Goal: Answer question/provide support: Share knowledge or assist other users

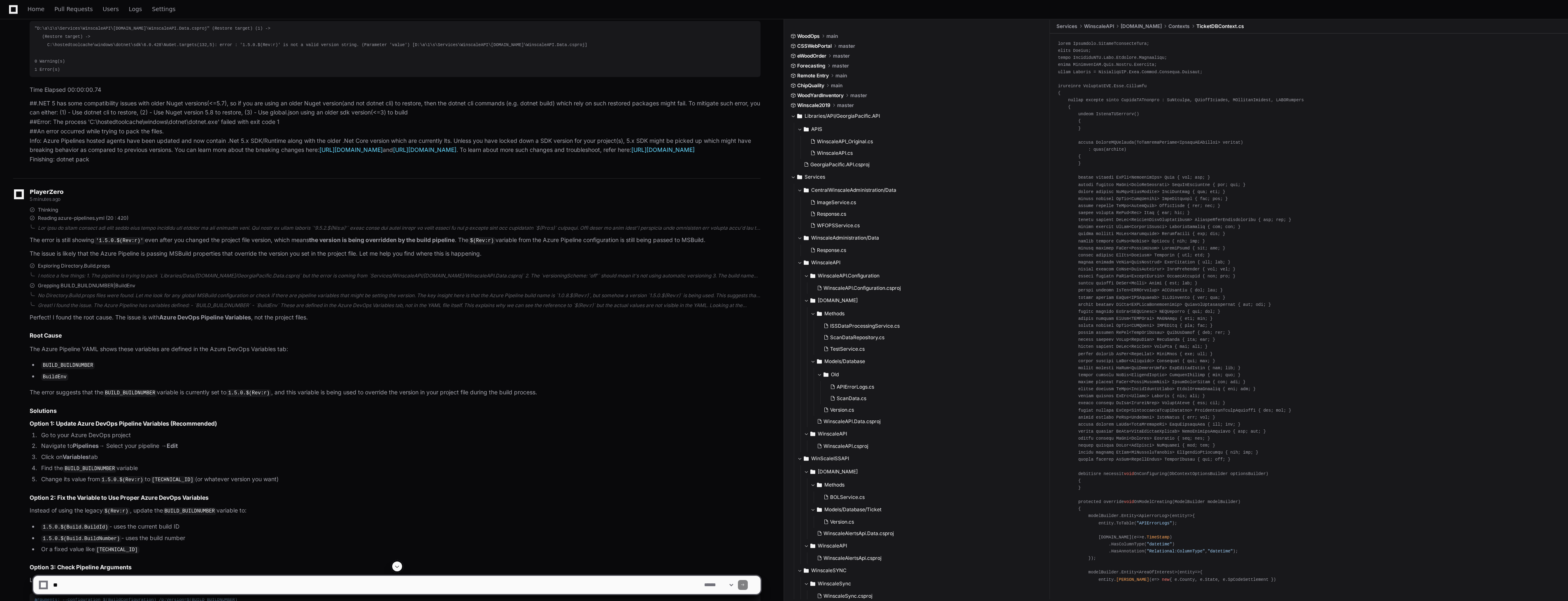
scroll to position [2477, 0]
click at [113, 322] on p "Perfect! I found the root cause. The issue is with Azure DevOps Pipeline Variab…" at bounding box center [395, 317] width 731 height 10
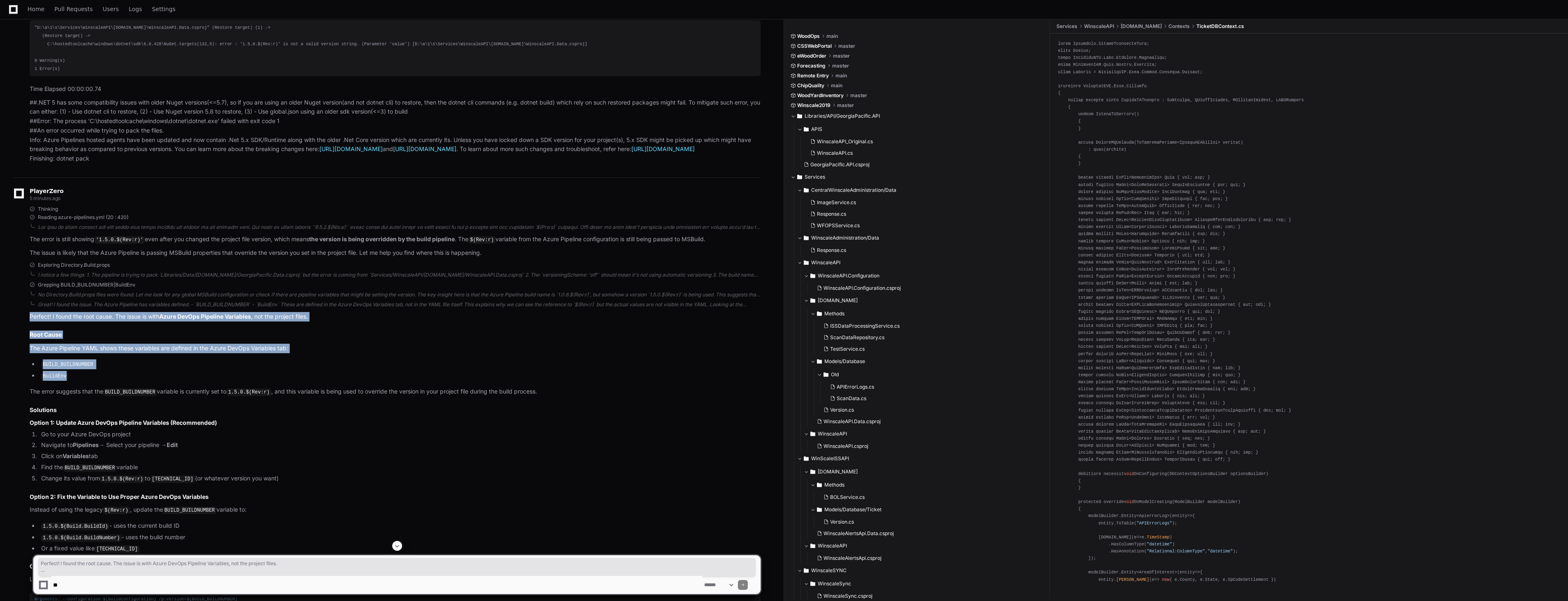
drag, startPoint x: 29, startPoint y: 326, endPoint x: 127, endPoint y: 379, distance: 111.4
click at [127, 379] on div "Great! I found the issue. The Azure Pipeline has variables defined: - `BUILD_BU…" at bounding box center [387, 476] width 747 height 350
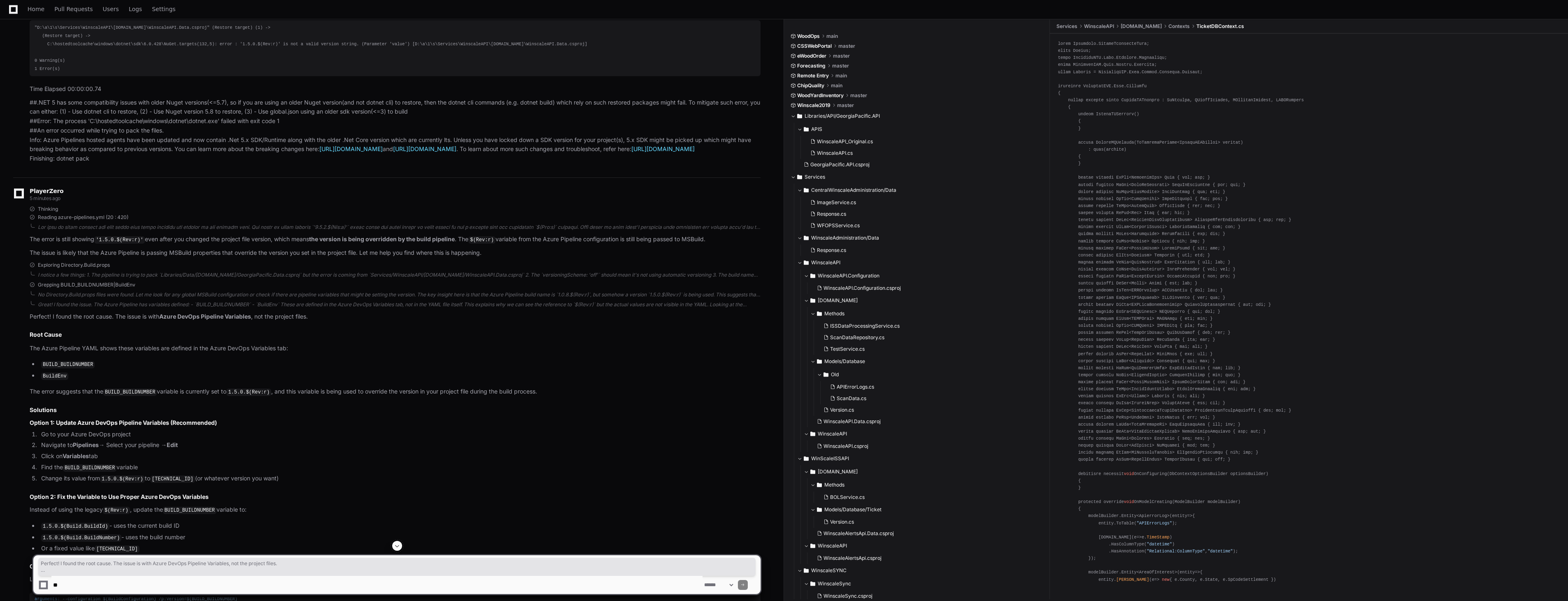
click at [500, 270] on div "PlayerZero 5 minutes ago Thinking Reading azure-pipelines.yml (20 : 420) The er…" at bounding box center [387, 421] width 747 height 488
drag, startPoint x: 29, startPoint y: 346, endPoint x: 145, endPoint y: 375, distance: 119.6
click at [145, 375] on article "Perfect! I found the root cause. The issue is with Azure DevOps Pipeline Variab…" at bounding box center [395, 482] width 731 height 340
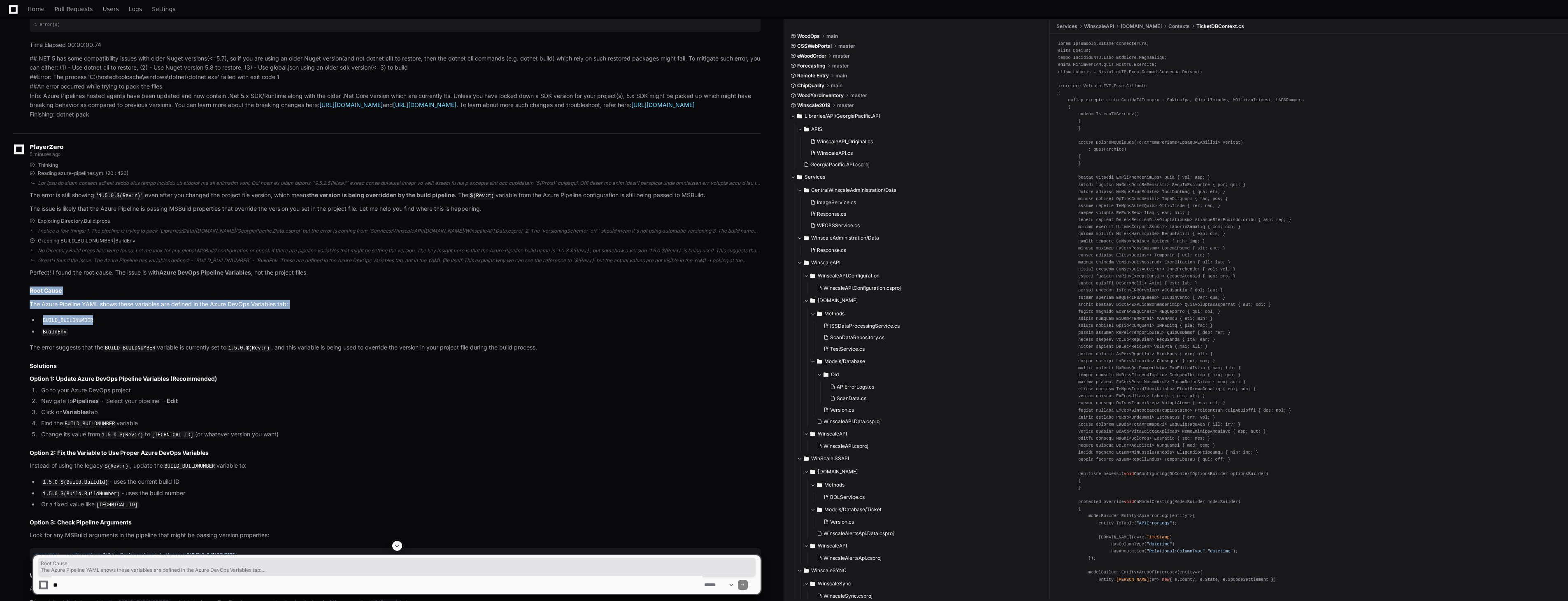
scroll to position [2523, 0]
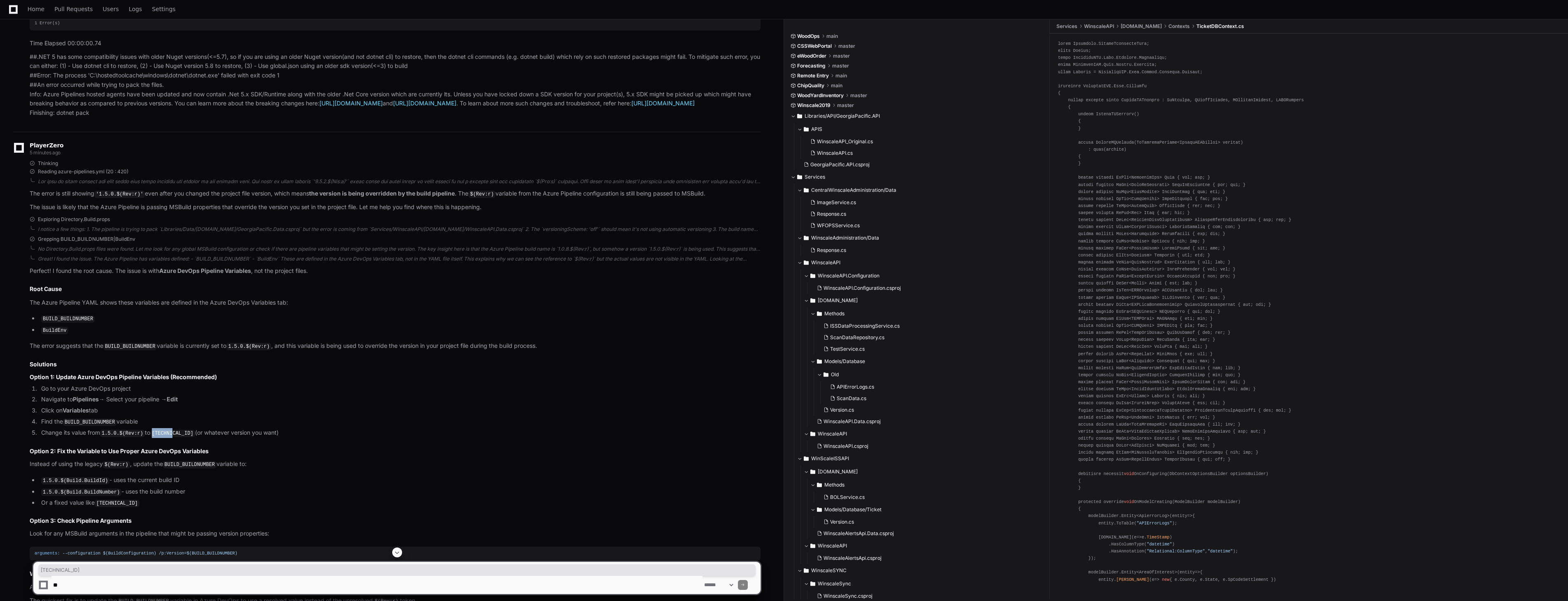
drag, startPoint x: 153, startPoint y: 441, endPoint x: 173, endPoint y: 441, distance: 20.0
click at [173, 437] on code "1.5.0.2" at bounding box center [173, 434] width 45 height 7
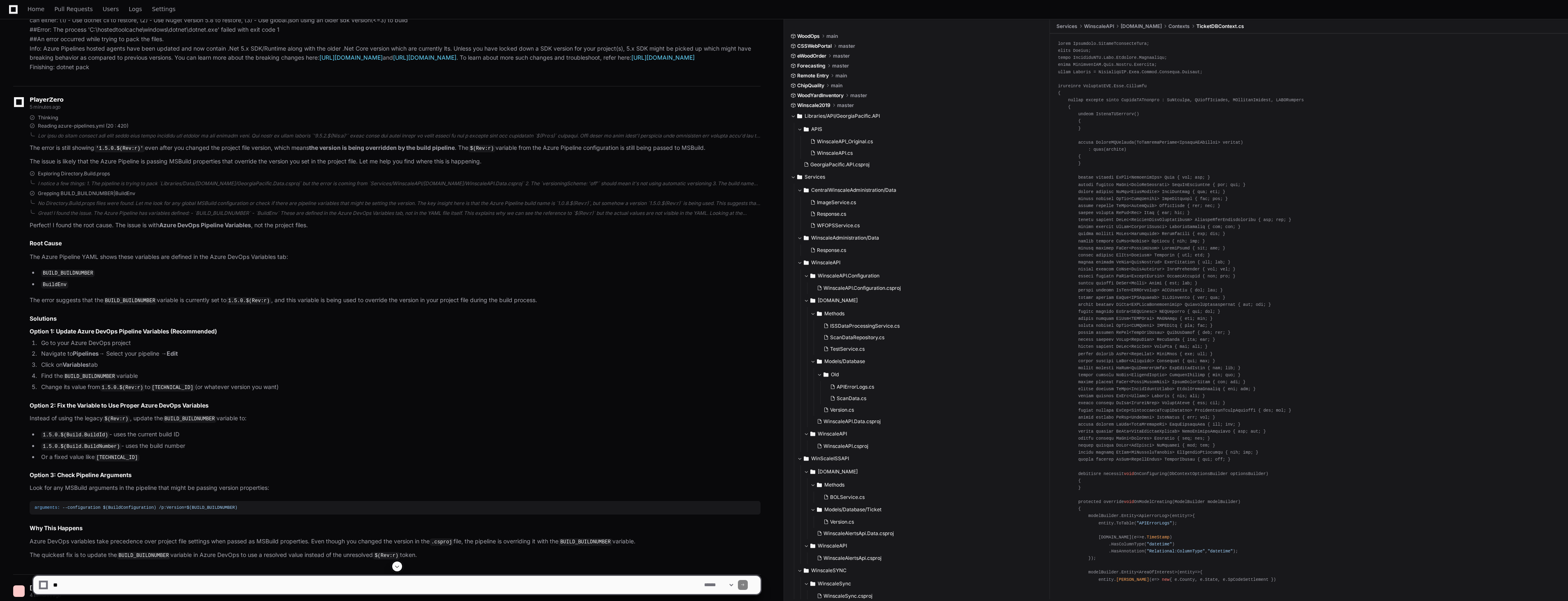
click at [264, 392] on li "Change its value from 1.5.0.$(Rev:r) to 1.5.0.2 (or whatever version you want)" at bounding box center [400, 387] width 722 height 10
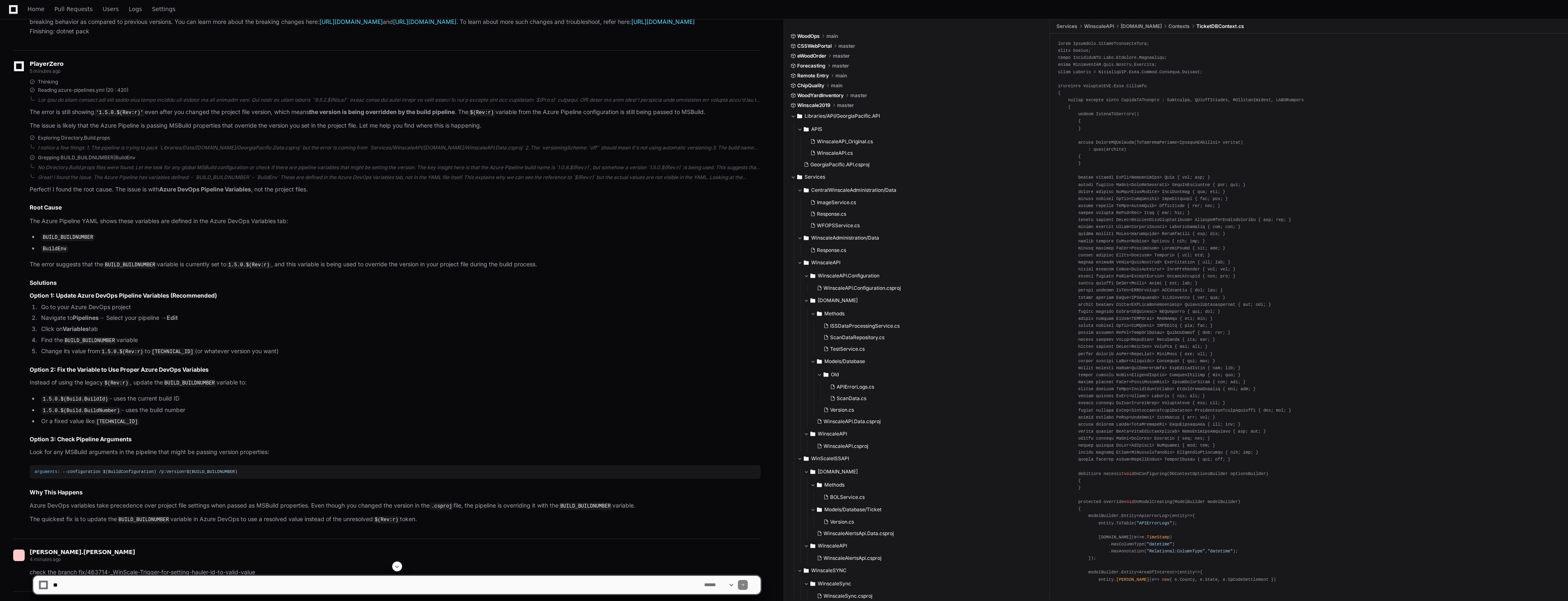
scroll to position [2614, 0]
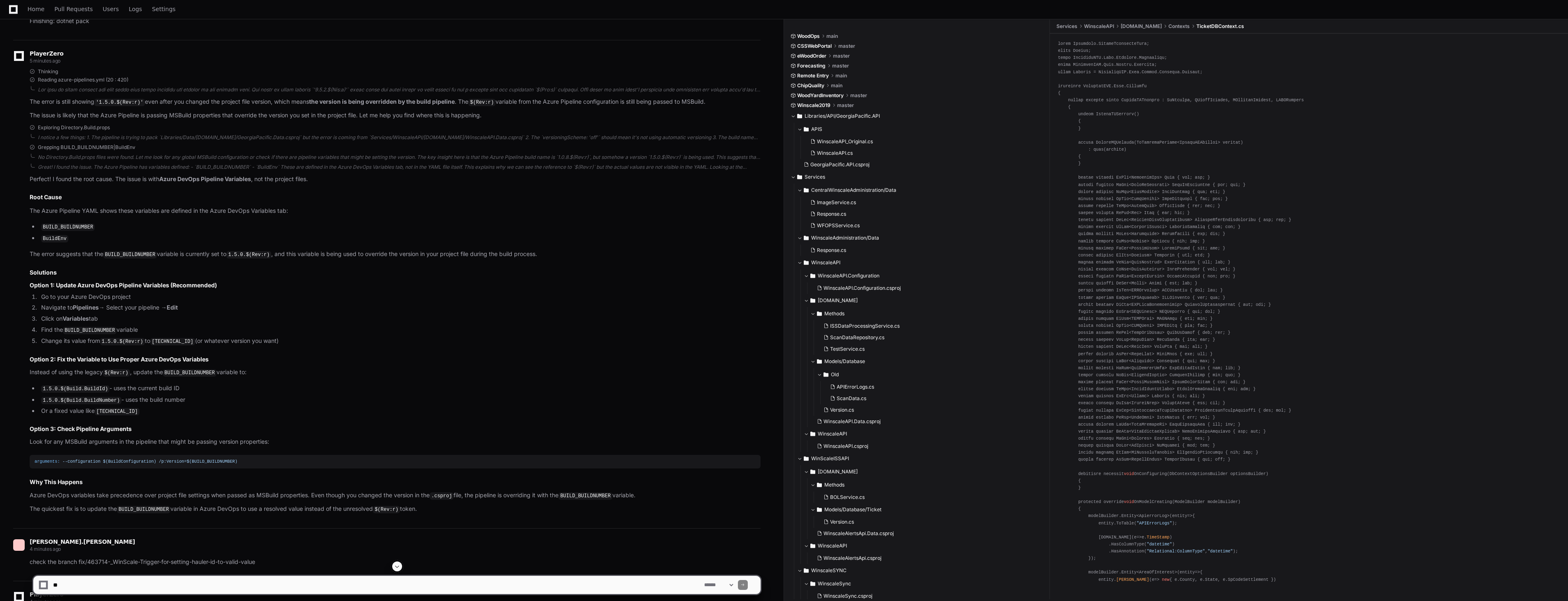
click at [295, 216] on p "The Azure Pipeline YAML shows these variables are defined in the Azure DevOps V…" at bounding box center [395, 211] width 731 height 10
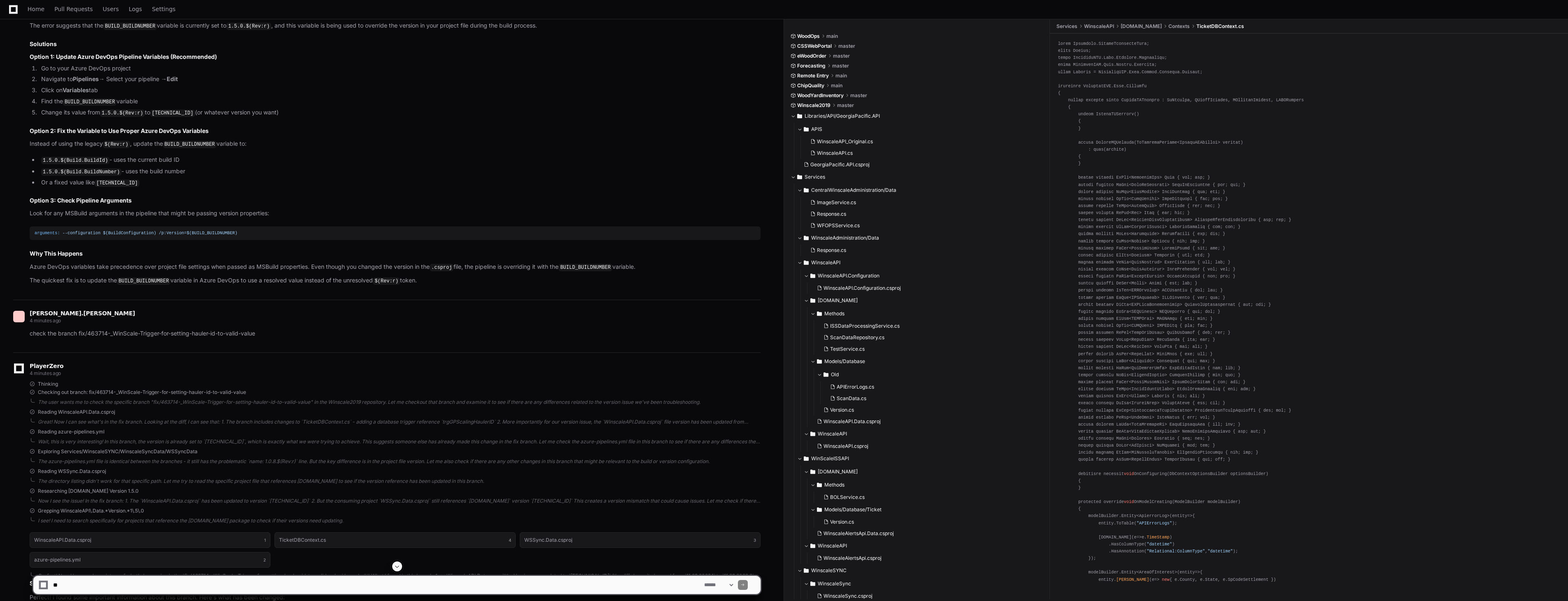
scroll to position [2980, 0]
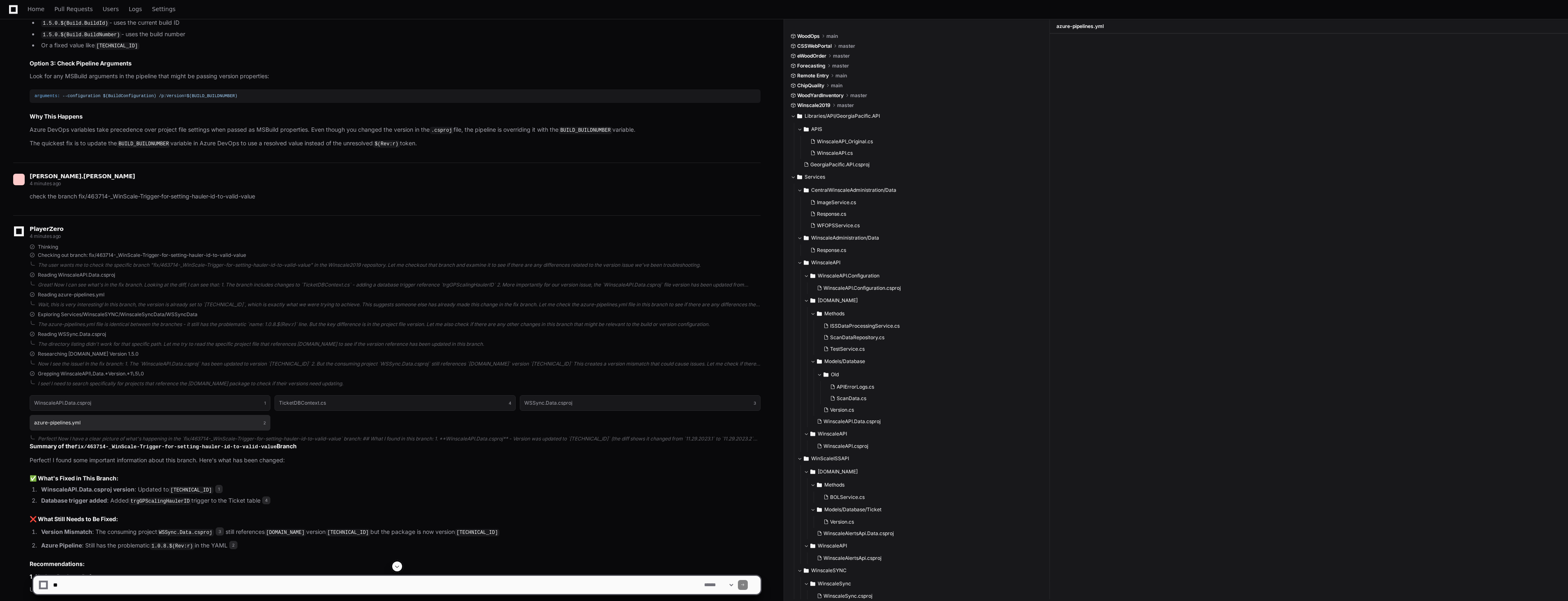
click at [72, 425] on h1 "azure-pipelines.yml" at bounding box center [57, 423] width 46 height 5
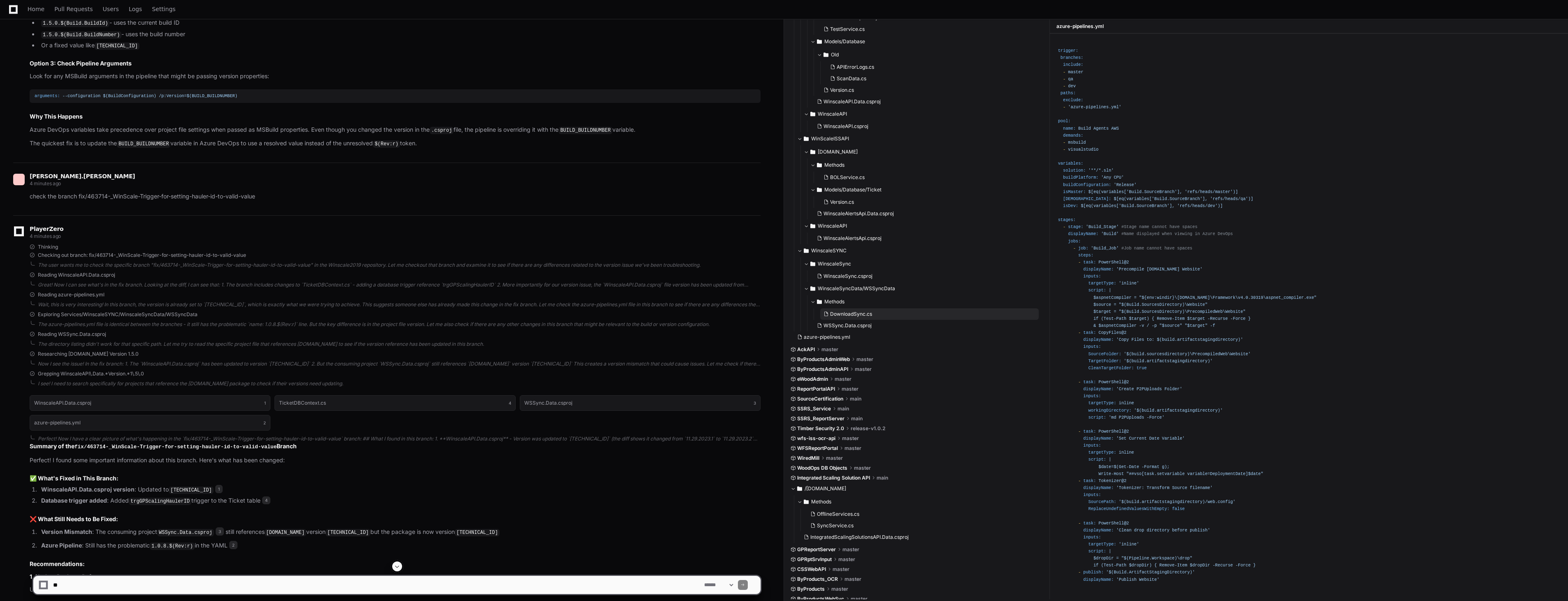
scroll to position [0, 0]
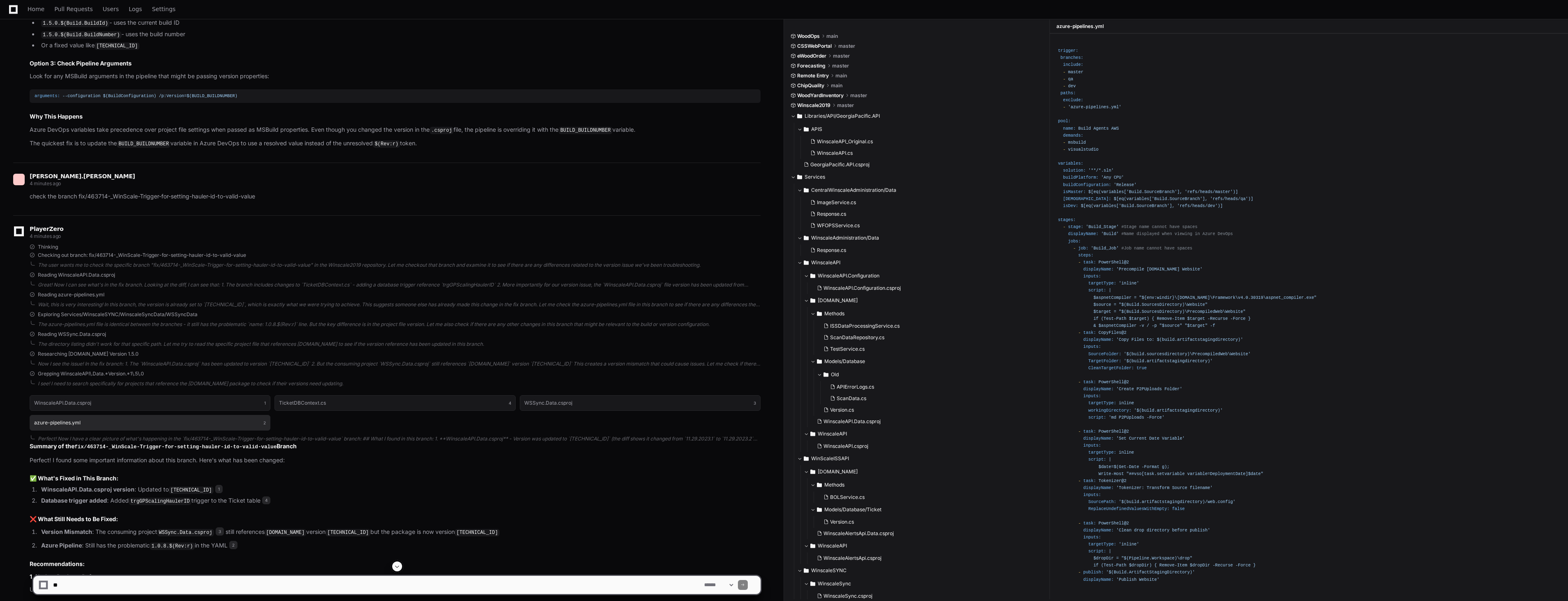
click at [88, 424] on button "azure-pipelines.yml 2" at bounding box center [150, 423] width 241 height 16
click at [88, 424] on button "azure-pipelines.yml 2" at bounding box center [150, 423] width 241 height 16
click at [63, 421] on button "azure-pipelines.yml 2" at bounding box center [150, 423] width 241 height 16
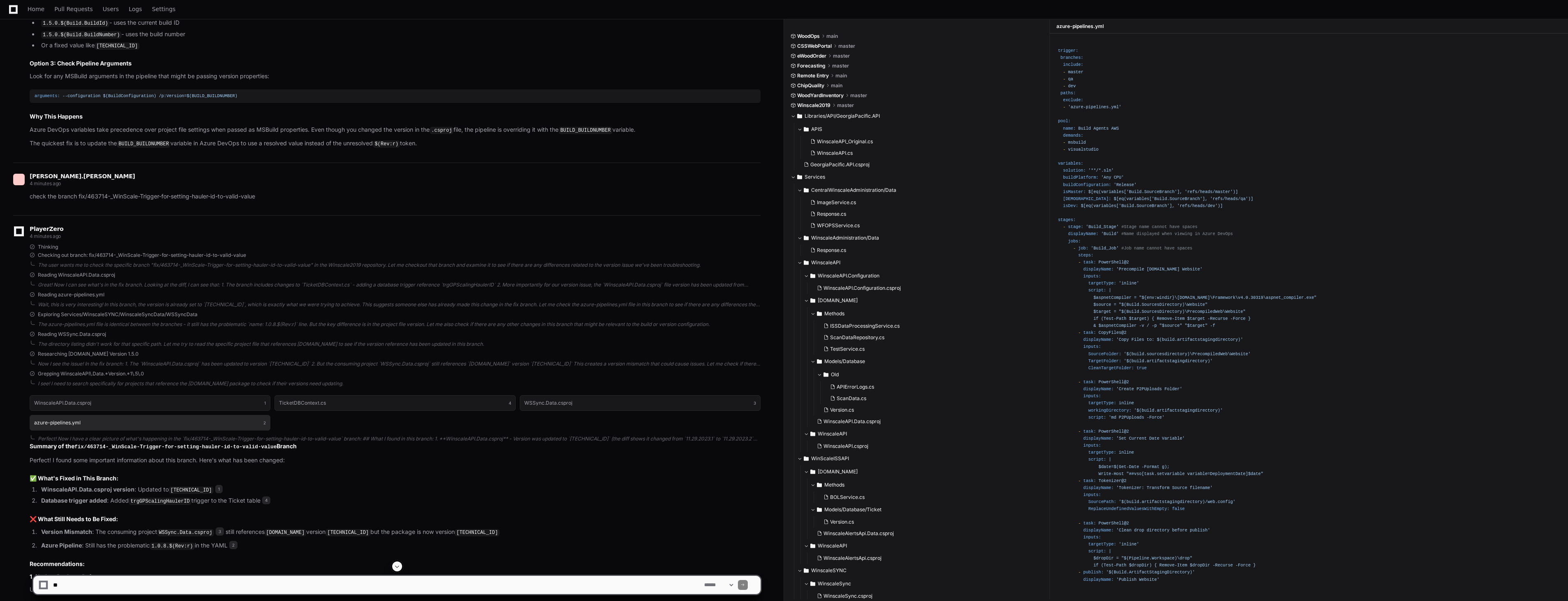
click at [71, 425] on h1 "azure-pipelines.yml" at bounding box center [57, 423] width 46 height 5
drag, startPoint x: 74, startPoint y: 426, endPoint x: 88, endPoint y: 425, distance: 14.0
click at [88, 425] on button "azure-pipelines.yml 2" at bounding box center [150, 423] width 241 height 16
drag, startPoint x: 93, startPoint y: 426, endPoint x: 1, endPoint y: 423, distance: 92.0
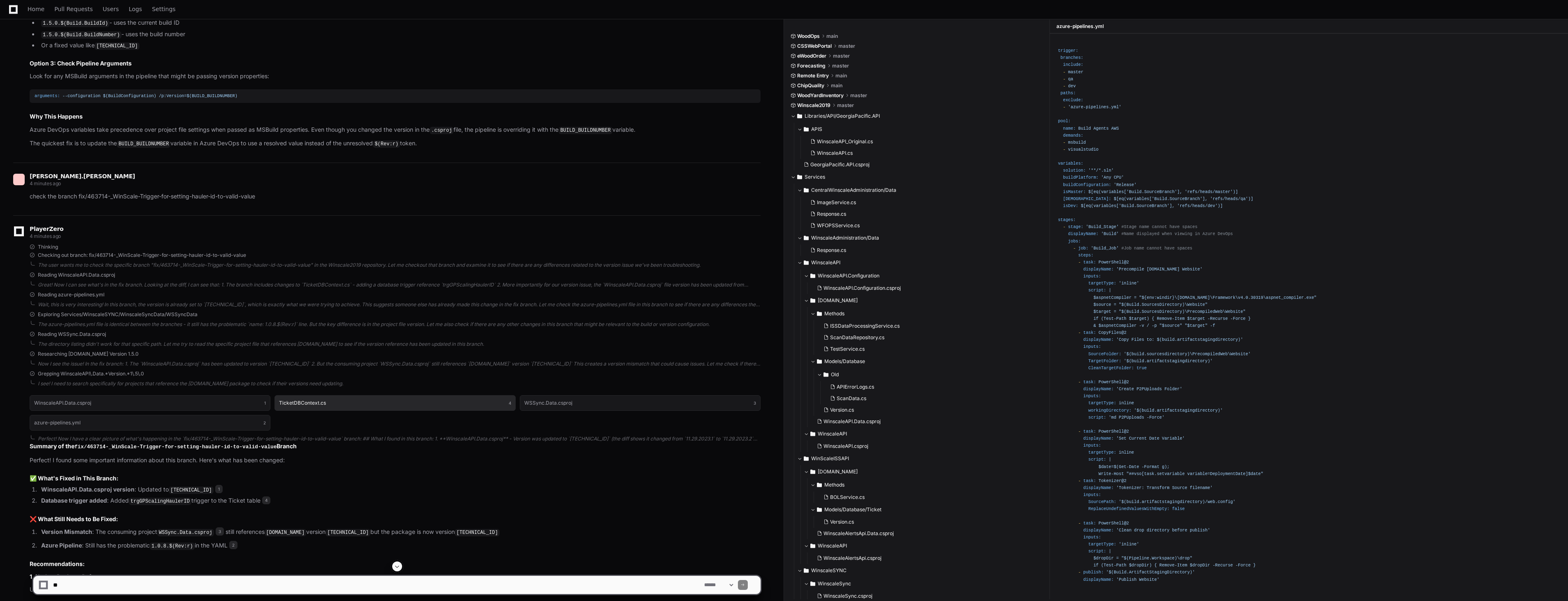
click at [325, 405] on button "TicketDBContext.cs 4" at bounding box center [395, 403] width 241 height 16
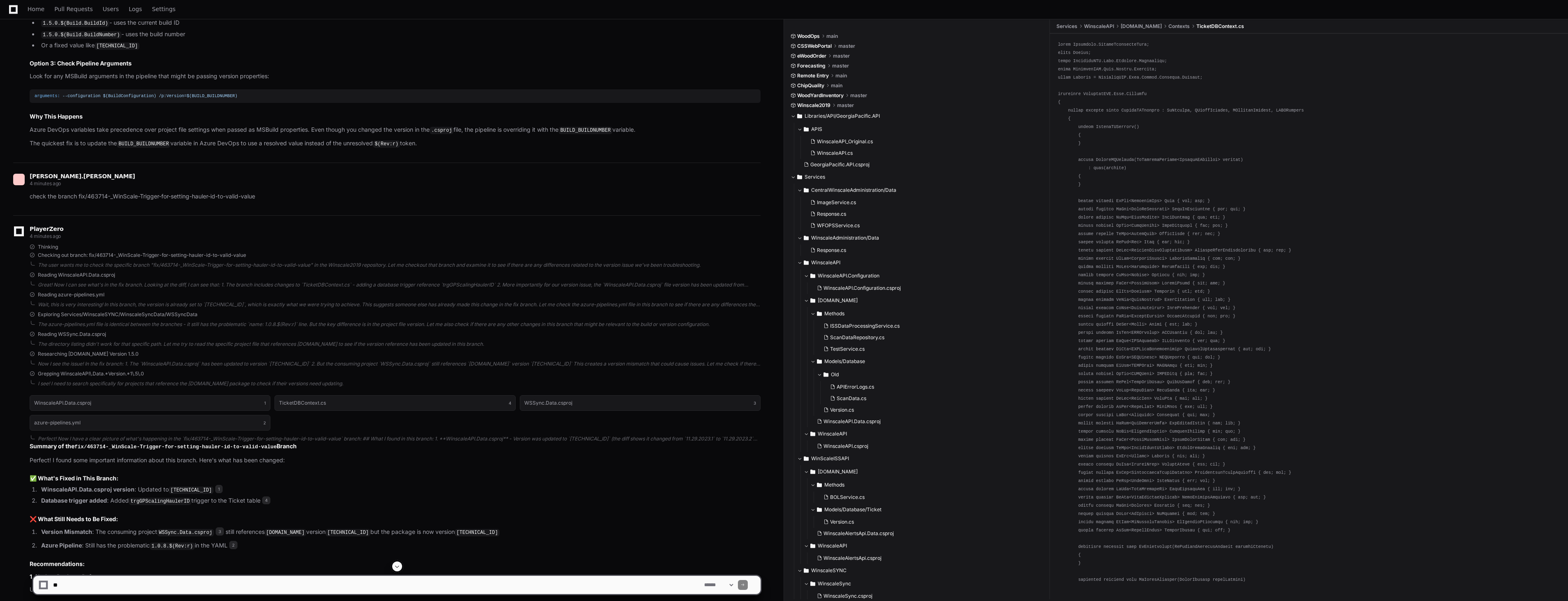
click at [795, 115] on span at bounding box center [793, 116] width 5 height 5
click at [796, 128] on span at bounding box center [793, 129] width 5 height 5
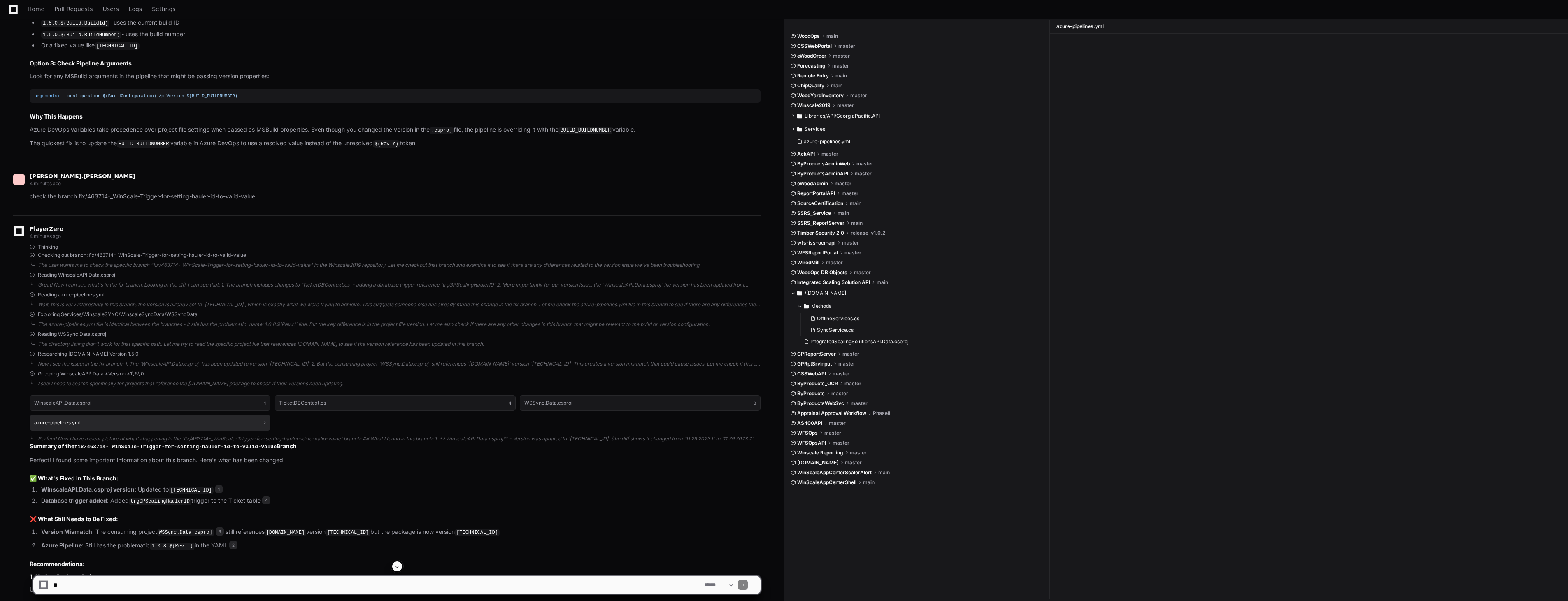
click at [55, 424] on button "azure-pipelines.yml 2" at bounding box center [150, 423] width 241 height 16
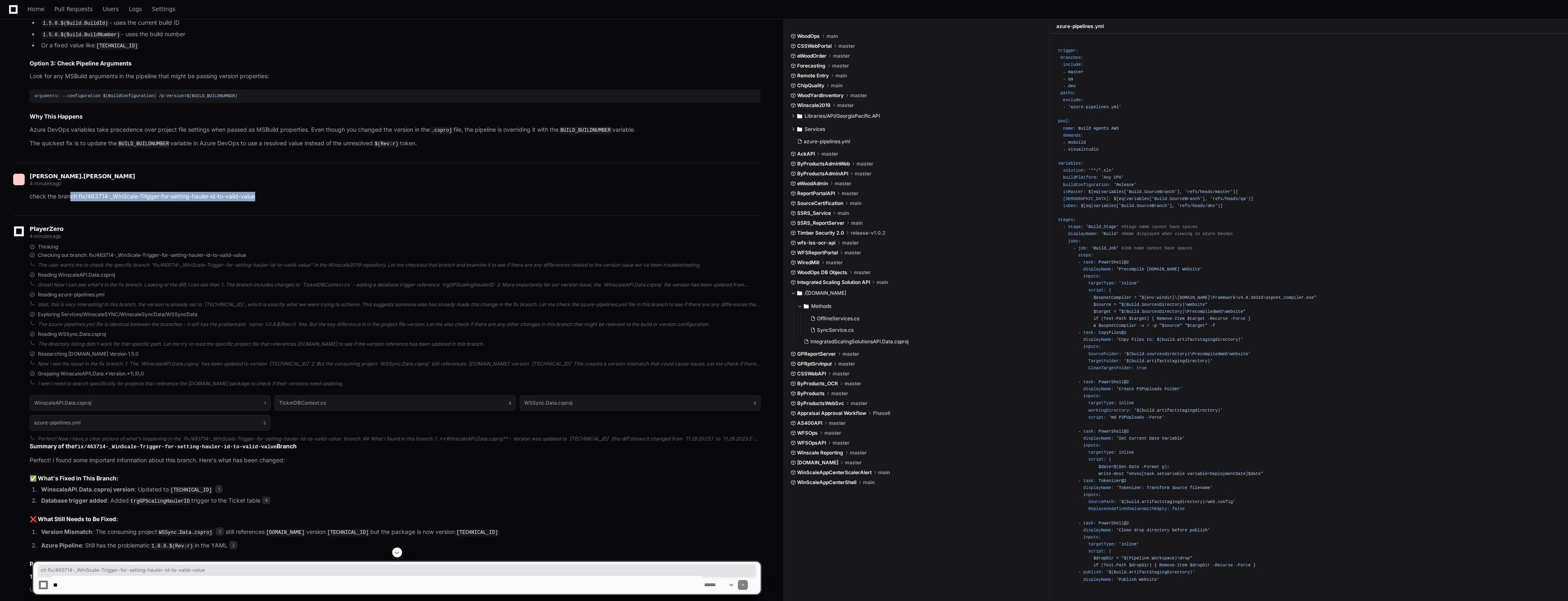
drag, startPoint x: 273, startPoint y: 200, endPoint x: 71, endPoint y: 202, distance: 202.0
click at [71, 202] on p "check the branch fix/463714-_WinScale-Trigger-for-setting-hauler-id-to-valid-va…" at bounding box center [395, 197] width 731 height 10
click at [67, 425] on h1 "azure-pipelines.yml" at bounding box center [57, 423] width 46 height 5
click at [821, 138] on span "azure-pipelines.yml" at bounding box center [827, 141] width 46 height 7
click at [846, 106] on span "master" at bounding box center [845, 105] width 17 height 7
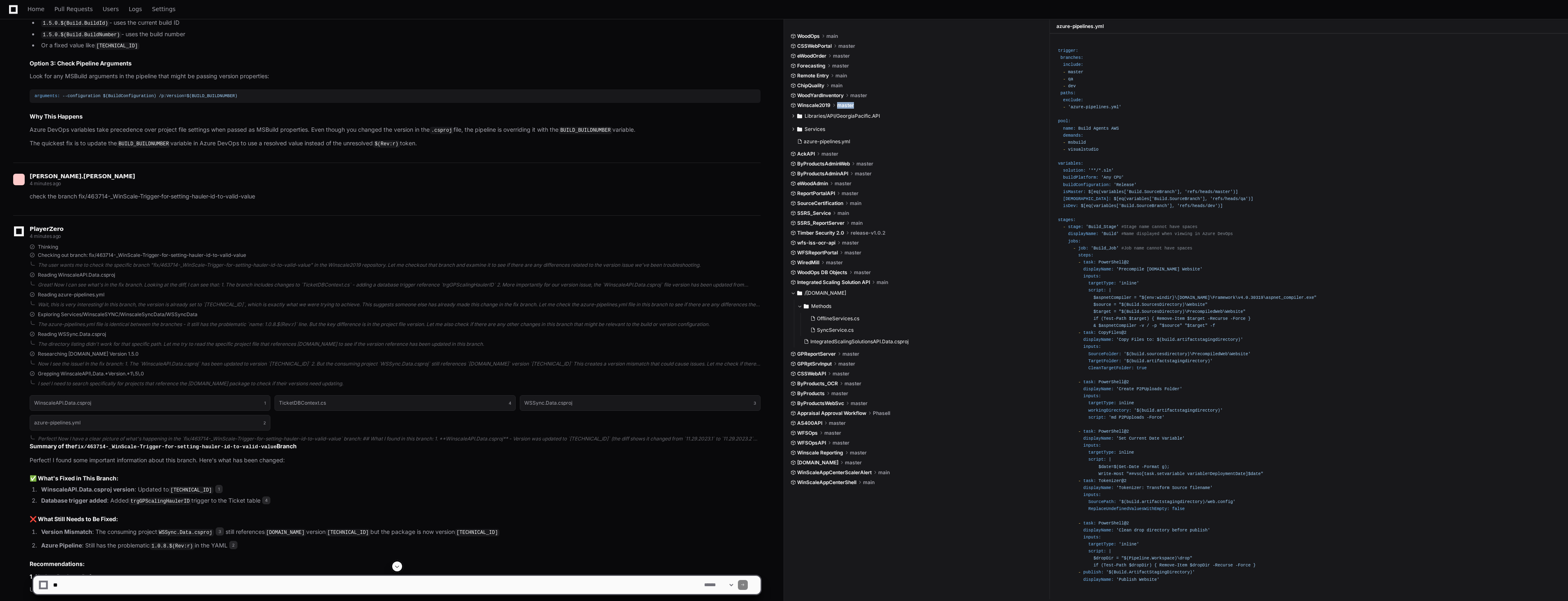
click at [846, 106] on span "master" at bounding box center [845, 105] width 17 height 7
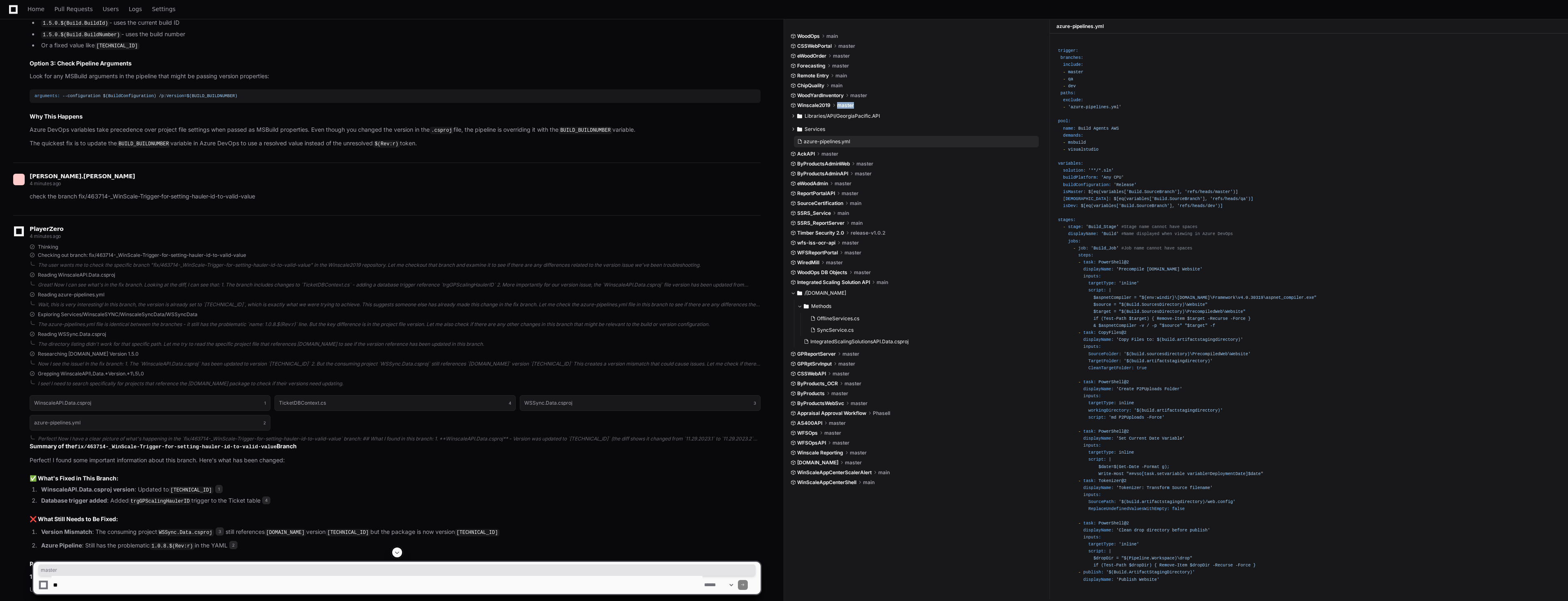
drag, startPoint x: 846, startPoint y: 106, endPoint x: 816, endPoint y: 141, distance: 46.1
click at [816, 141] on span "azure-pipelines.yml" at bounding box center [827, 141] width 46 height 7
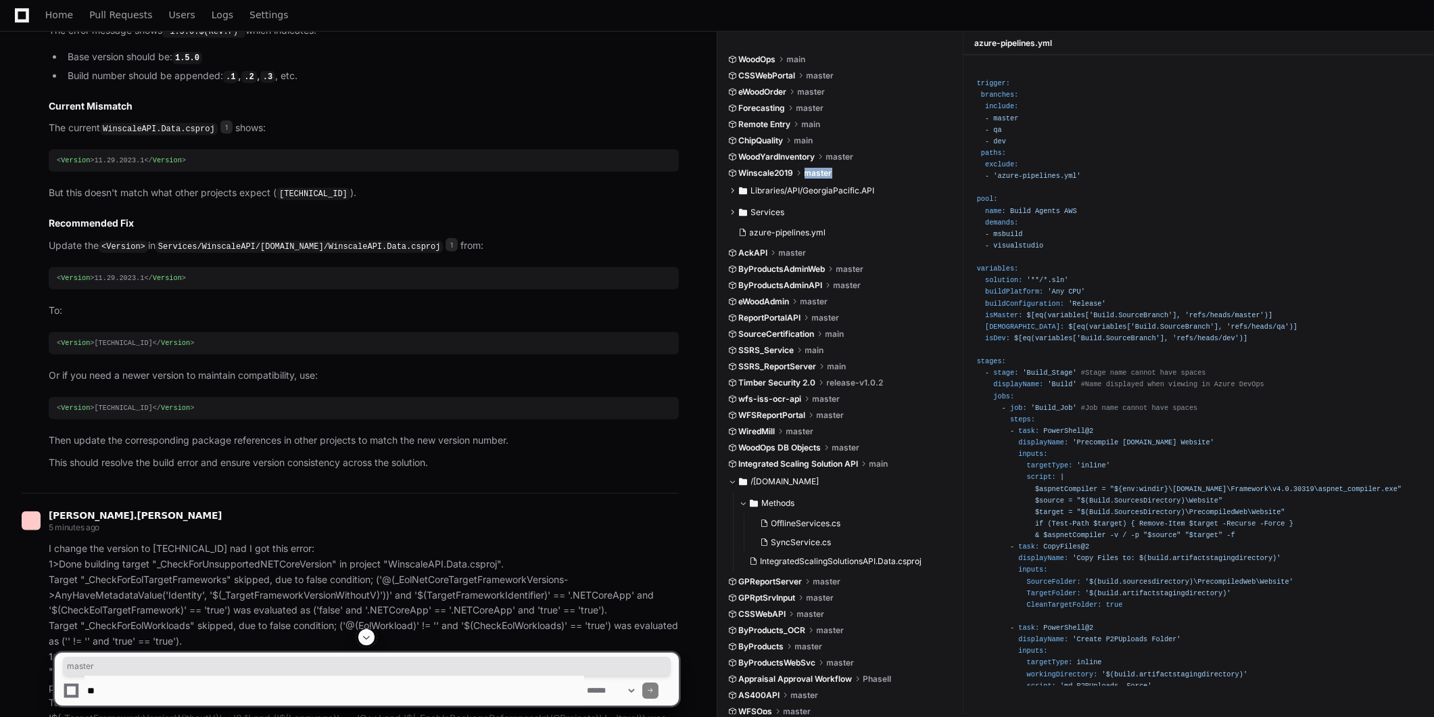
scroll to position [2941, 0]
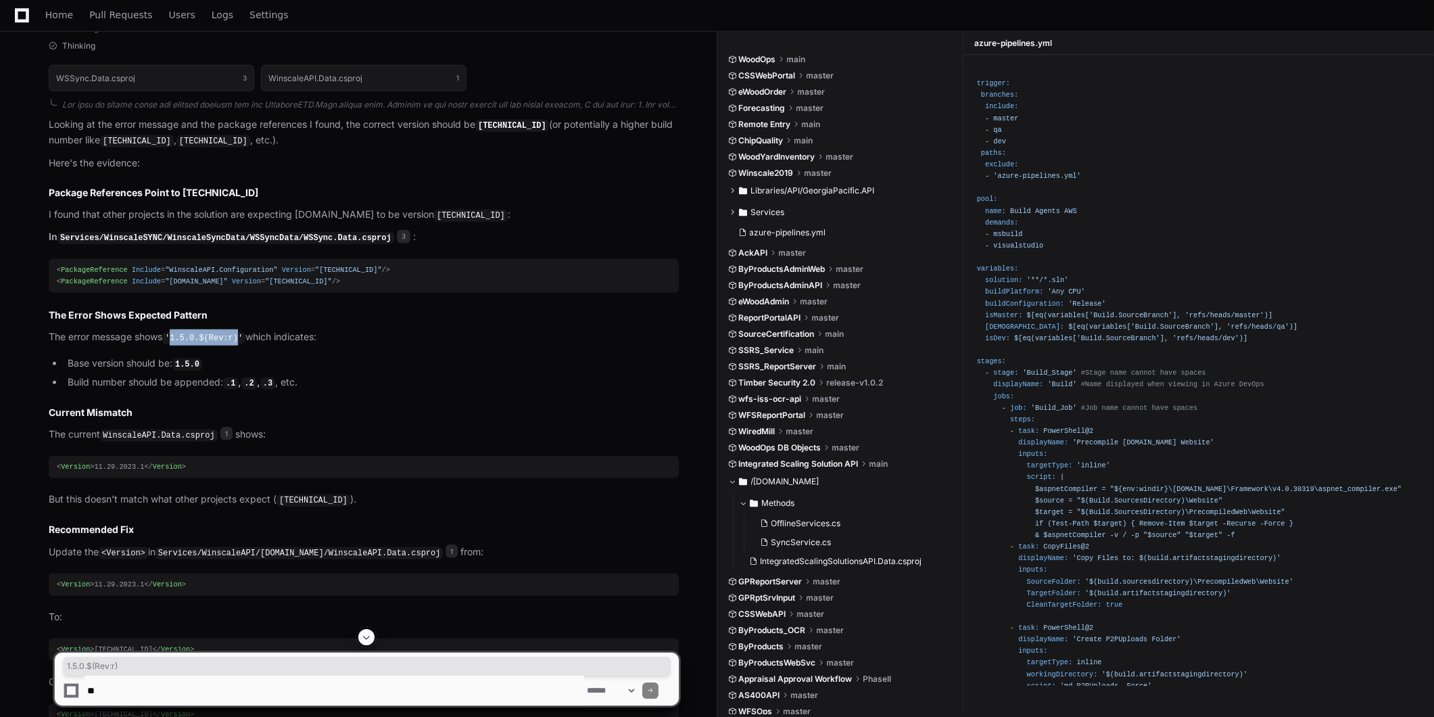
drag, startPoint x: 176, startPoint y: 343, endPoint x: 238, endPoint y: 346, distance: 62.3
click at [238, 344] on code "'1.5.0.$(Rev:r)'" at bounding box center [203, 338] width 83 height 12
drag, startPoint x: 238, startPoint y: 346, endPoint x: 215, endPoint y: 341, distance: 23.6
click at [215, 341] on code "'1.5.0.$(Rev:r)'" at bounding box center [203, 338] width 83 height 12
drag, startPoint x: 204, startPoint y: 341, endPoint x: 238, endPoint y: 342, distance: 34.5
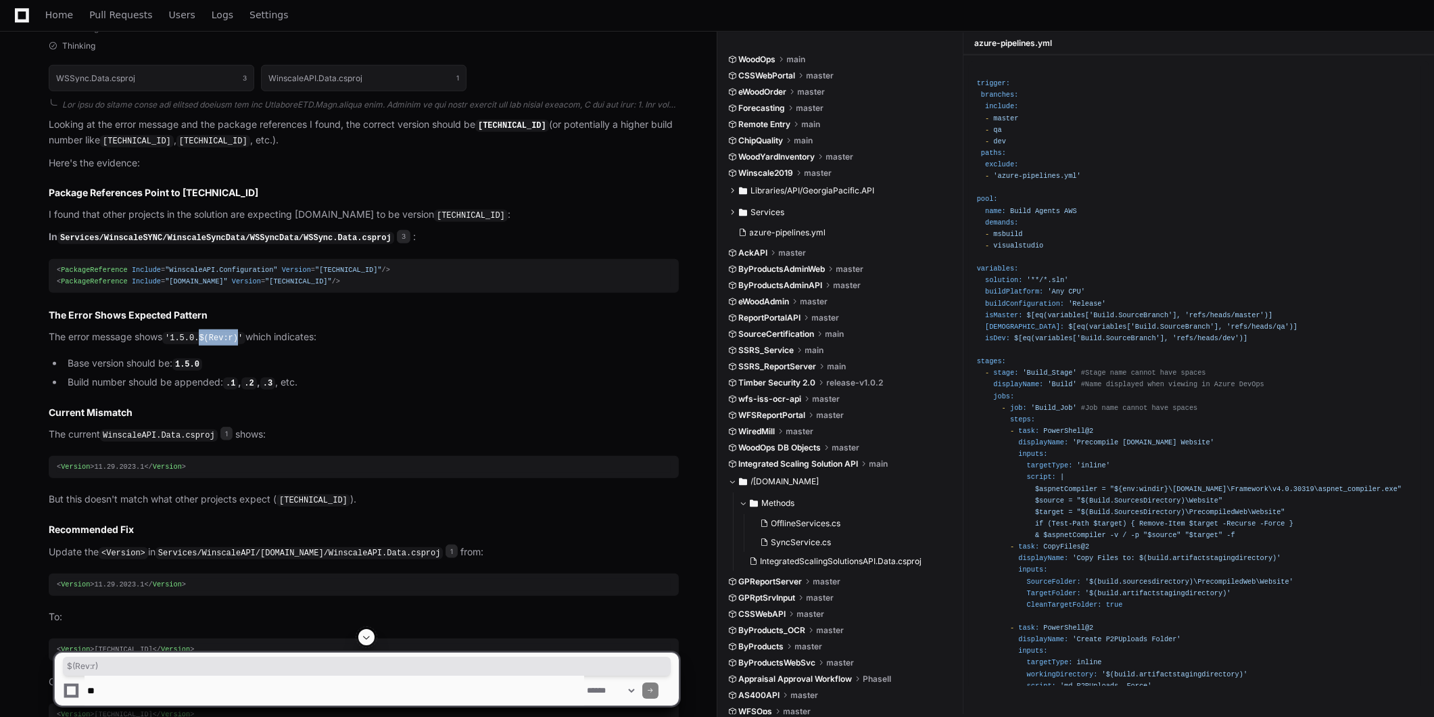
click at [238, 342] on code "'1.5.0.$(Rev:r)'" at bounding box center [203, 338] width 83 height 12
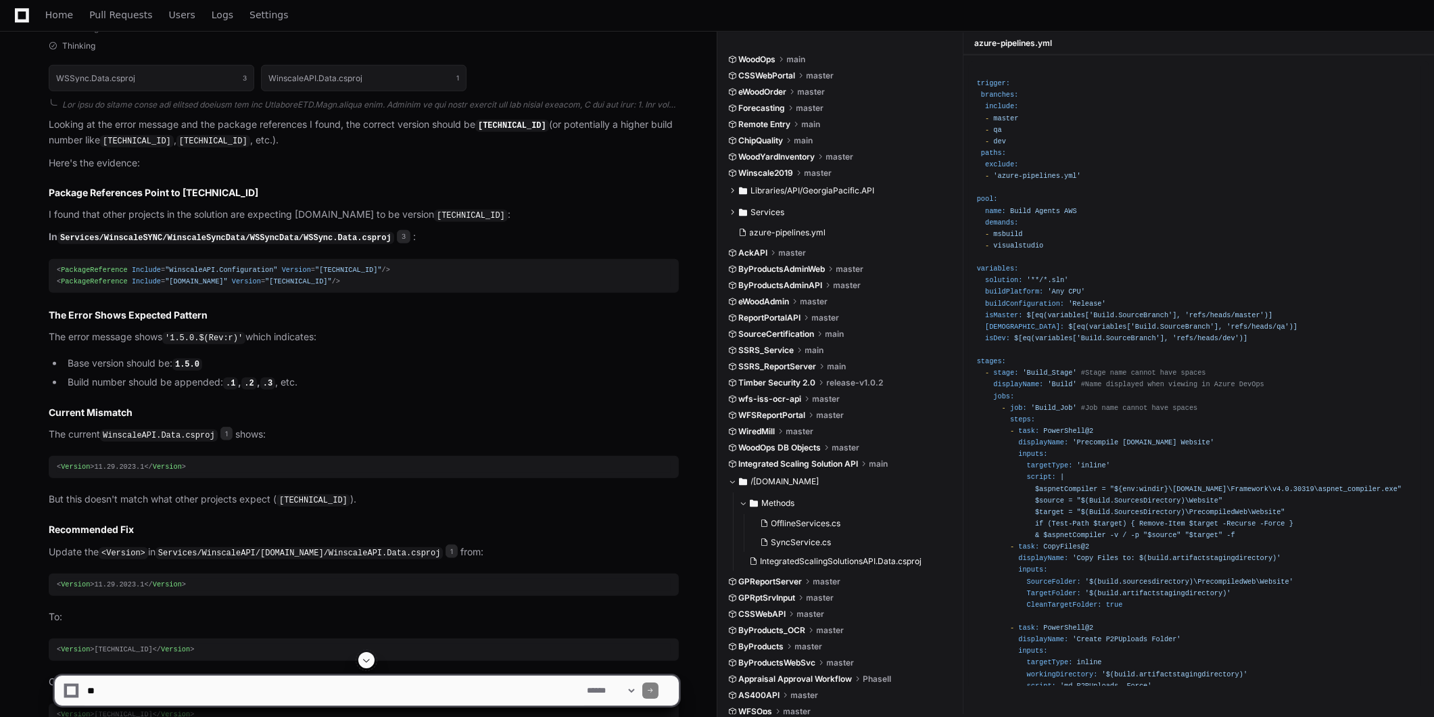
click at [101, 366] on li "Base version should be: 1.5.0" at bounding box center [371, 364] width 615 height 16
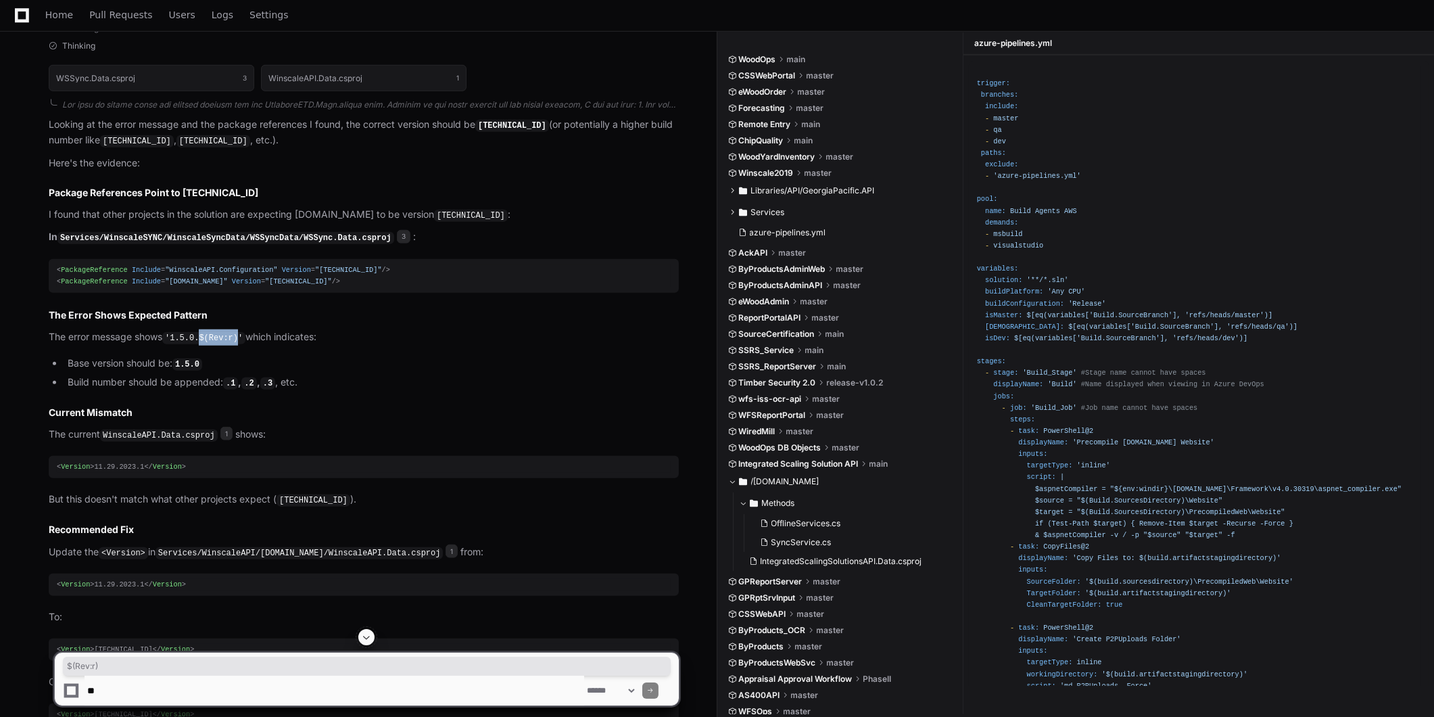
drag, startPoint x: 200, startPoint y: 341, endPoint x: 237, endPoint y: 343, distance: 36.6
click at [237, 343] on code "'1.5.0.$(Rev:r)'" at bounding box center [203, 338] width 83 height 12
click at [66, 471] on span "Version" at bounding box center [75, 466] width 29 height 8
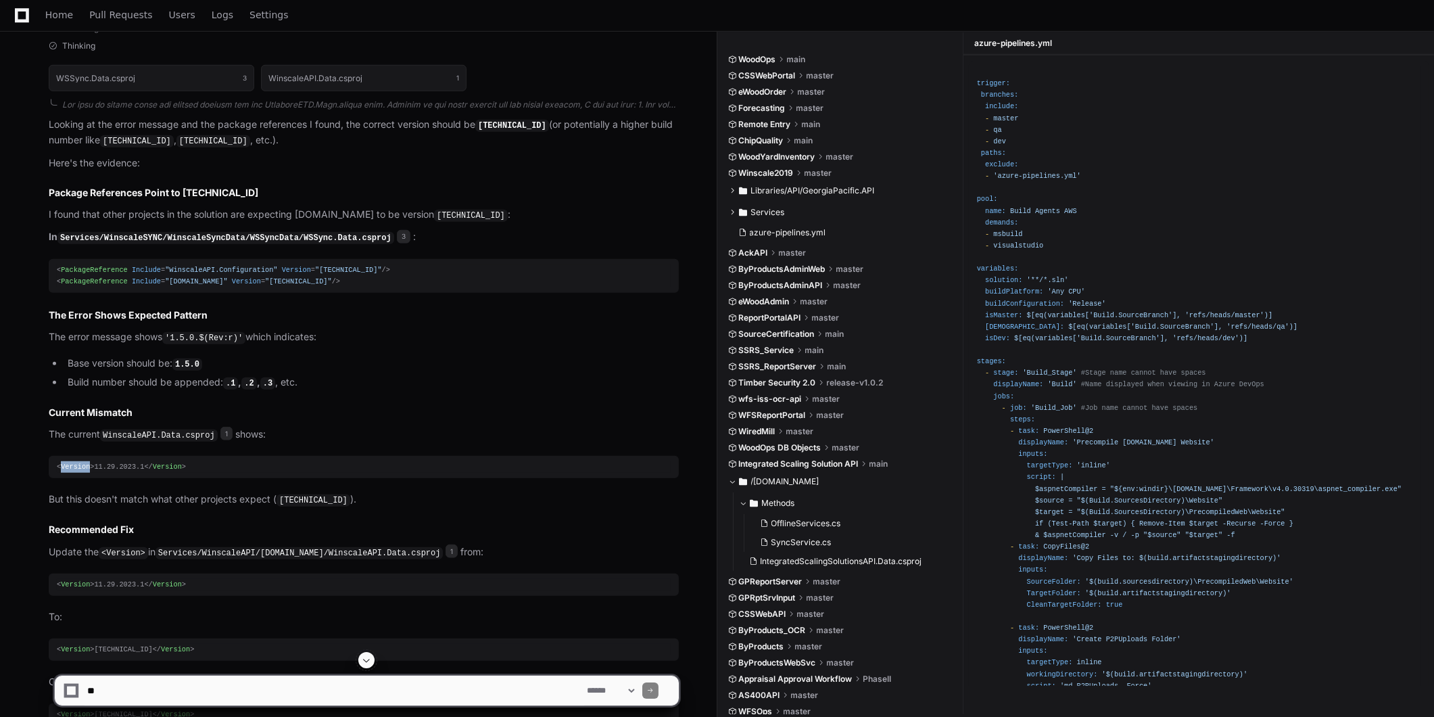
click at [66, 471] on span "Version" at bounding box center [75, 466] width 29 height 8
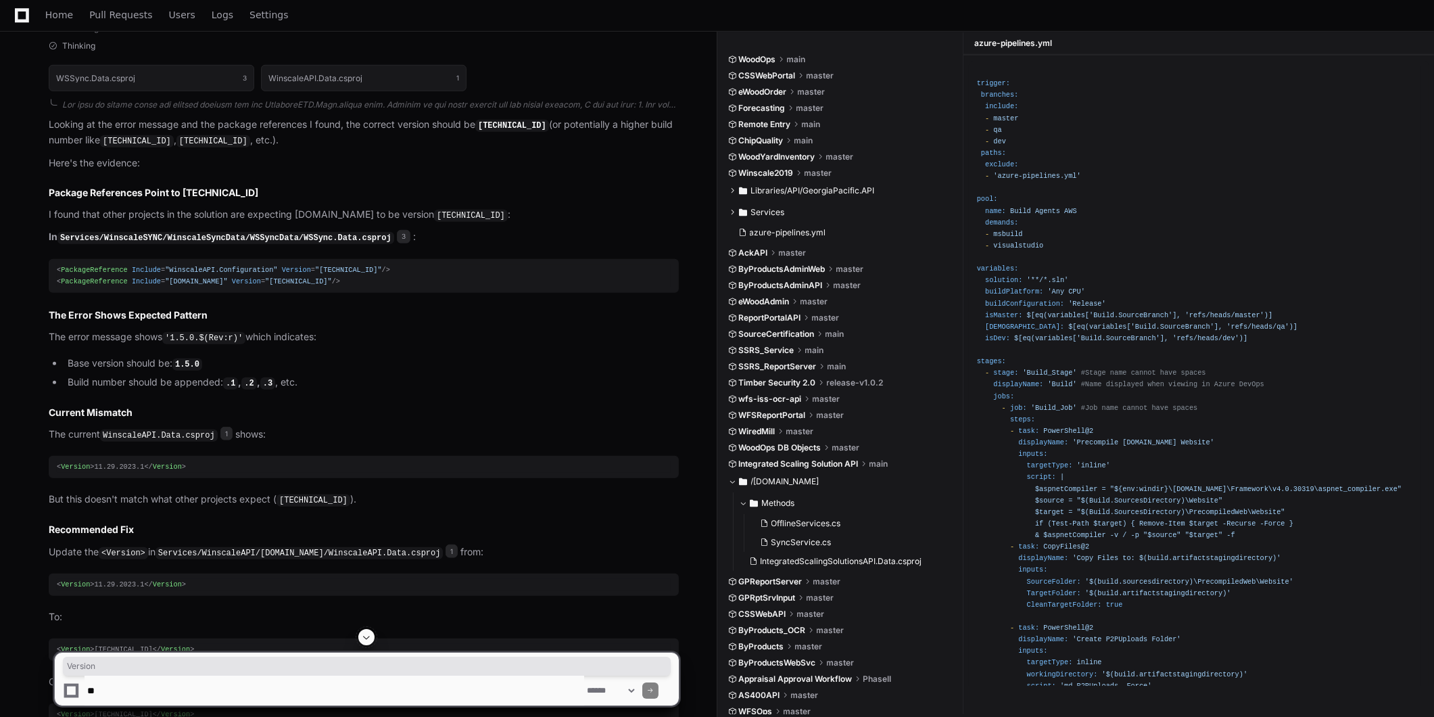
drag, startPoint x: 66, startPoint y: 471, endPoint x: 105, endPoint y: 473, distance: 39.3
click at [106, 471] on div "< Version > 11.29.2023.1 </ Version >" at bounding box center [364, 466] width 614 height 11
drag, startPoint x: 90, startPoint y: 471, endPoint x: 138, endPoint y: 473, distance: 48.0
click at [138, 473] on div "< Version > 11.29.2023.1 </ Version >" at bounding box center [364, 466] width 614 height 11
drag, startPoint x: 138, startPoint y: 473, endPoint x: 122, endPoint y: 472, distance: 15.6
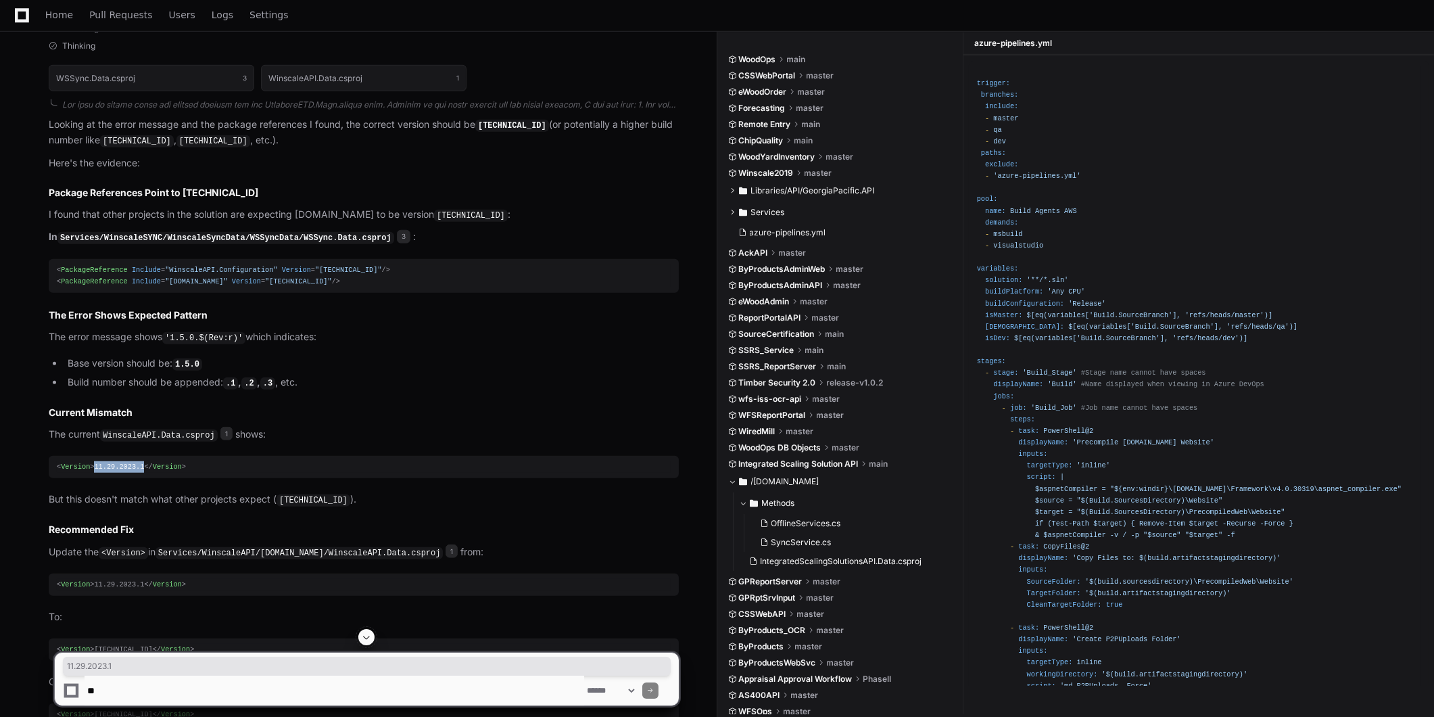
click at [122, 472] on div "< Version > 11.29.2023.1 </ Version >" at bounding box center [364, 466] width 614 height 11
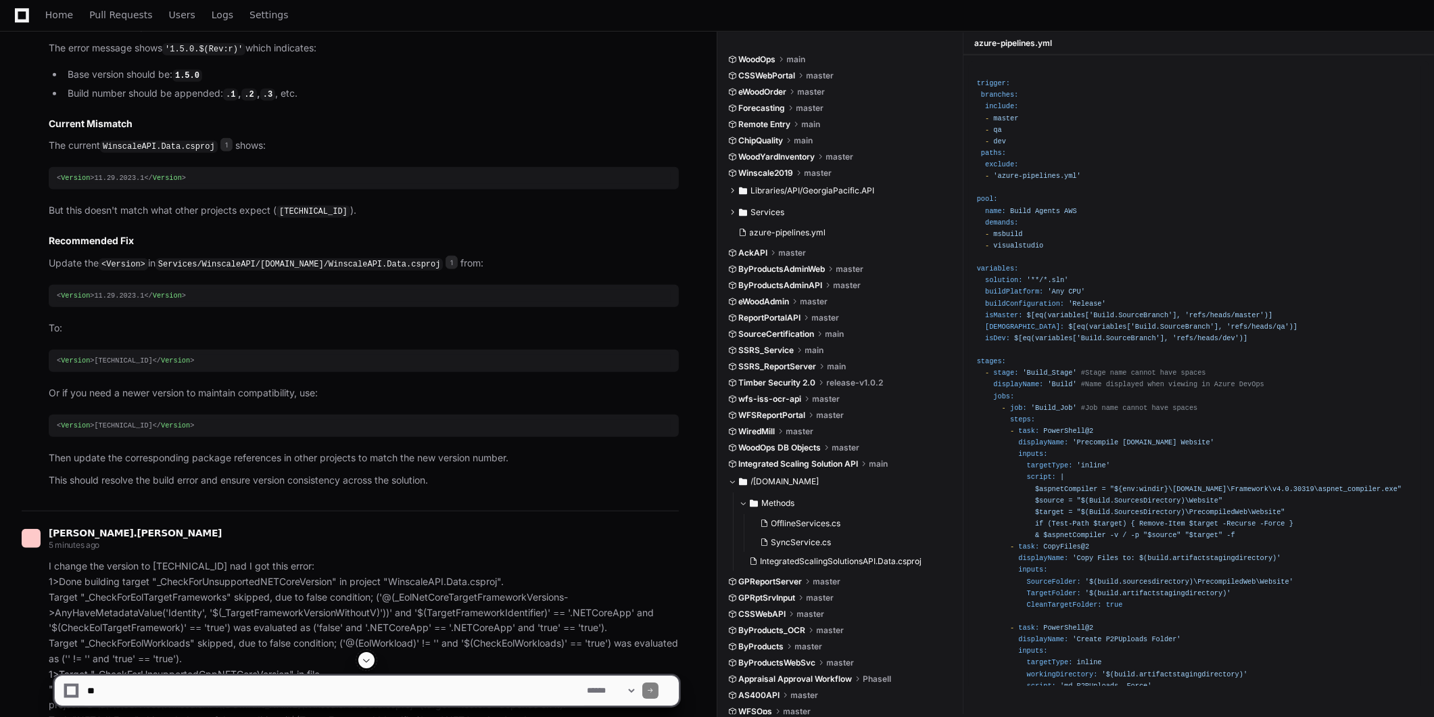
scroll to position [3241, 0]
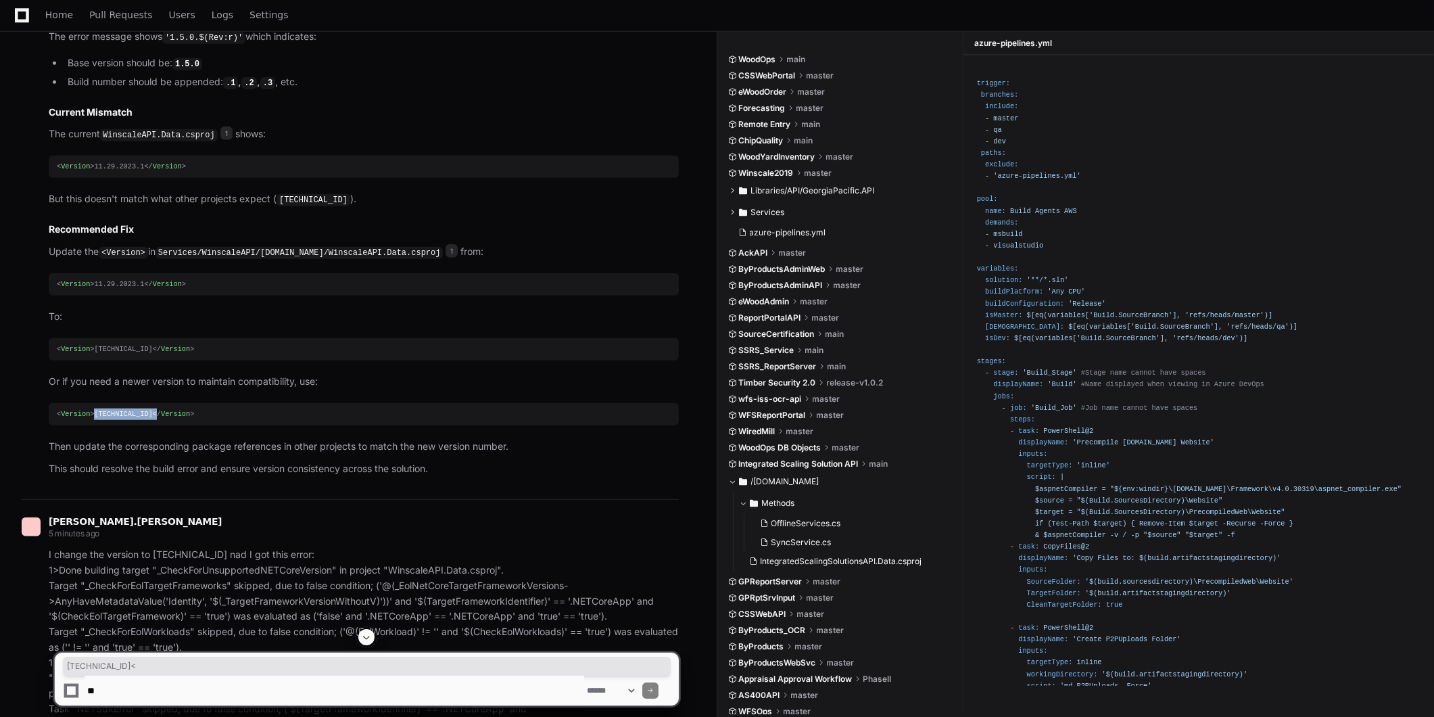
drag, startPoint x: 90, startPoint y: 416, endPoint x: 123, endPoint y: 416, distance: 33.1
click at [123, 416] on div "< Version > 1.5.0.2 </ Version >" at bounding box center [364, 413] width 614 height 11
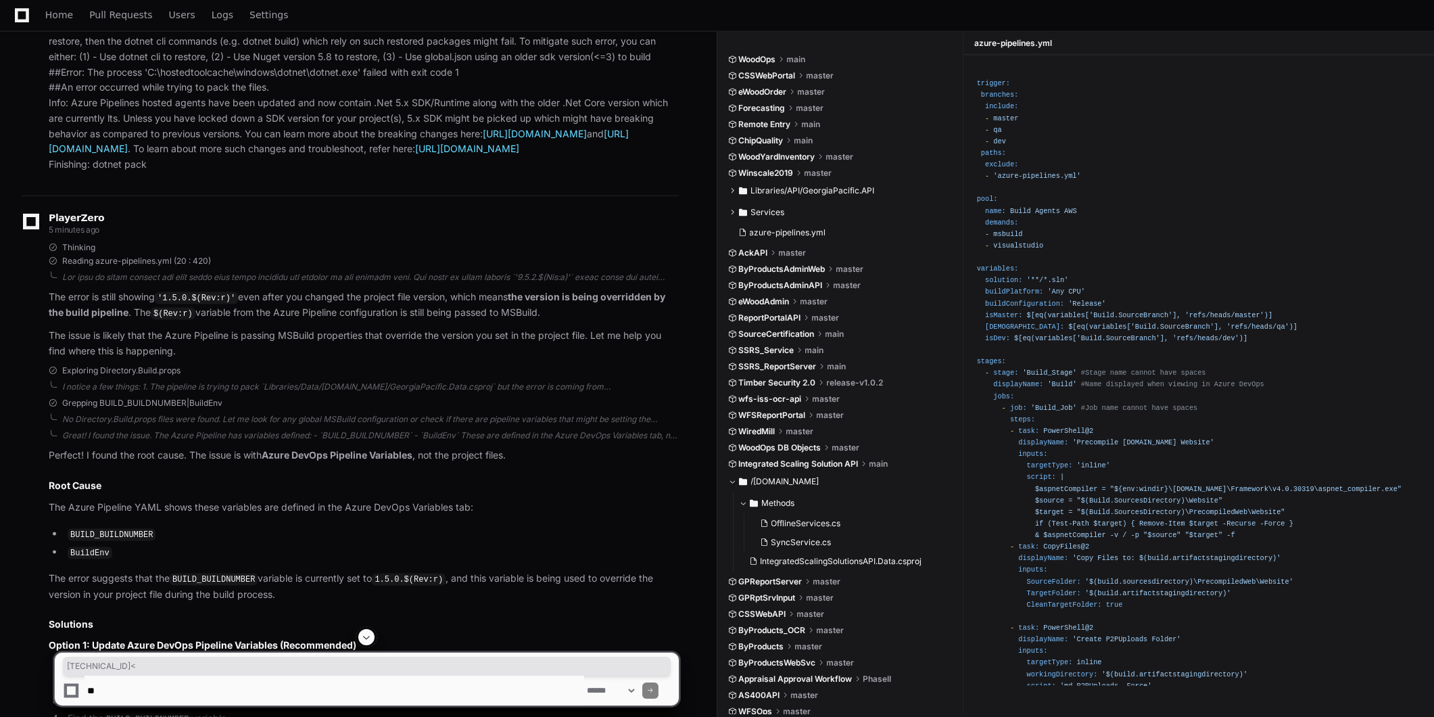
scroll to position [4594, 0]
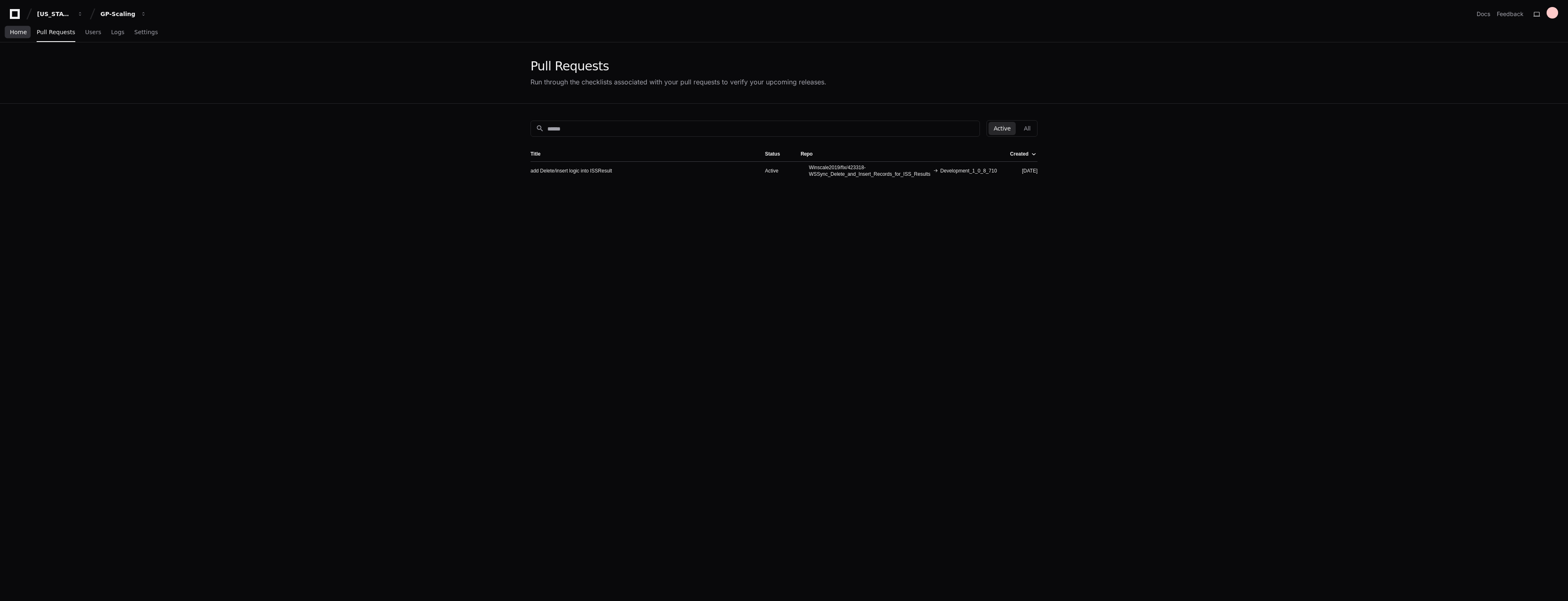
click at [18, 33] on span "Home" at bounding box center [18, 32] width 17 height 5
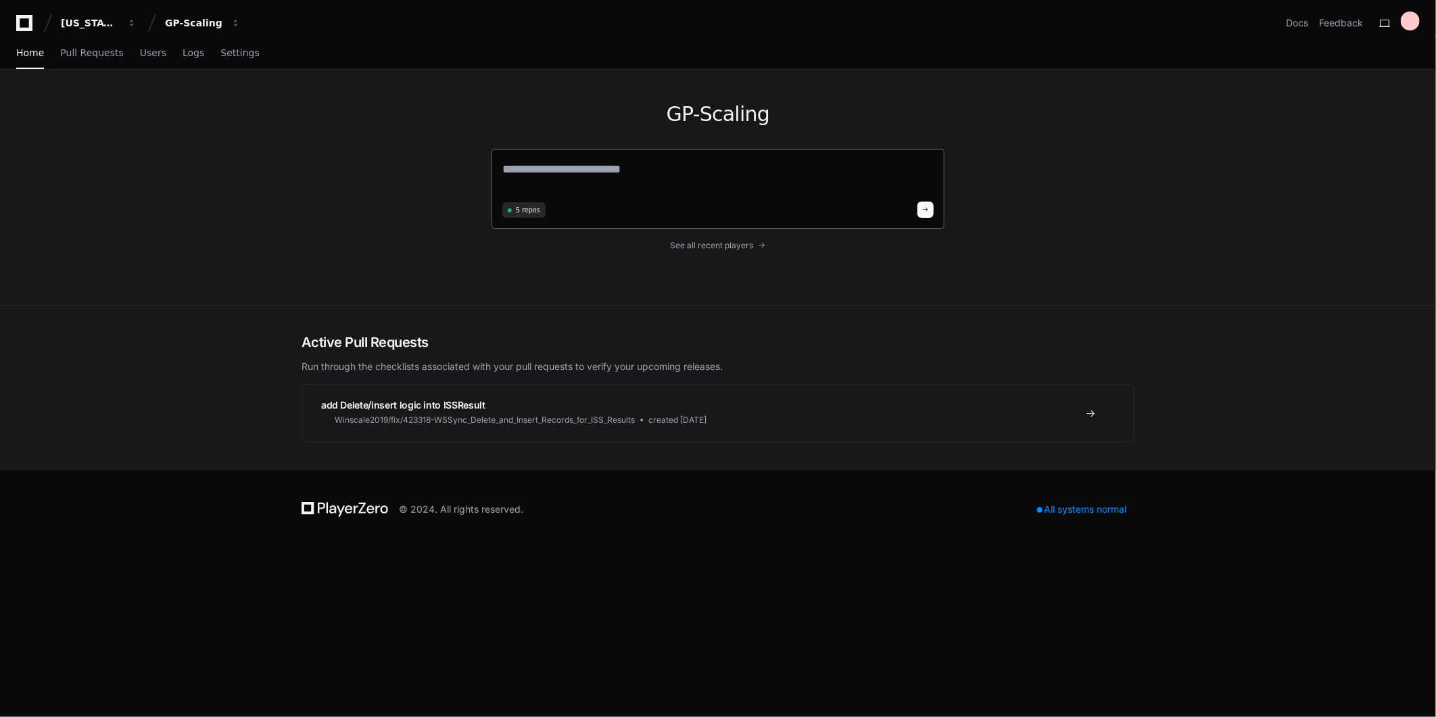
click at [553, 176] on textarea at bounding box center [717, 179] width 431 height 38
type textarea "**********"
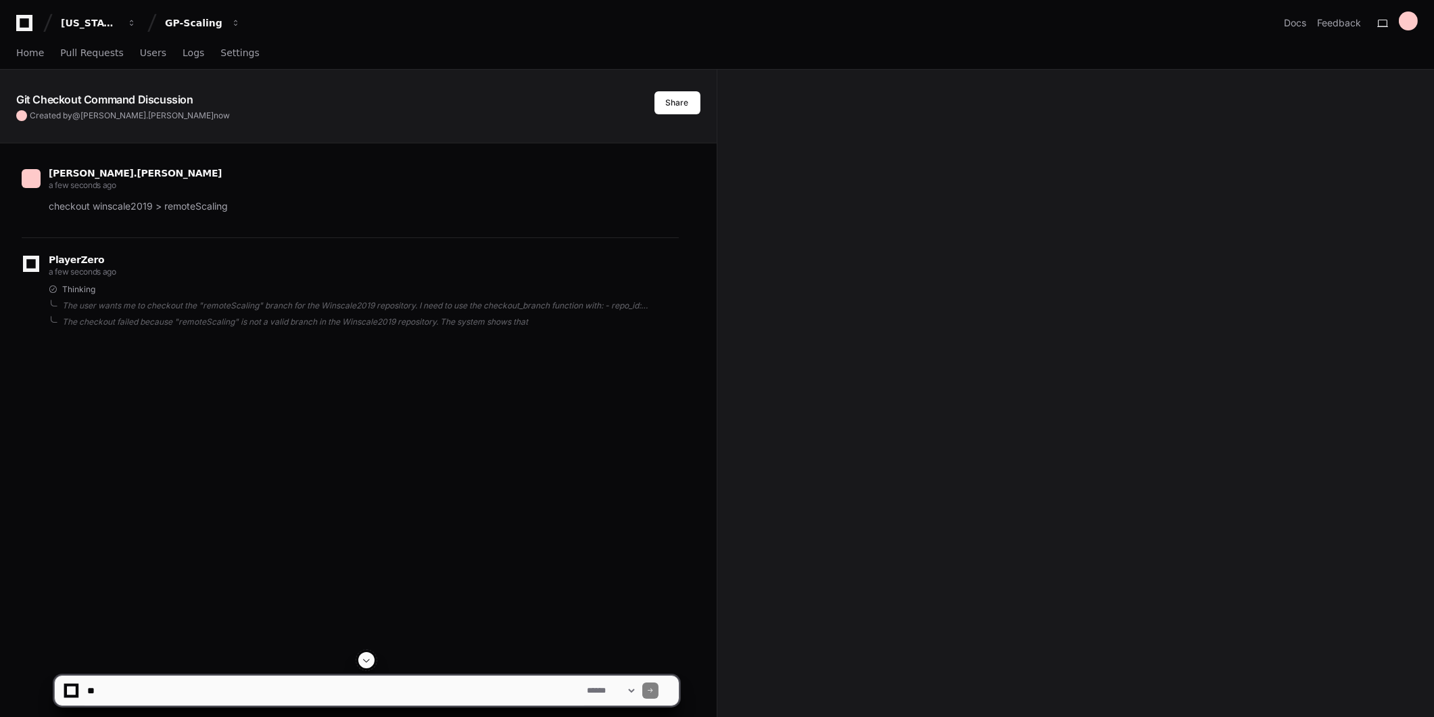
click at [499, 694] on textarea at bounding box center [335, 690] width 500 height 30
paste textarea "**********"
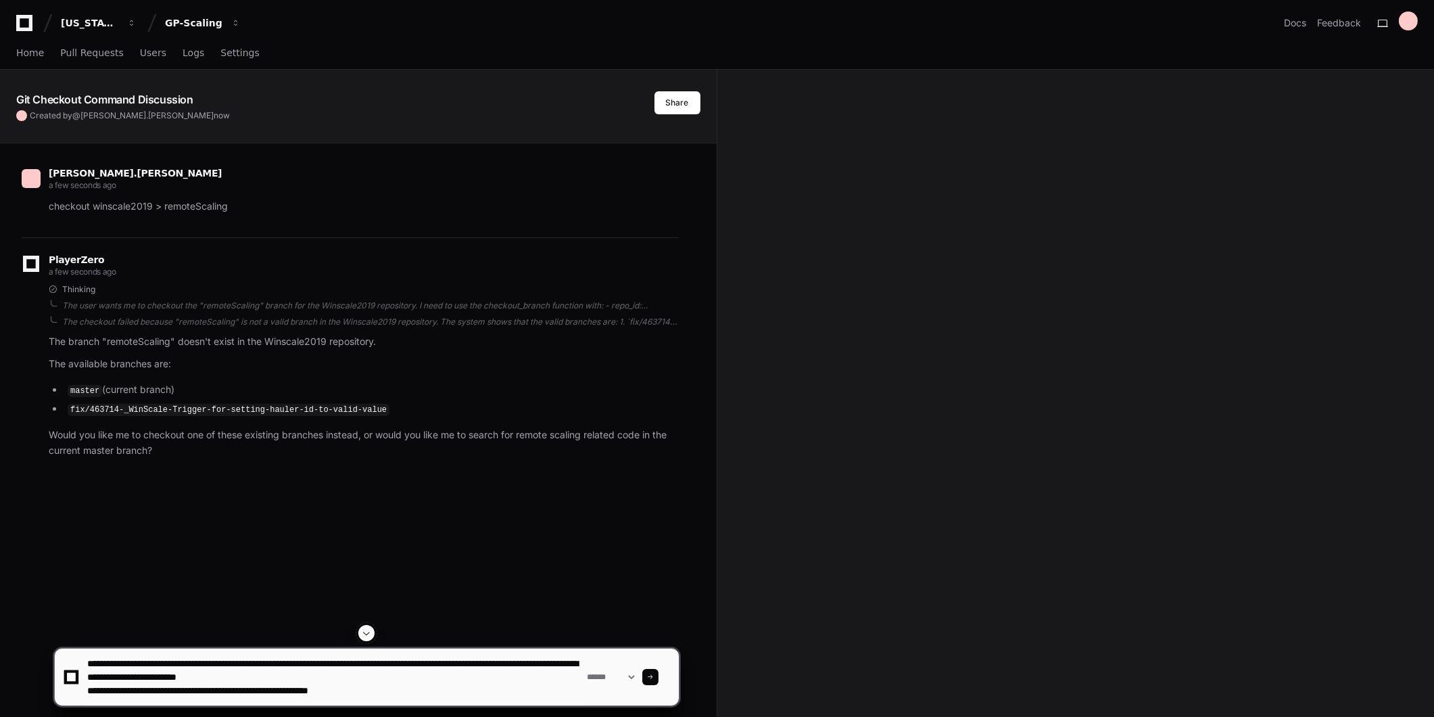
scroll to position [17, 0]
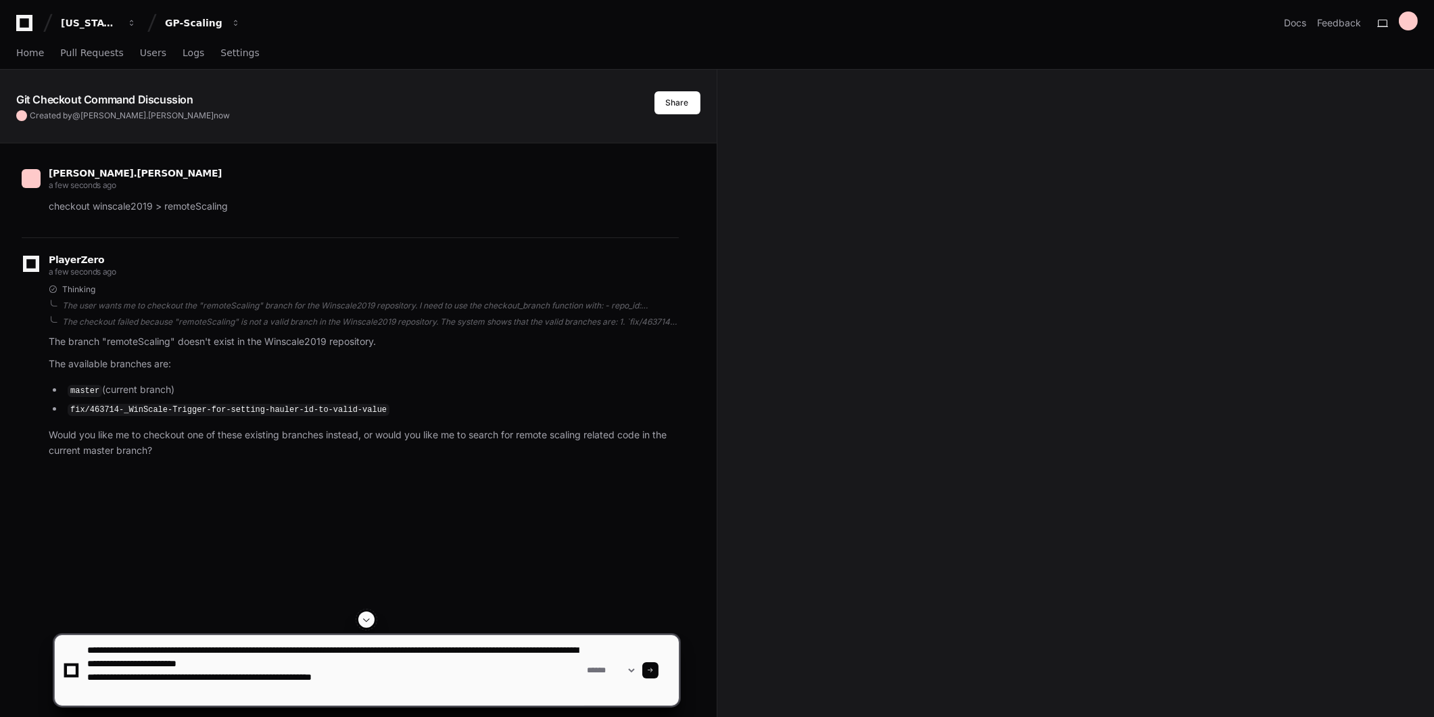
click at [205, 694] on textarea at bounding box center [335, 670] width 500 height 70
paste textarea "**********"
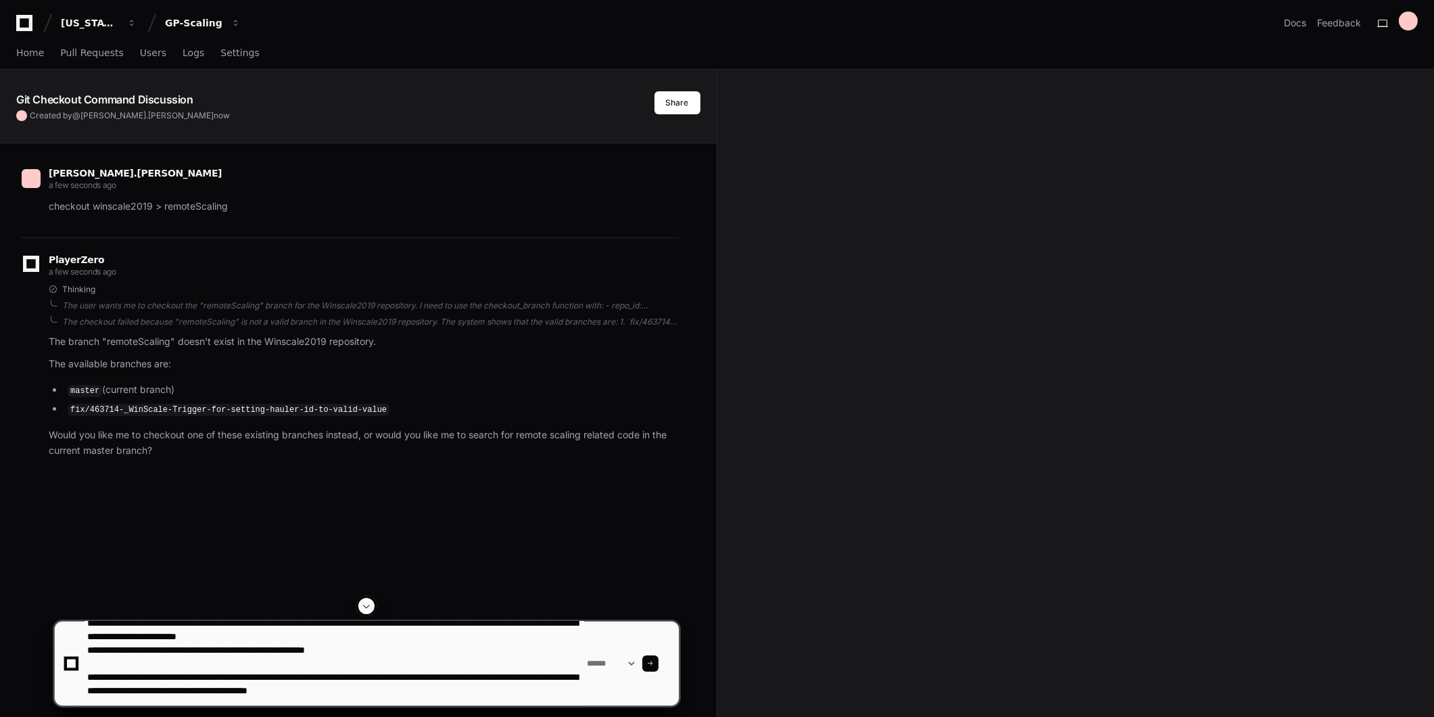
type textarea "**********"
click at [654, 661] on span at bounding box center [650, 663] width 7 height 7
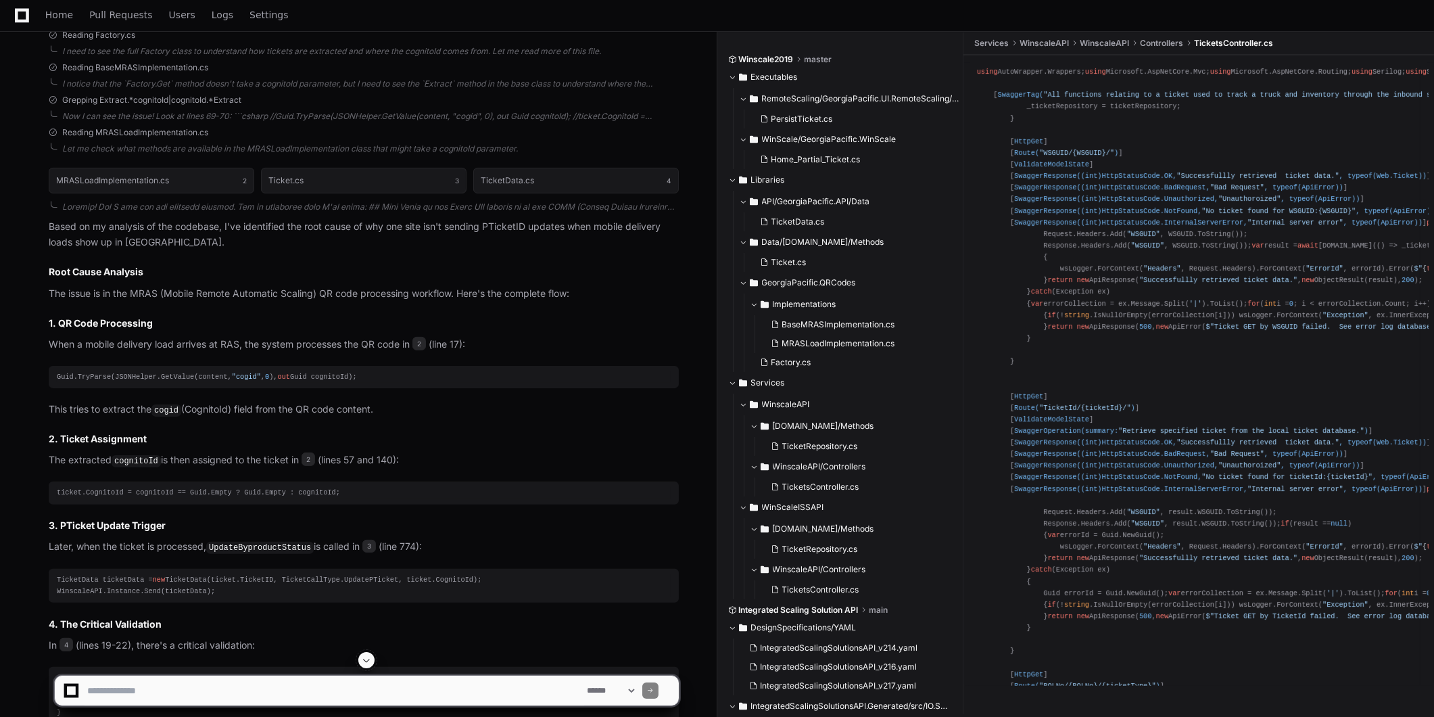
scroll to position [1166, 0]
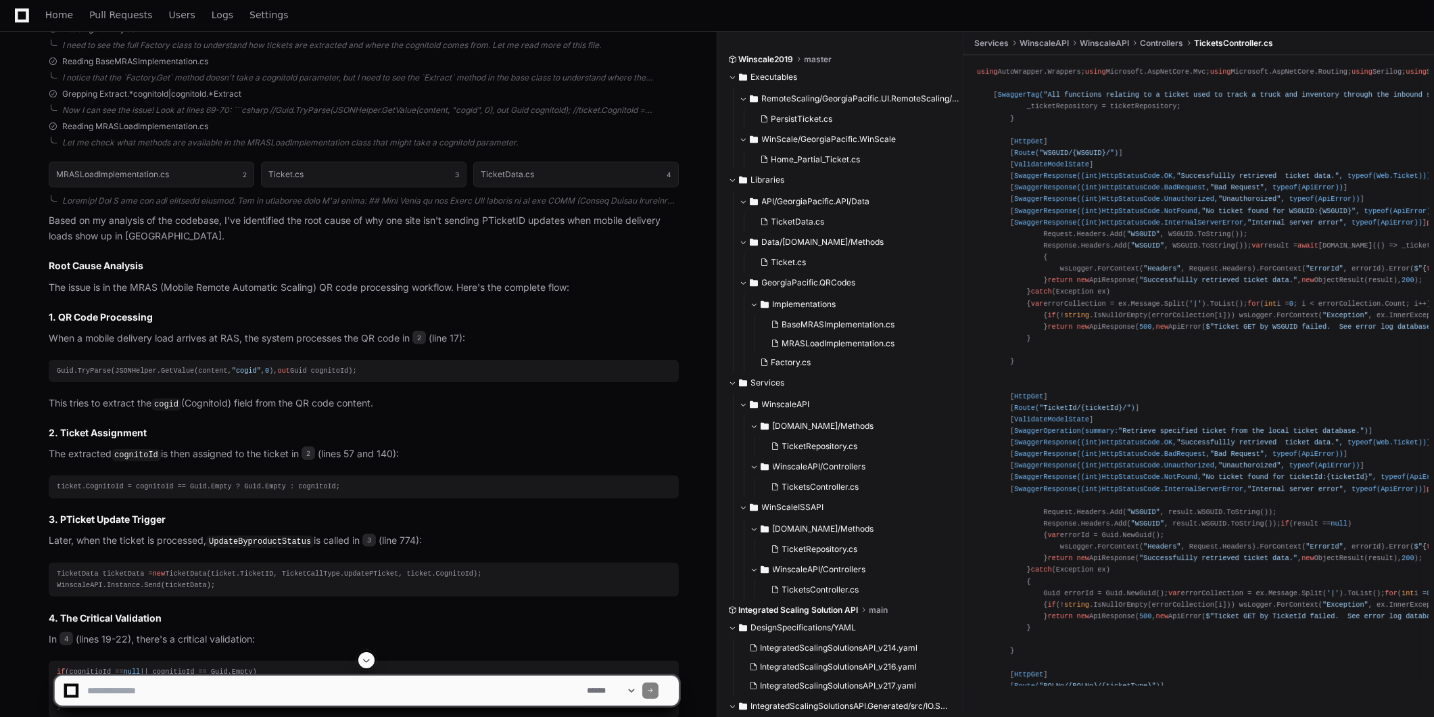
click at [280, 366] on span "out" at bounding box center [284, 370] width 12 height 8
click at [306, 370] on div "Guid.TryParse(JSONHelper.GetValue(content, "cogid" , 0 ), out Guid cognitoId);" at bounding box center [364, 370] width 614 height 11
click at [158, 368] on div "Guid.TryParse(JSONHelper.GetValue(content, "cogid" , 0 ), out Guid cognitoId);" at bounding box center [364, 370] width 614 height 11
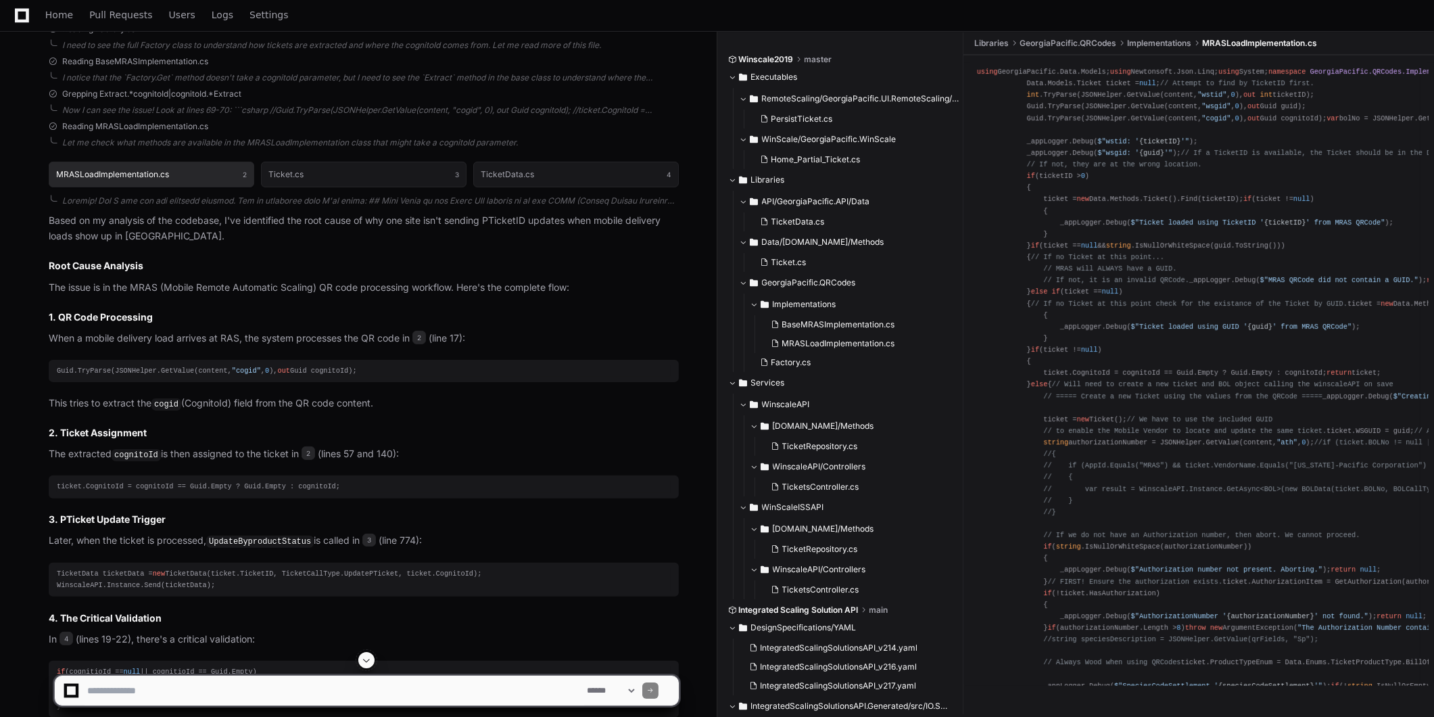
click at [173, 171] on button "MRASLoadImplementation.cs 2" at bounding box center [152, 175] width 206 height 26
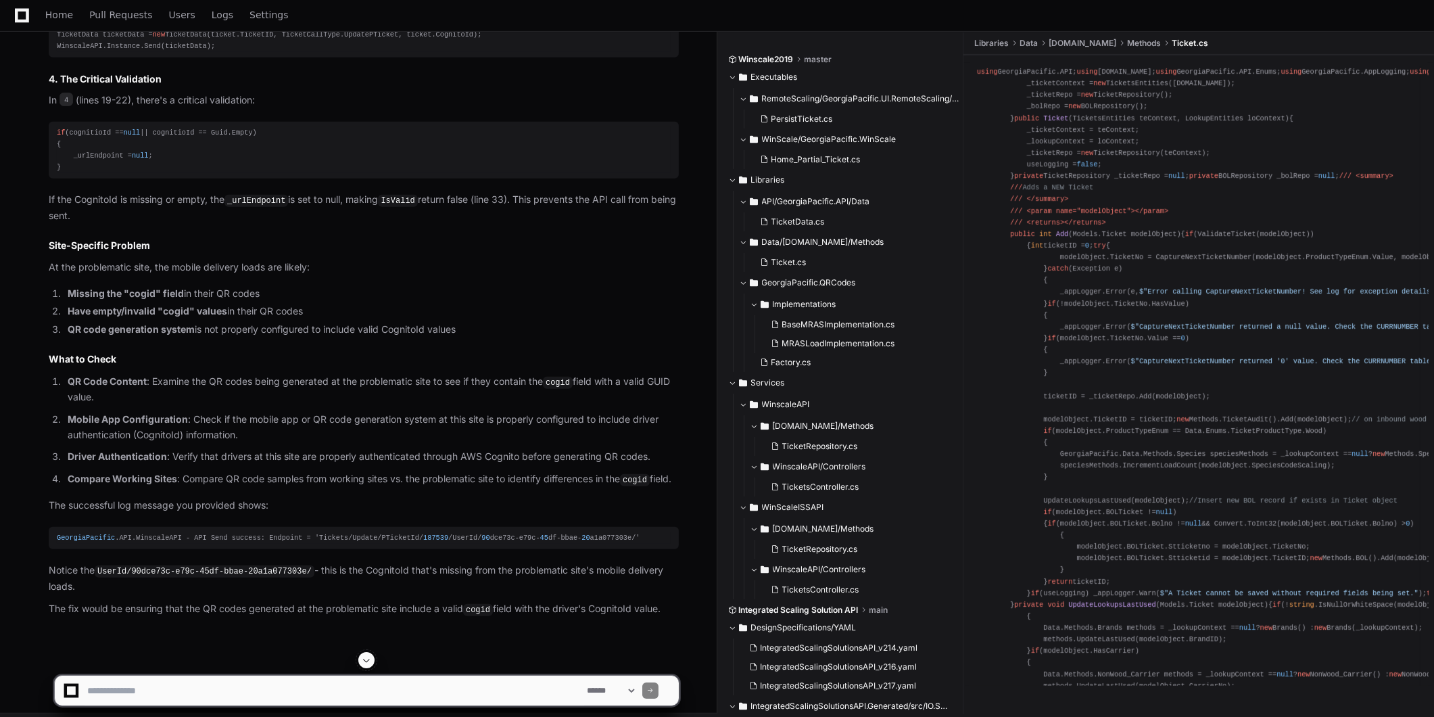
scroll to position [1706, 0]
click at [181, 535] on div "GeorgiaPacific .API.WinscaleAPI - API Send success: Endpoint = 'Tickets/Update/…" at bounding box center [364, 536] width 614 height 11
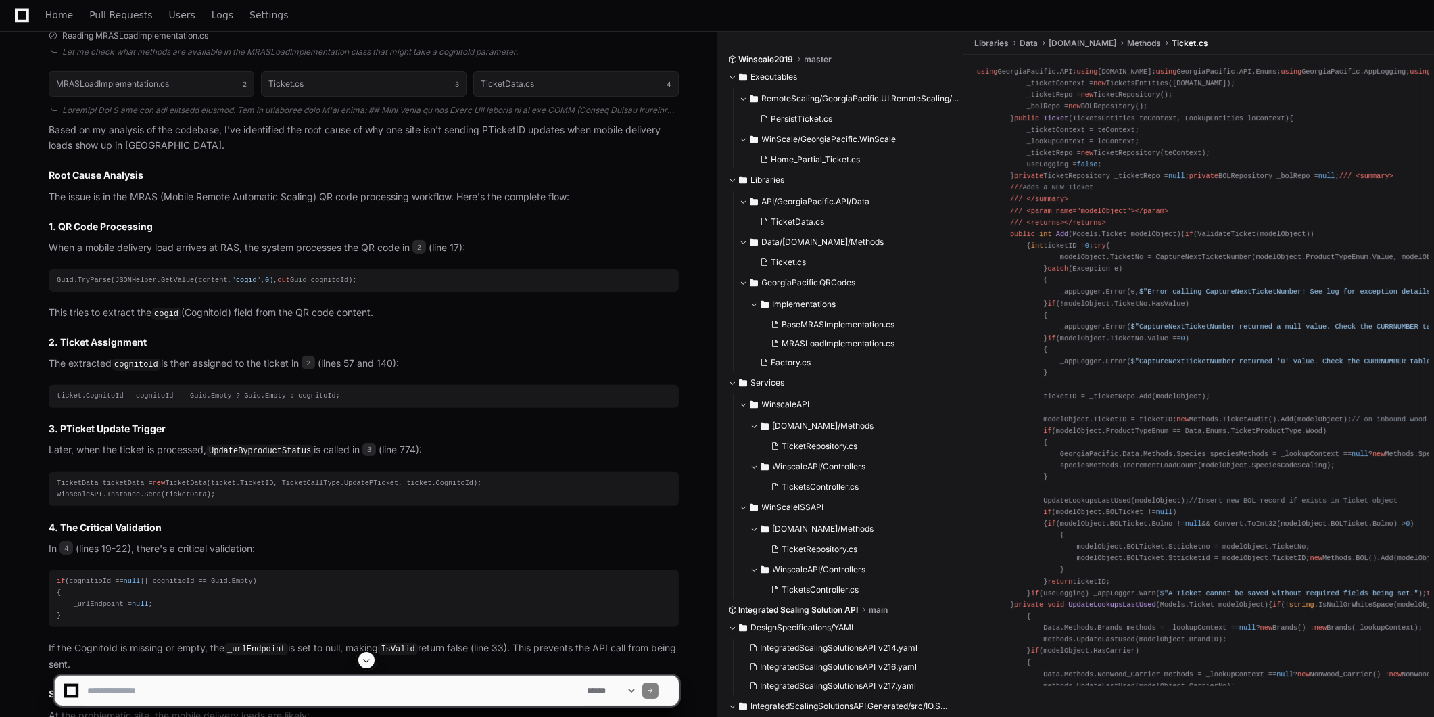
scroll to position [1180, 0]
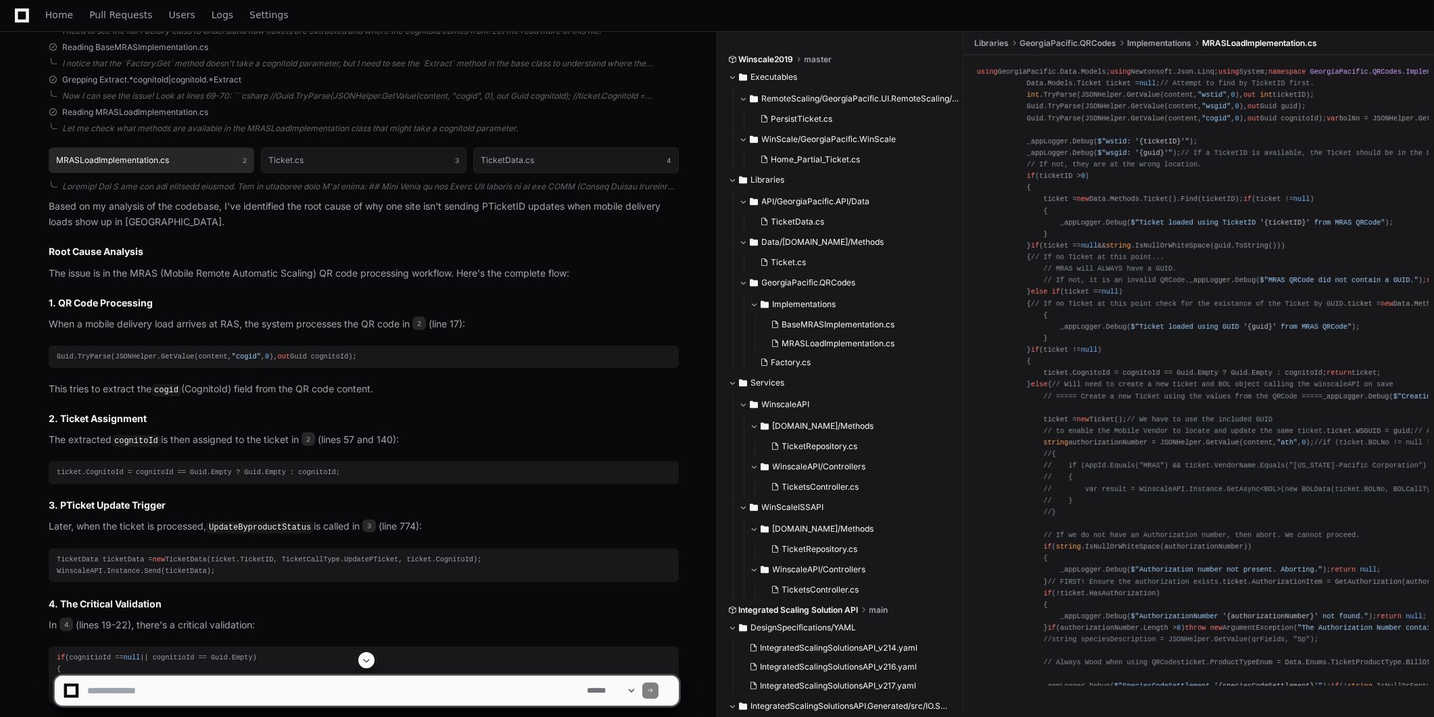
click at [105, 151] on button "MRASLoadImplementation.cs 2" at bounding box center [152, 160] width 206 height 26
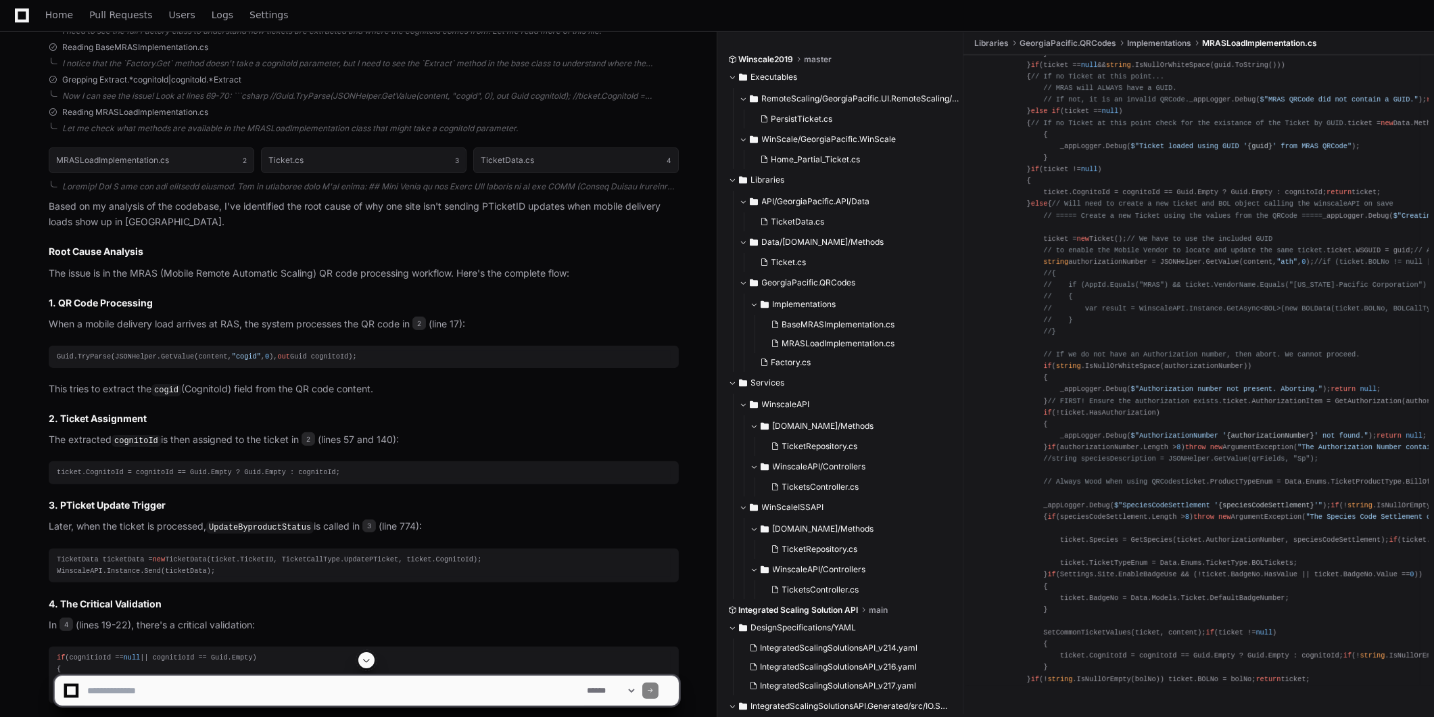
scroll to position [225, 0]
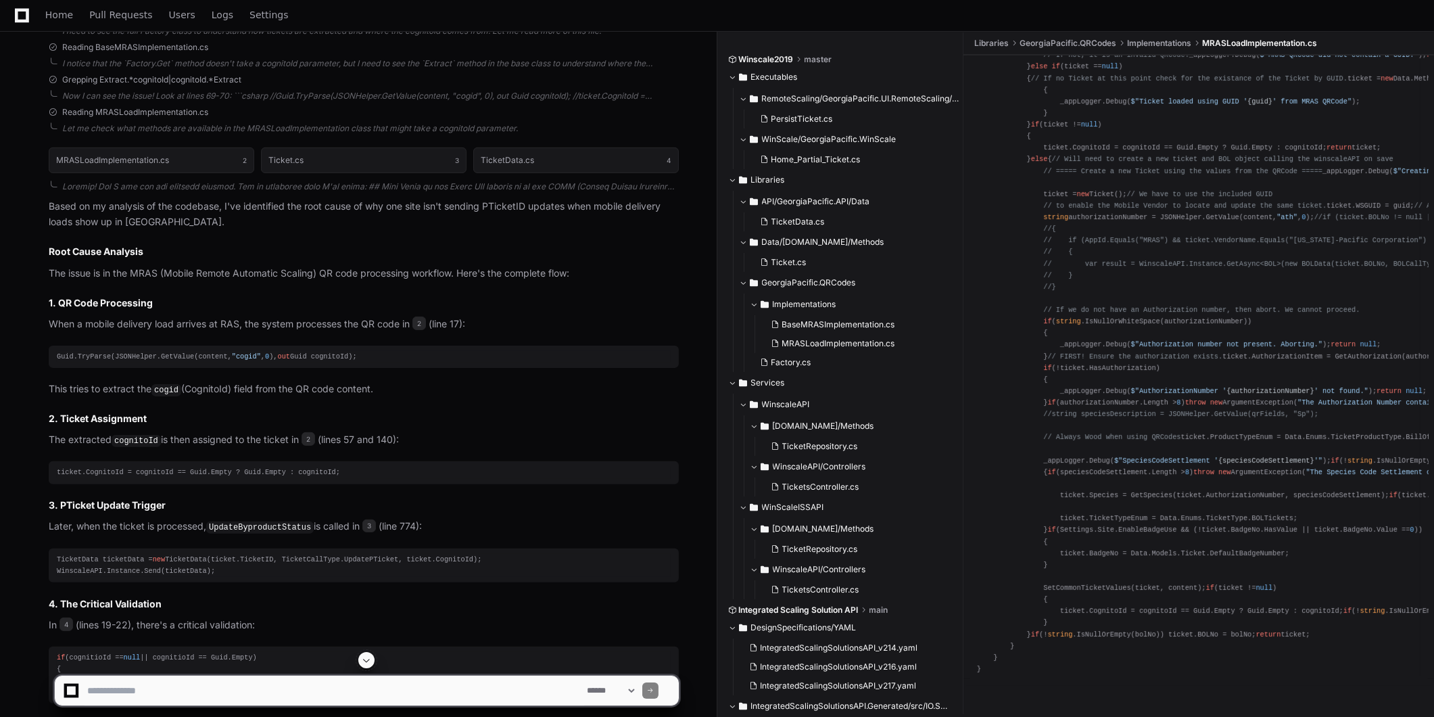
click at [253, 476] on pre "ticket.CognitoId = cognitoId == Guid.Empty ? Guid.Empty : cognitoId;" at bounding box center [364, 472] width 630 height 22
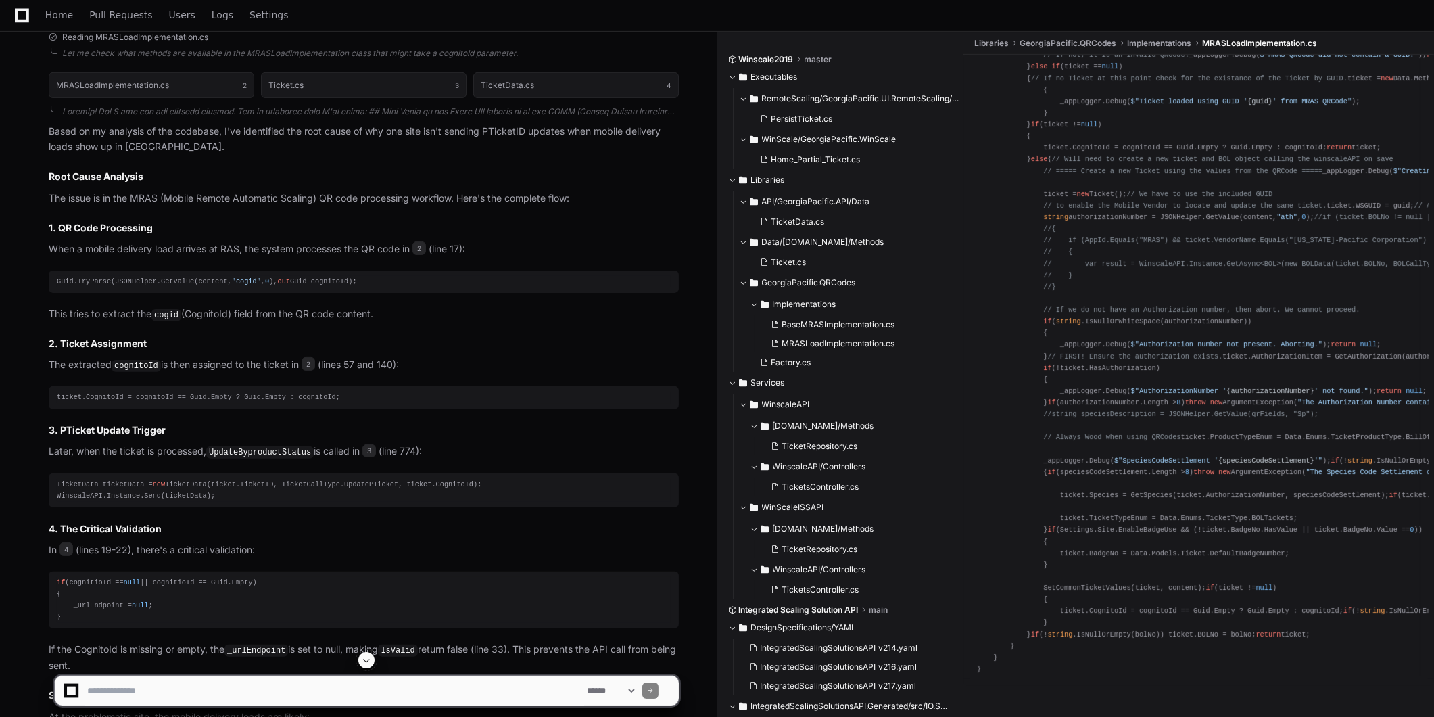
click at [220, 448] on code "UpdateByproductStatus" at bounding box center [260, 452] width 108 height 12
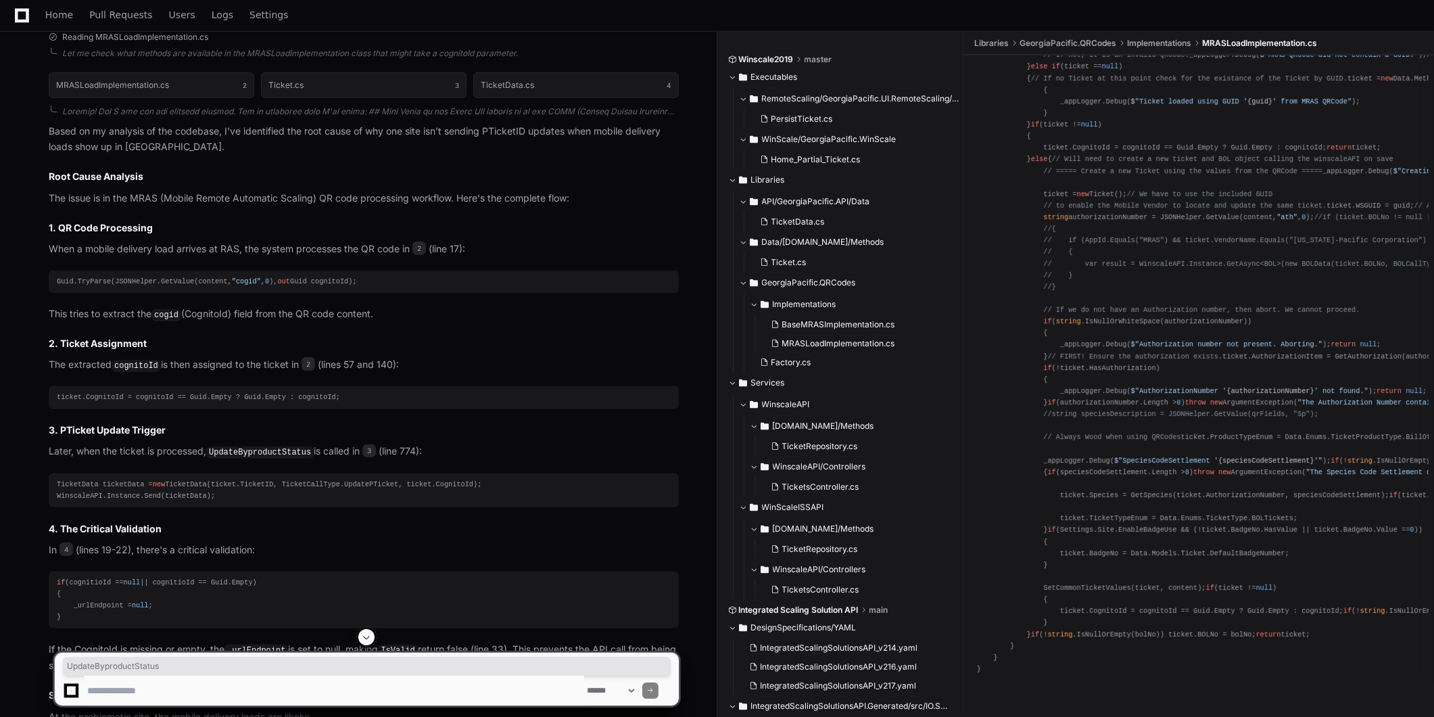
click at [220, 448] on code "UpdateByproductStatus" at bounding box center [260, 452] width 108 height 12
click at [559, 439] on article "Based on my analysis of the codebase, I've identified the root cause of why one…" at bounding box center [364, 595] width 630 height 943
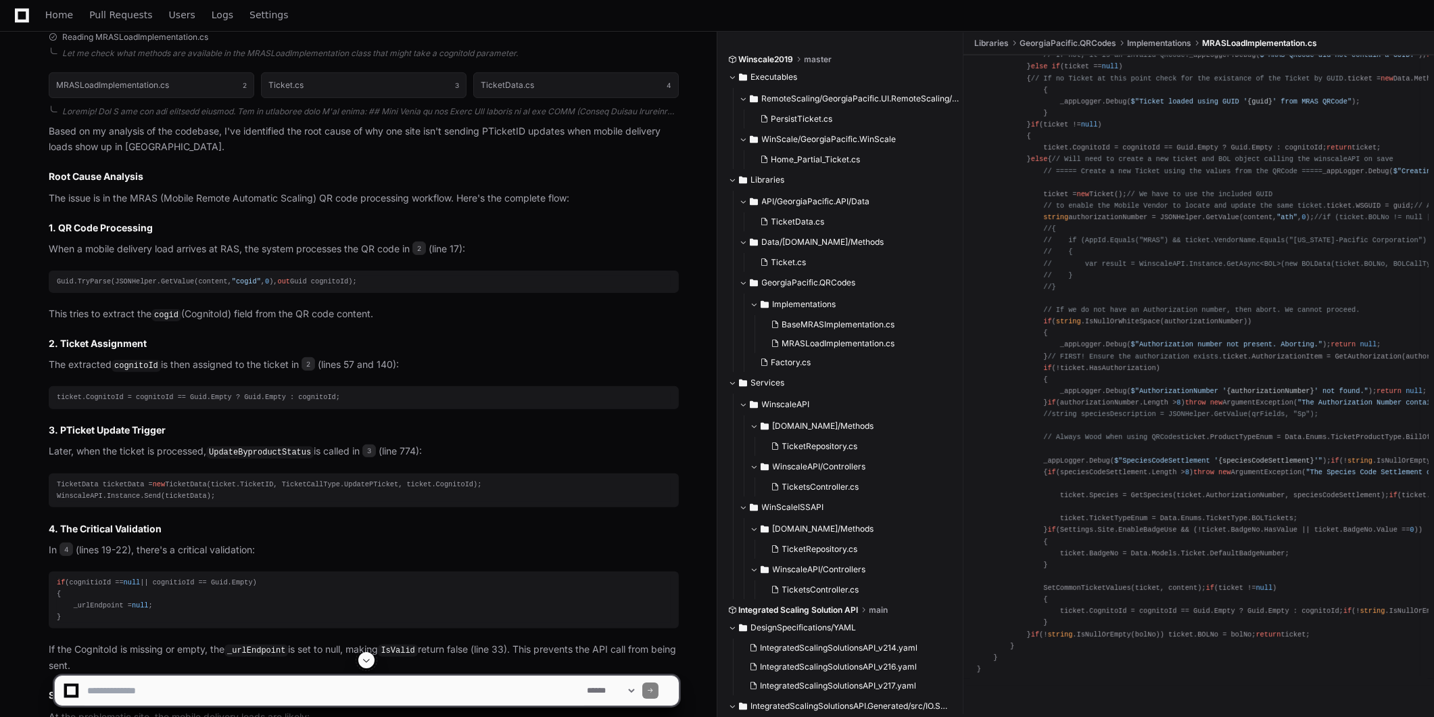
click at [176, 482] on div "TicketData ticketData = new TicketData(ticket.TicketID, TicketCallType.UpdatePT…" at bounding box center [364, 490] width 614 height 23
click at [316, 279] on div "Guid.TryParse(JSONHelper.GetValue(content, "cogid" , 0 ), out Guid cognitoId);" at bounding box center [364, 281] width 614 height 11
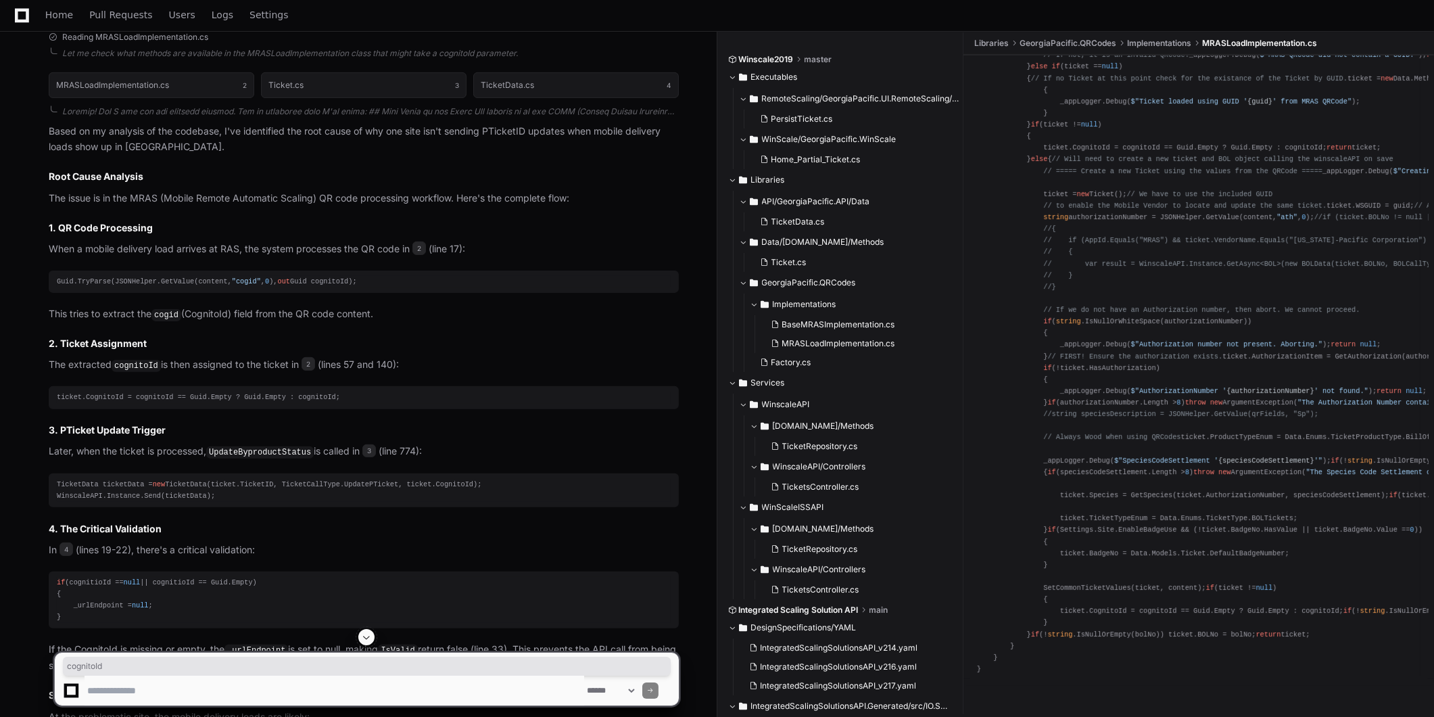
click at [316, 279] on div "Guid.TryParse(JSONHelper.GetValue(content, "cogid" , 0 ), out Guid cognitoId);" at bounding box center [364, 281] width 614 height 11
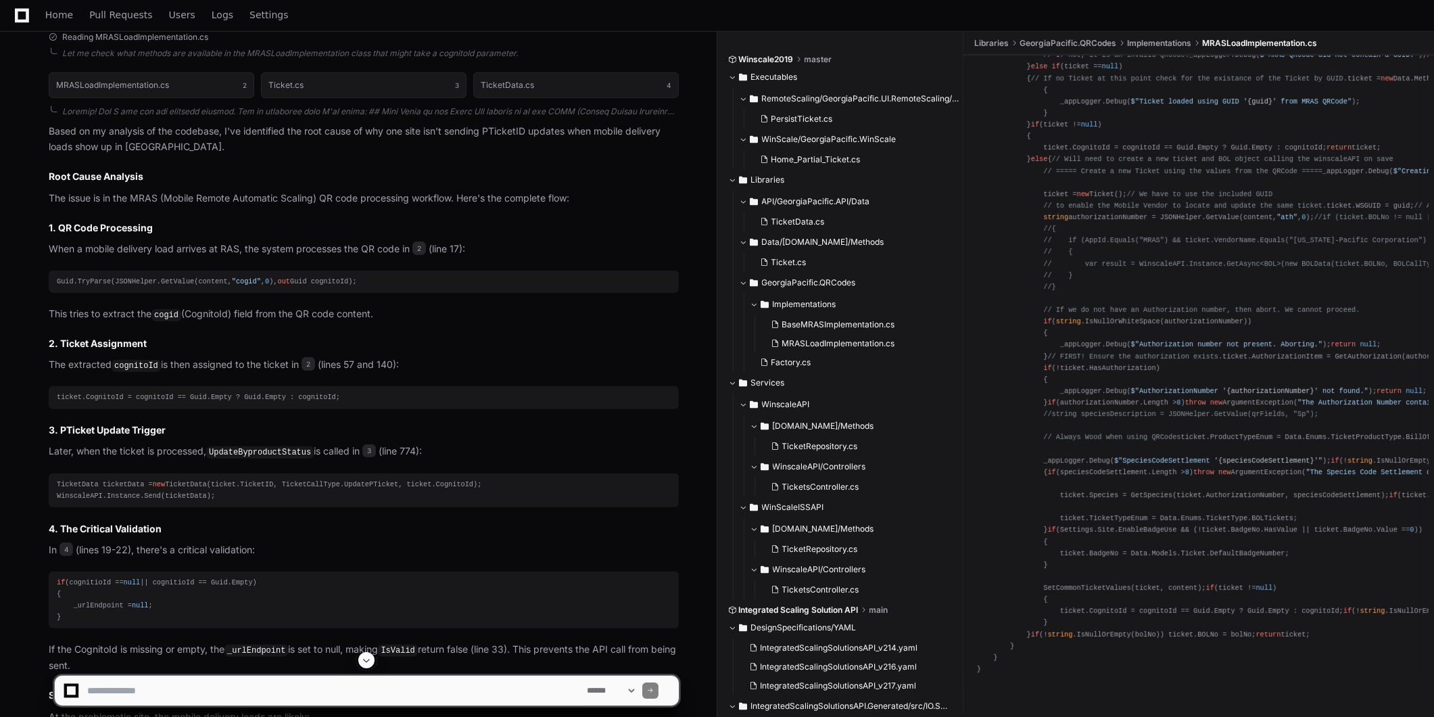
drag, startPoint x: 316, startPoint y: 279, endPoint x: 431, endPoint y: 339, distance: 129.7
click at [431, 339] on h3 "2. Ticket Assignment" at bounding box center [364, 344] width 630 height 14
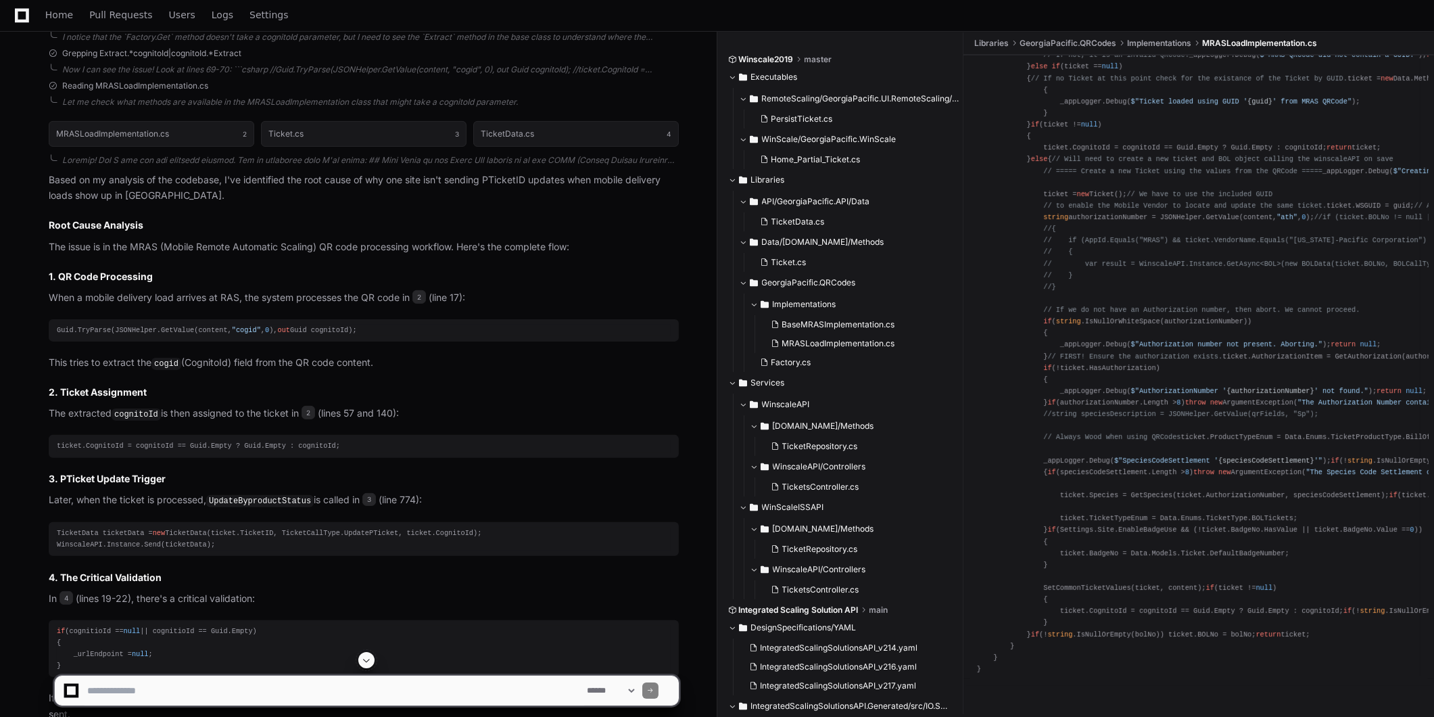
scroll to position [1180, 0]
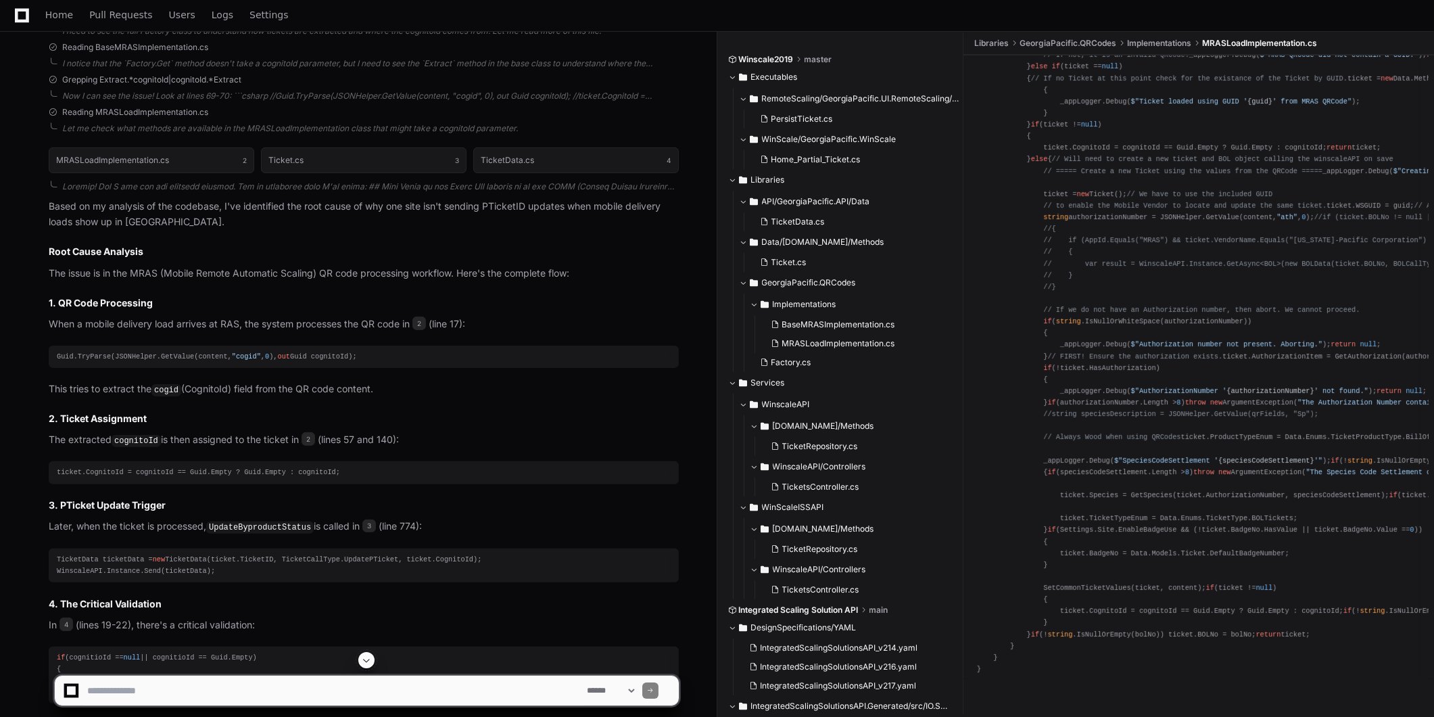
click at [57, 352] on div "Guid.TryParse(JSONHelper.GetValue(content, "cogid" , 0 ), out Guid cognitoId);" at bounding box center [364, 356] width 614 height 11
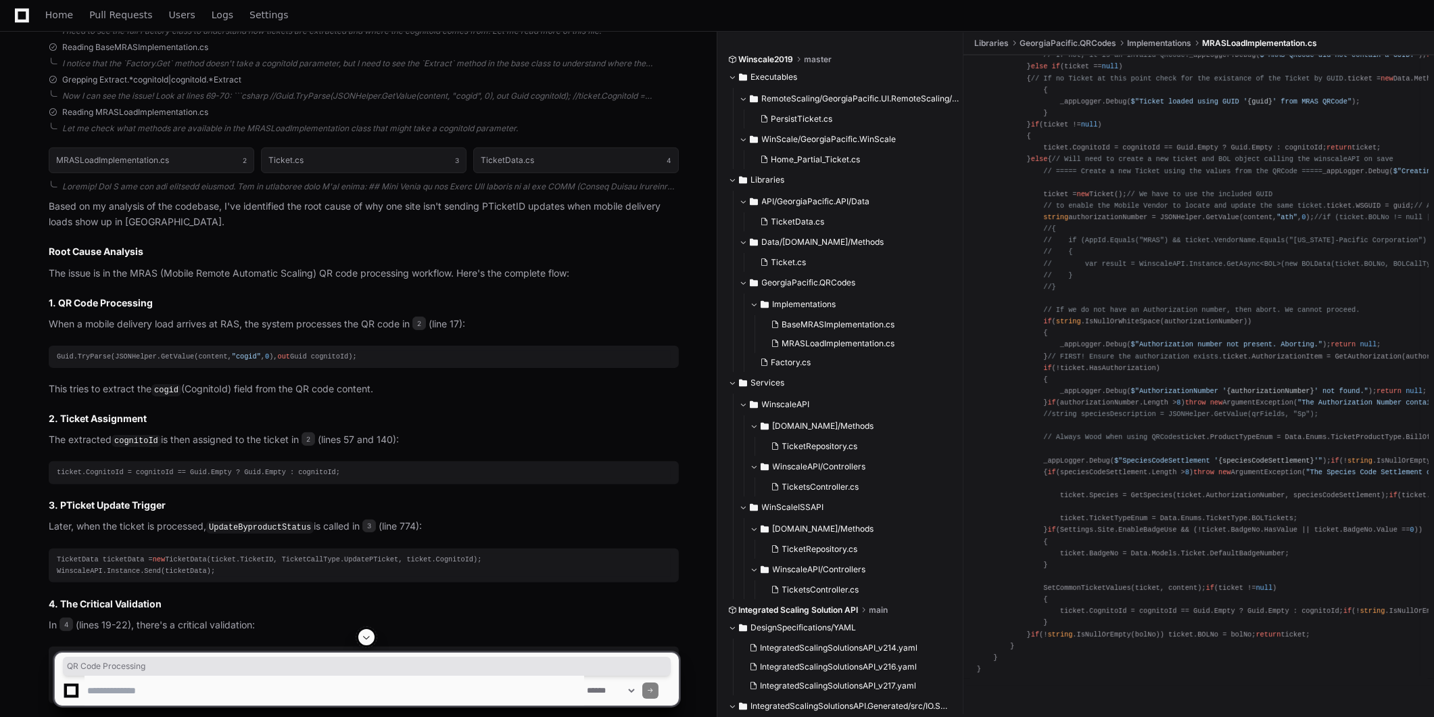
drag, startPoint x: 57, startPoint y: 301, endPoint x: 151, endPoint y: 296, distance: 94.1
click at [151, 296] on h3 "1. QR Code Processing" at bounding box center [364, 303] width 630 height 14
drag, startPoint x: 151, startPoint y: 296, endPoint x: 235, endPoint y: 307, distance: 84.5
click at [238, 302] on h3 "1. QR Code Processing" at bounding box center [364, 303] width 630 height 14
drag, startPoint x: 70, startPoint y: 354, endPoint x: 395, endPoint y: 357, distance: 324.5
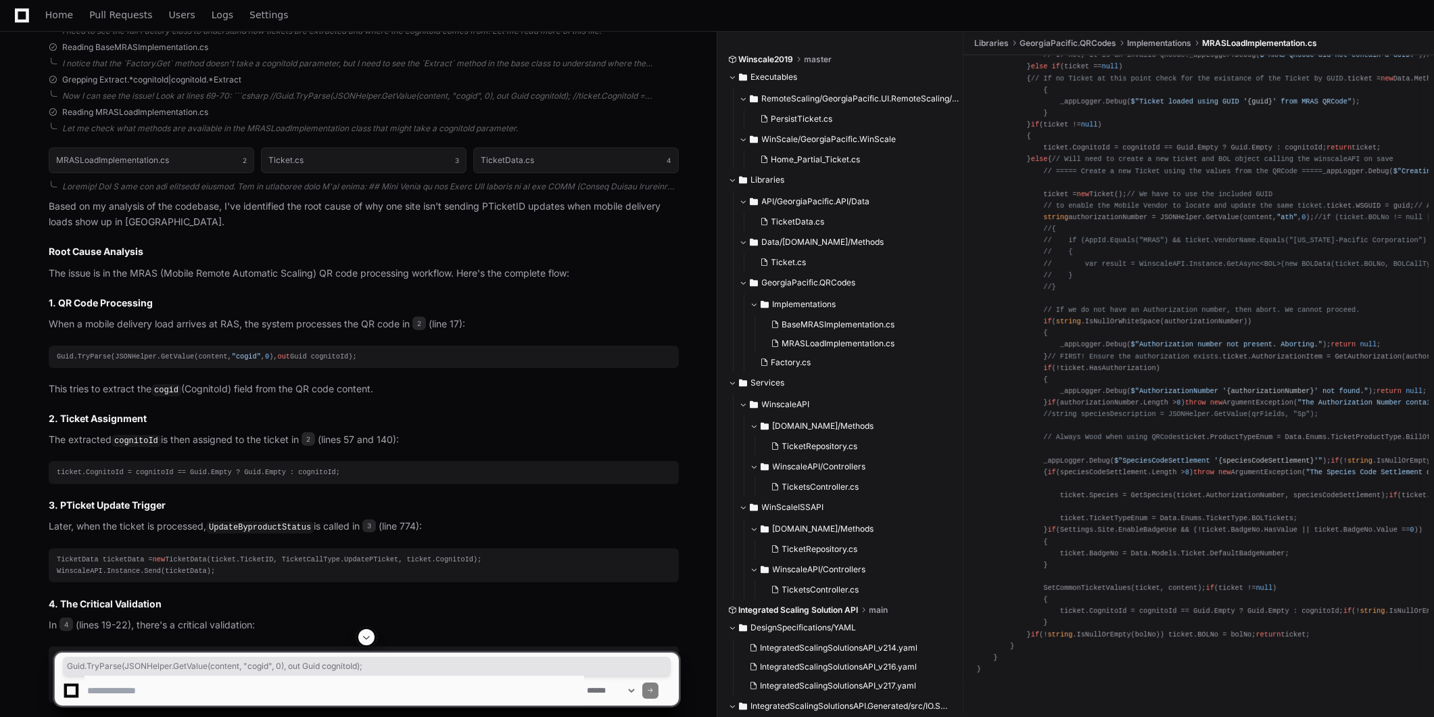
click at [395, 357] on pre "Guid.TryParse(JSONHelper.GetValue(content, "cogid" , 0 ), out Guid cognitoId);" at bounding box center [364, 356] width 630 height 22
drag, startPoint x: 72, startPoint y: 387, endPoint x: 396, endPoint y: 384, distance: 324.5
click at [396, 384] on p "This tries to extract the cogid (CognitoId) field from the QR code content." at bounding box center [364, 389] width 630 height 16
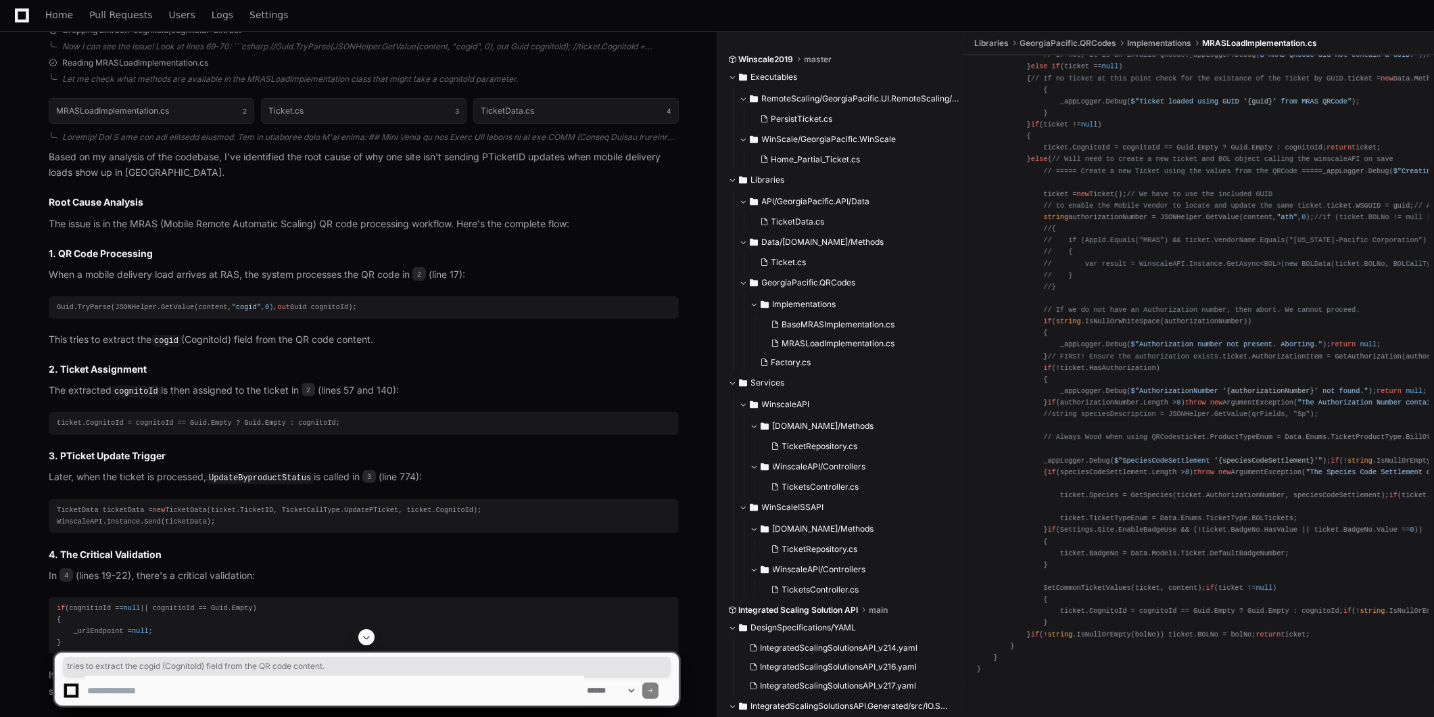
scroll to position [1255, 0]
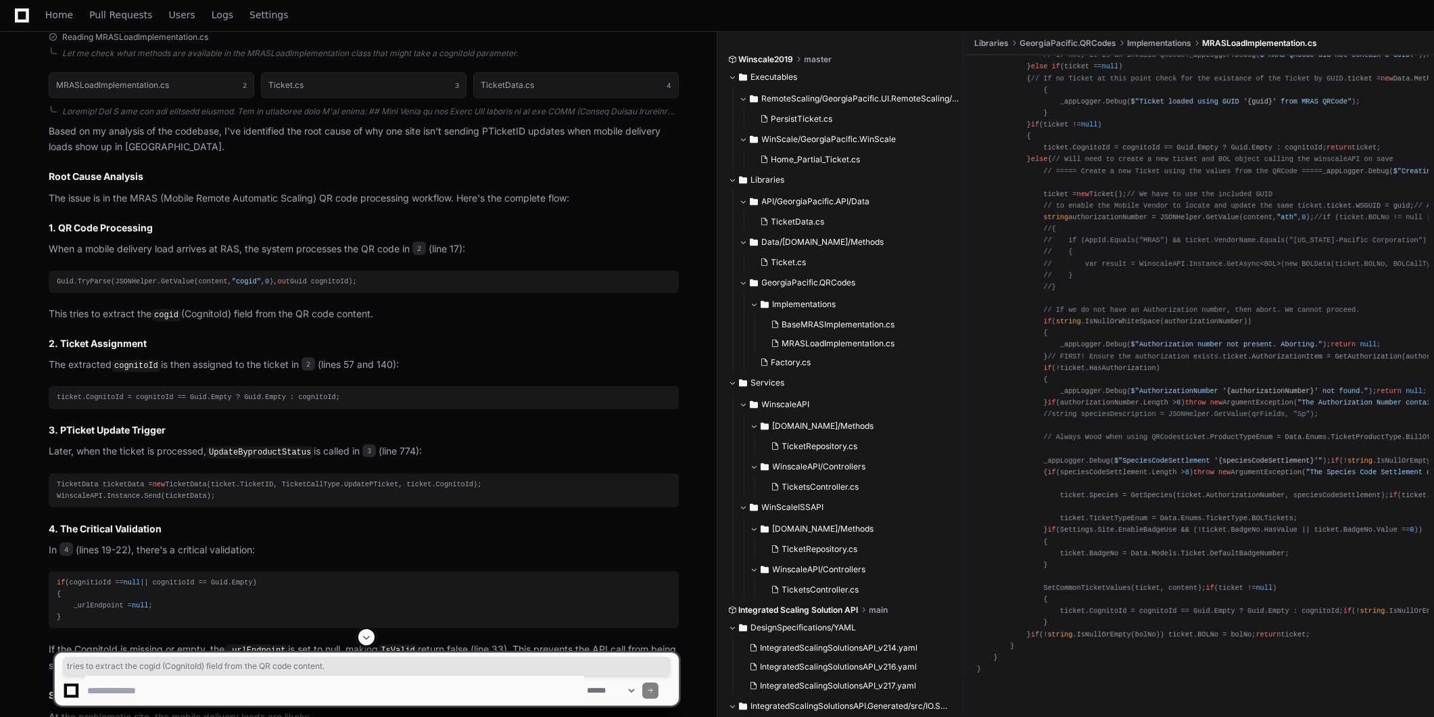
click at [301, 392] on div "ticket.CognitoId = cognitoId == Guid.Empty ? Guid.Empty : cognitoId;" at bounding box center [364, 396] width 614 height 11
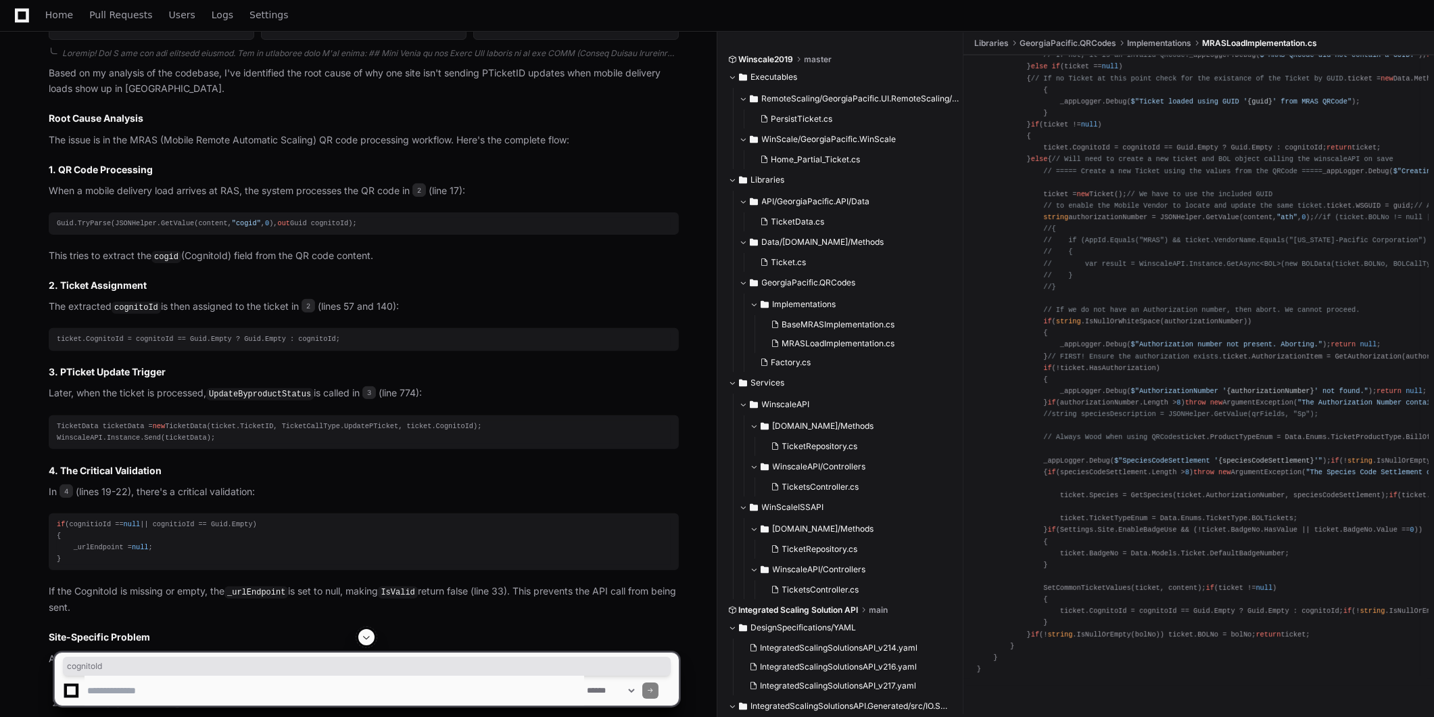
scroll to position [1330, 0]
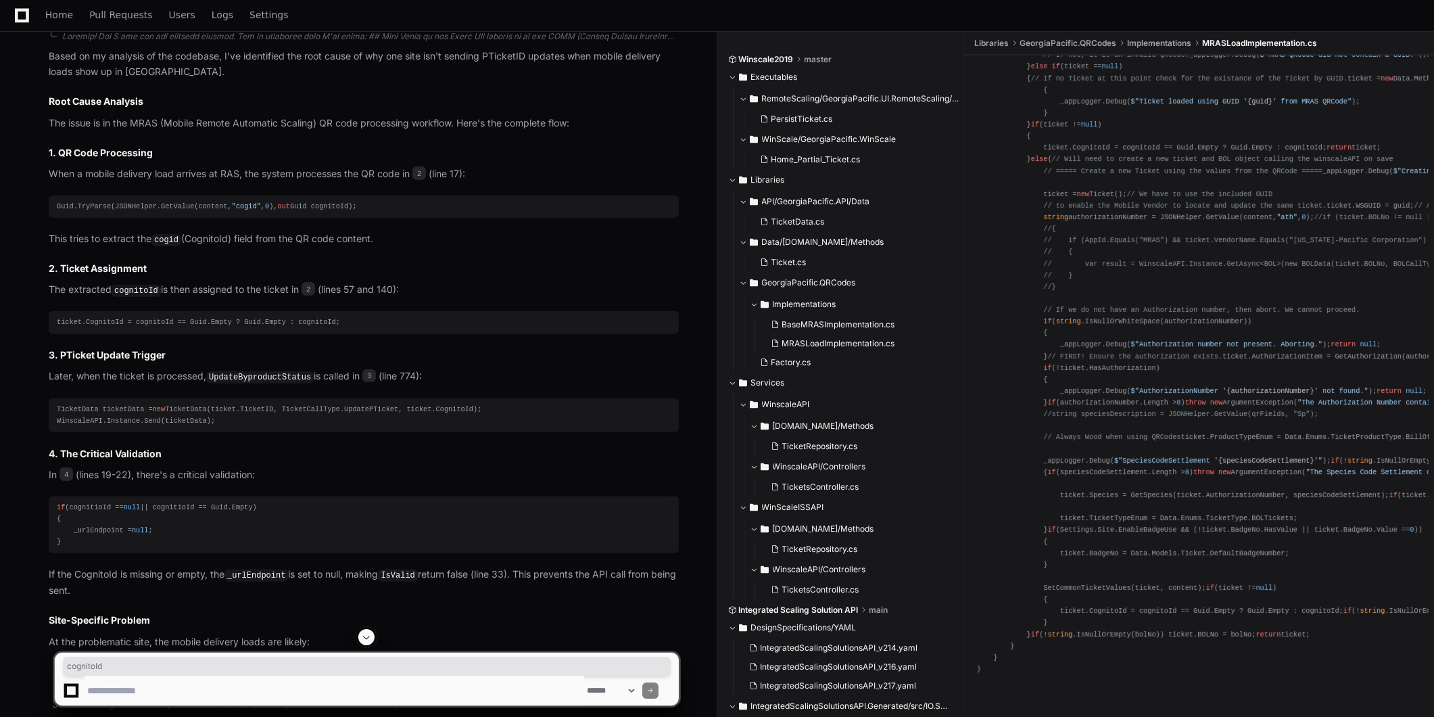
click at [243, 373] on code "UpdateByproductStatus" at bounding box center [260, 377] width 108 height 12
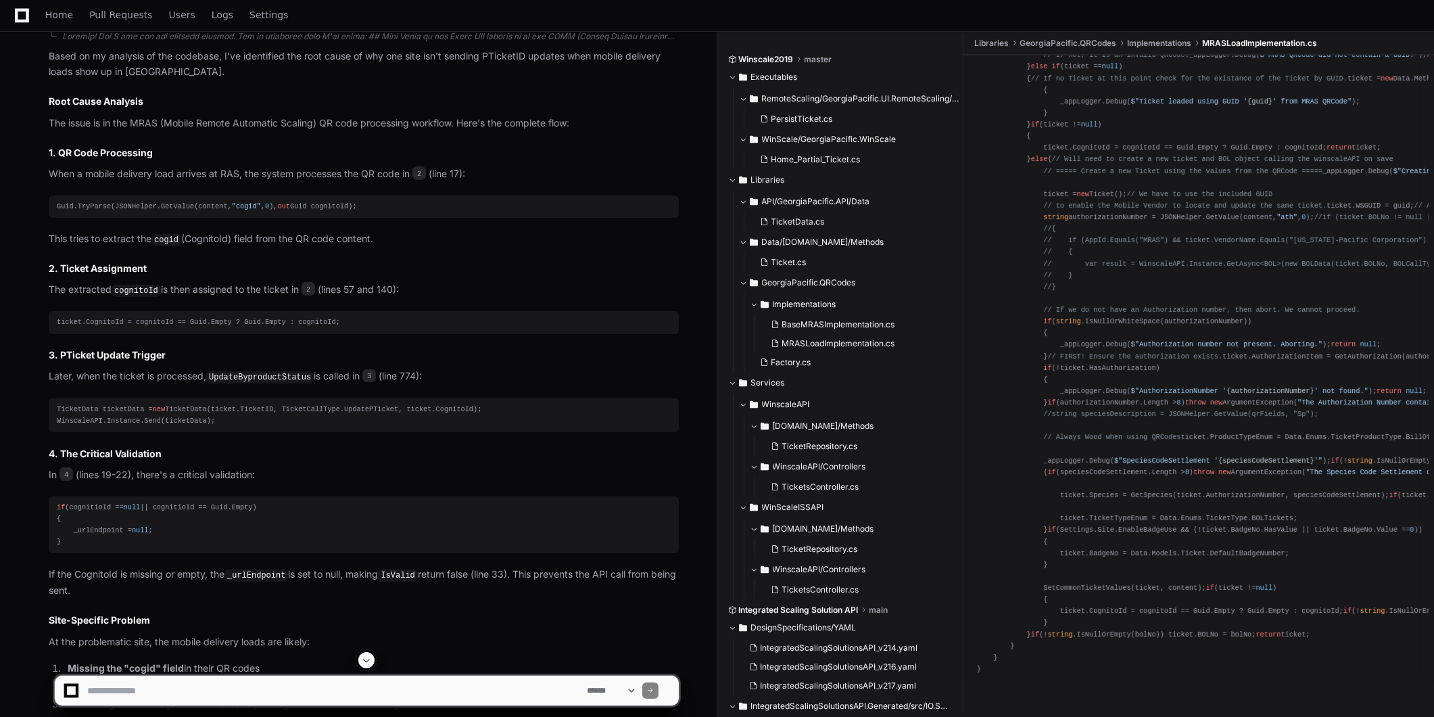
click at [243, 373] on code "UpdateByproductStatus" at bounding box center [260, 377] width 108 height 12
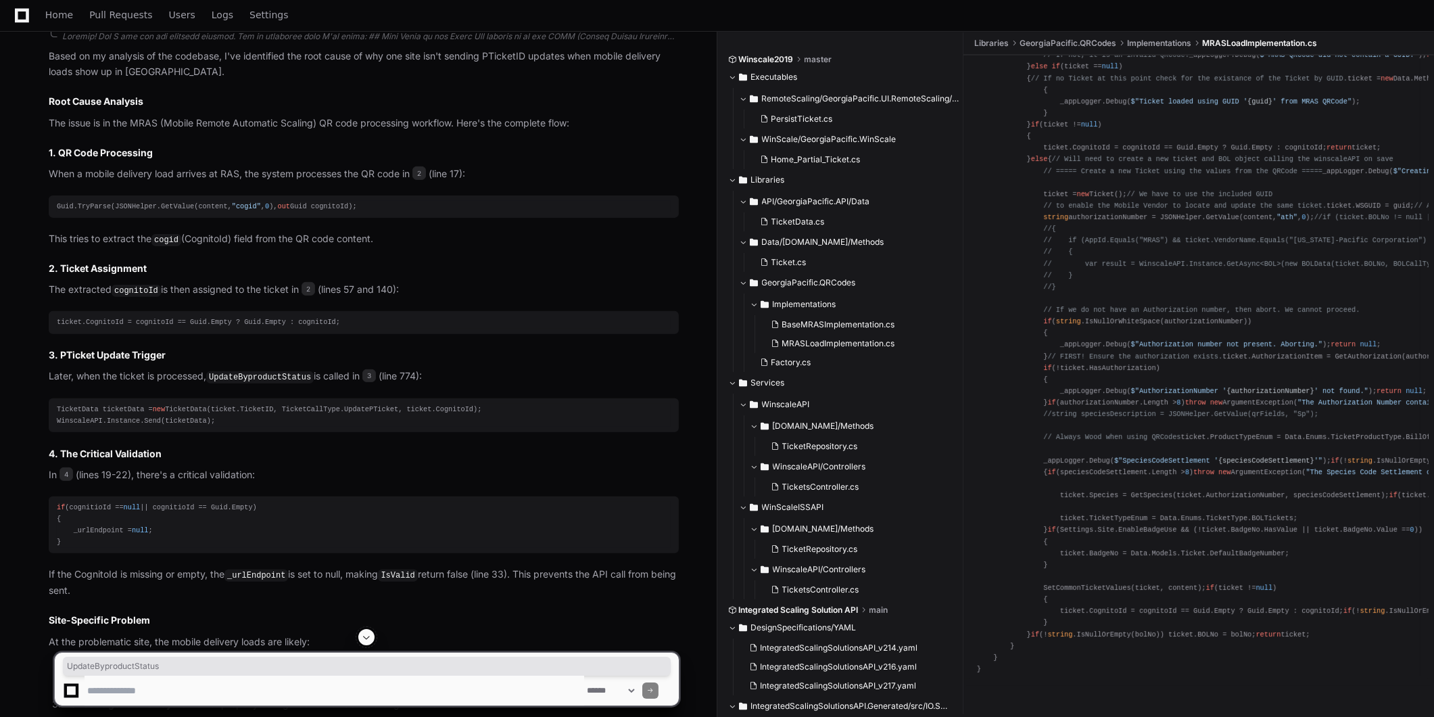
click at [191, 404] on div "TicketData ticketData = new TicketData(ticket.TicketID, TicketCallType.UpdatePT…" at bounding box center [364, 415] width 614 height 23
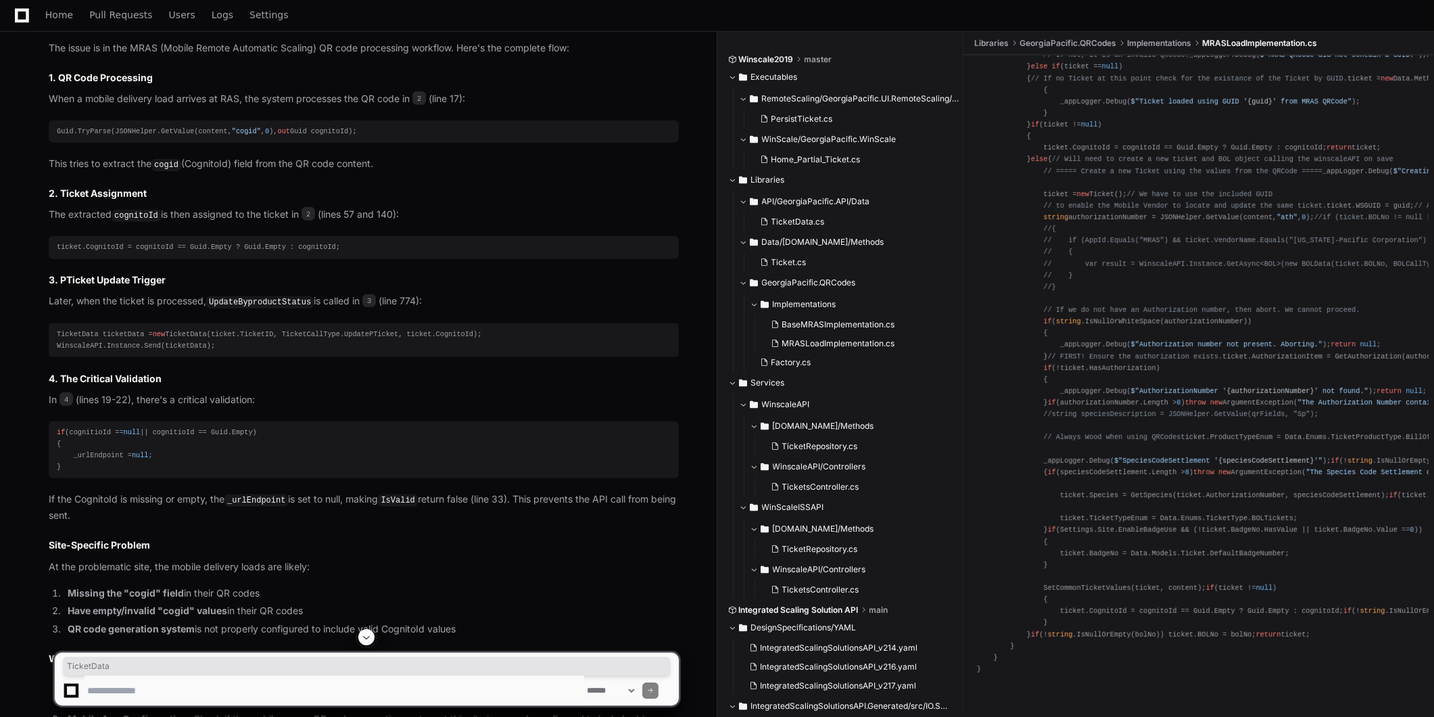
click at [89, 429] on div "if (cognitioId == null || cognitioId == Guid.Empty) { _urlEndpoint = null ; }" at bounding box center [364, 450] width 614 height 47
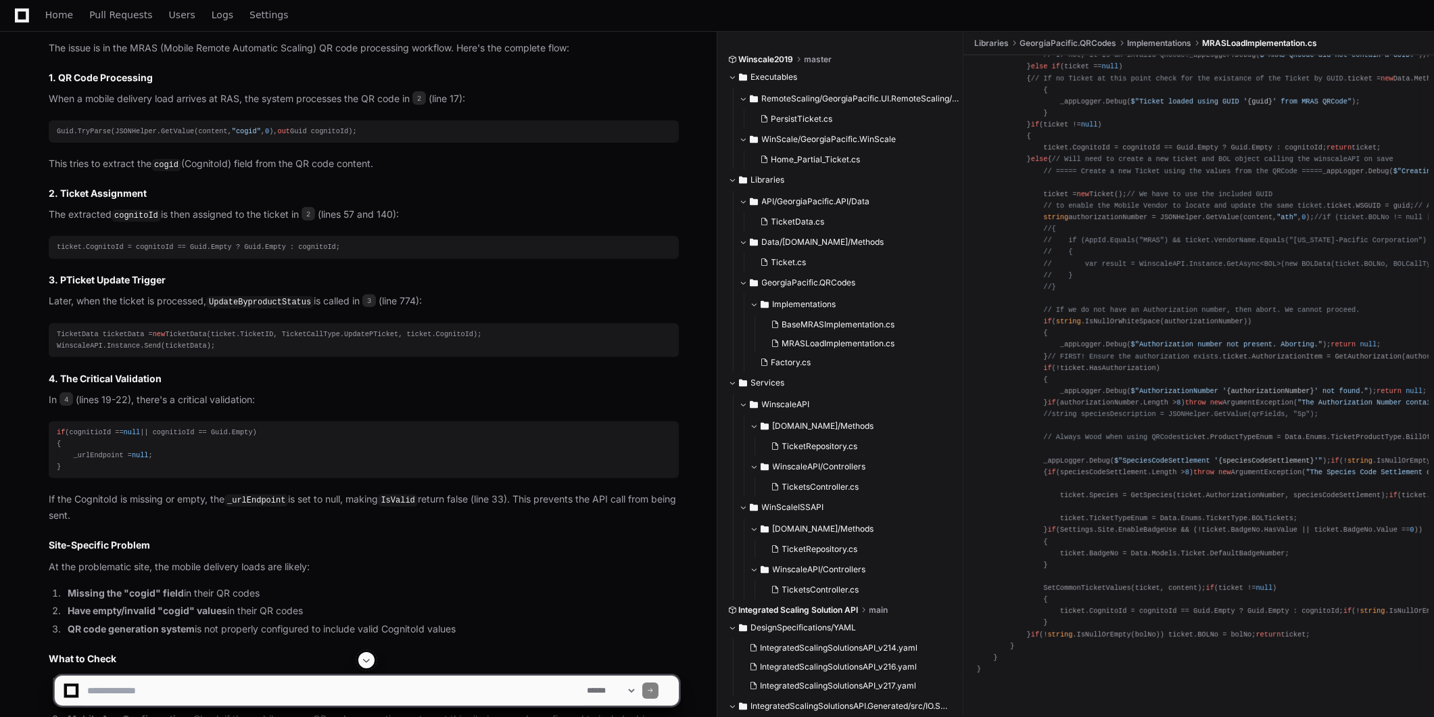
click at [90, 429] on div "if (cognitioId == null || cognitioId == Guid.Empty) { _urlEndpoint = null ; }" at bounding box center [364, 450] width 614 height 47
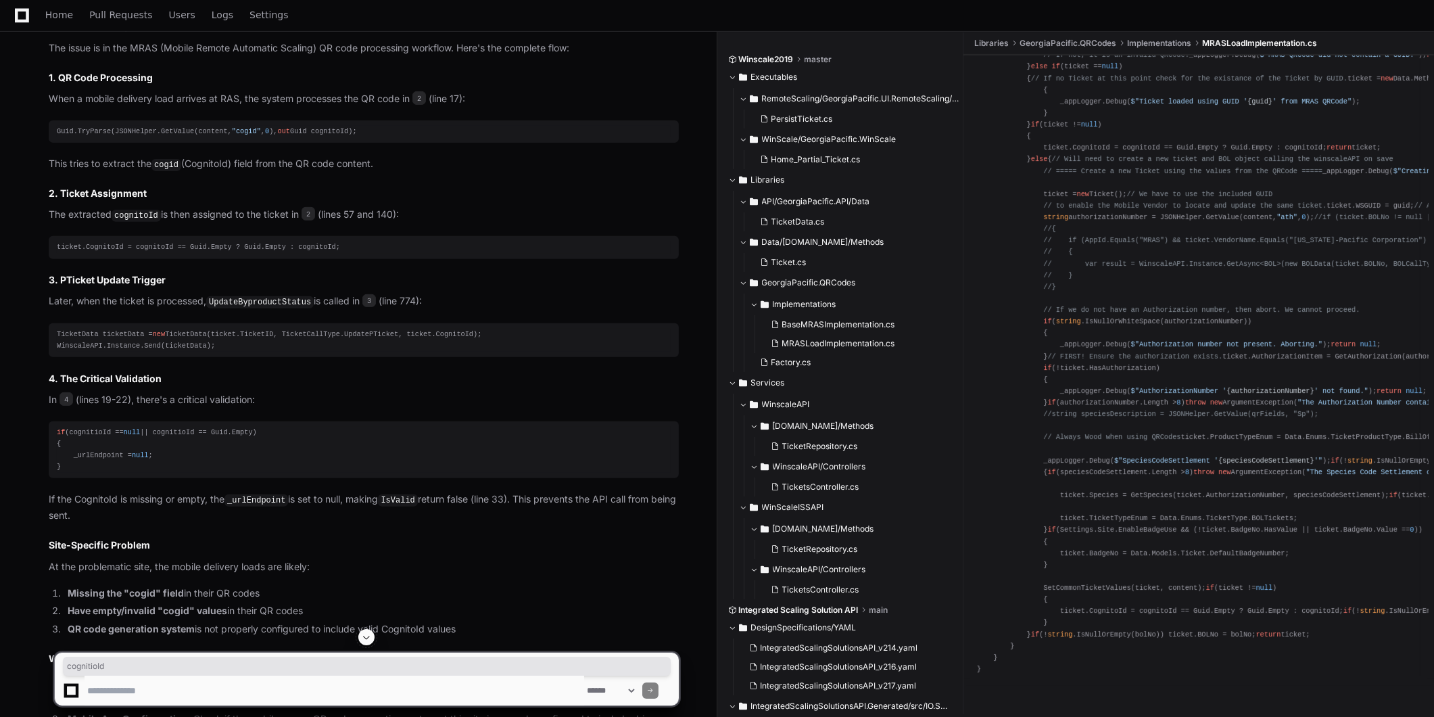
drag, startPoint x: 90, startPoint y: 429, endPoint x: 133, endPoint y: 431, distance: 42.6
click at [133, 431] on span "null" at bounding box center [132, 432] width 17 height 8
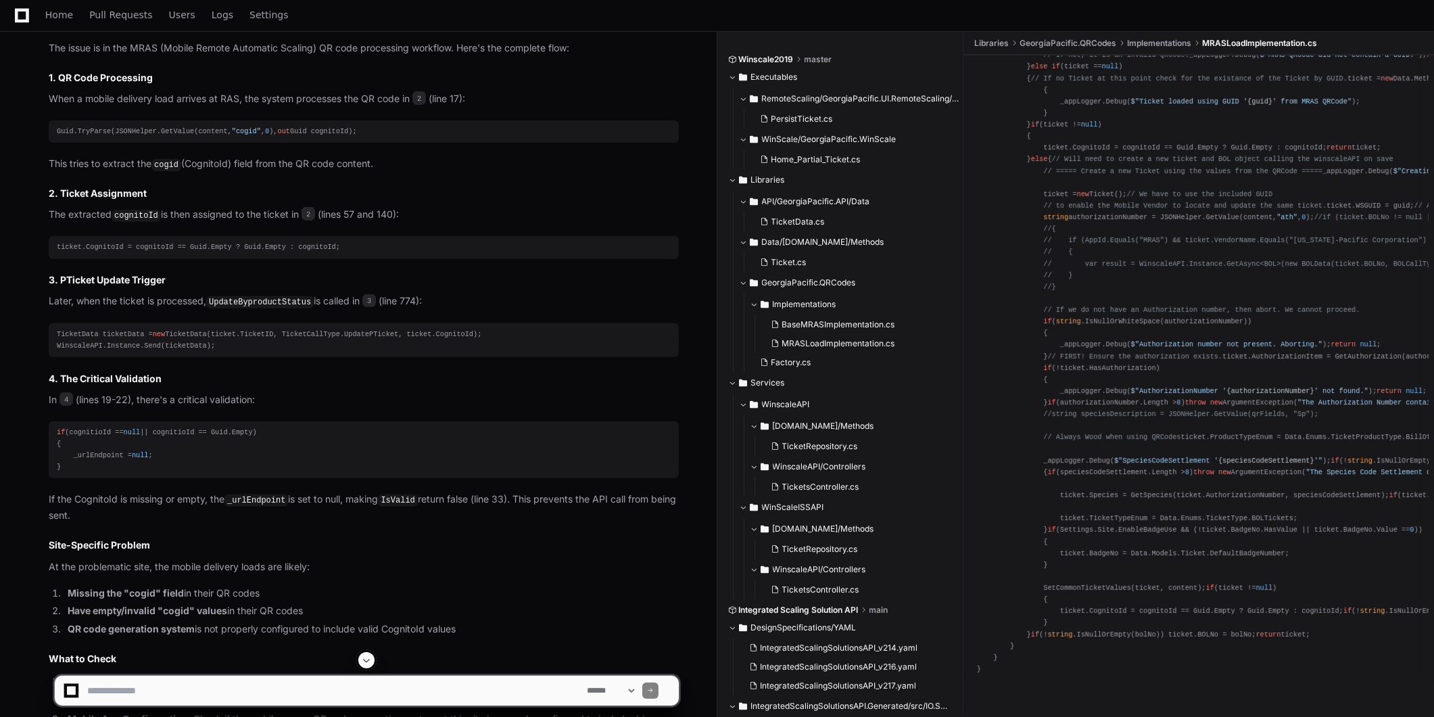
click at [237, 427] on div "if (cognitioId == null || cognitioId == Guid.Empty) { _urlEndpoint = null ; }" at bounding box center [364, 450] width 614 height 47
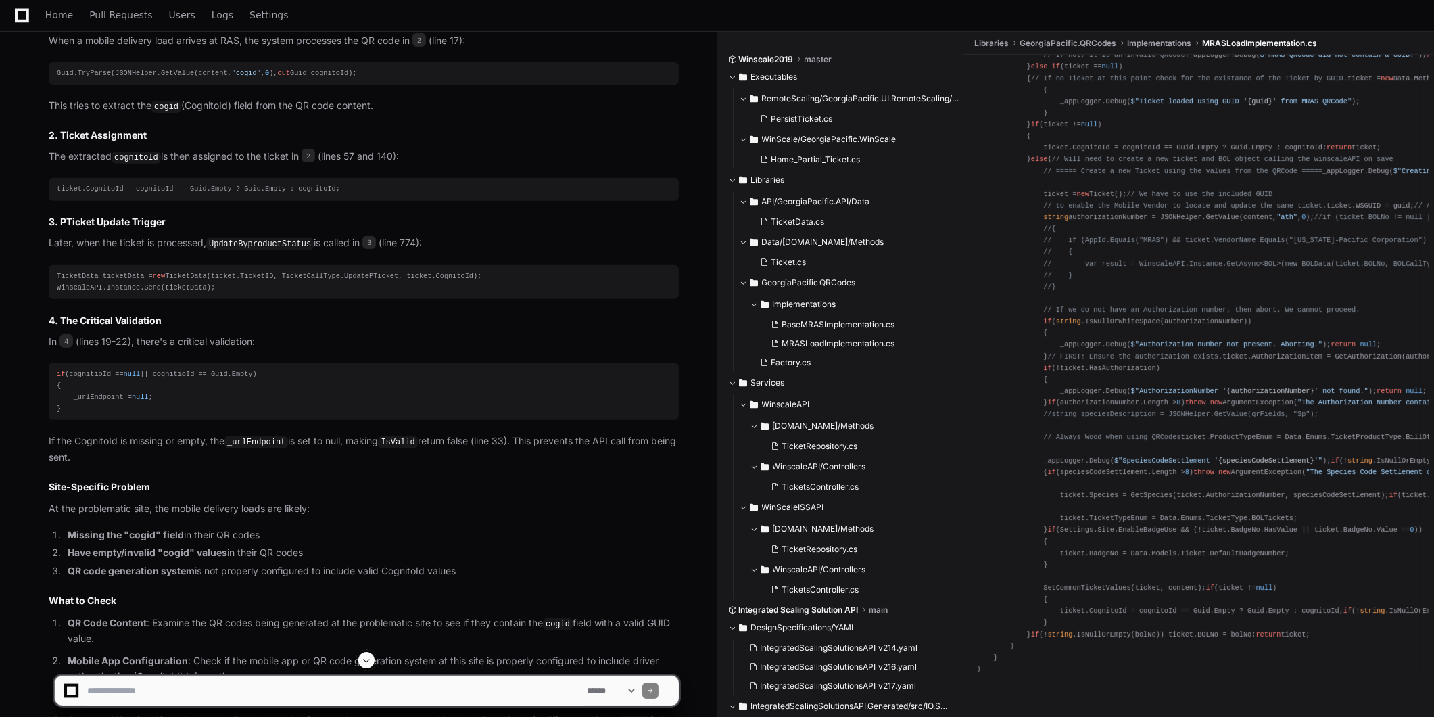
scroll to position [1481, 0]
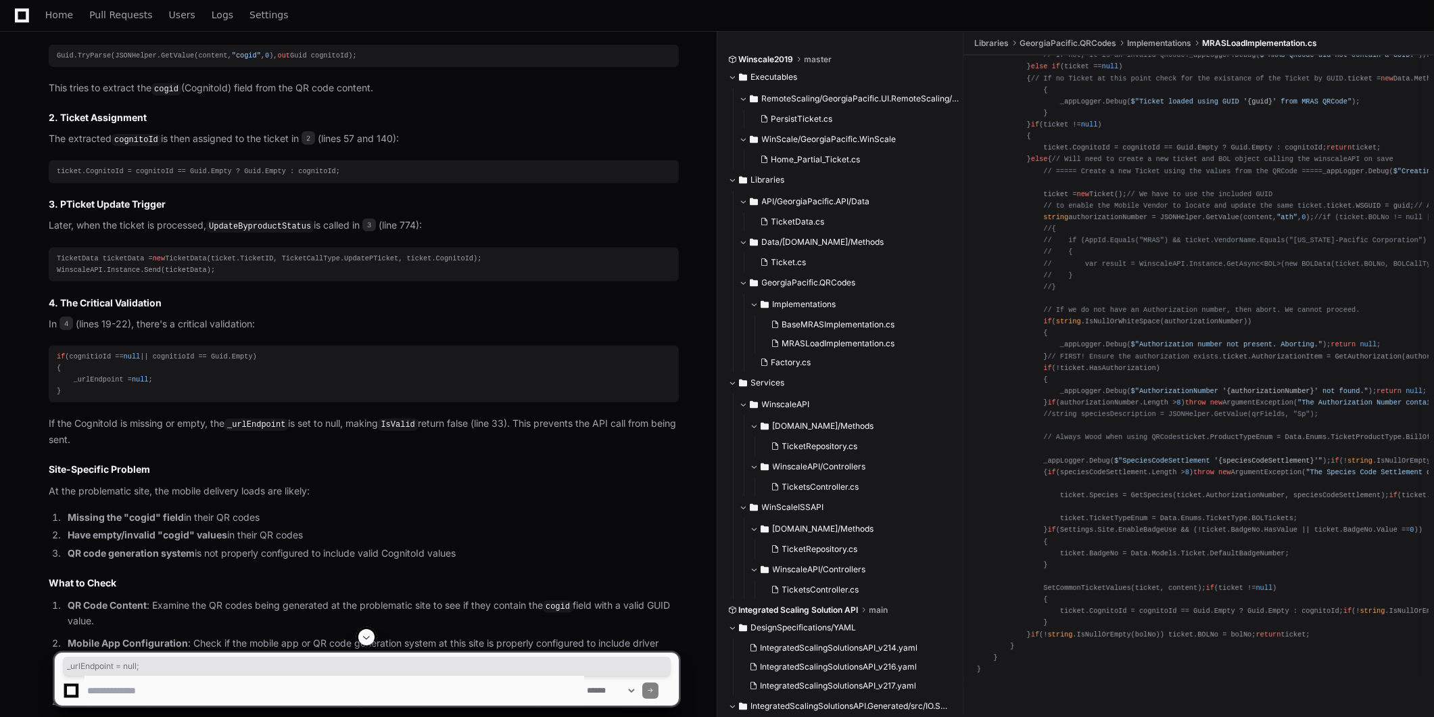
drag, startPoint x: 72, startPoint y: 379, endPoint x: 166, endPoint y: 376, distance: 94.7
click at [166, 376] on div "if (cognitioId == null || cognitioId == Guid.Empty) { _urlEndpoint = null ; }" at bounding box center [364, 374] width 614 height 47
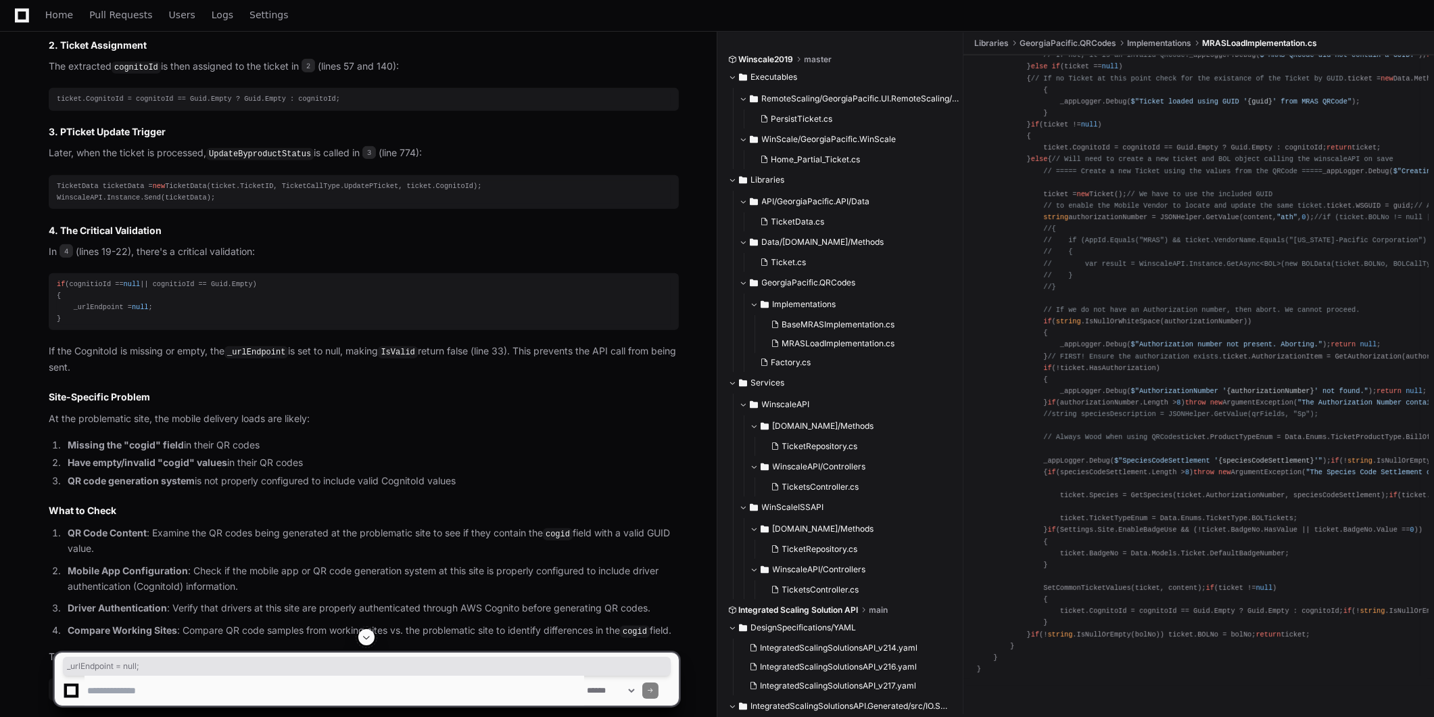
scroll to position [1631, 0]
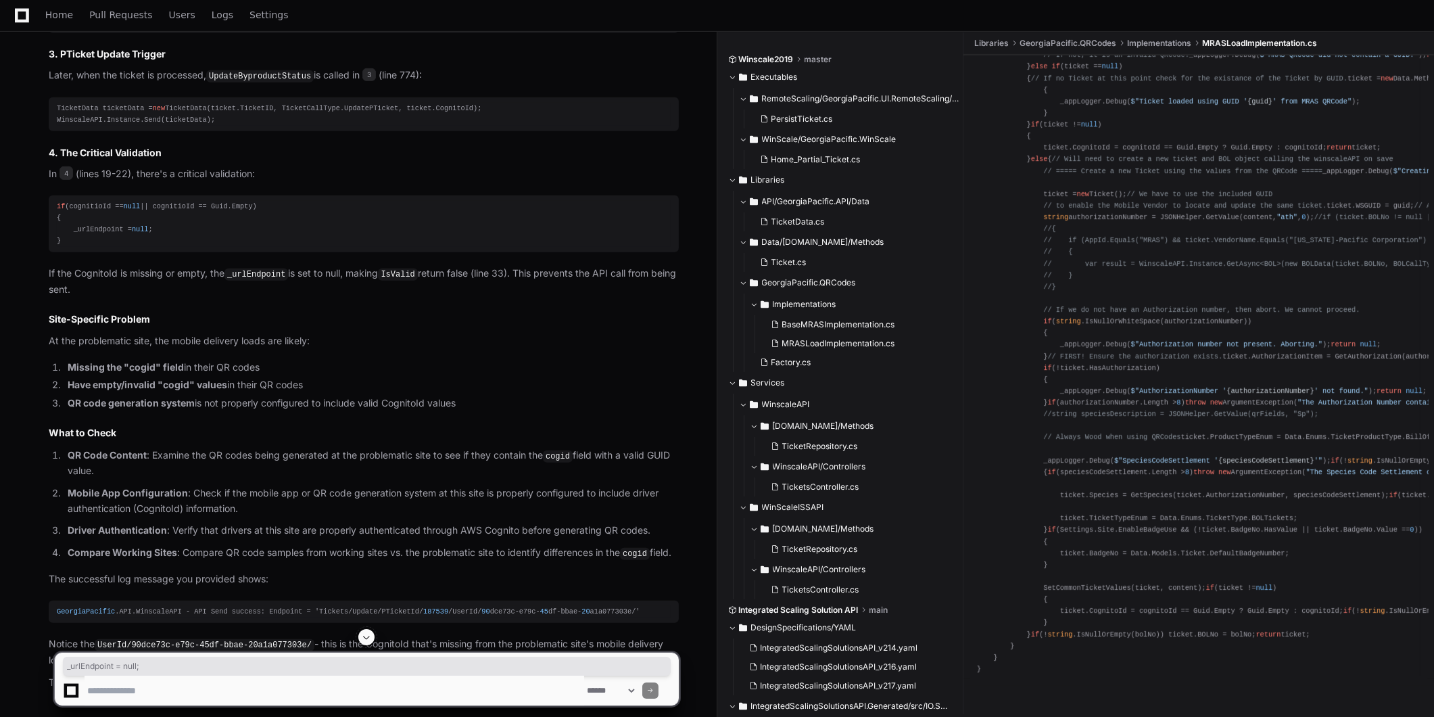
click at [471, 401] on li "QR code generation system is not properly configured to include valid CognitoId…" at bounding box center [371, 404] width 615 height 16
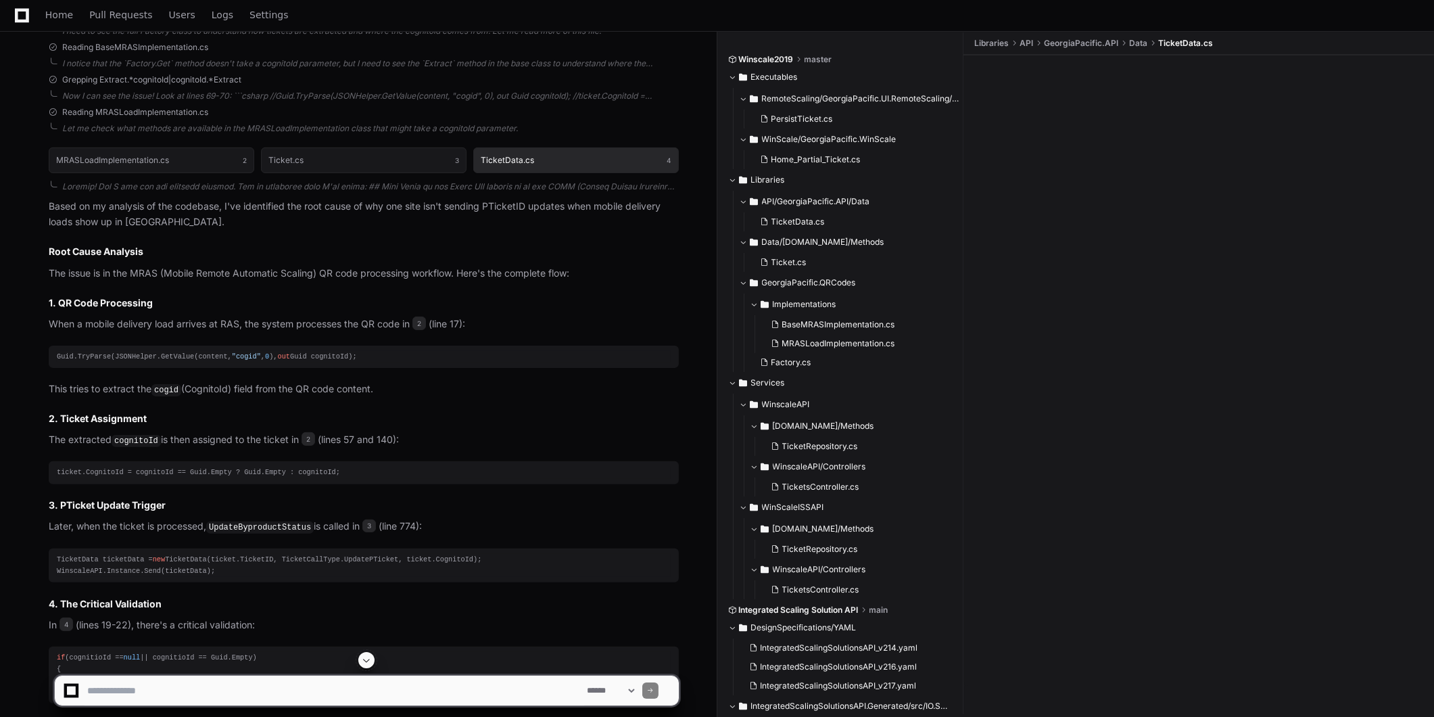
scroll to position [0, 0]
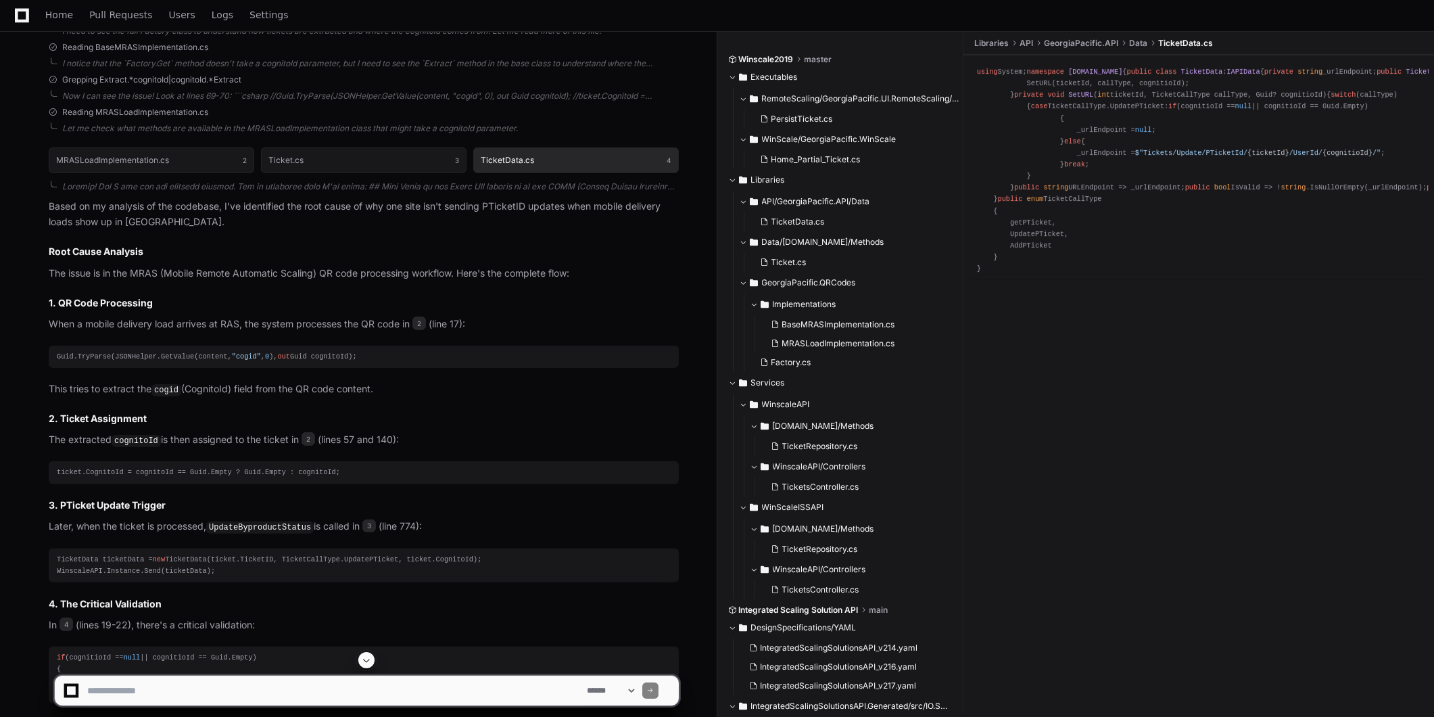
click at [538, 158] on button "TicketData.cs 4" at bounding box center [576, 160] width 206 height 26
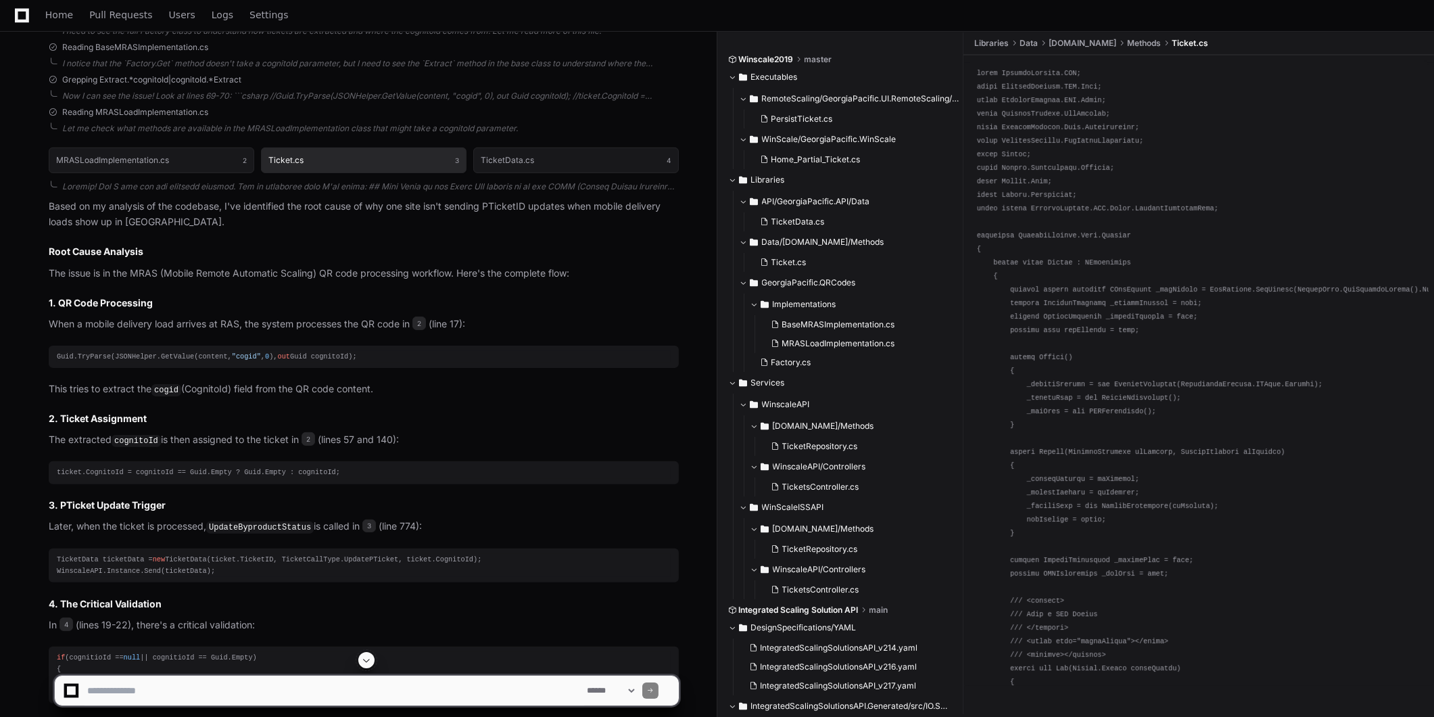
click at [377, 156] on button "Ticket.cs 3" at bounding box center [364, 160] width 206 height 26
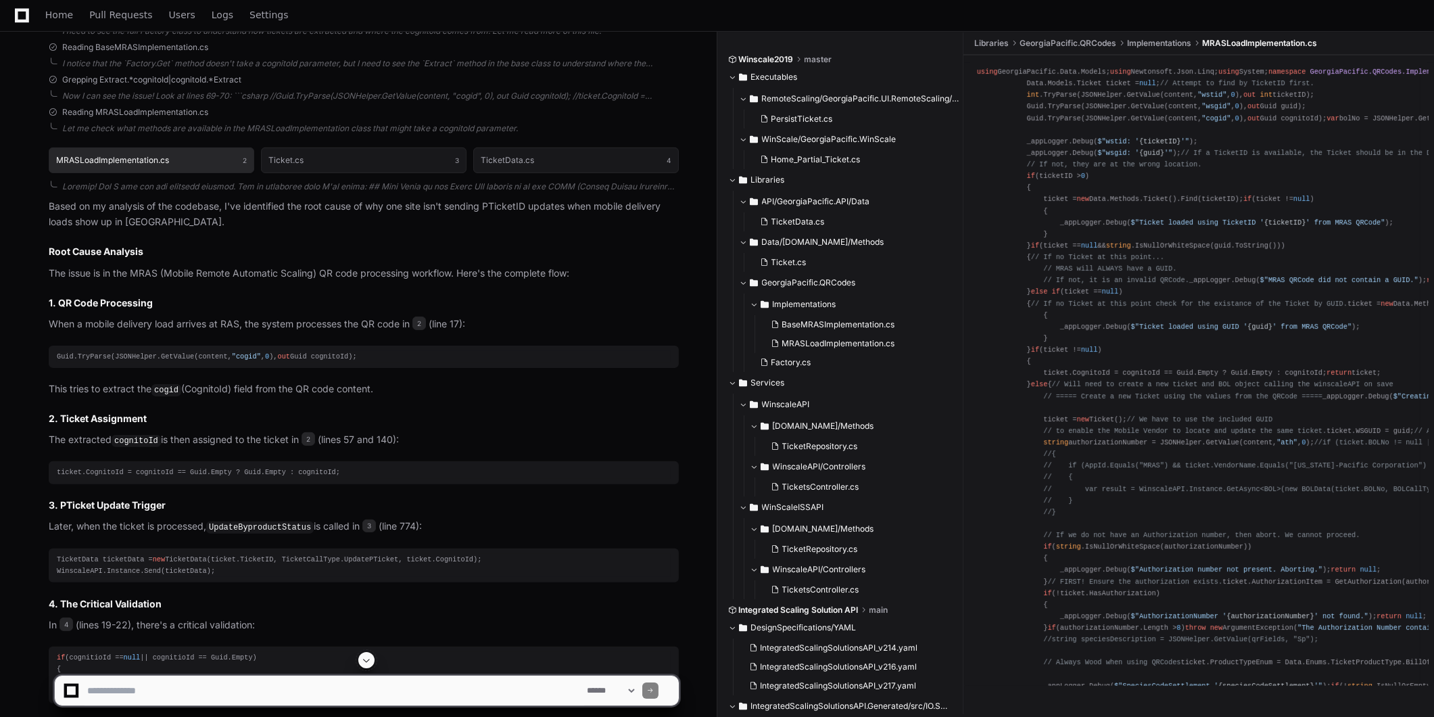
click at [183, 156] on button "MRASLoadImplementation.cs 2" at bounding box center [152, 160] width 206 height 26
click at [146, 159] on h1 "MRASLoadImplementation.cs" at bounding box center [112, 160] width 113 height 8
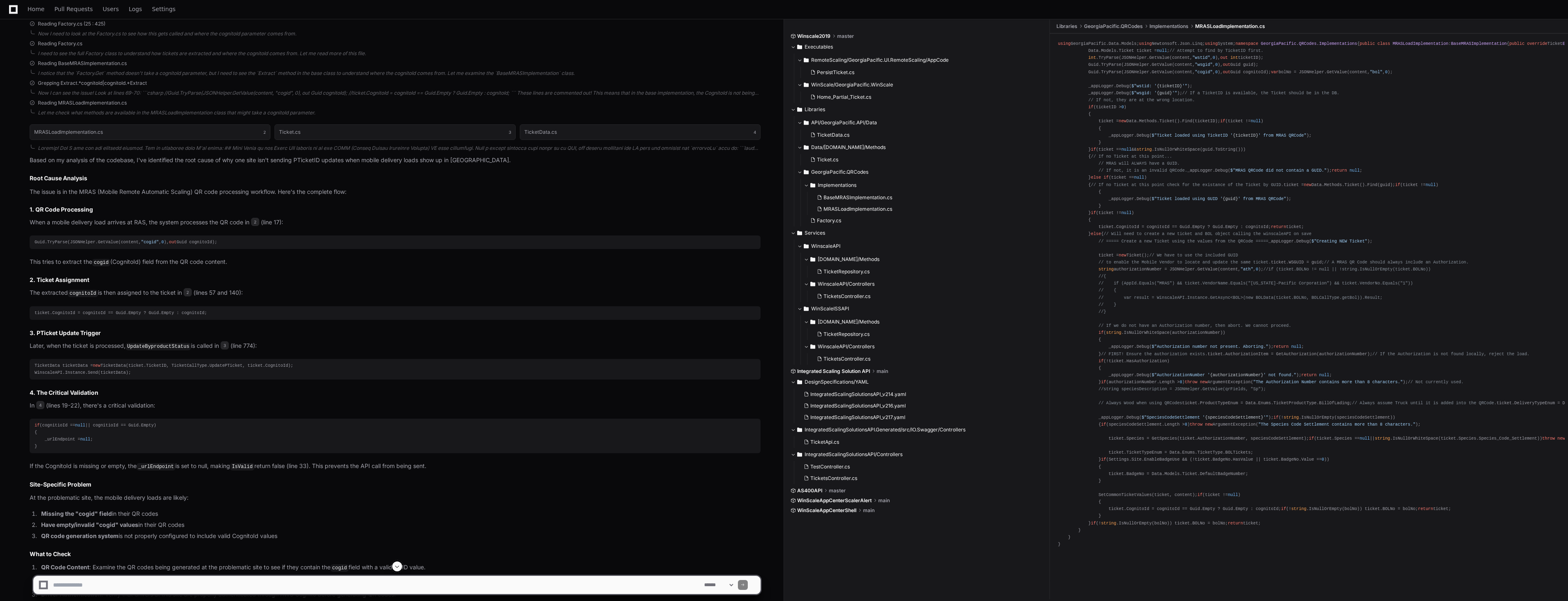
scroll to position [515, 0]
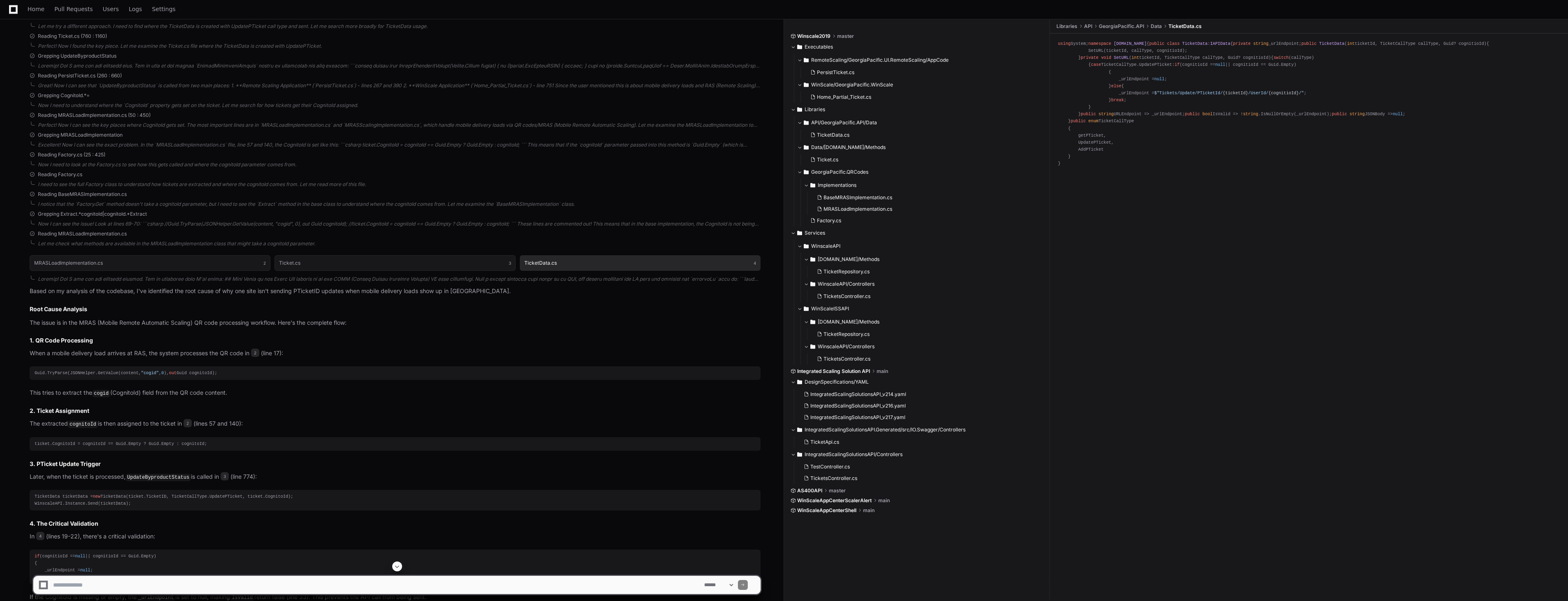
click at [552, 261] on h1 "TicketData.cs" at bounding box center [540, 263] width 32 height 5
click at [1118, 60] on span "SetURL" at bounding box center [1121, 58] width 15 height 5
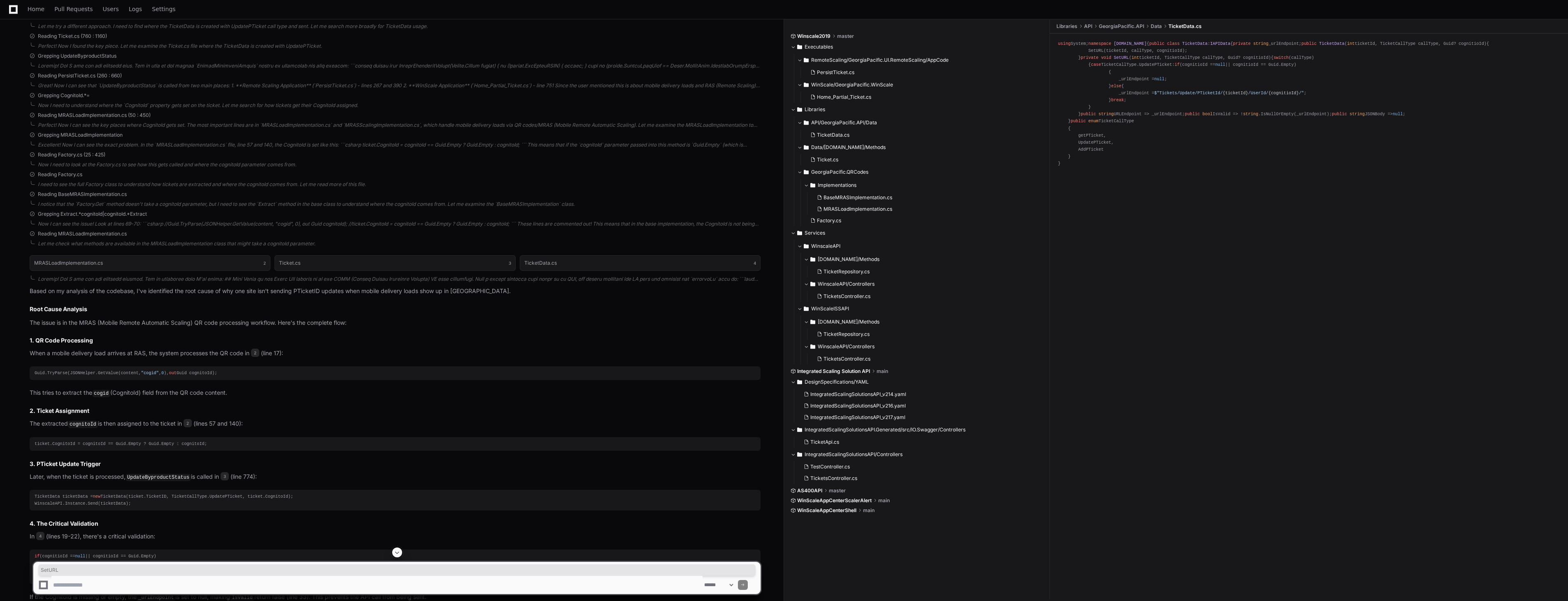
click at [1118, 60] on span "SetURL" at bounding box center [1121, 58] width 15 height 5
drag, startPoint x: 1111, startPoint y: 186, endPoint x: 1203, endPoint y: 184, distance: 92.0
click at [1203, 167] on div "using System; namespace [DOMAIN_NAME] { public class TicketData : IAPIData { pr…" at bounding box center [1309, 104] width 502 height 127
click at [1118, 167] on div "using System; namespace [DOMAIN_NAME] { public class TicketData : IAPIData { pr…" at bounding box center [1309, 104] width 502 height 127
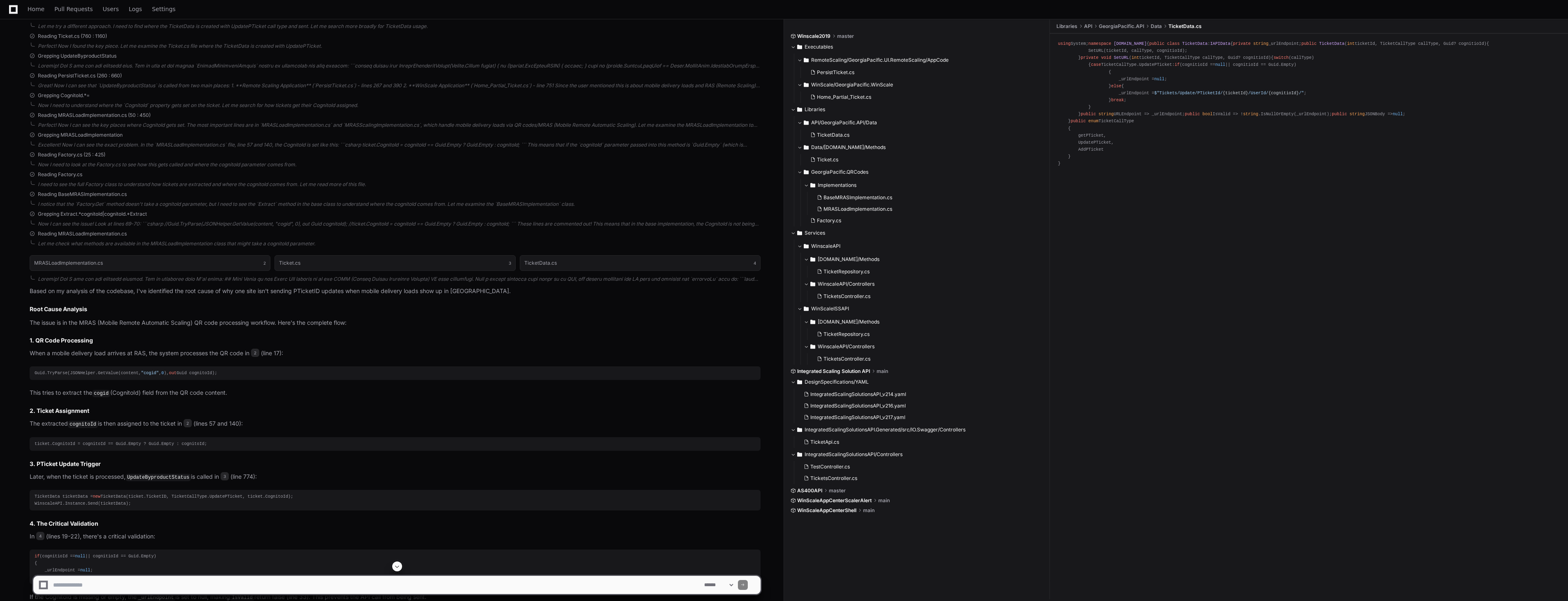
click at [1118, 167] on div "using System; namespace [DOMAIN_NAME] { public class TicketData : IAPIData { pr…" at bounding box center [1309, 104] width 502 height 127
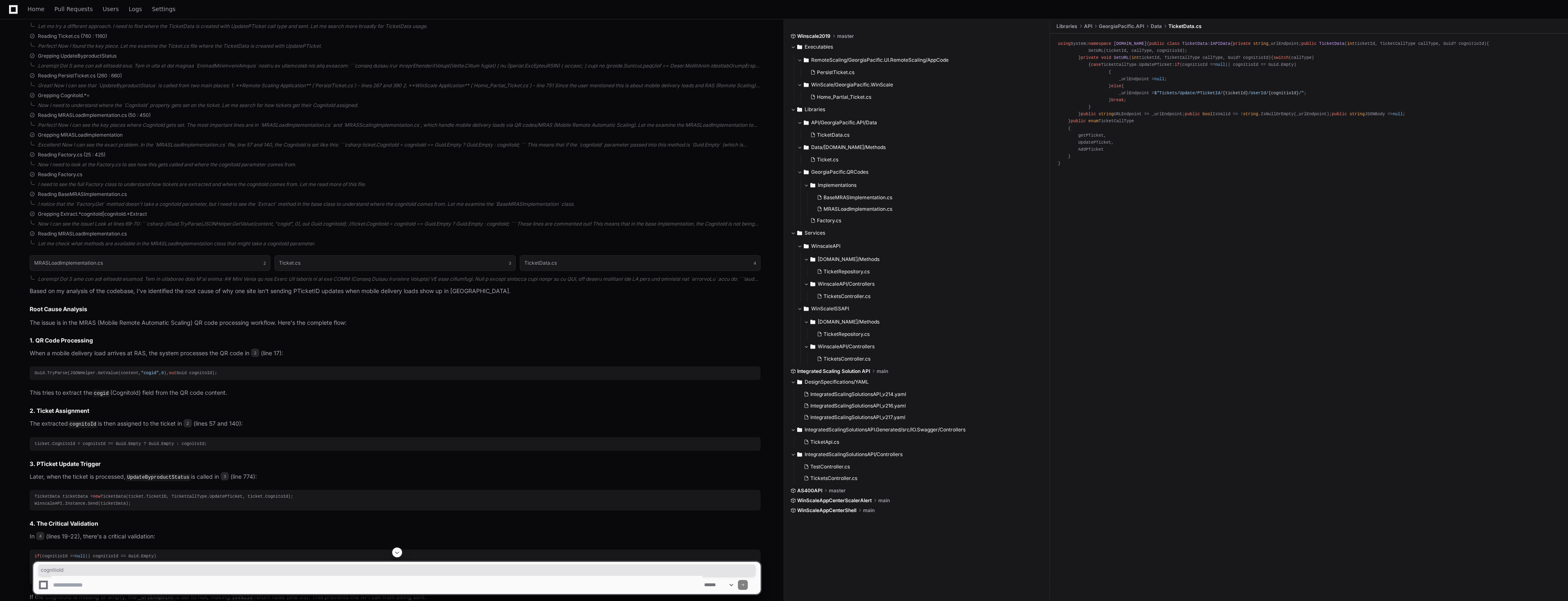
click at [1172, 167] on div "using System; namespace [DOMAIN_NAME] { public class TicketData : IAPIData { pr…" at bounding box center [1309, 104] width 502 height 127
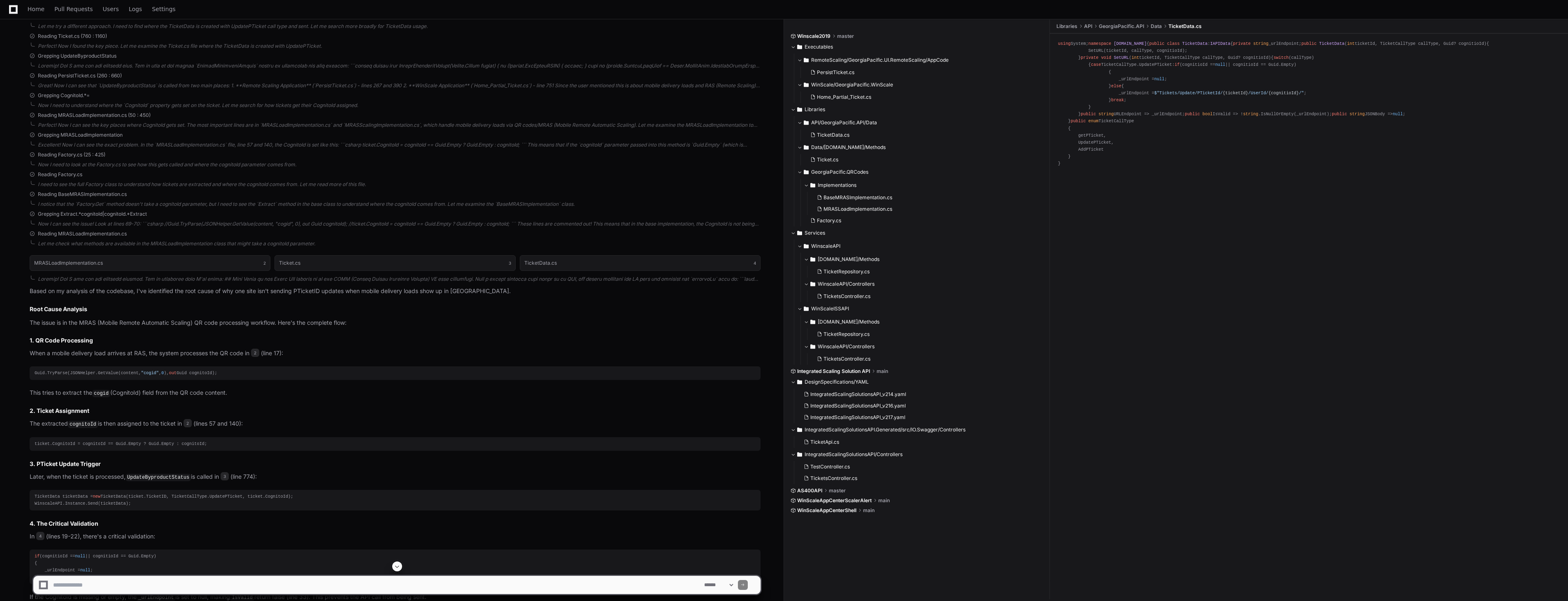
click at [1173, 167] on div "using System; namespace [DOMAIN_NAME] { public class TicketData : IAPIData { pr…" at bounding box center [1309, 104] width 502 height 127
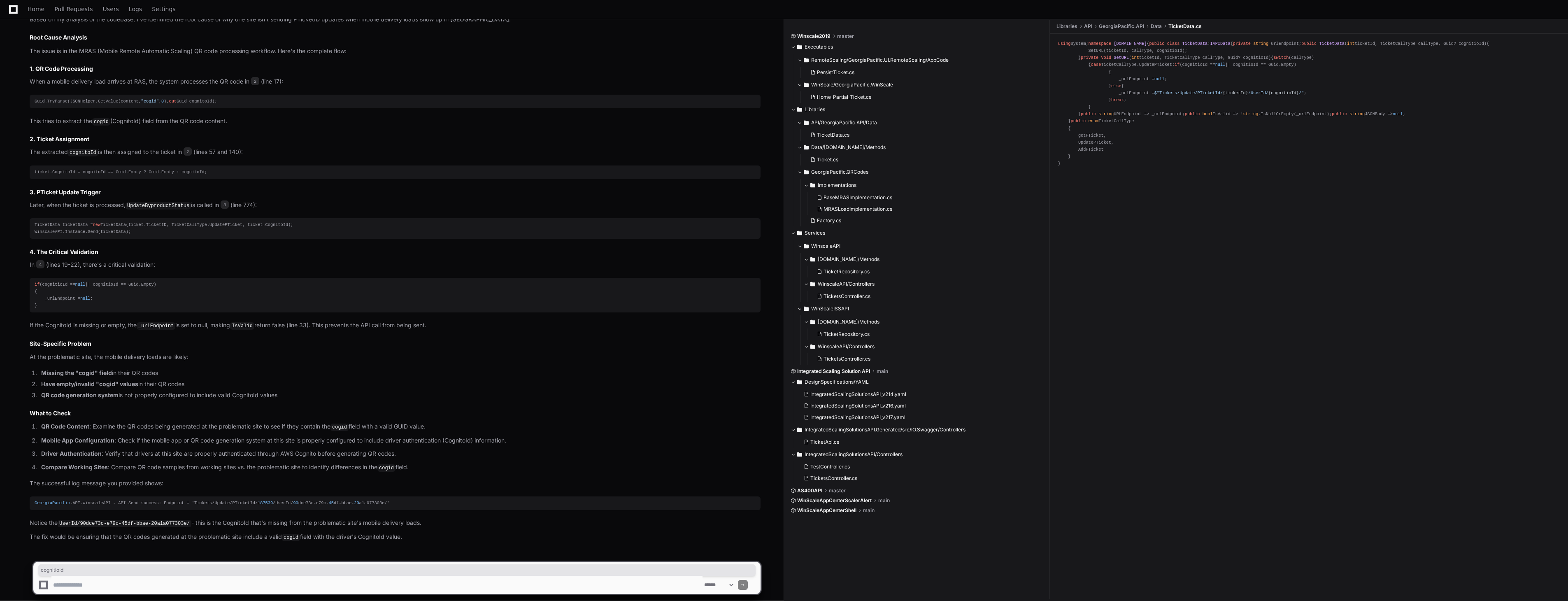
scroll to position [790, 0]
drag, startPoint x: 207, startPoint y: 493, endPoint x: 287, endPoint y: 489, distance: 80.1
click at [287, 489] on article "Based on my analysis of the codebase, I've identified the root cause of why one…" at bounding box center [395, 275] width 731 height 527
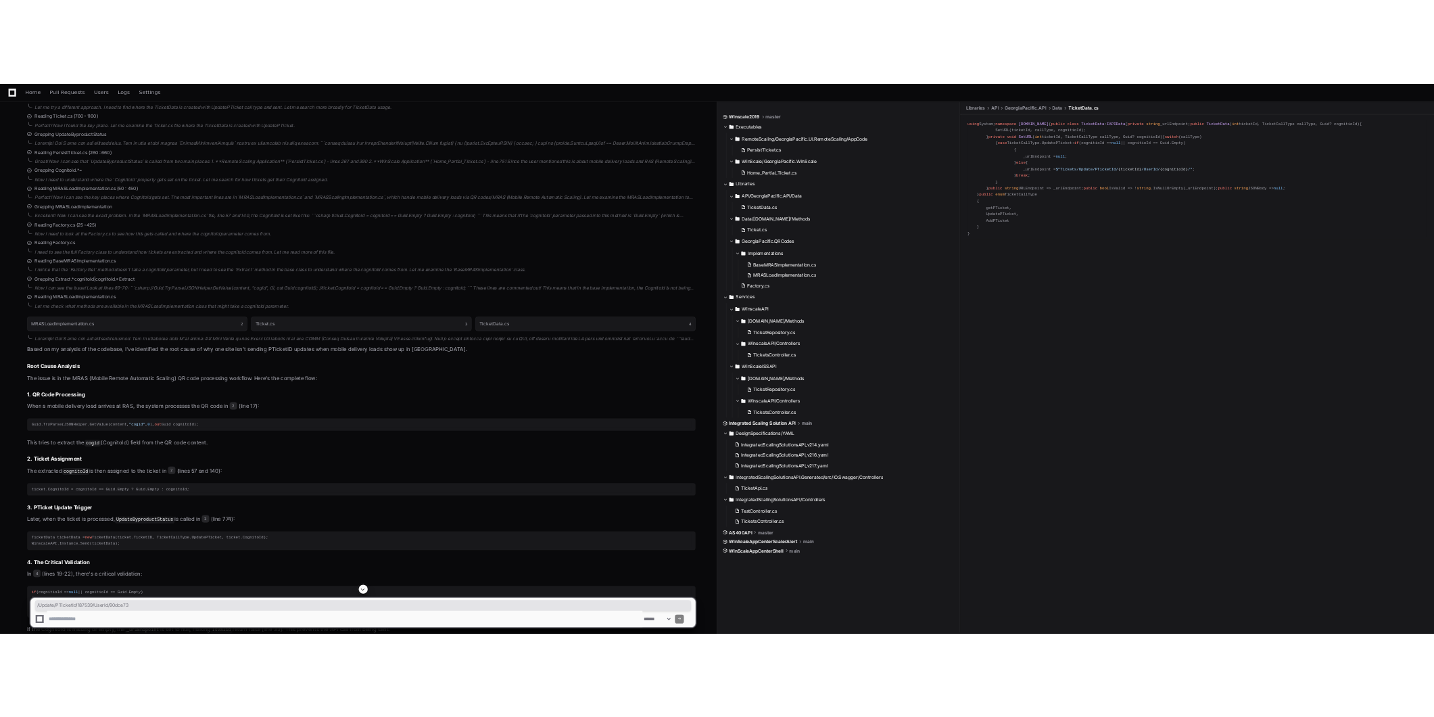
scroll to position [846, 0]
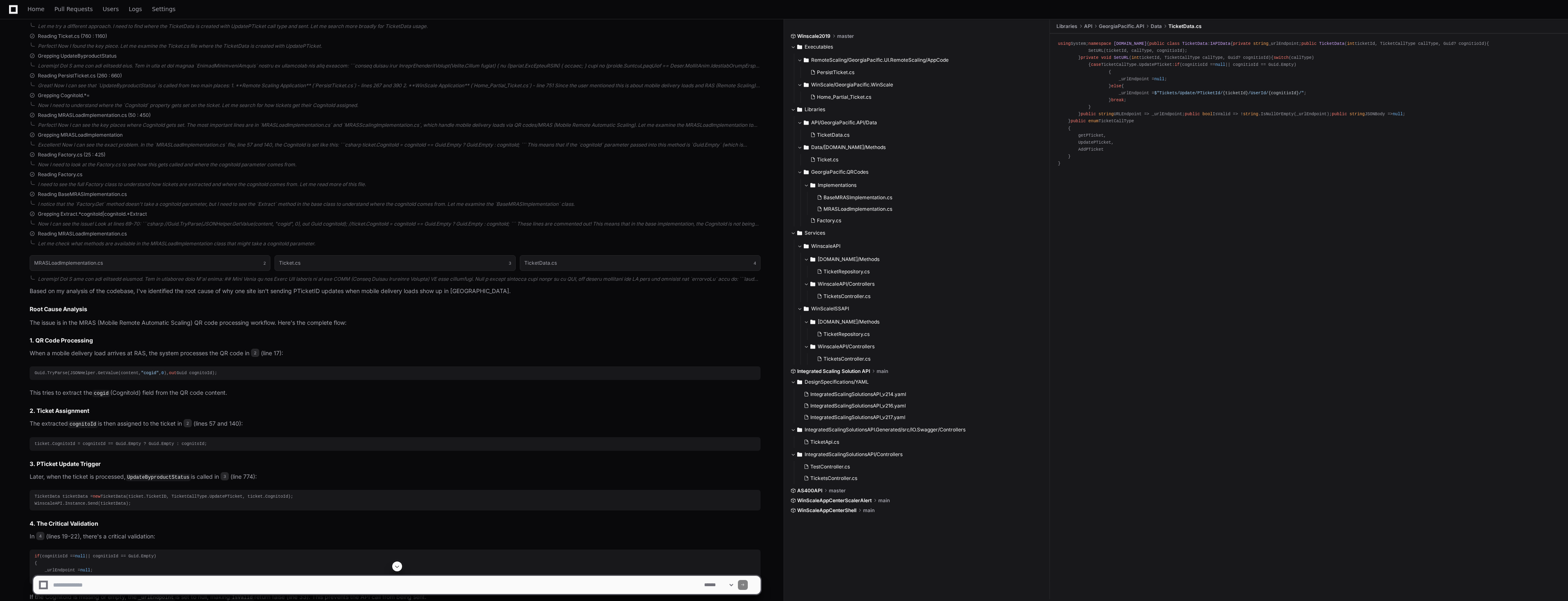
click at [116, 253] on div "MRASLoadImplementation.cs 2 Ticket.cs 3 TicketData.cs 4" at bounding box center [395, 263] width 731 height 26
click at [116, 258] on button "MRASLoadImplementation.cs 2" at bounding box center [150, 263] width 241 height 16
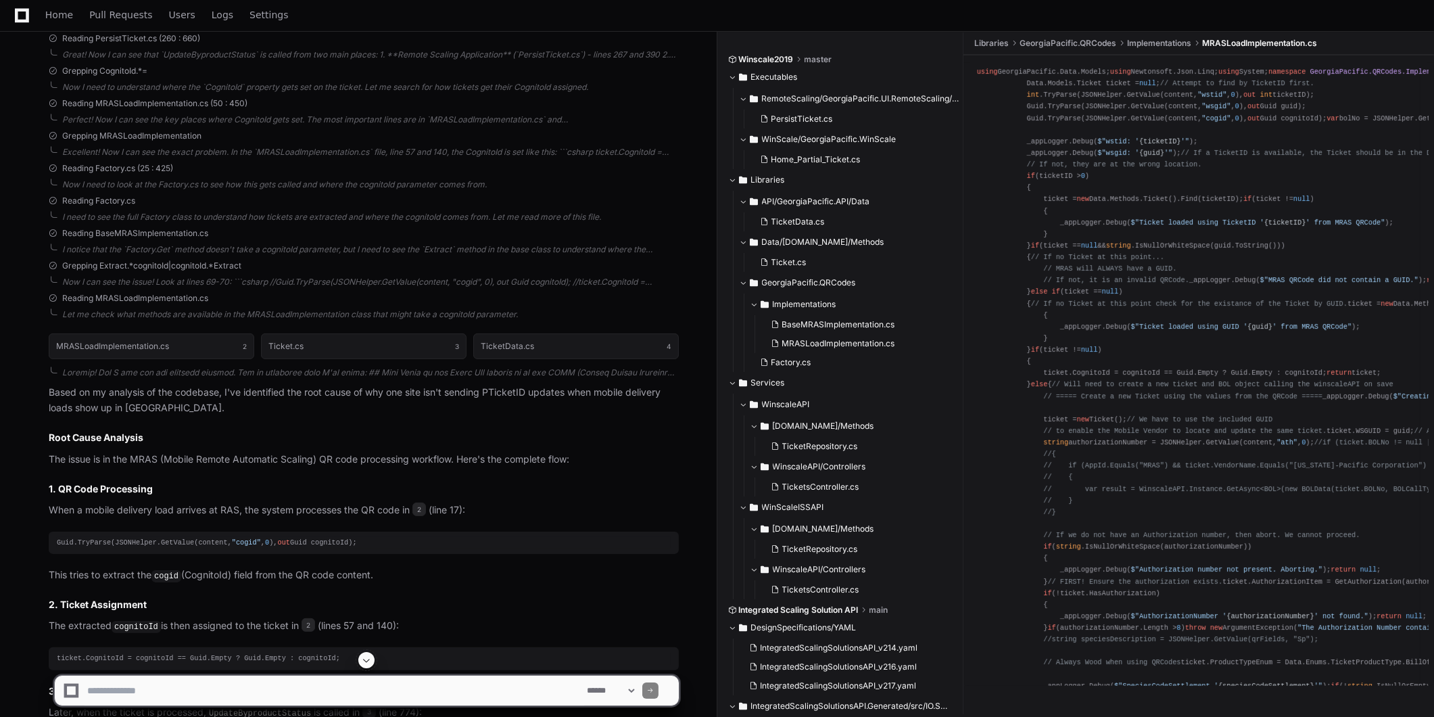
scroll to position [1147, 0]
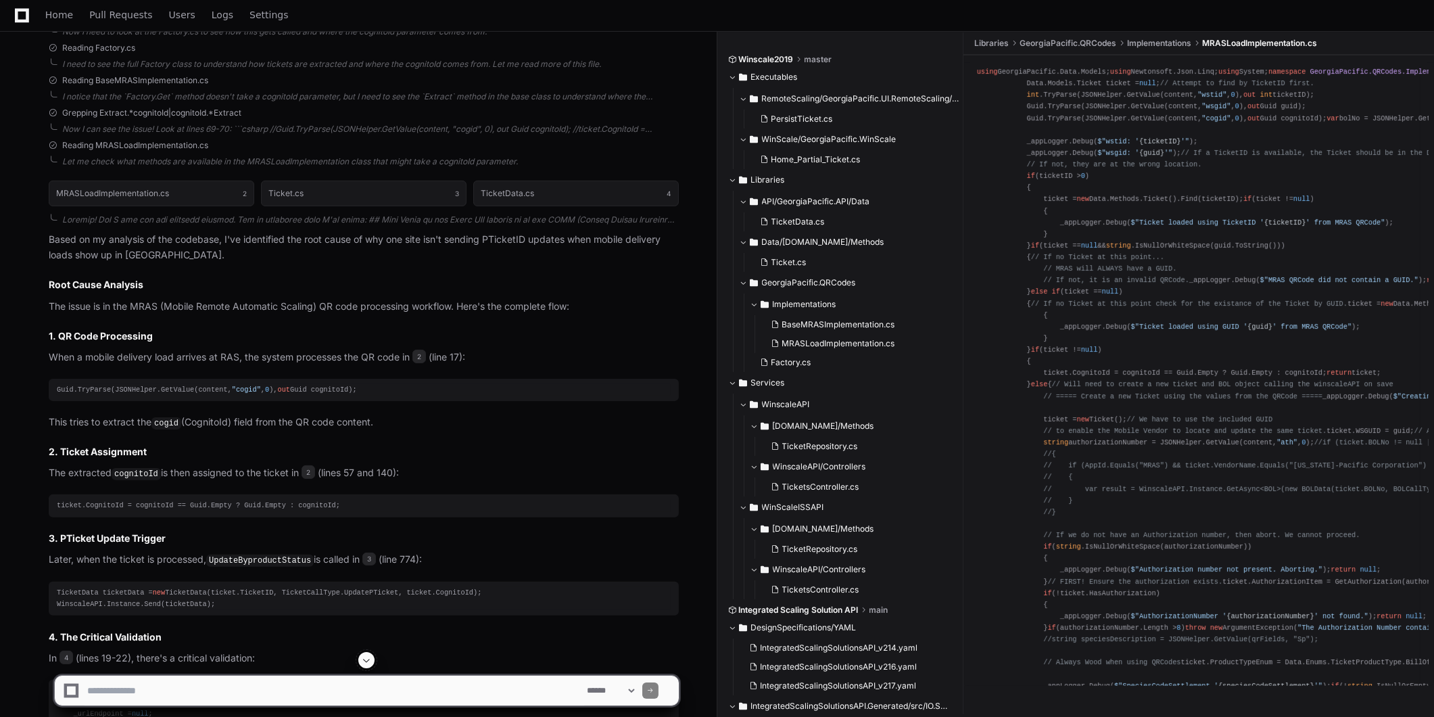
click at [103, 329] on h3 "1. QR Code Processing" at bounding box center [364, 336] width 630 height 14
click at [308, 467] on span "2" at bounding box center [309, 472] width 14 height 14
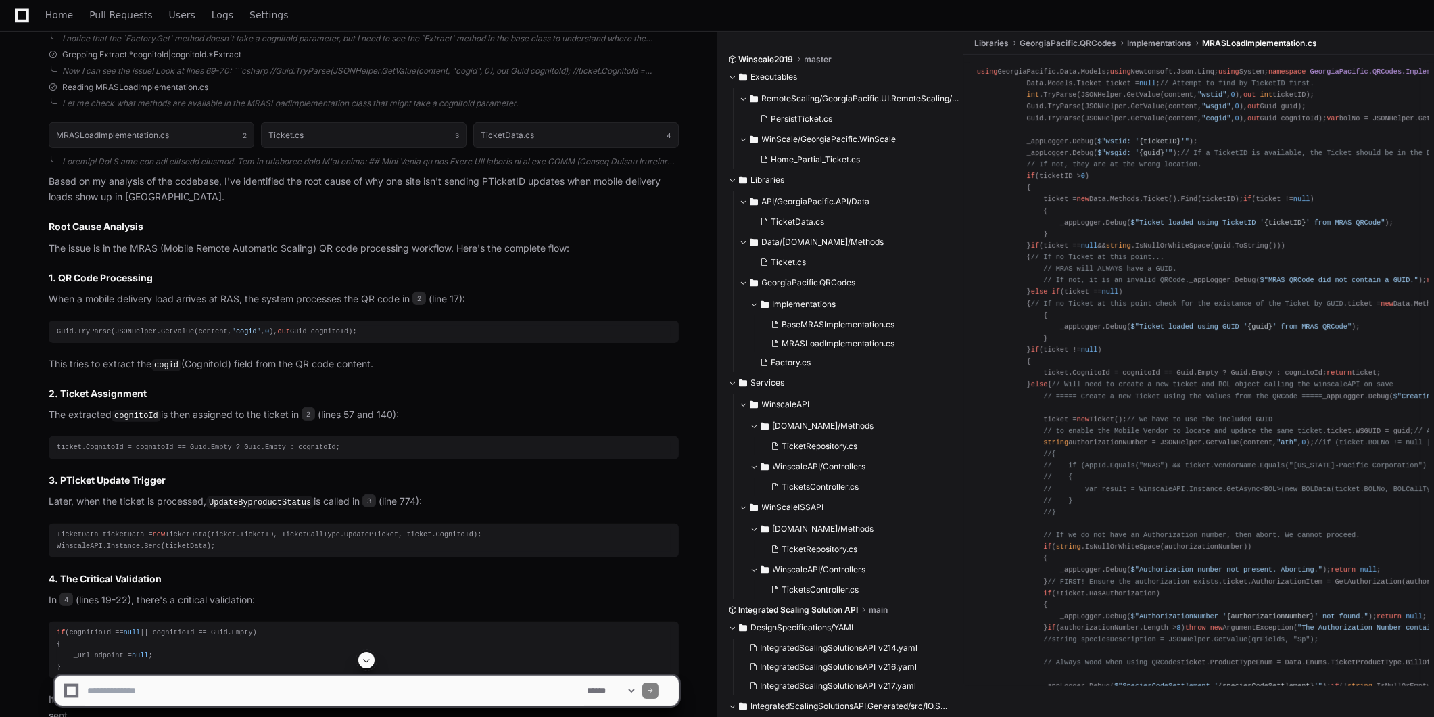
scroll to position [1222, 0]
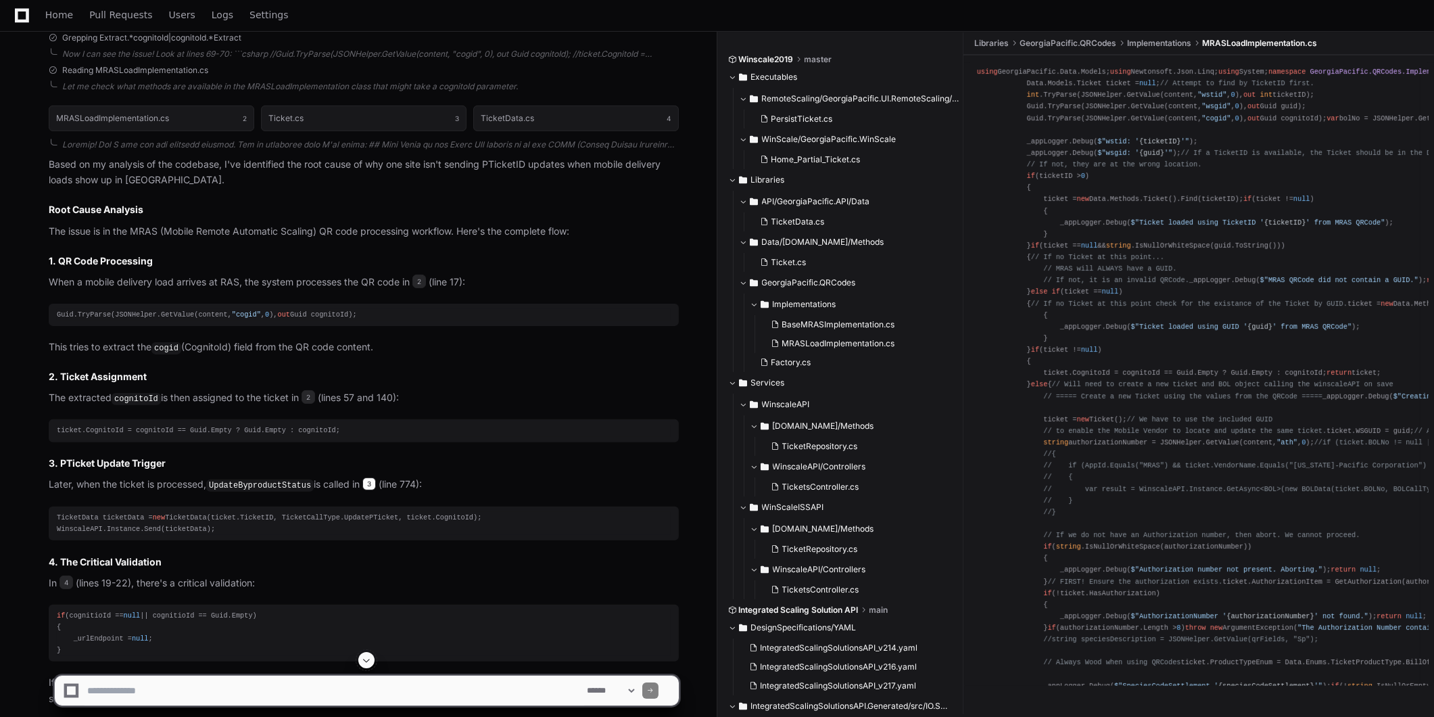
click at [370, 481] on span "3" at bounding box center [369, 484] width 14 height 14
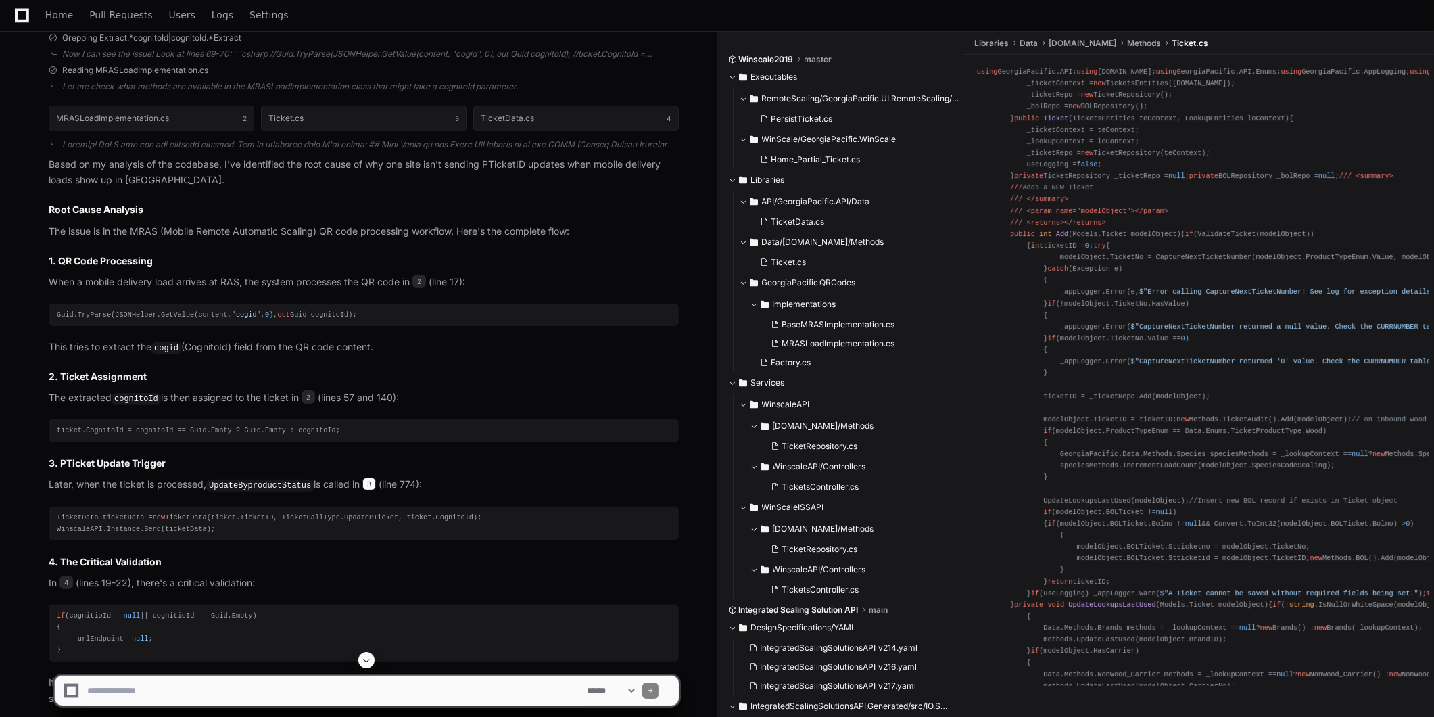
click at [373, 480] on span "3" at bounding box center [369, 484] width 14 height 14
click at [370, 481] on span "3" at bounding box center [369, 484] width 14 height 14
click at [271, 481] on code "UpdateByproductStatus" at bounding box center [260, 485] width 108 height 12
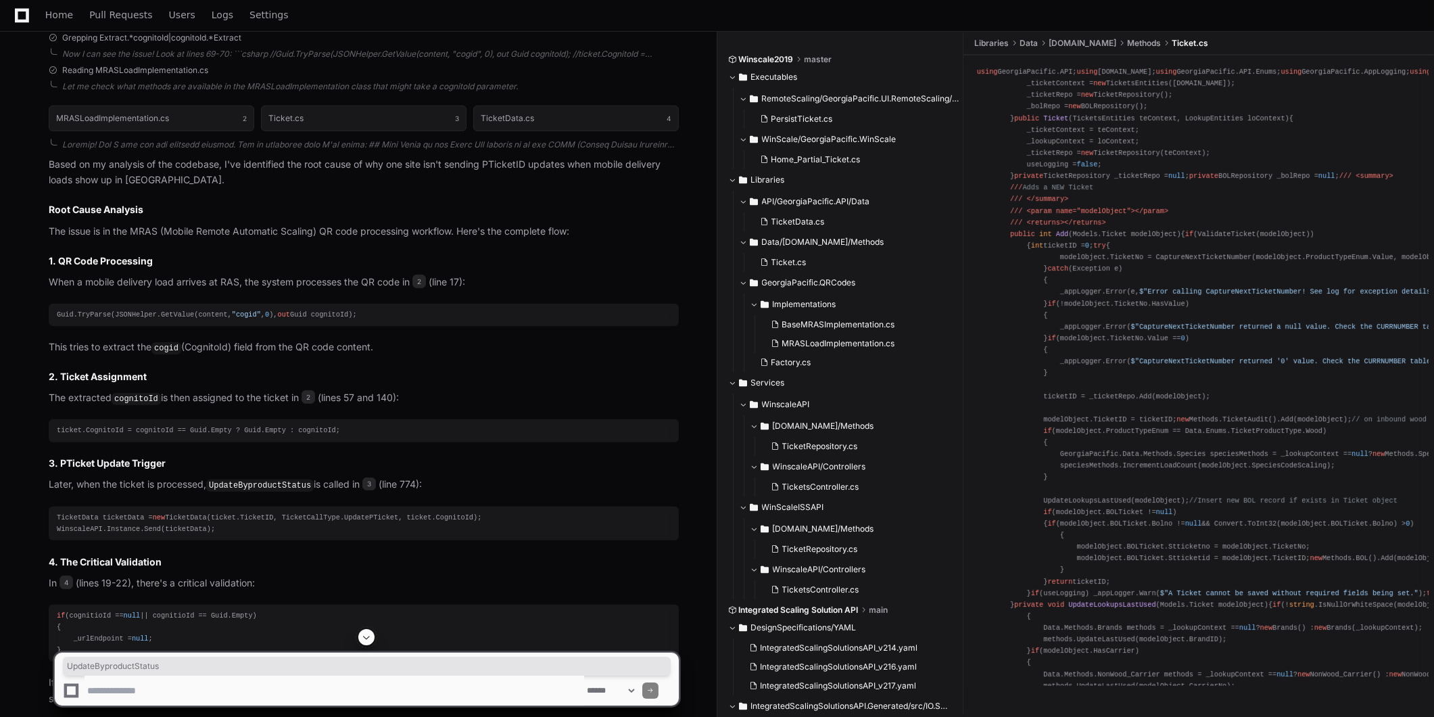
click at [271, 481] on code "UpdateByproductStatus" at bounding box center [260, 485] width 108 height 12
copy p "UpdateByproductStatus"
click at [262, 480] on code "UpdateByproductStatus" at bounding box center [260, 485] width 108 height 12
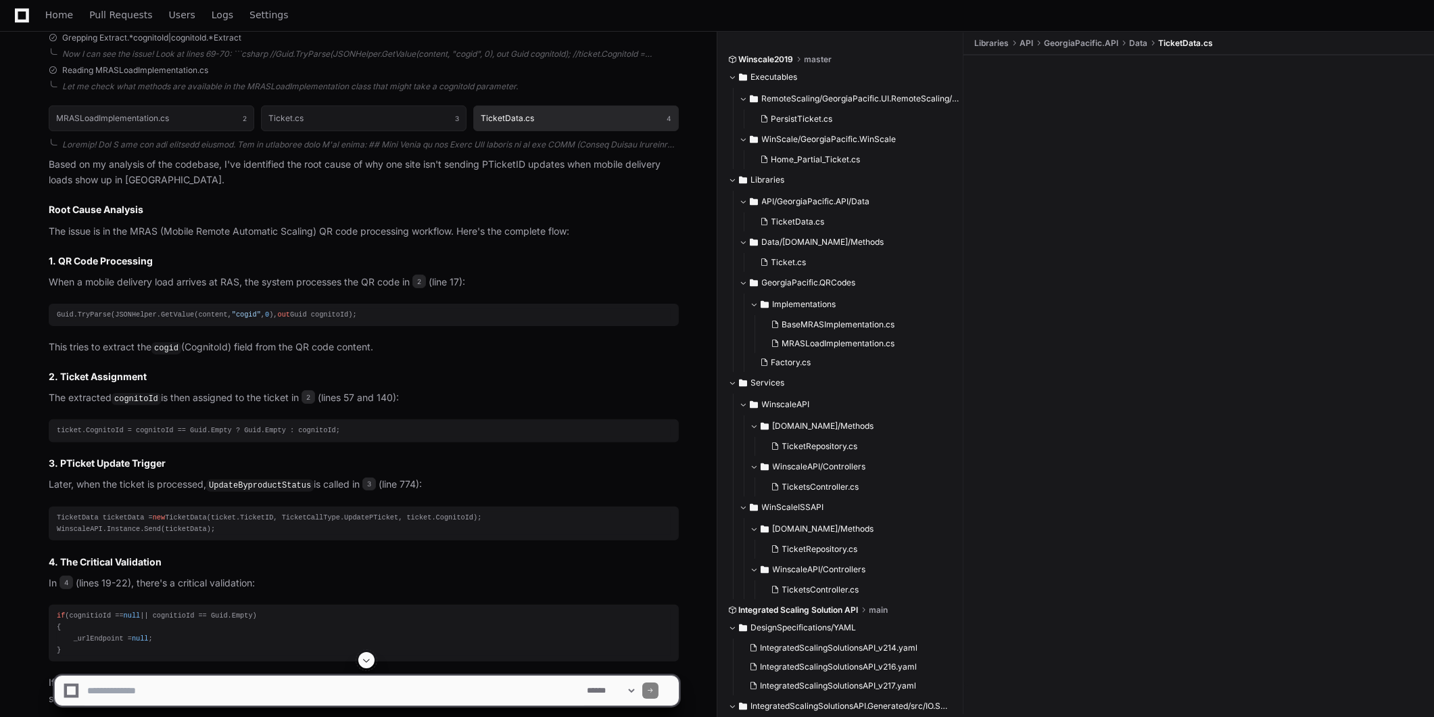
click at [571, 105] on button "TicketData.cs 4" at bounding box center [576, 118] width 206 height 26
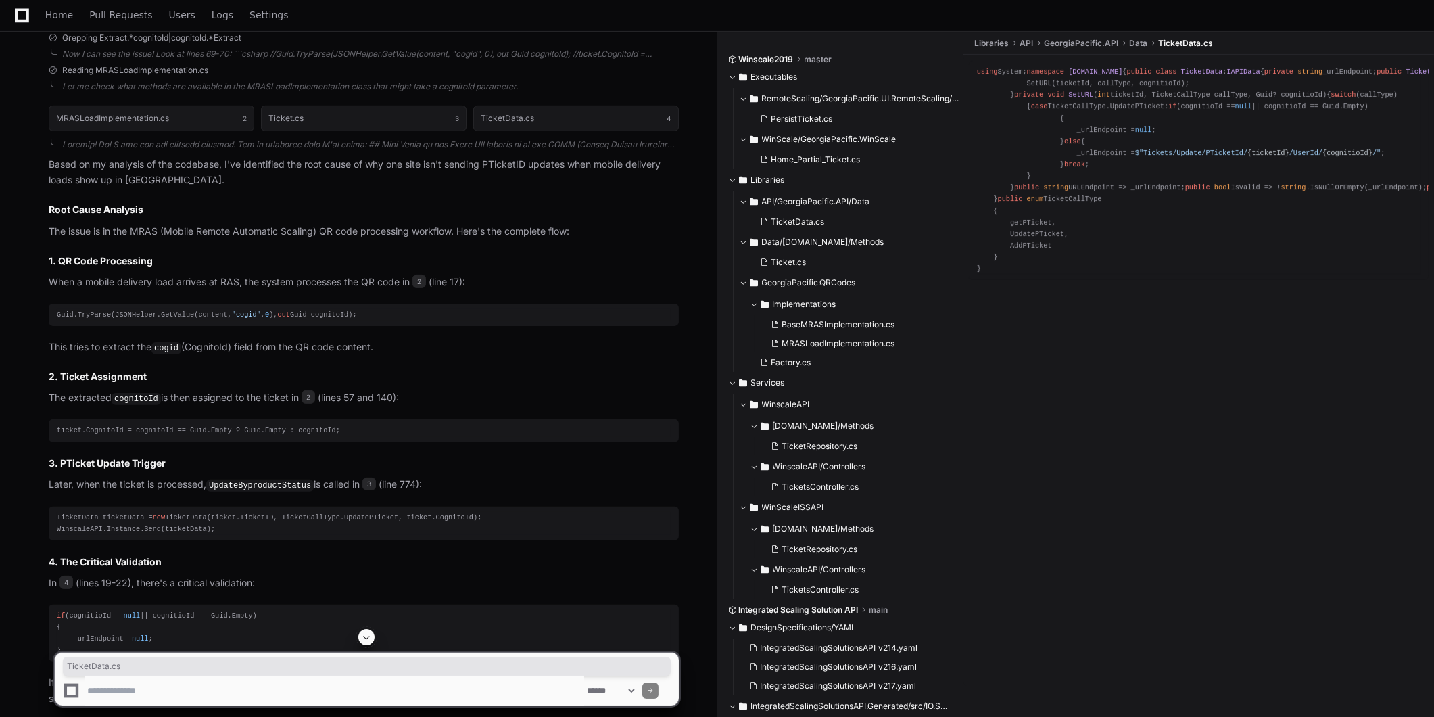
drag, startPoint x: 1224, startPoint y: 41, endPoint x: 1160, endPoint y: 48, distance: 64.7
click at [1160, 48] on ul "Libraries API GeorgiaPacific.API Data TicketData.cs" at bounding box center [1202, 43] width 464 height 22
copy span "TicketData.cs"
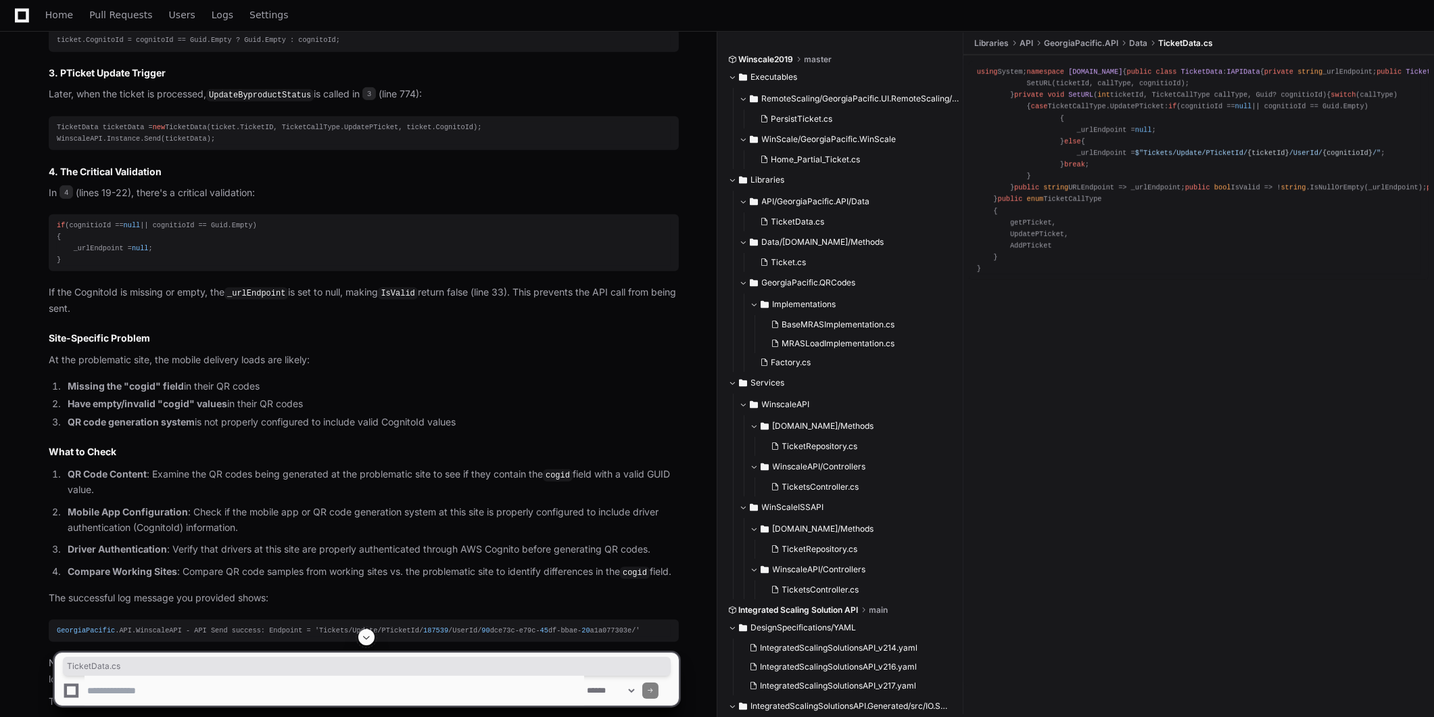
scroll to position [1405, 0]
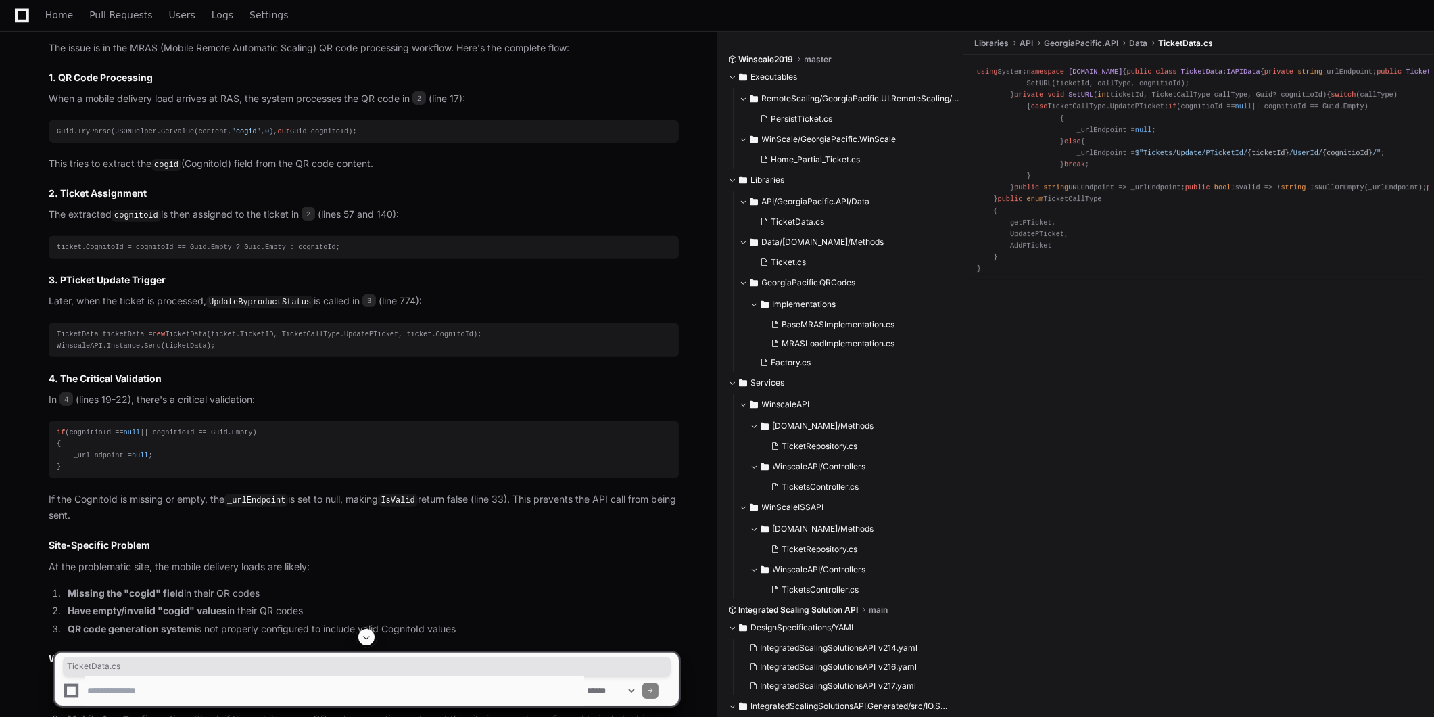
click at [320, 323] on pre "TicketData ticketData = new TicketData(ticket.TicketID, TicketCallType.UpdatePT…" at bounding box center [364, 340] width 630 height 34
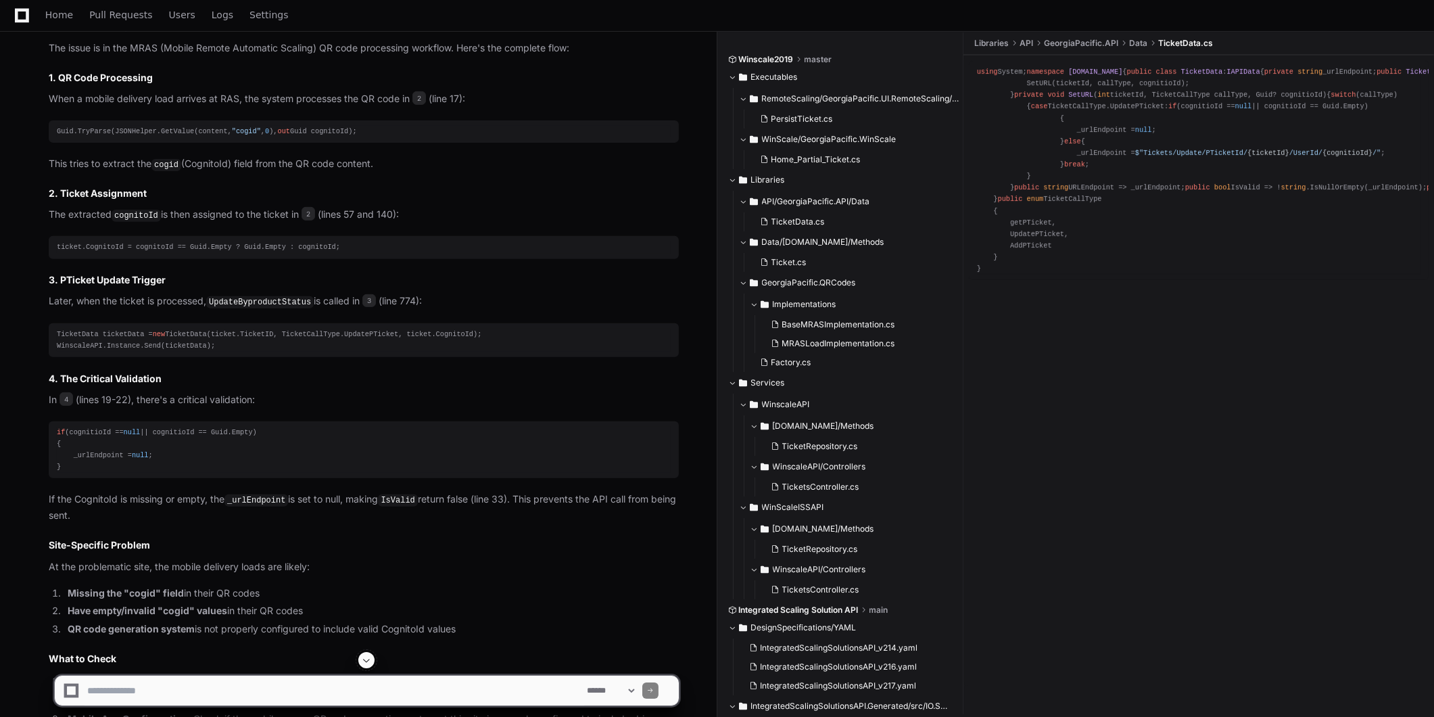
click at [318, 329] on div "TicketData ticketData = new TicketData(ticket.TicketID, TicketCallType.UpdatePT…" at bounding box center [364, 340] width 614 height 23
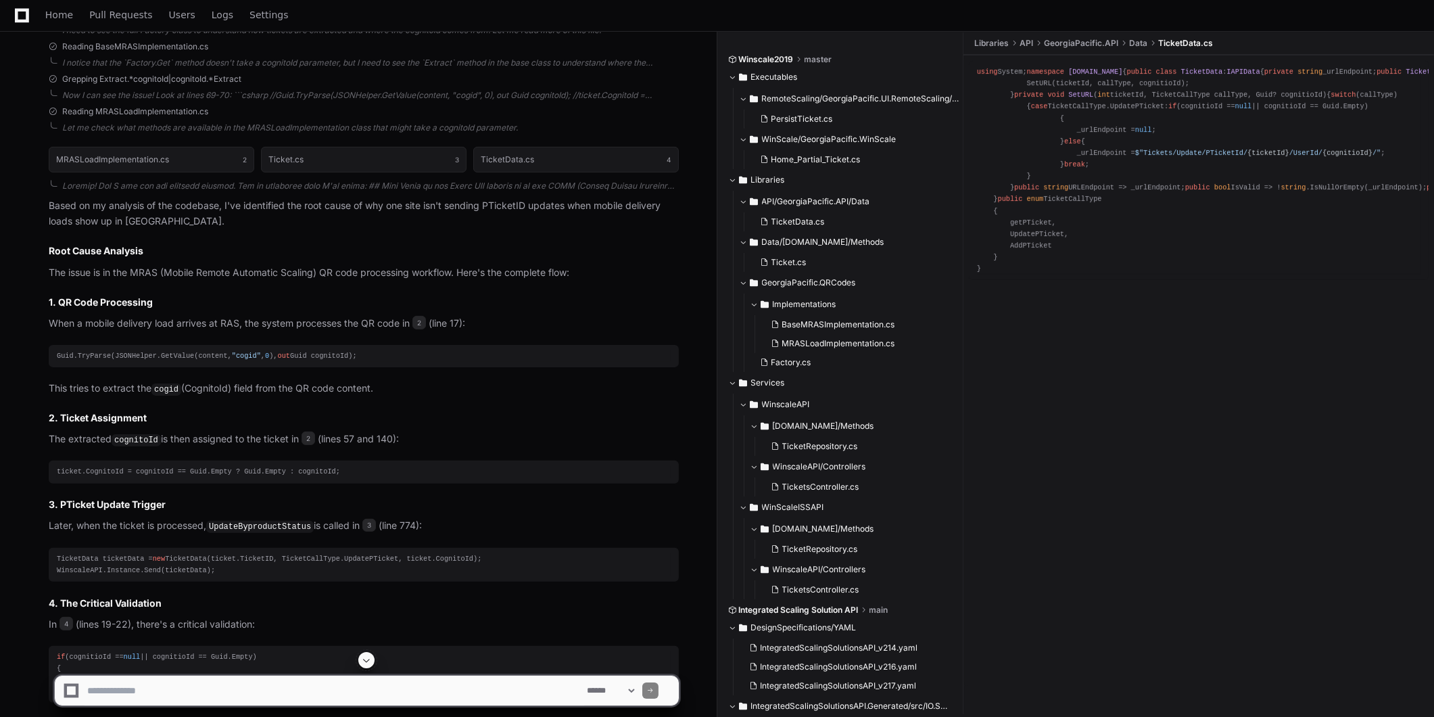
scroll to position [1105, 0]
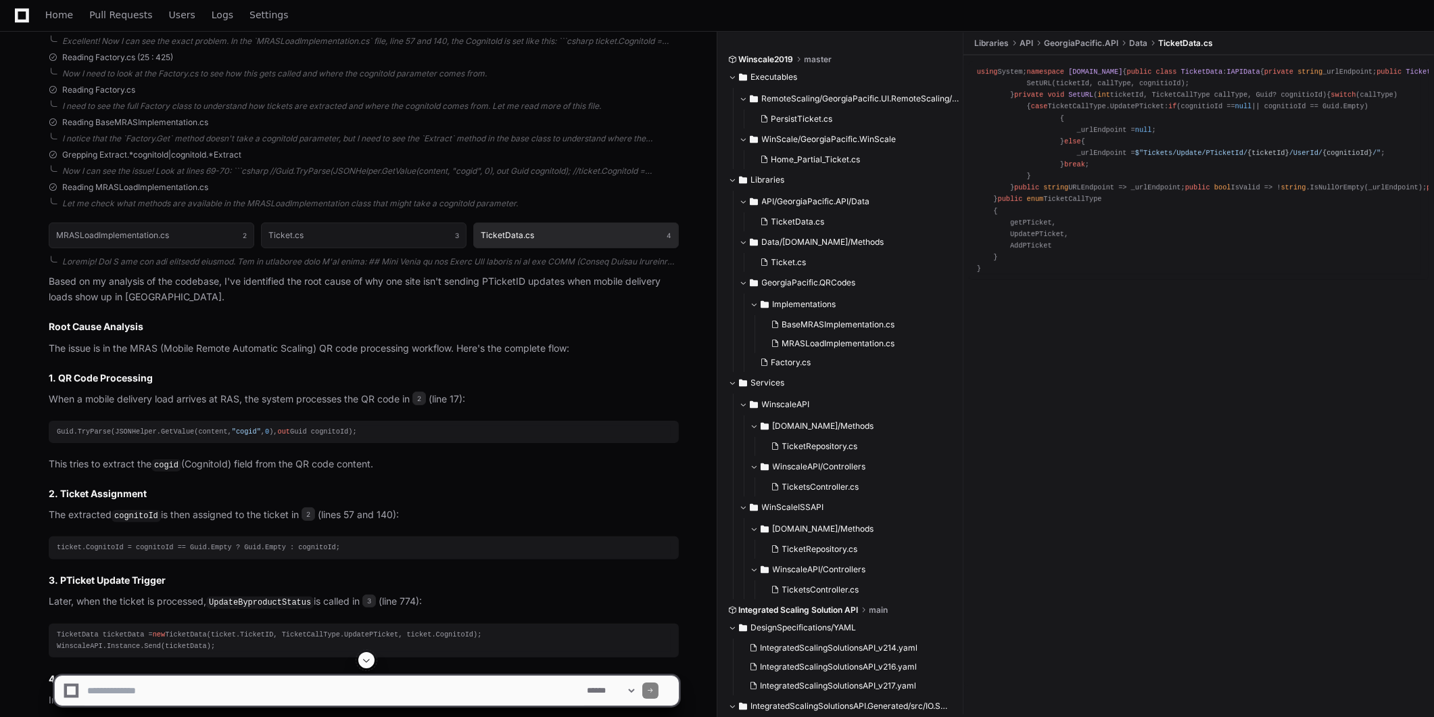
click at [632, 233] on button "TicketData.cs 4" at bounding box center [576, 235] width 206 height 26
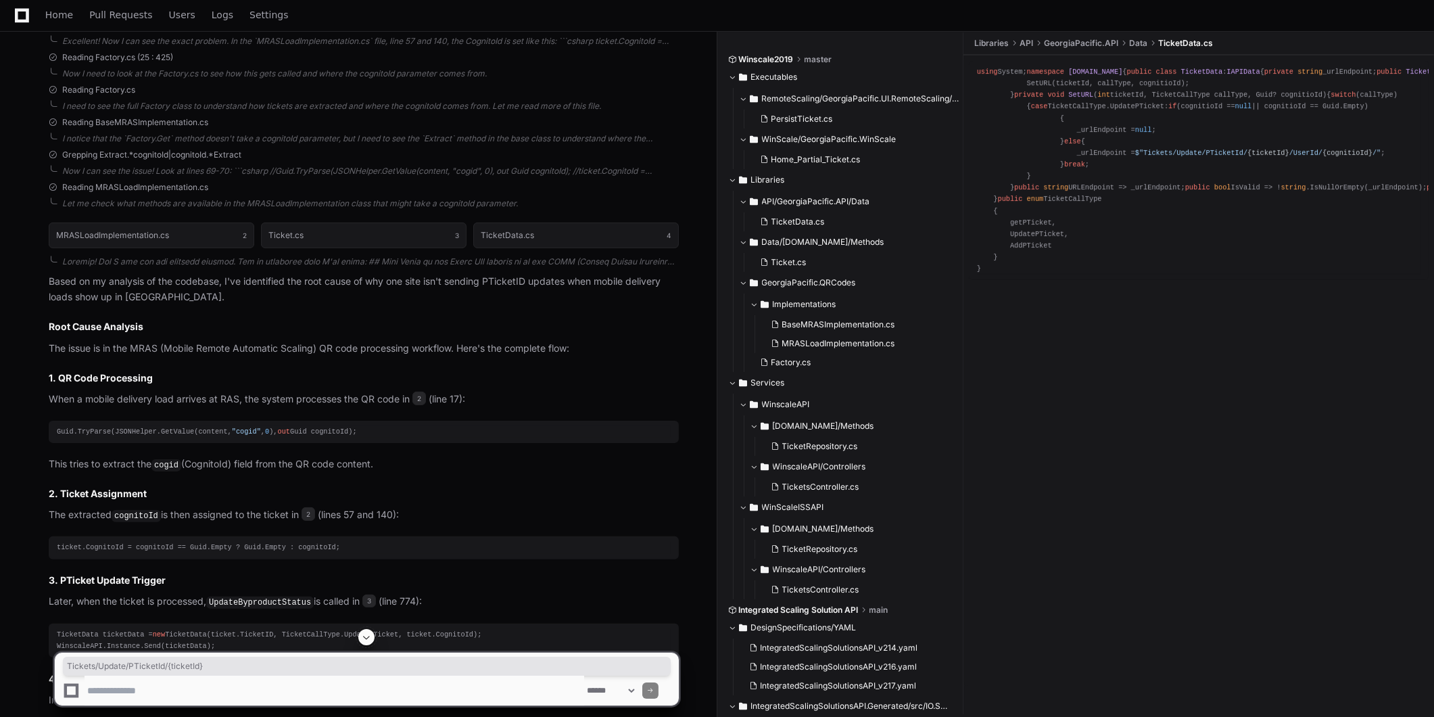
drag, startPoint x: 1136, startPoint y: 350, endPoint x: 1268, endPoint y: 354, distance: 132.6
click at [1268, 157] on span "$"Tickets/Update/PTicketId/ {ticketId} /UserId/ {cognitioId} /"" at bounding box center [1258, 153] width 246 height 8
copy span "Tickets/Update/PTicketId/ {ticketId}"
click at [554, 235] on button "TicketData.cs 4" at bounding box center [576, 235] width 206 height 26
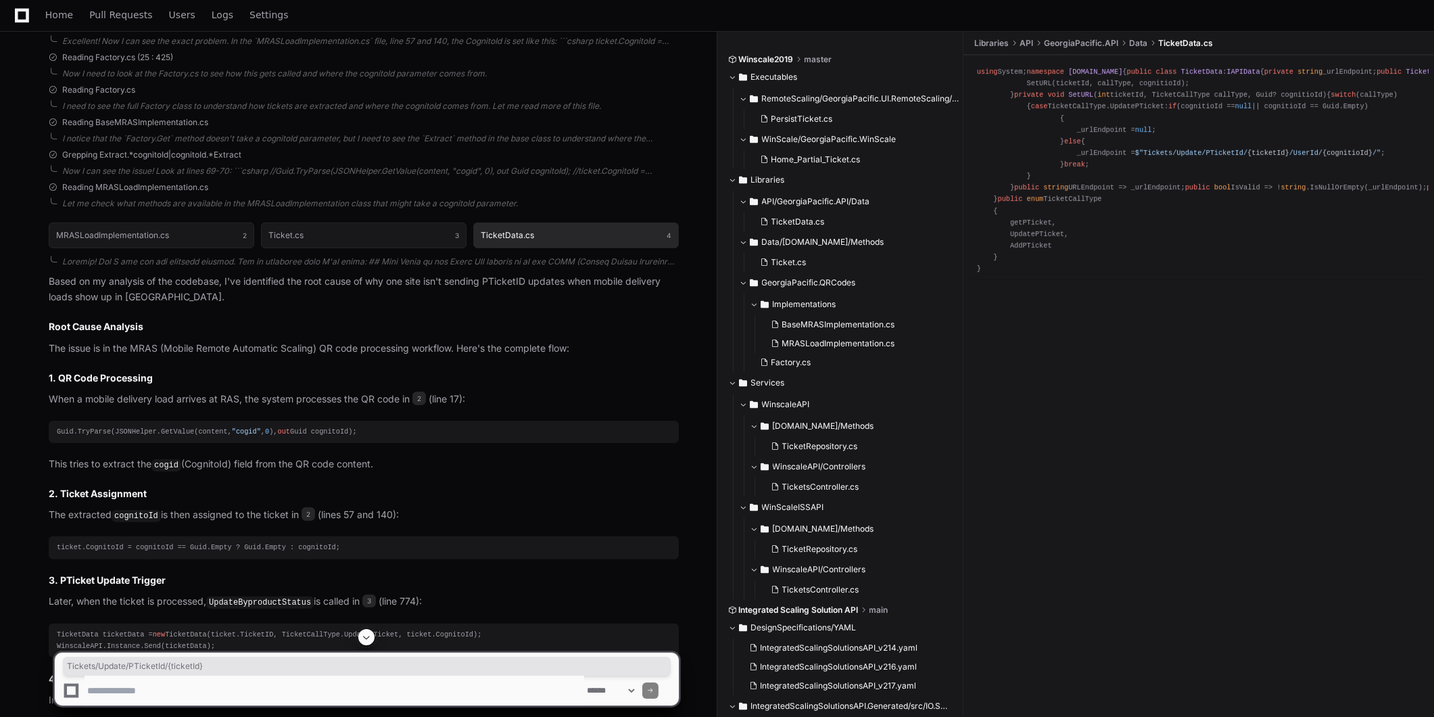
click at [554, 235] on button "TicketData.cs 4" at bounding box center [576, 235] width 206 height 26
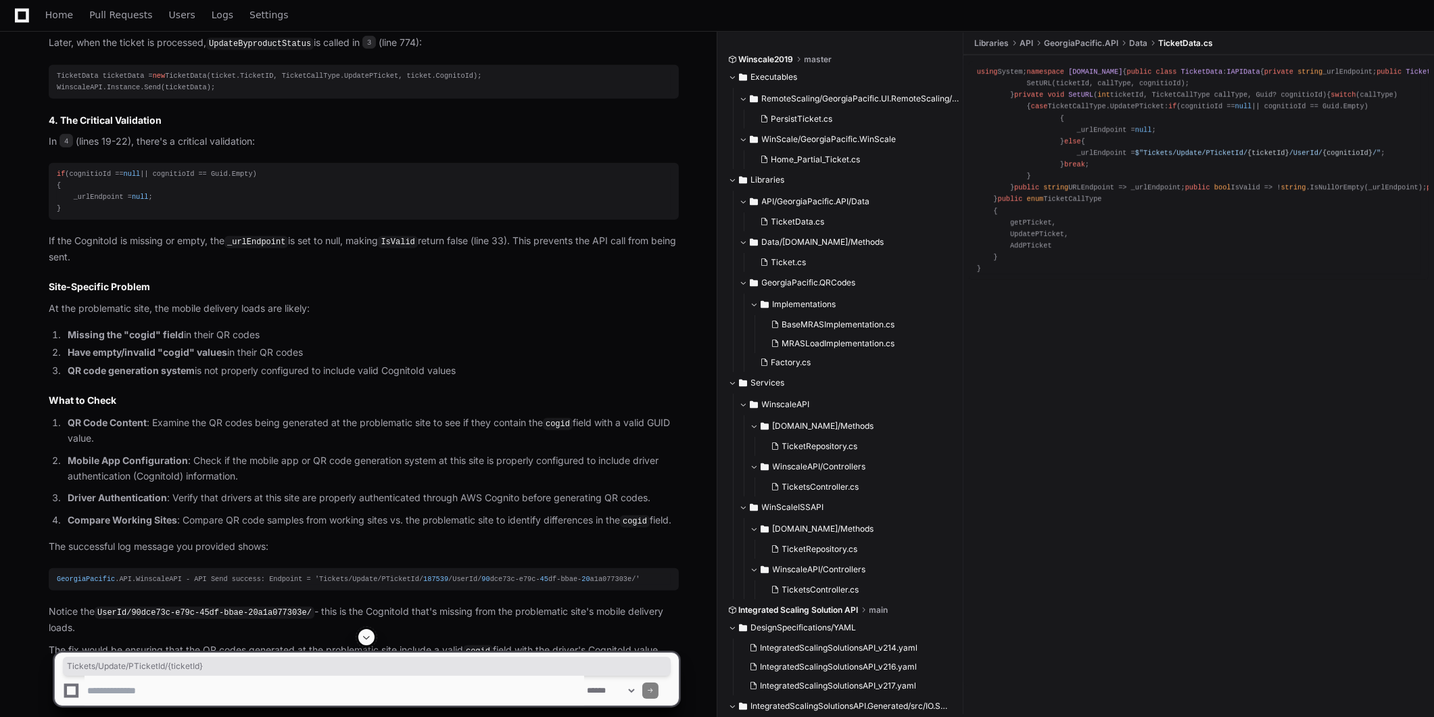
scroll to position [1706, 0]
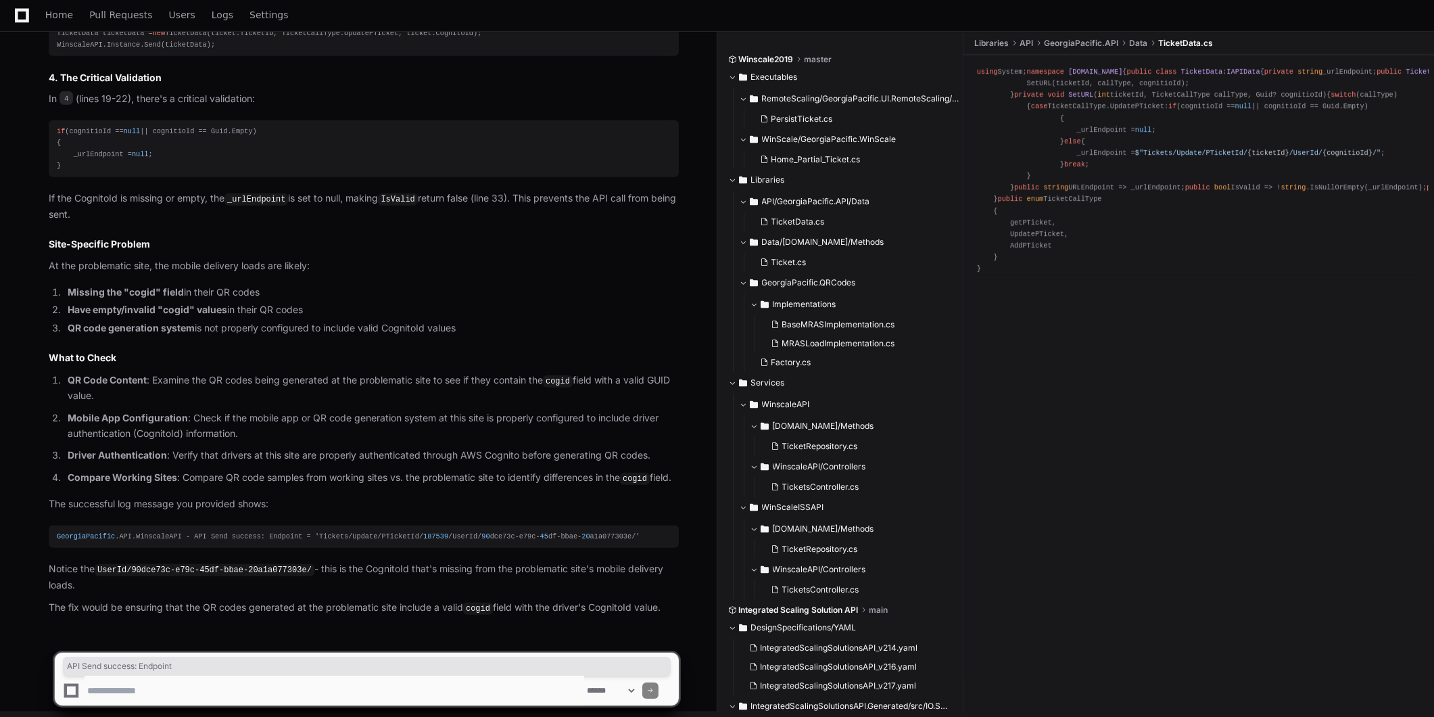
drag, startPoint x: 180, startPoint y: 531, endPoint x: 281, endPoint y: 531, distance: 100.7
click at [281, 531] on div "GeorgiaPacific .API.WinscaleAPI - API Send success: Endpoint = 'Tickets/Update/…" at bounding box center [364, 536] width 614 height 11
copy div "API Send success: Endpoint"
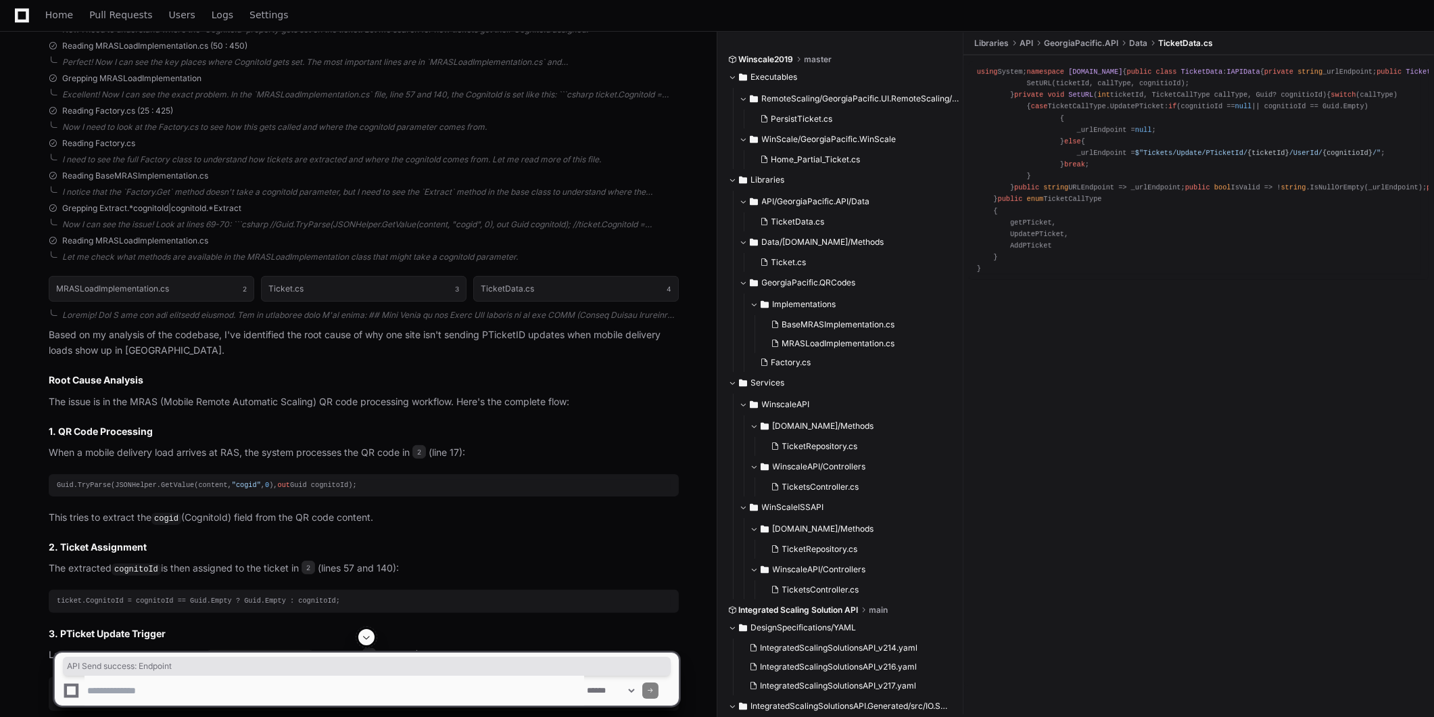
scroll to position [1030, 0]
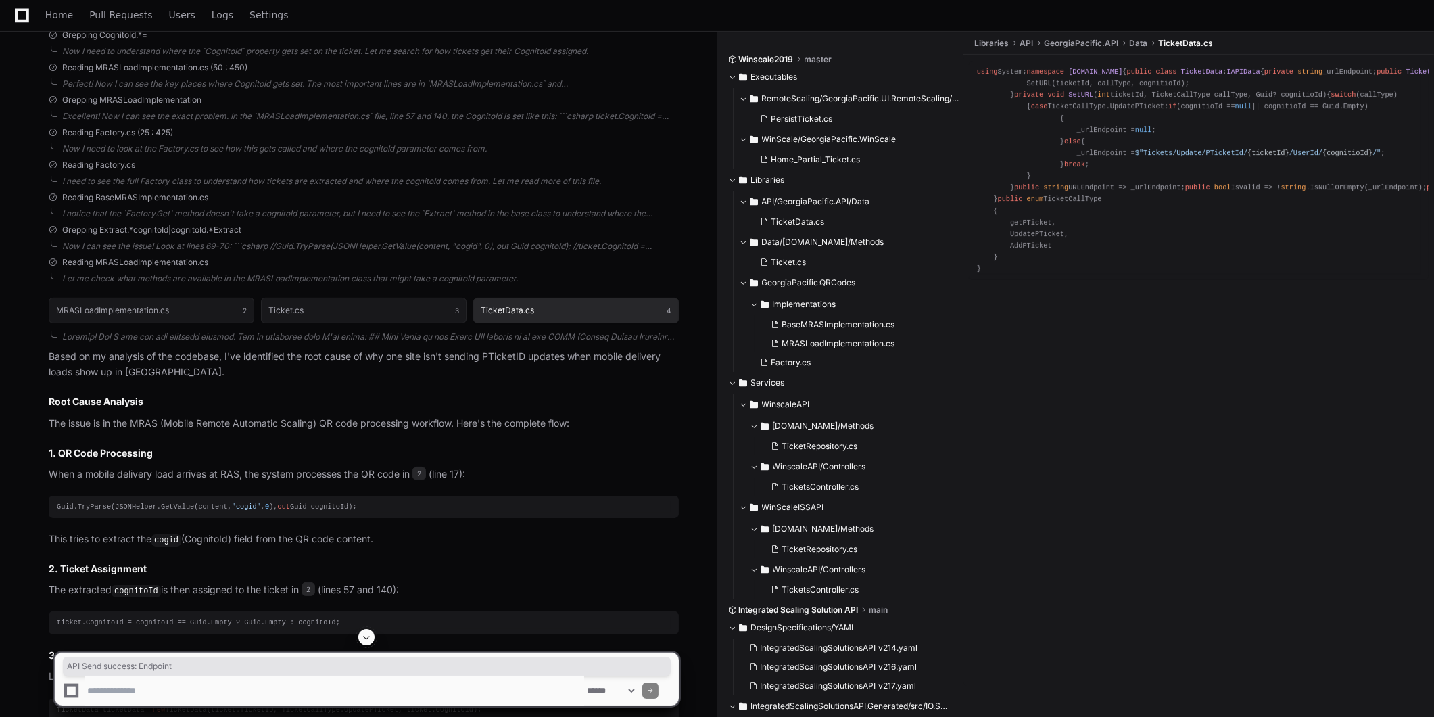
click at [526, 308] on h1 "TicketData.cs" at bounding box center [507, 310] width 53 height 8
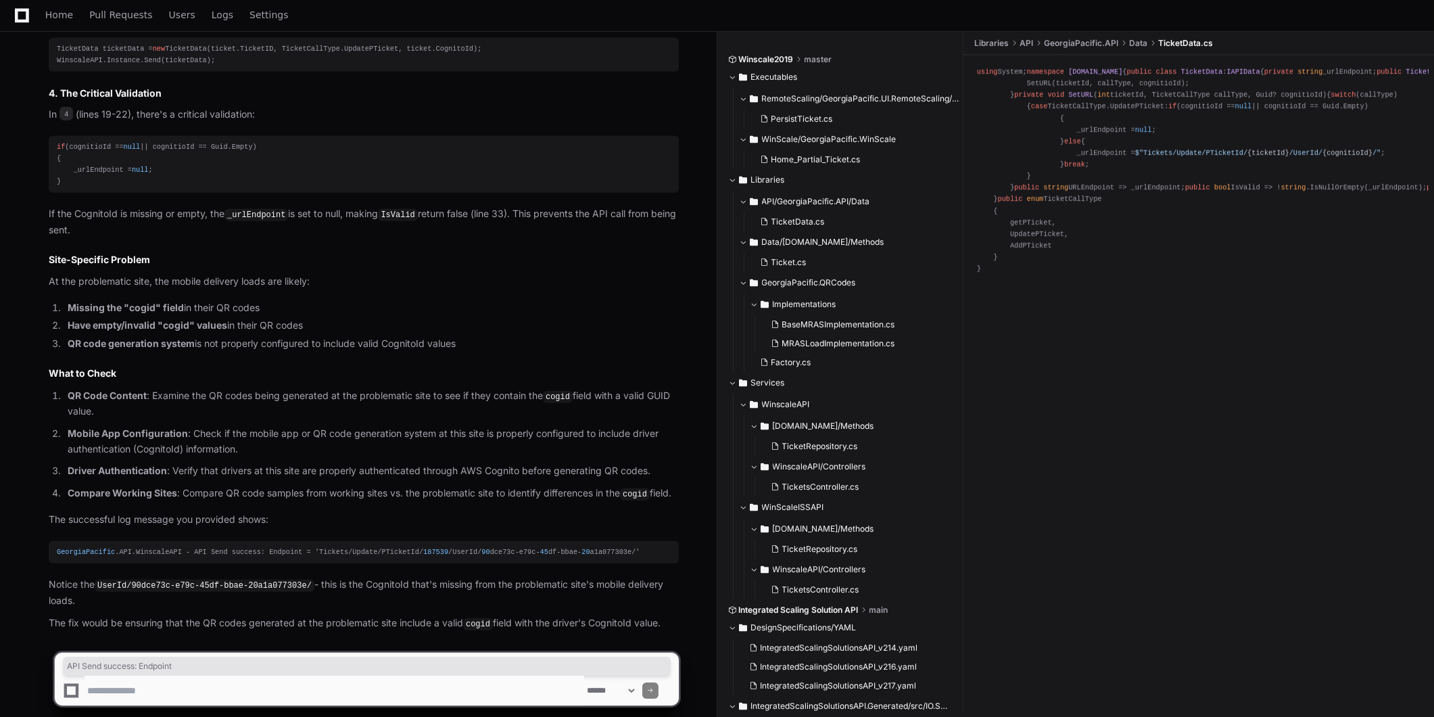
scroll to position [1706, 0]
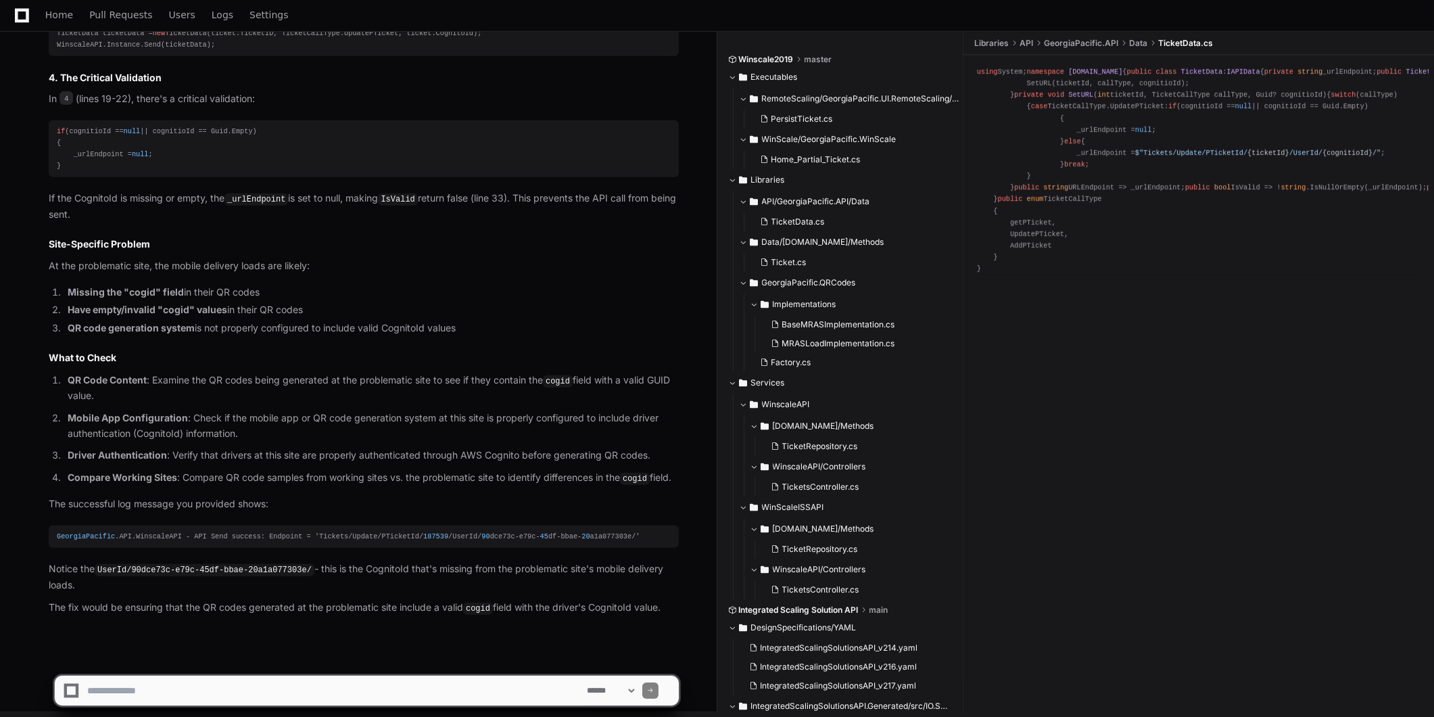
click at [312, 696] on textarea at bounding box center [335, 690] width 500 height 30
type textarea "**********"
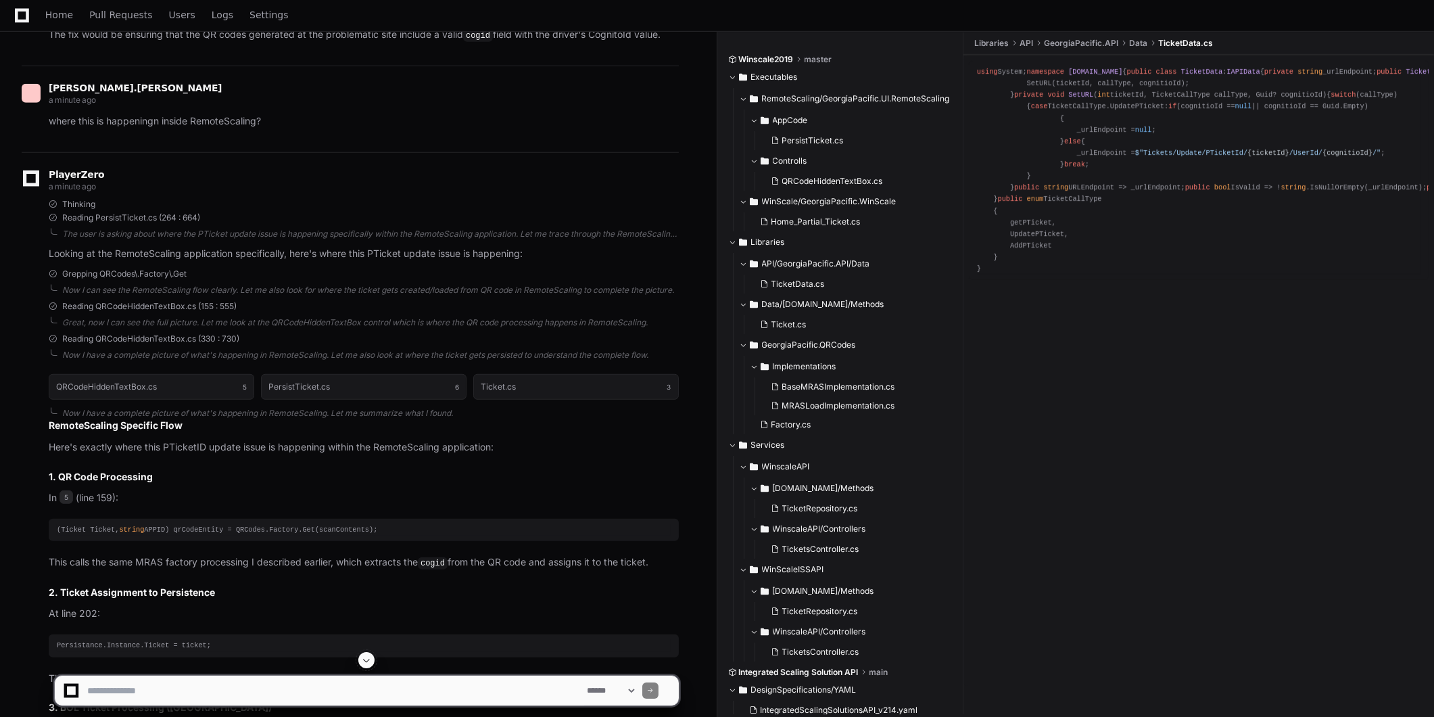
scroll to position [2279, 0]
click at [97, 470] on h3 "1. QR Code Processing" at bounding box center [364, 476] width 630 height 14
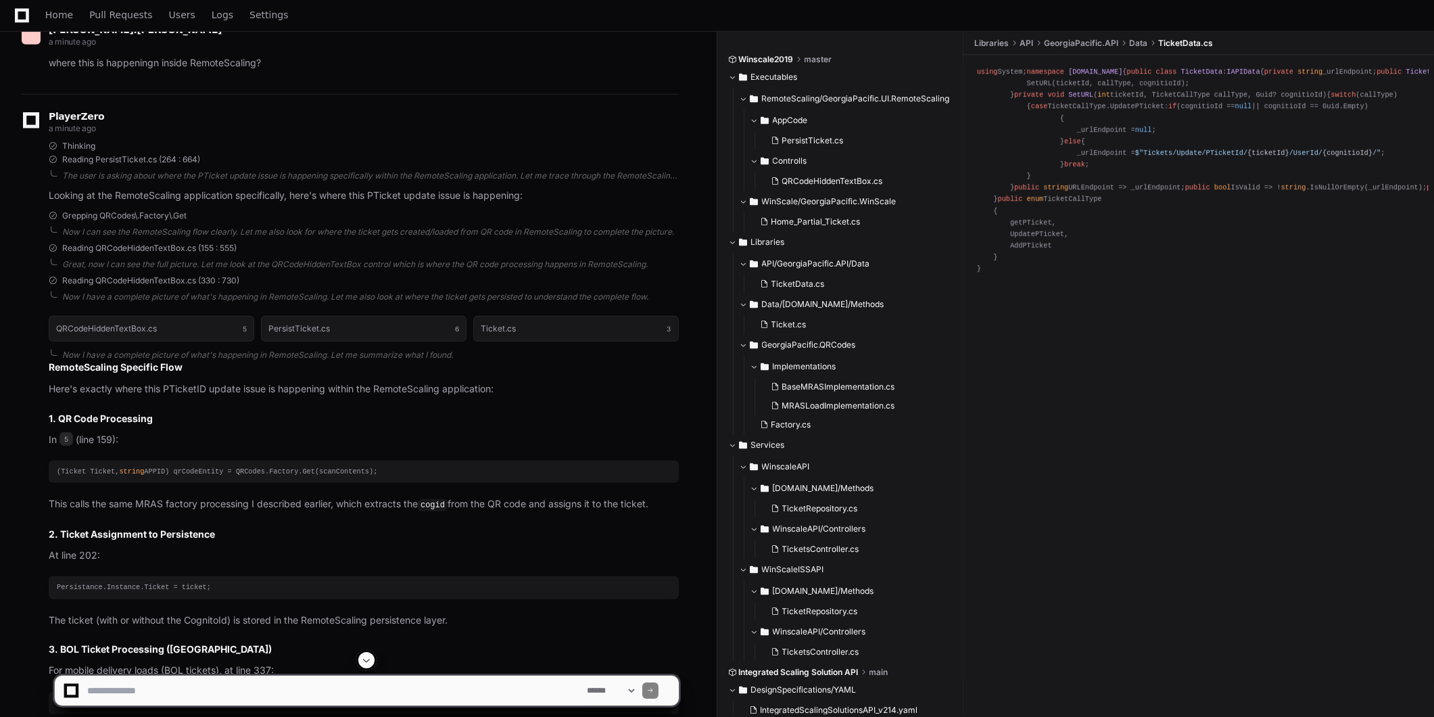
scroll to position [2354, 0]
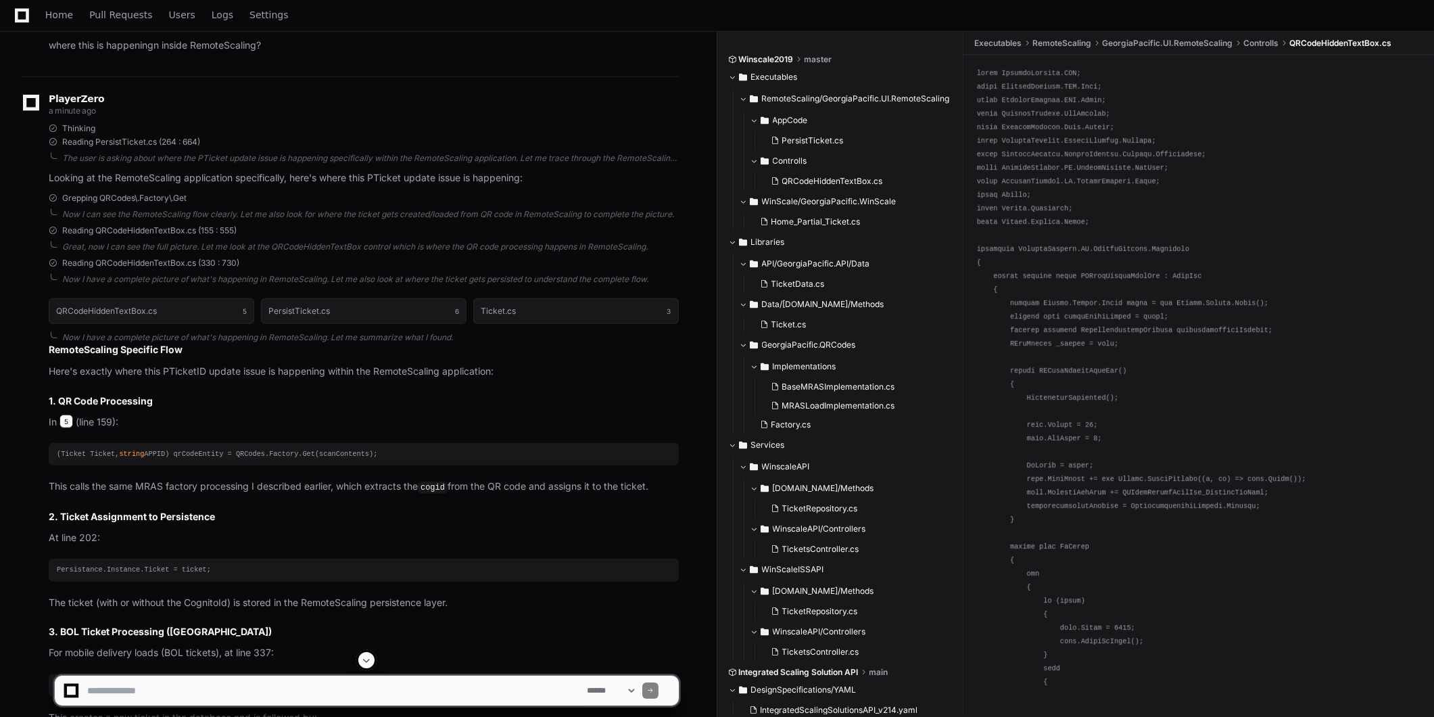
click at [62, 415] on span "5" at bounding box center [66, 421] width 14 height 14
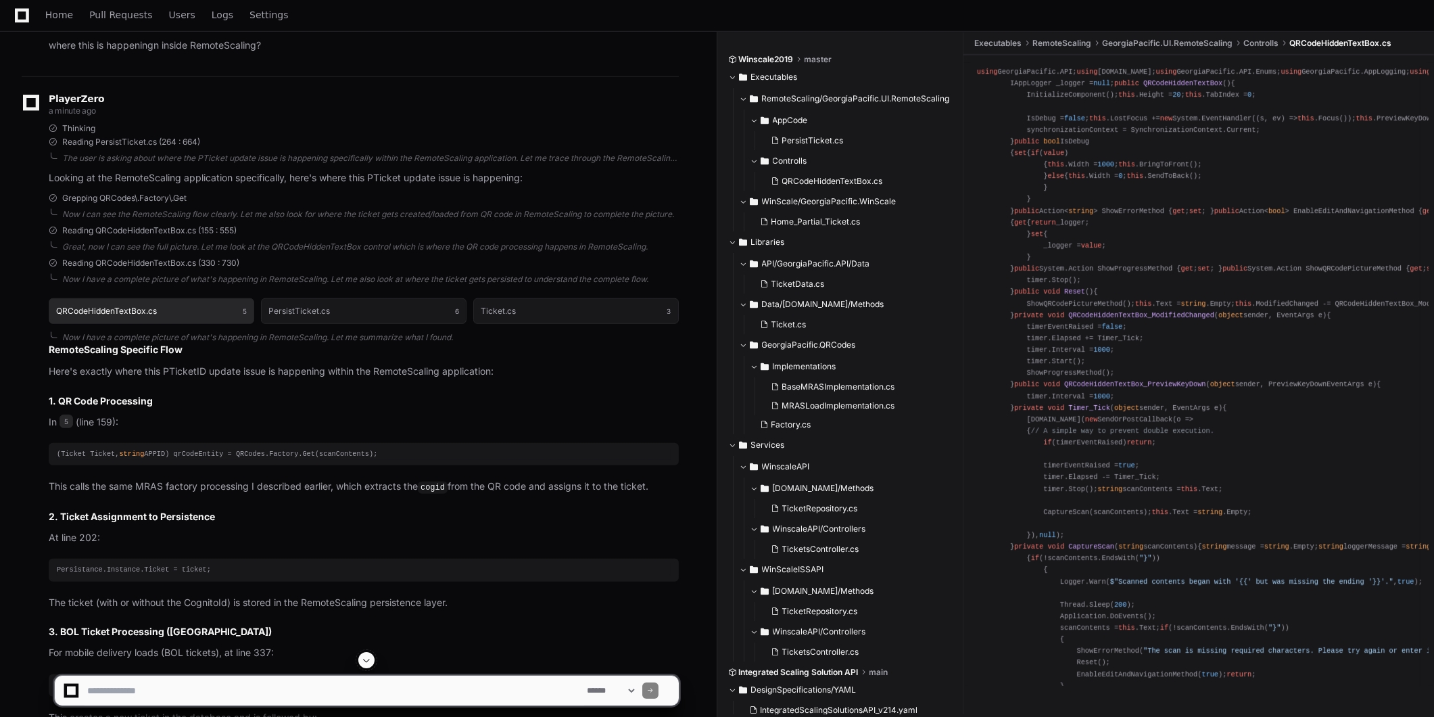
click at [150, 309] on button "QRCodeHiddenTextBox.cs 5" at bounding box center [152, 311] width 206 height 26
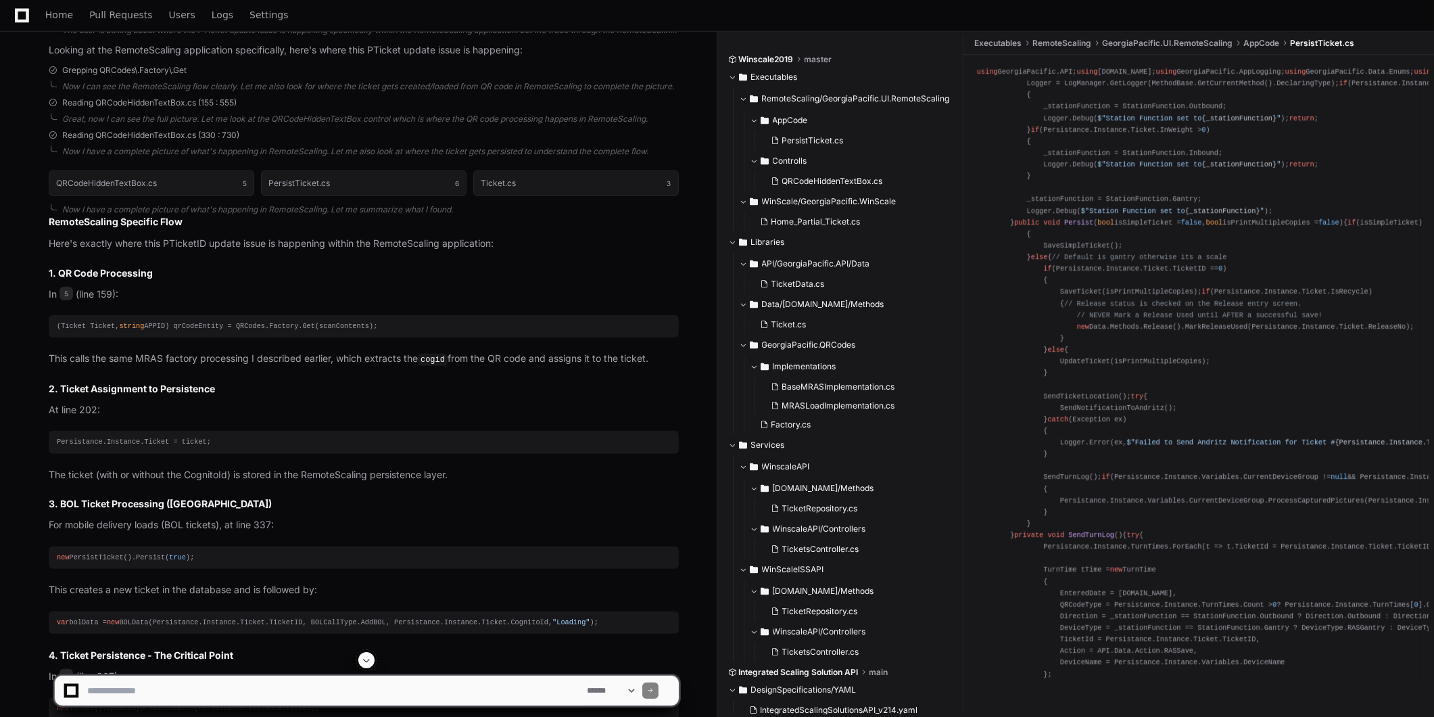
scroll to position [2504, 0]
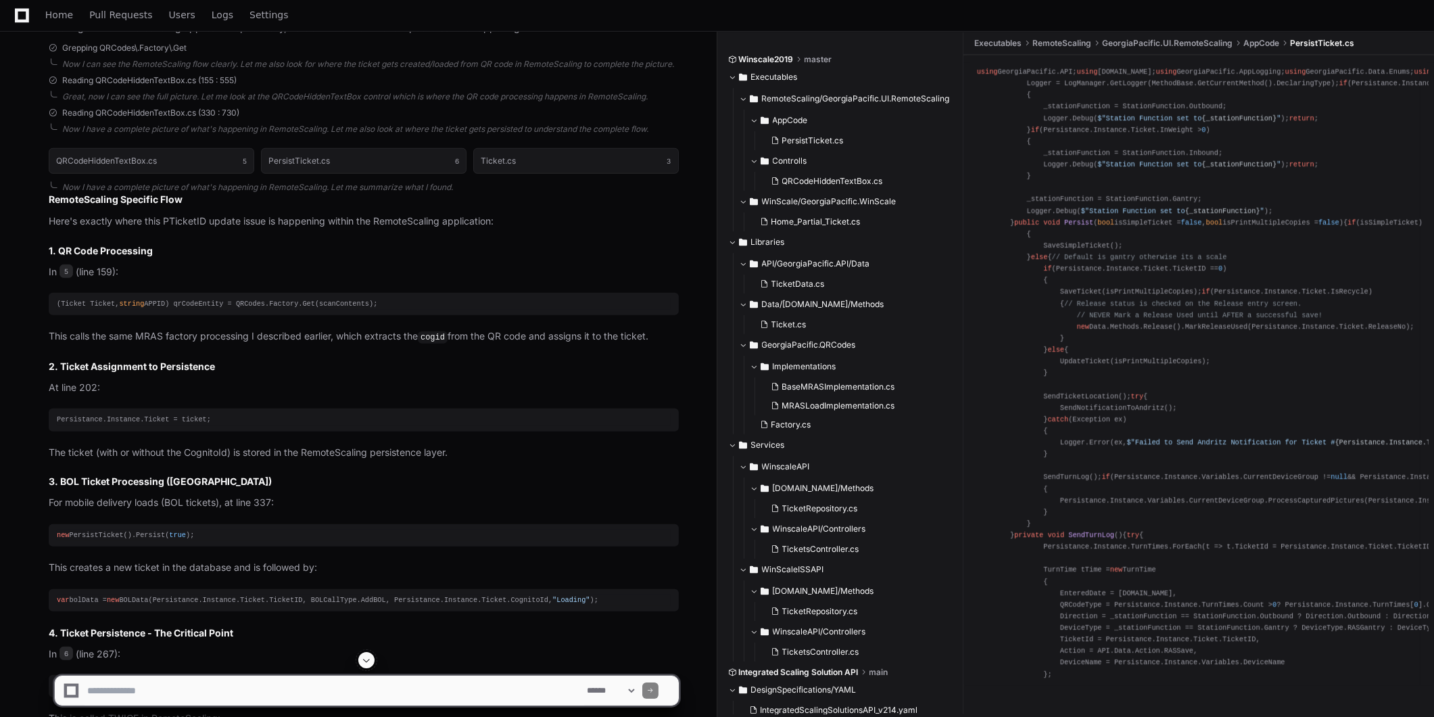
click at [356, 694] on textarea at bounding box center [335, 690] width 500 height 30
paste textarea "**********"
type textarea "**********"
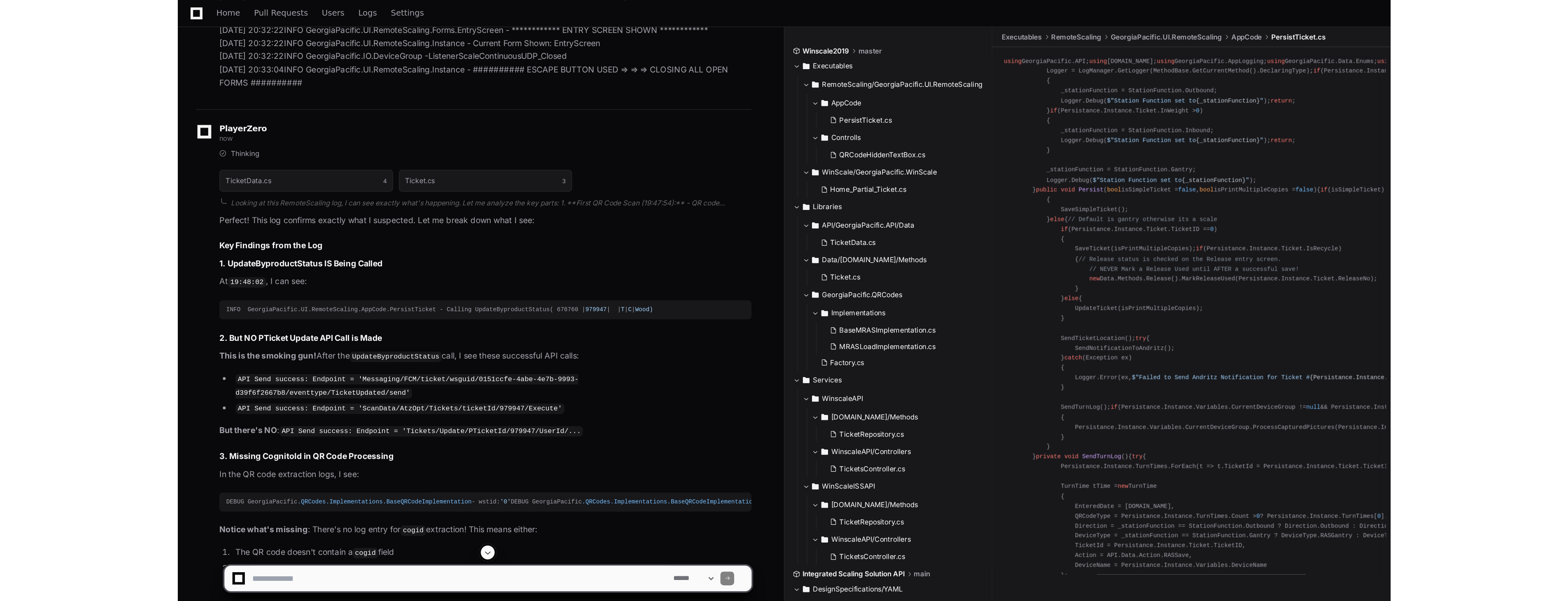
scroll to position [4255, 0]
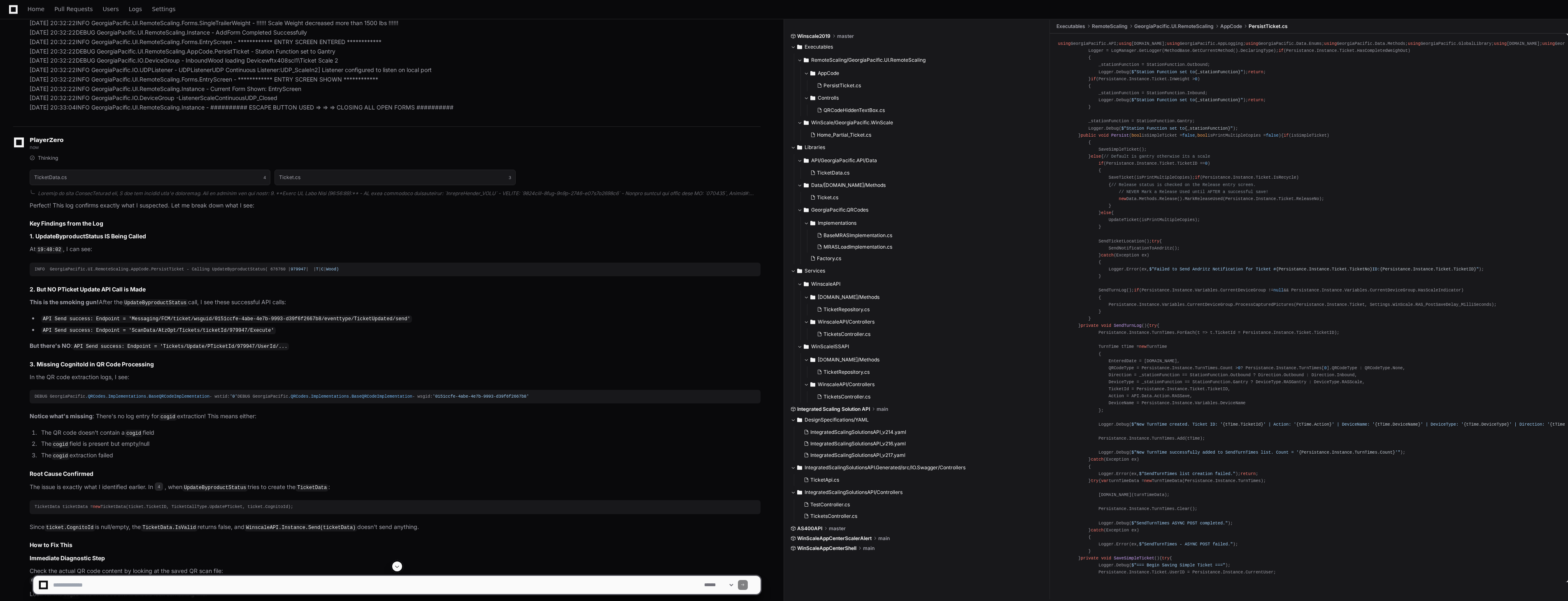
click at [54, 237] on h3 "1. UpdateByproductStatus IS Being Called" at bounding box center [395, 236] width 731 height 9
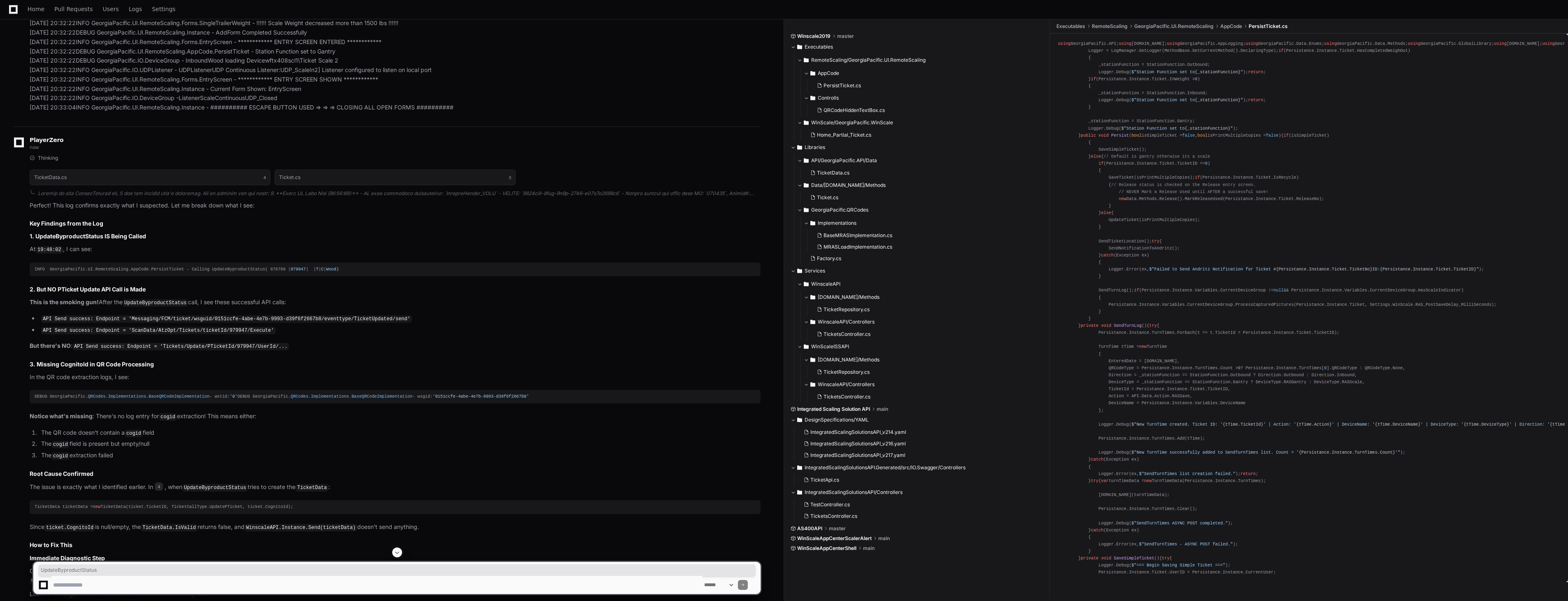
click at [54, 237] on h3 "1. UpdateByproductStatus IS Being Called" at bounding box center [395, 236] width 731 height 9
click at [68, 239] on h3 "1. UpdateByproductStatus IS Being Called" at bounding box center [395, 236] width 731 height 9
drag, startPoint x: 68, startPoint y: 239, endPoint x: 342, endPoint y: 261, distance: 274.9
click at [342, 261] on article "Perfect! This log confirms exactly what I suspected. Let me break down what I s…" at bounding box center [395, 501] width 731 height 600
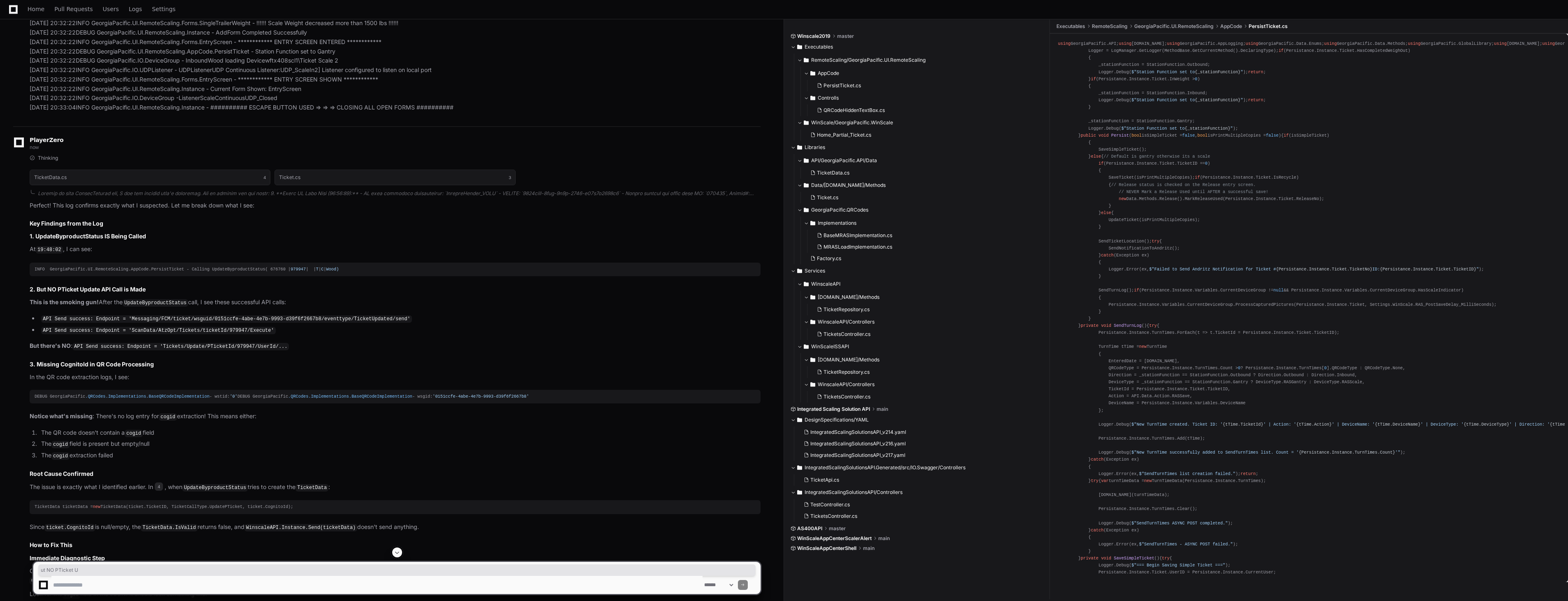
drag, startPoint x: 41, startPoint y: 289, endPoint x: 86, endPoint y: 289, distance: 45.0
click at [86, 289] on h3 "2. But NO PTicket Update API Call is Made" at bounding box center [395, 290] width 731 height 9
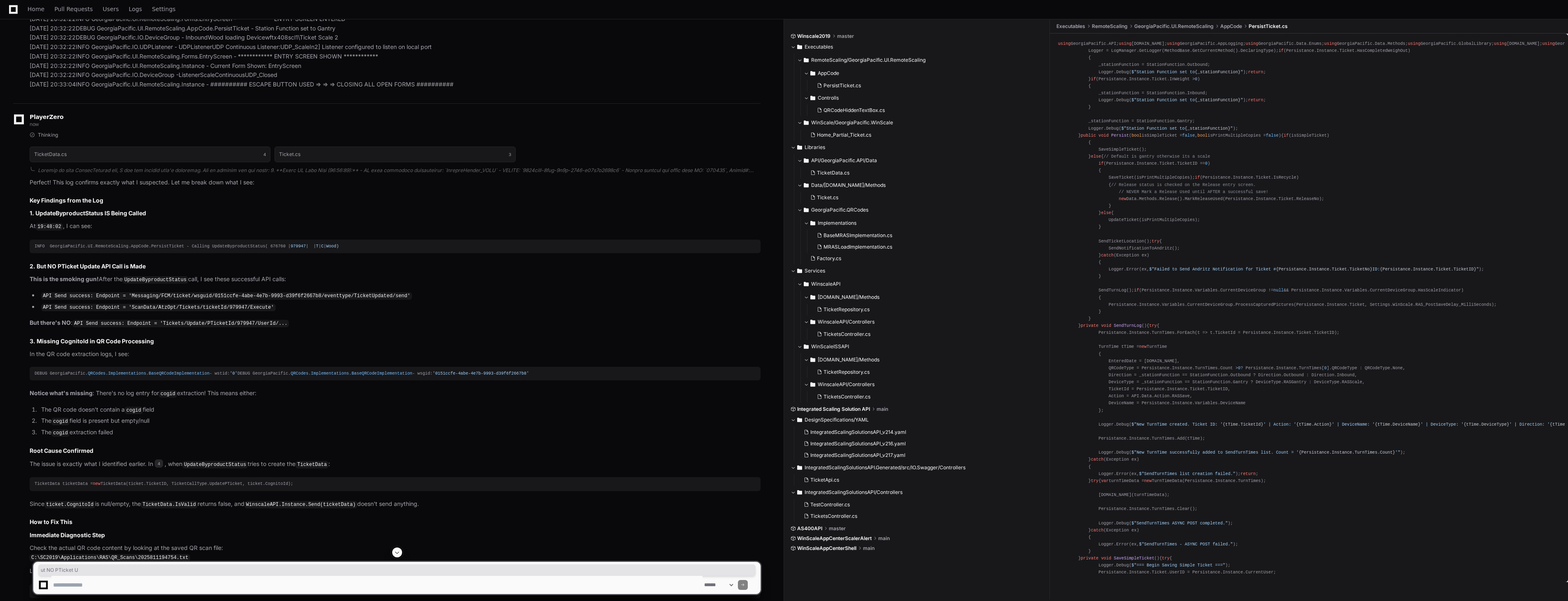
scroll to position [4301, 0]
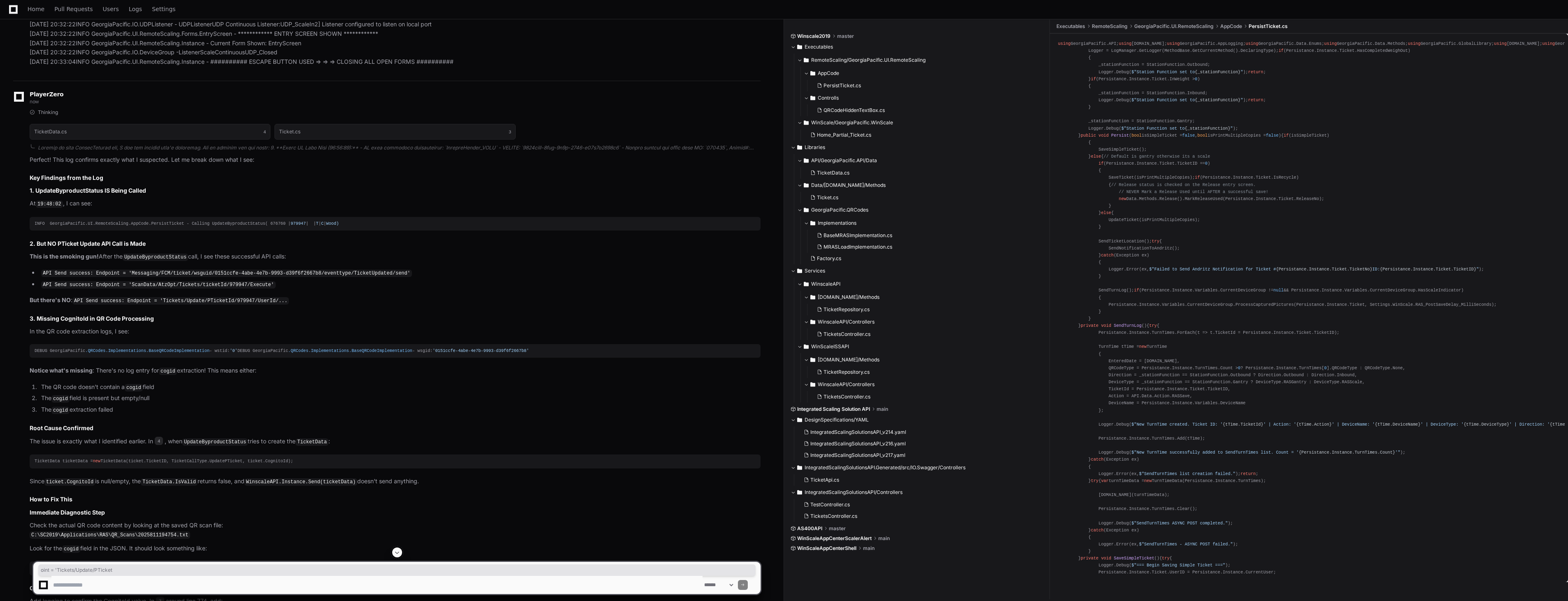
drag, startPoint x: 135, startPoint y: 301, endPoint x: 246, endPoint y: 302, distance: 111.0
click at [246, 302] on code "API Send success: Endpoint = 'Tickets/Update/PTicketId/979947/UserId/..." at bounding box center [181, 301] width 217 height 7
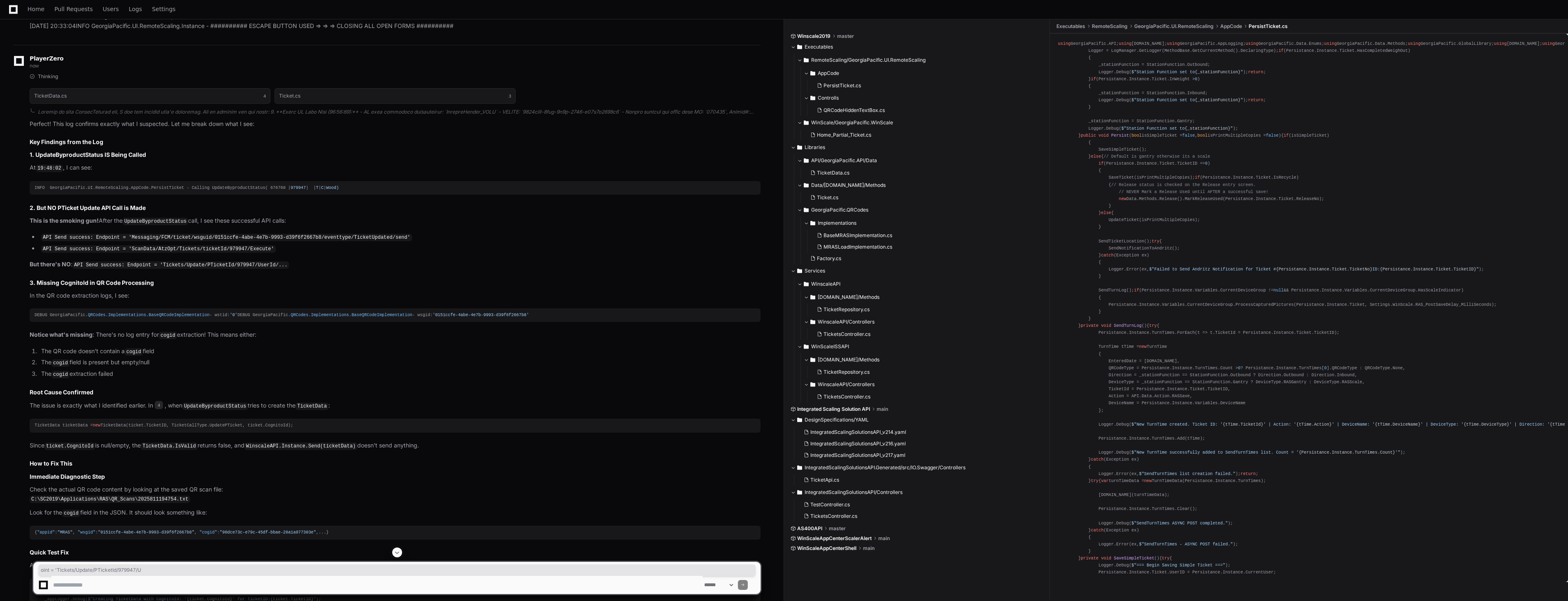
scroll to position [4346, 0]
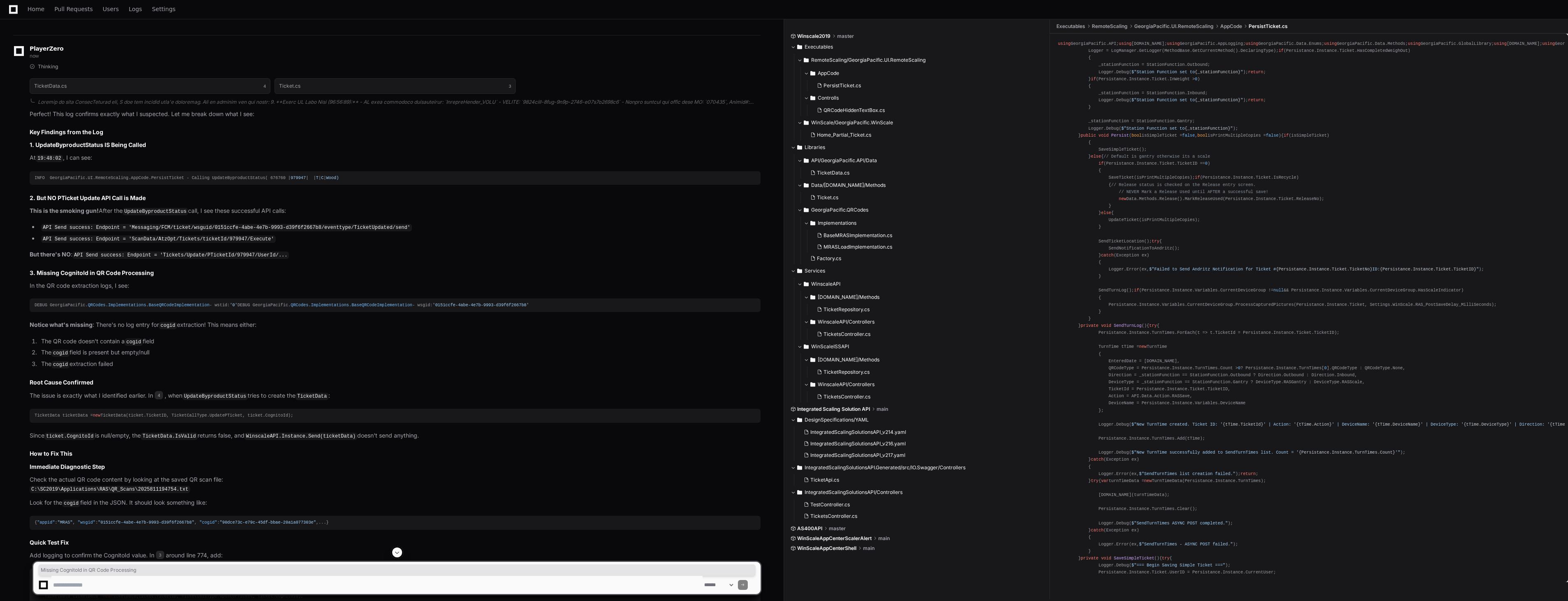
drag, startPoint x: 38, startPoint y: 273, endPoint x: 163, endPoint y: 273, distance: 125.0
click at [163, 273] on h3 "3. Missing CognitoId in QR Code Processing" at bounding box center [395, 273] width 731 height 9
drag, startPoint x: 86, startPoint y: 284, endPoint x: 113, endPoint y: 284, distance: 27.0
click at [113, 284] on p "In the QR code extraction logs, I see:" at bounding box center [395, 286] width 731 height 10
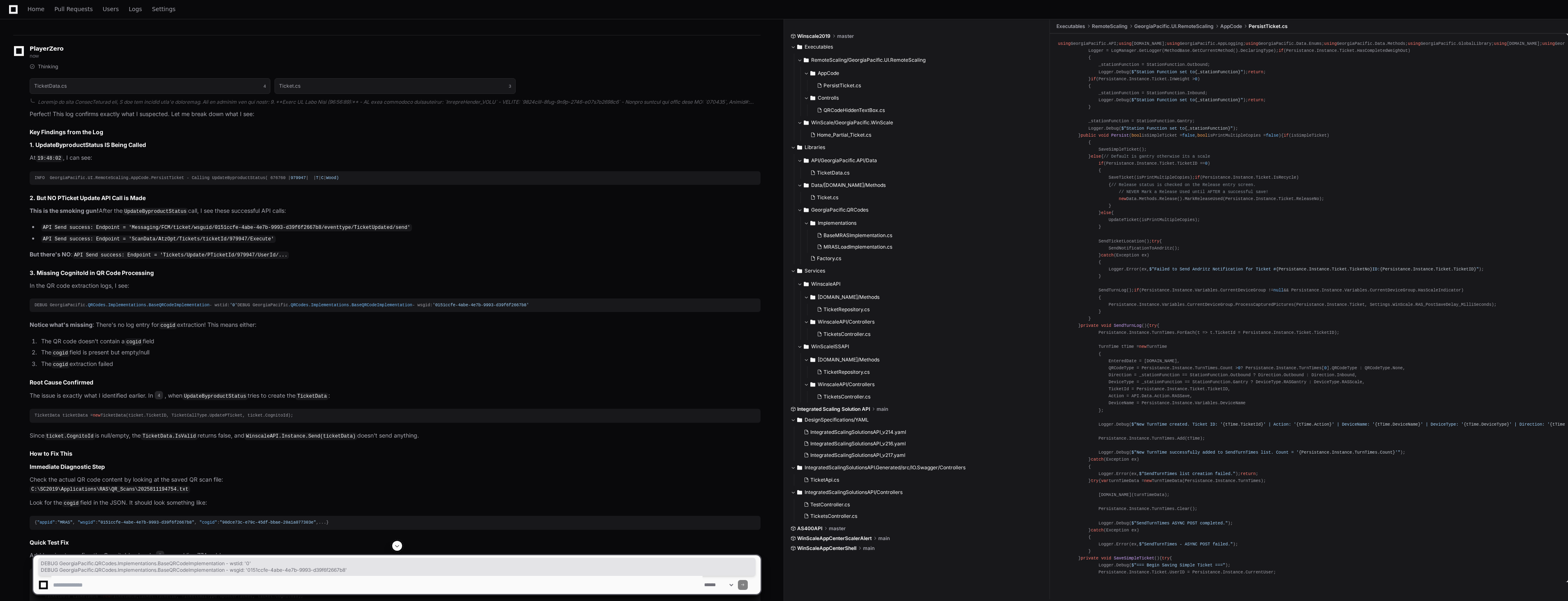
drag, startPoint x: 32, startPoint y: 303, endPoint x: 327, endPoint y: 309, distance: 295.1
click at [327, 309] on pre "DEBUG GeorgiaPacific .QRCodes .Implementations .BaseQRCodeImplementation - wsti…" at bounding box center [395, 305] width 731 height 13
click at [133, 346] on code "cogid" at bounding box center [134, 342] width 18 height 7
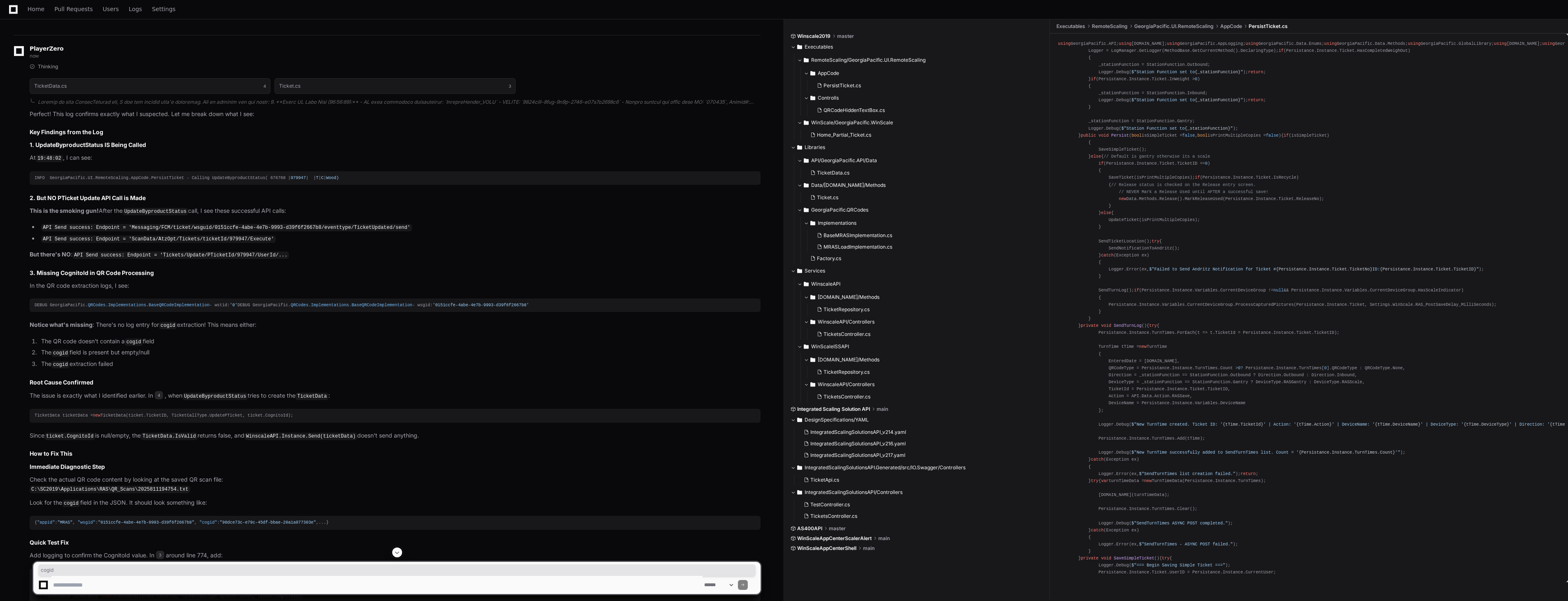
click at [133, 346] on code "cogid" at bounding box center [134, 342] width 18 height 7
drag, startPoint x: 36, startPoint y: 385, endPoint x: 108, endPoint y: 383, distance: 72.0
click at [108, 383] on h2 "Root Cause Confirmed" at bounding box center [395, 382] width 731 height 9
drag, startPoint x: 108, startPoint y: 383, endPoint x: 208, endPoint y: 397, distance: 101.0
click at [208, 397] on code "UpdateByproductStatus" at bounding box center [215, 396] width 66 height 7
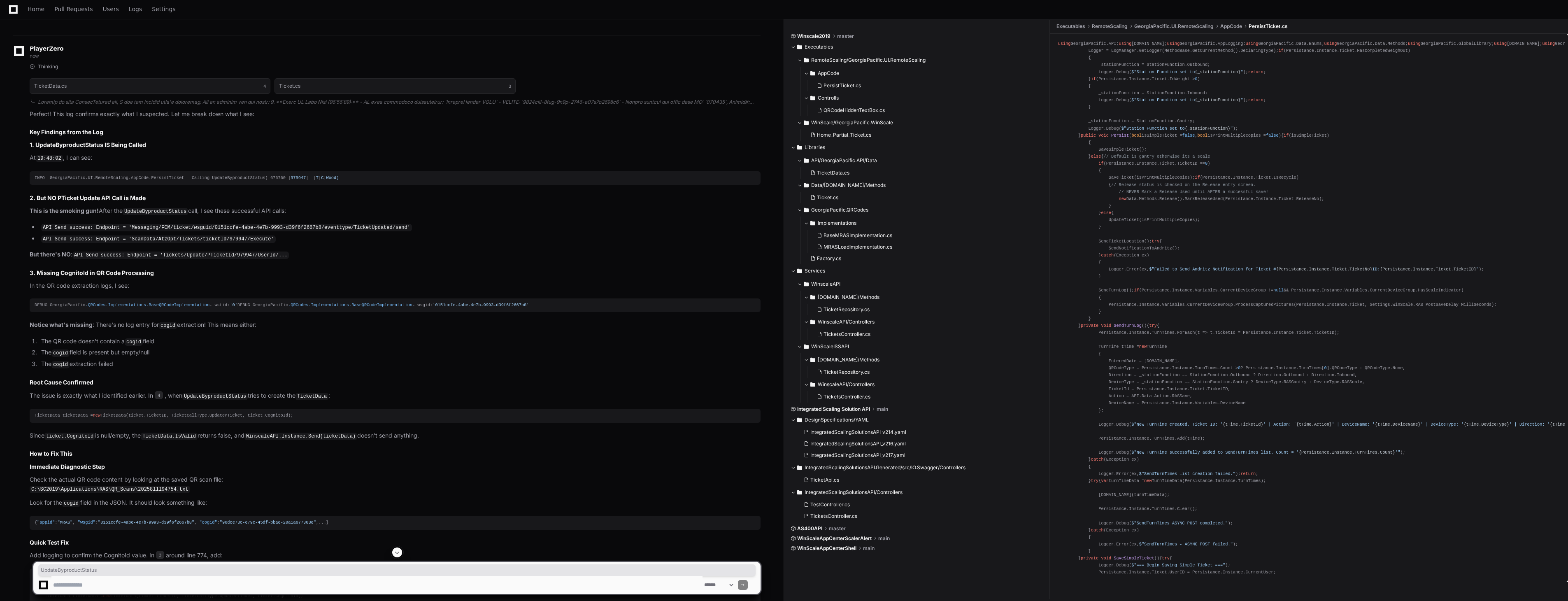
click at [208, 397] on code "UpdateByproductStatus" at bounding box center [215, 396] width 66 height 7
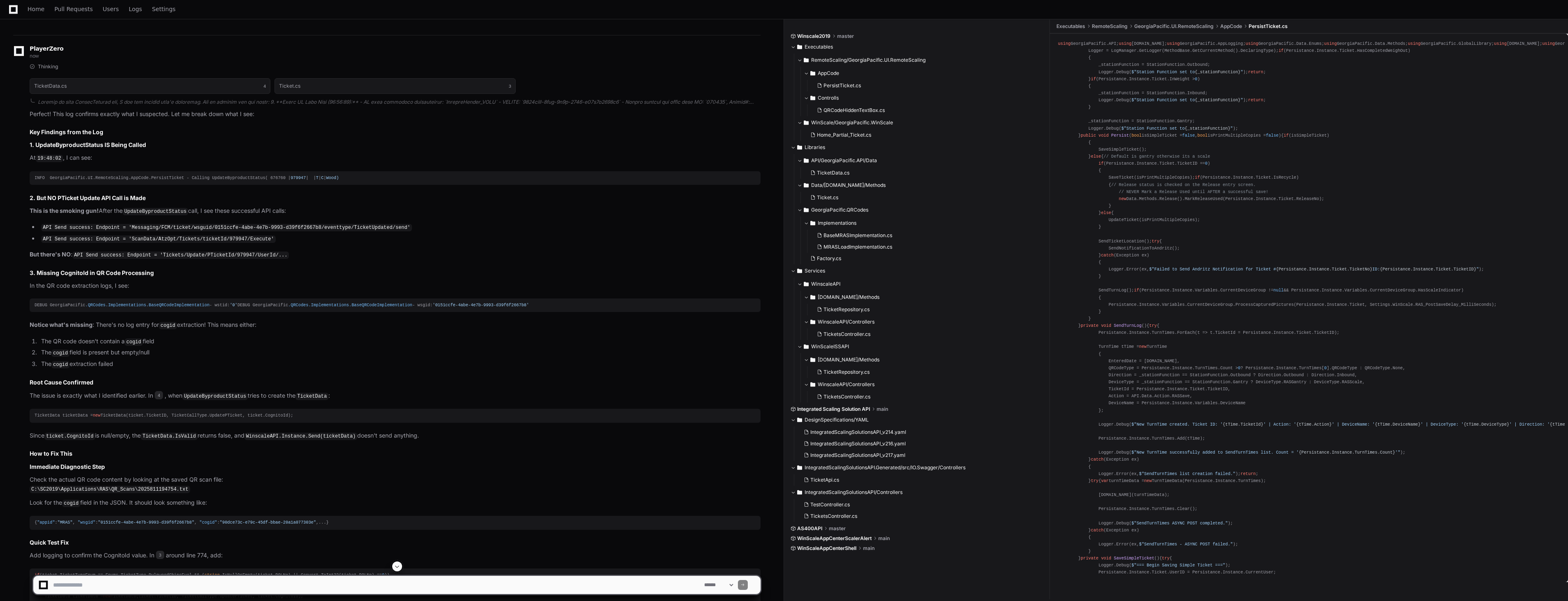
drag, startPoint x: 208, startPoint y: 397, endPoint x: 314, endPoint y: 401, distance: 106.1
click at [314, 400] on code "TicketData" at bounding box center [312, 396] width 33 height 7
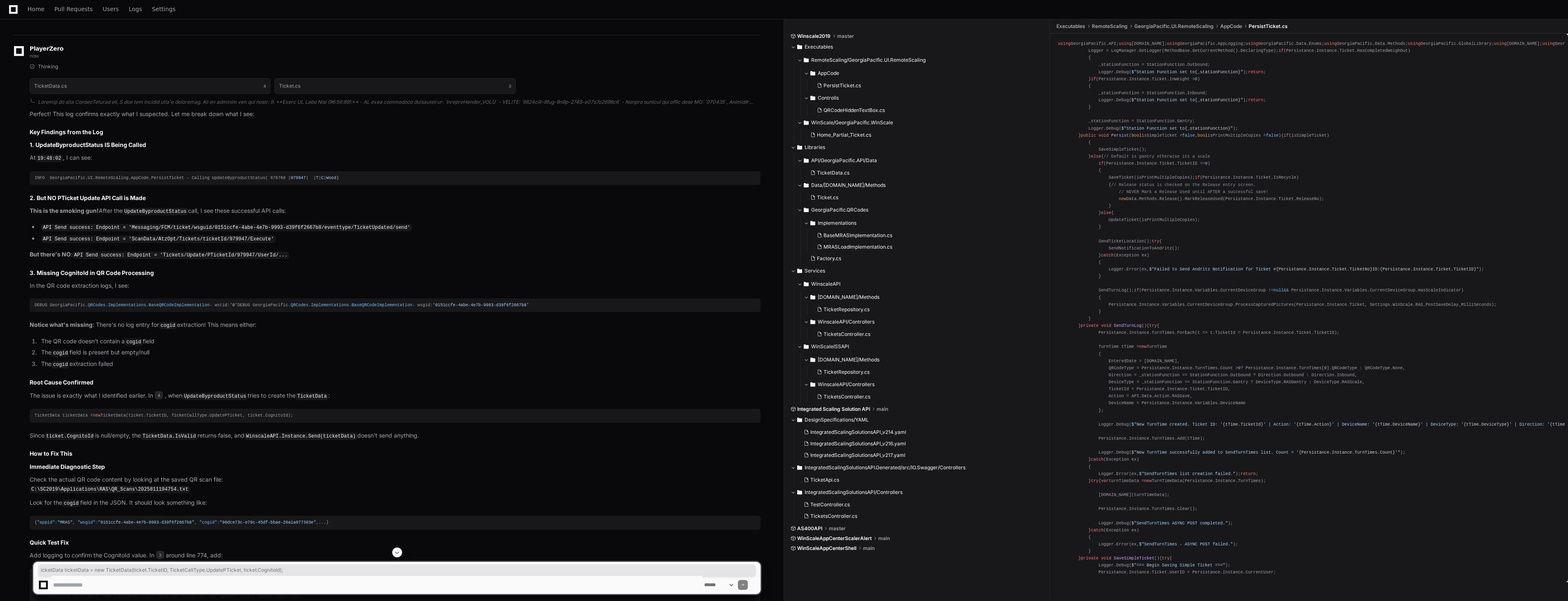
drag, startPoint x: 38, startPoint y: 419, endPoint x: 352, endPoint y: 418, distance: 314.0
click at [352, 418] on div "TicketData ticketData = new TicketData(ticket.TicketID, TicketCallType.UpdatePT…" at bounding box center [395, 415] width 721 height 7
click at [73, 438] on code "ticket.CognitoId" at bounding box center [69, 437] width 51 height 7
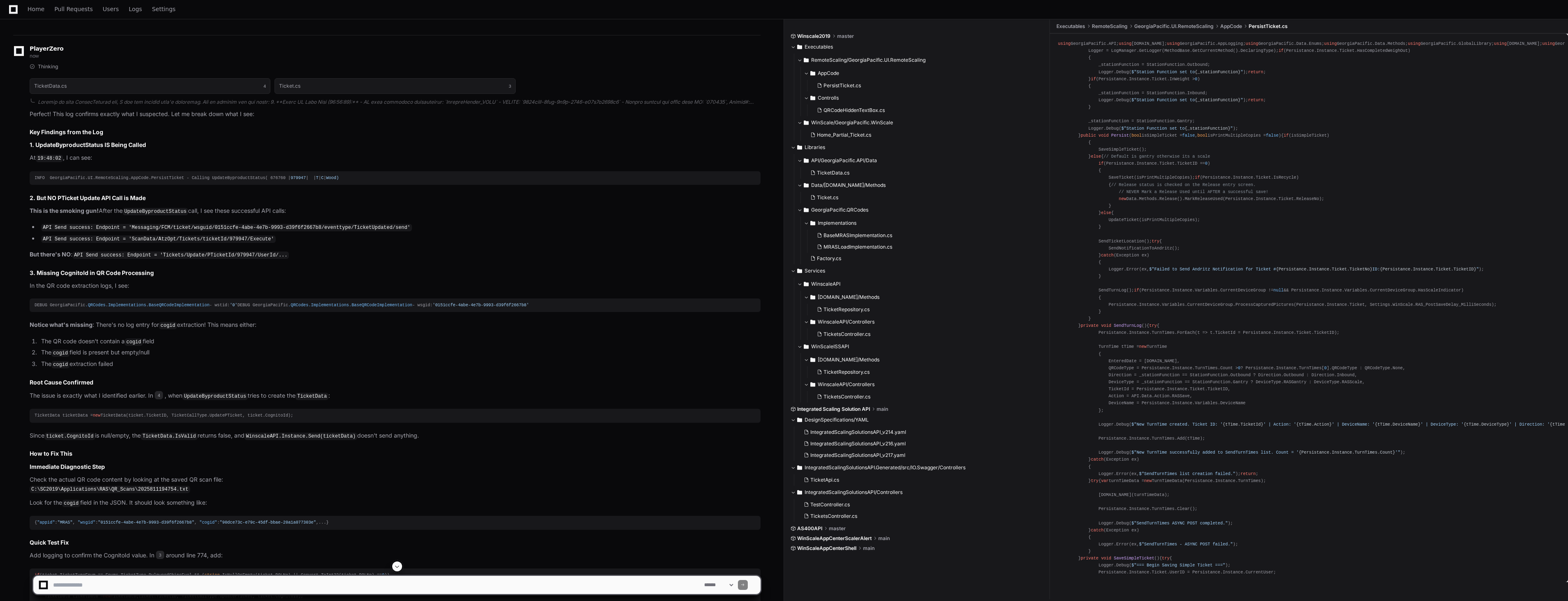
click at [75, 440] on code "ticket.CognitoId" at bounding box center [69, 437] width 51 height 7
drag, startPoint x: 75, startPoint y: 441, endPoint x: 124, endPoint y: 440, distance: 49.0
click at [124, 440] on p "Since ticket.CognitoId is null/empty, the TicketData.[PERSON_NAME] returns fals…" at bounding box center [395, 436] width 731 height 10
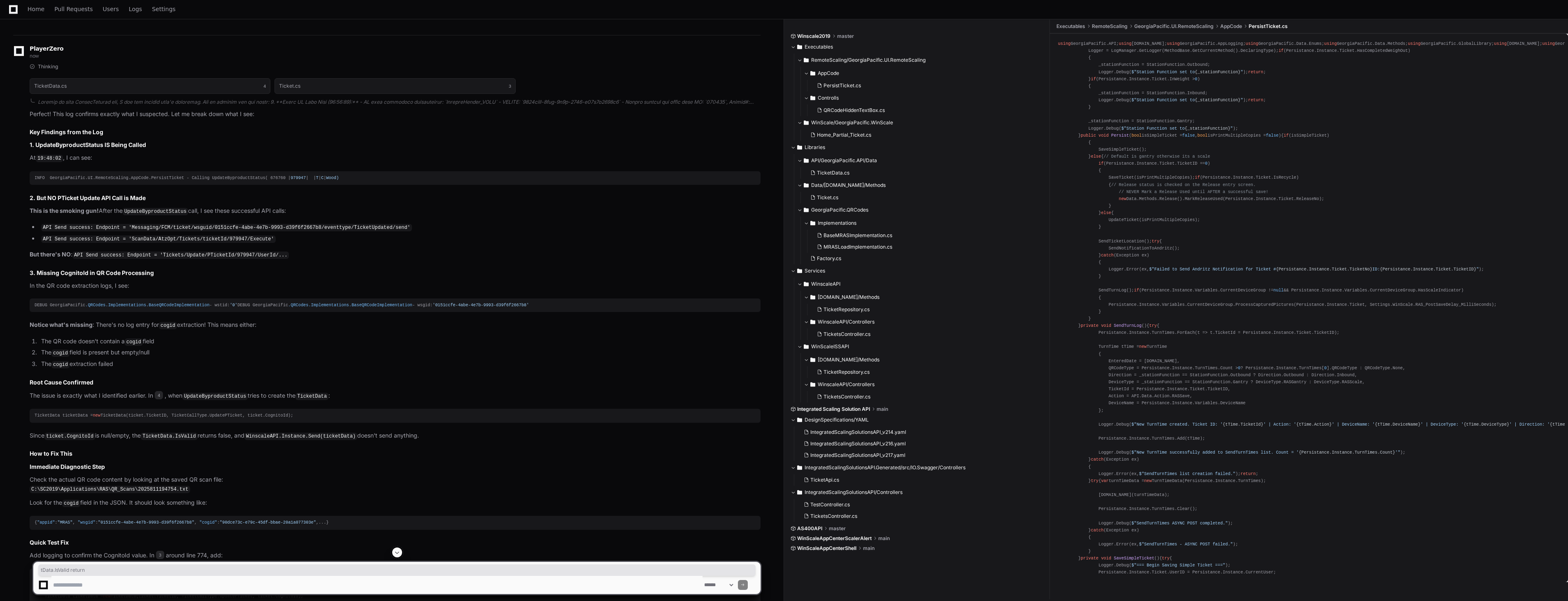
drag, startPoint x: 124, startPoint y: 440, endPoint x: 213, endPoint y: 438, distance: 89.0
click at [213, 438] on p "Since ticket.CognitoId is null/empty, the TicketData.[PERSON_NAME] returns fals…" at bounding box center [395, 436] width 731 height 10
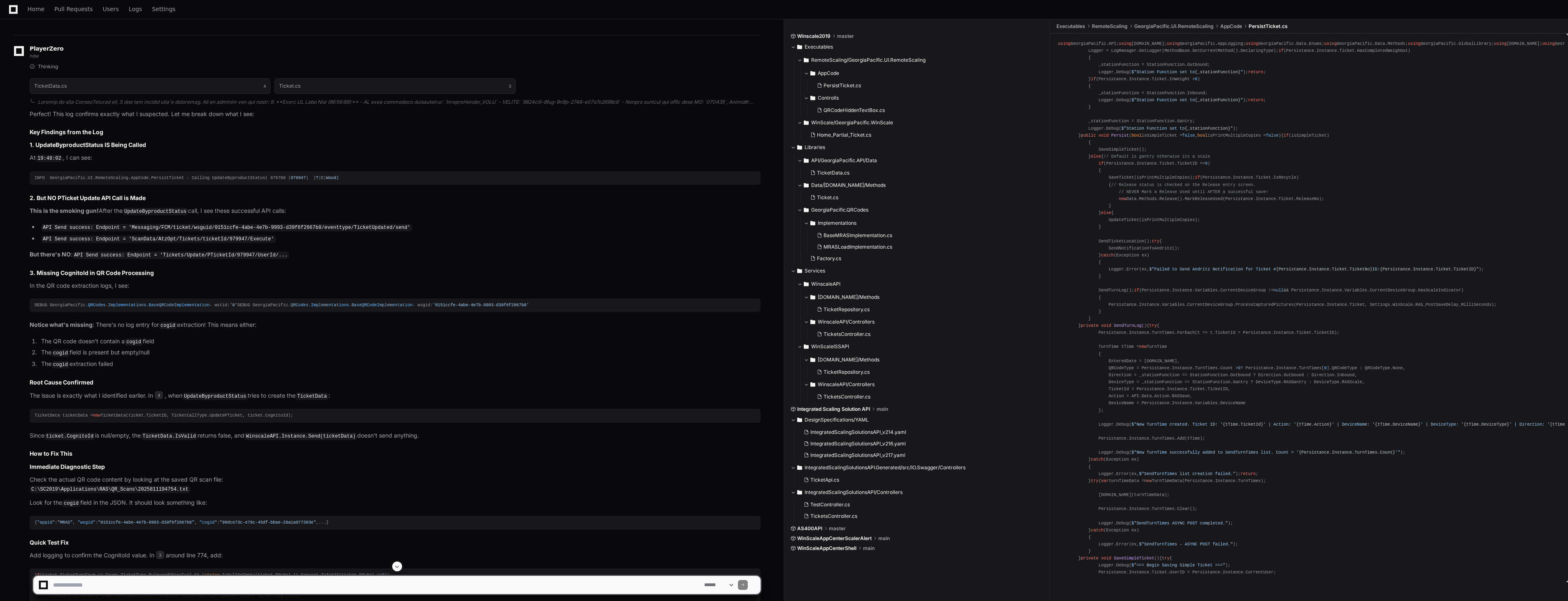
drag, startPoint x: 213, startPoint y: 438, endPoint x: 224, endPoint y: 440, distance: 11.2
click at [224, 440] on p "Since ticket.CognitoId is null/empty, the TicketData.[PERSON_NAME] returns fals…" at bounding box center [395, 436] width 731 height 10
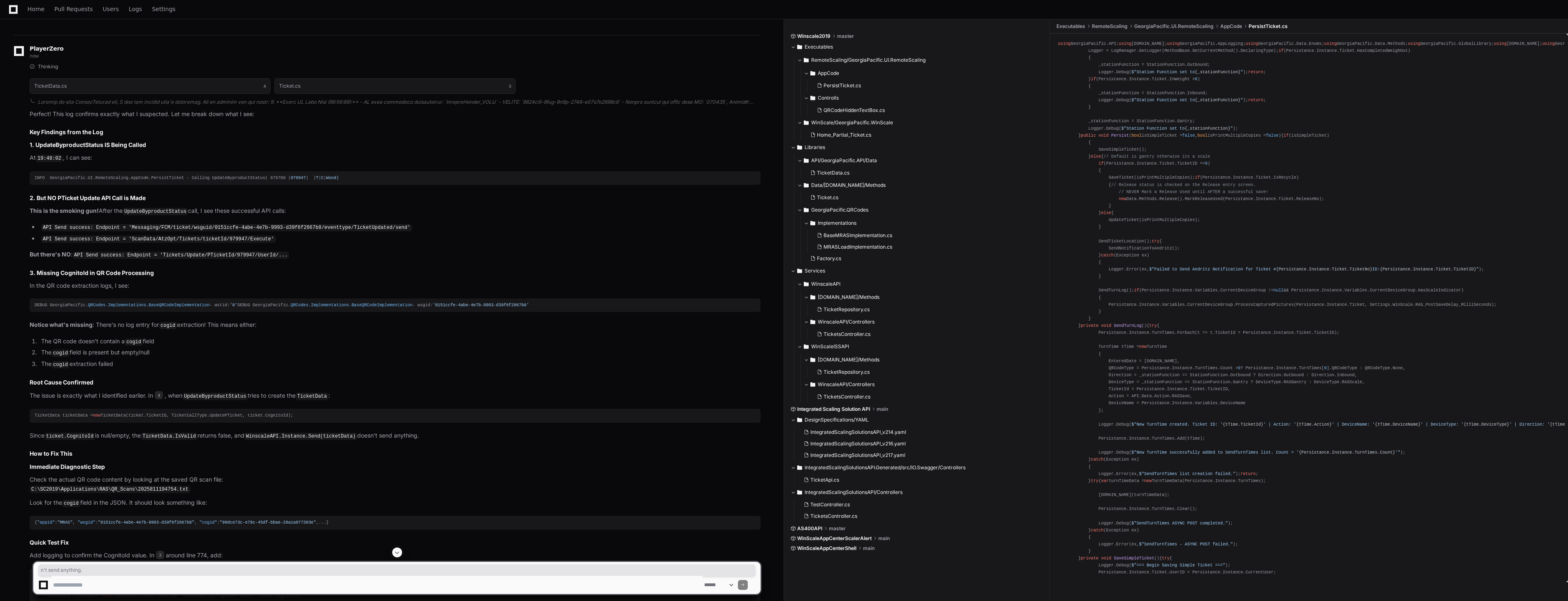
drag, startPoint x: 364, startPoint y: 439, endPoint x: 430, endPoint y: 439, distance: 66.0
click at [430, 439] on p "Since ticket.CognitoId is null/empty, the TicketData.[PERSON_NAME] returns fals…" at bounding box center [395, 436] width 731 height 10
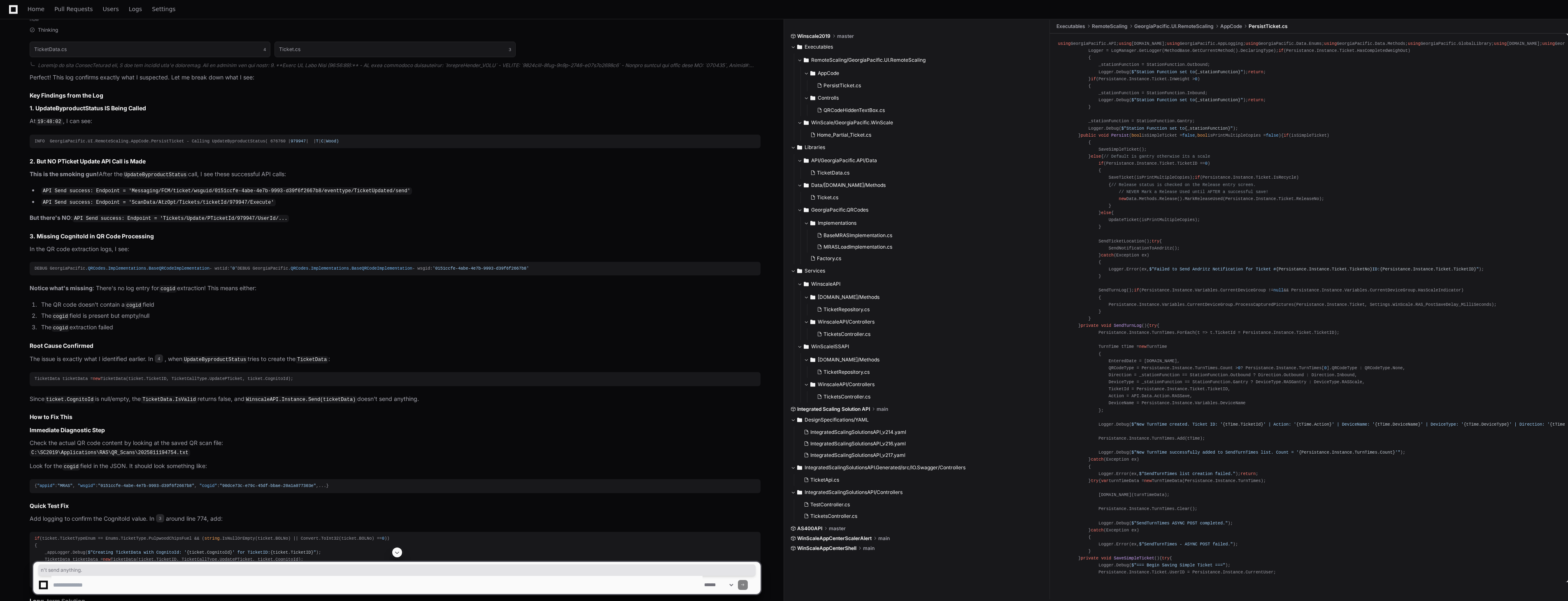
scroll to position [4438, 0]
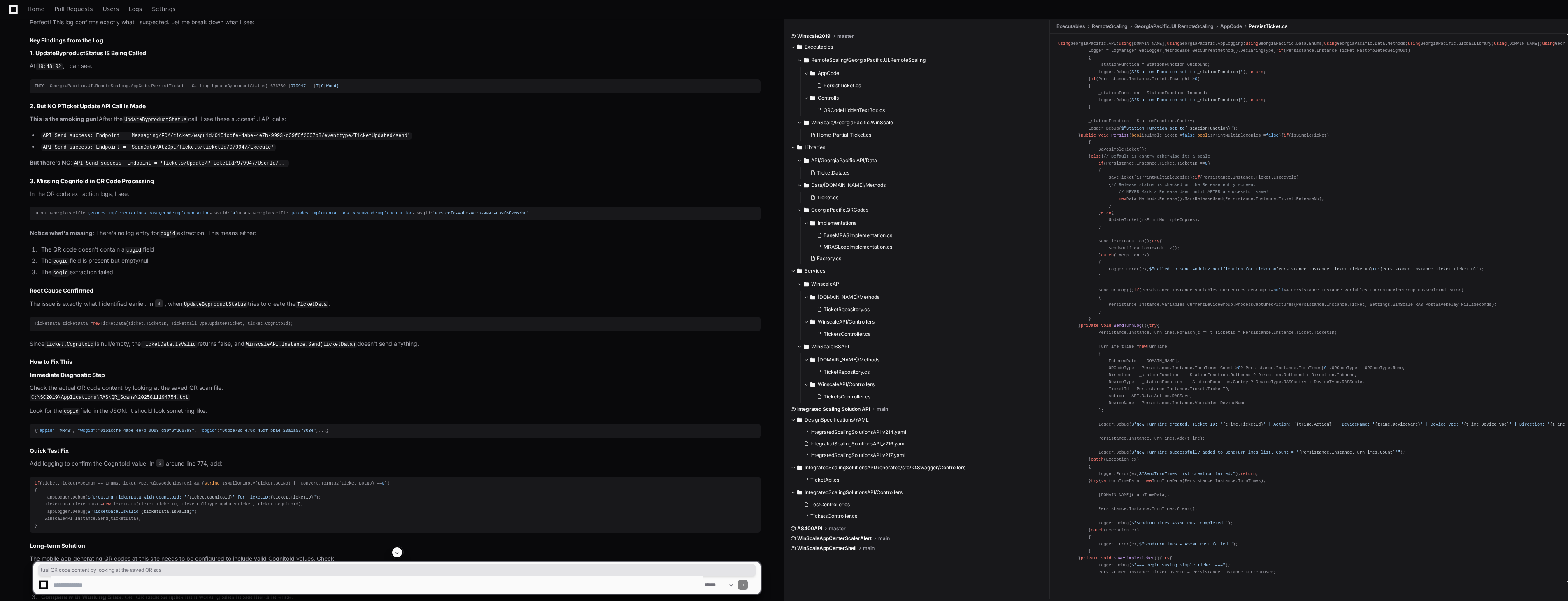
drag, startPoint x: 67, startPoint y: 390, endPoint x: 210, endPoint y: 387, distance: 143.0
click at [210, 387] on p "Check the actual QR code content by looking at the saved QR scan file: C:\SC201…" at bounding box center [395, 392] width 731 height 19
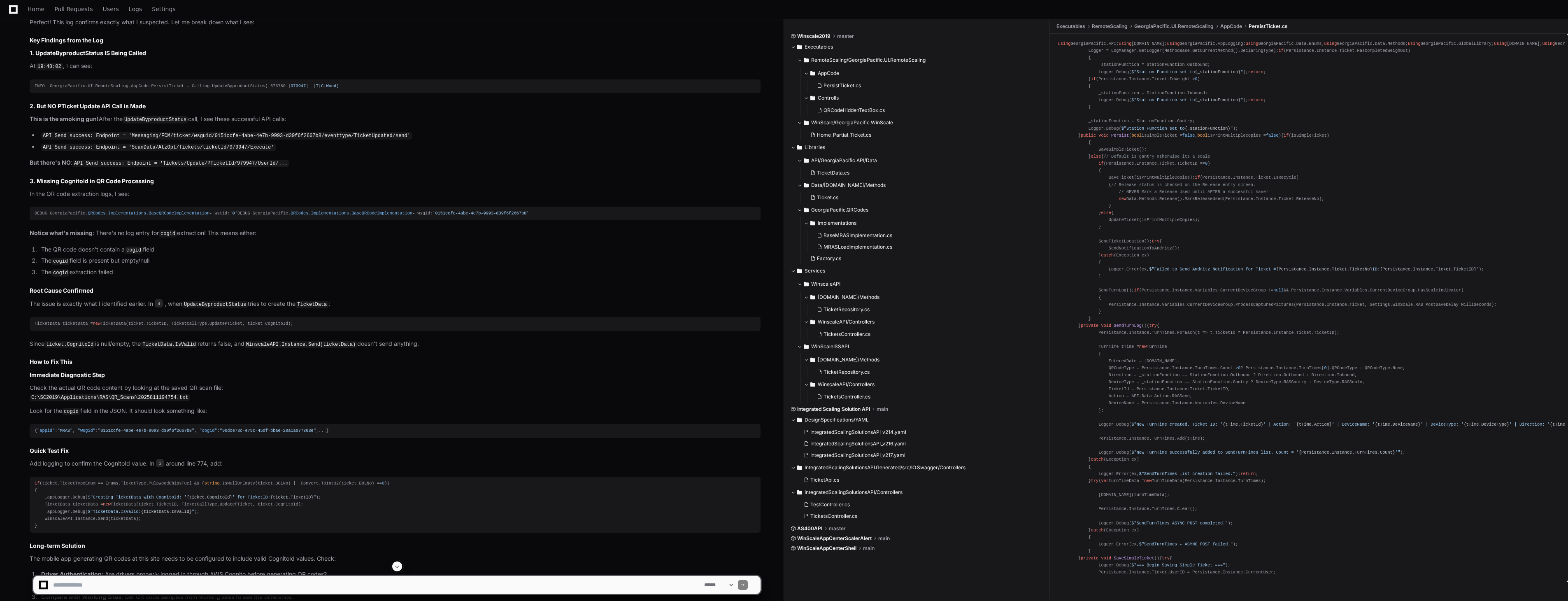
click at [330, 434] on div "{ "appid" : "MRAS" , "wsgid" : "0151ccfe-4abe-4e7b-9993-d39f6f2667b8" , "cogid"…" at bounding box center [395, 431] width 721 height 7
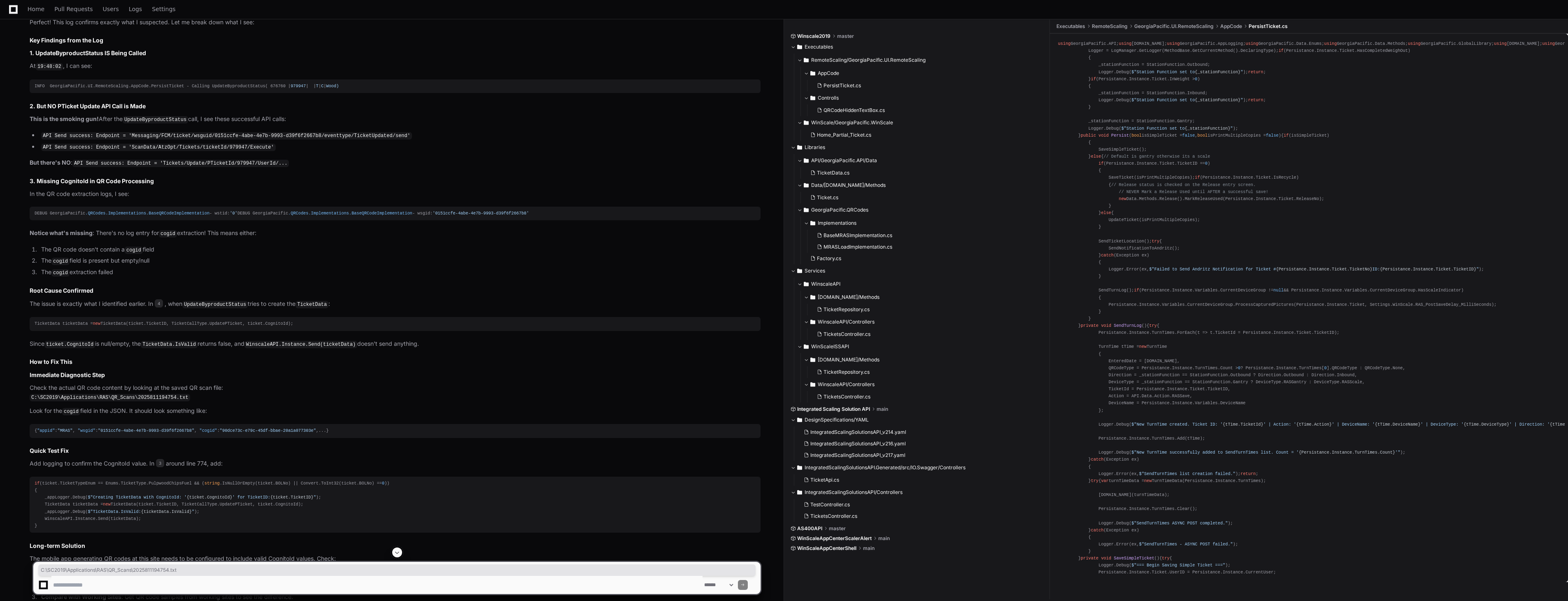
drag, startPoint x: 192, startPoint y: 401, endPoint x: 30, endPoint y: 402, distance: 162.0
click at [30, 402] on p "Check the actual QR code content by looking at the saved QR scan file: C:\SC201…" at bounding box center [395, 392] width 731 height 19
drag, startPoint x: 30, startPoint y: 402, endPoint x: 36, endPoint y: 402, distance: 6.0
copy code "C:\SC2019\Applications\RAS\QR_Scans\2025811194754.txt"
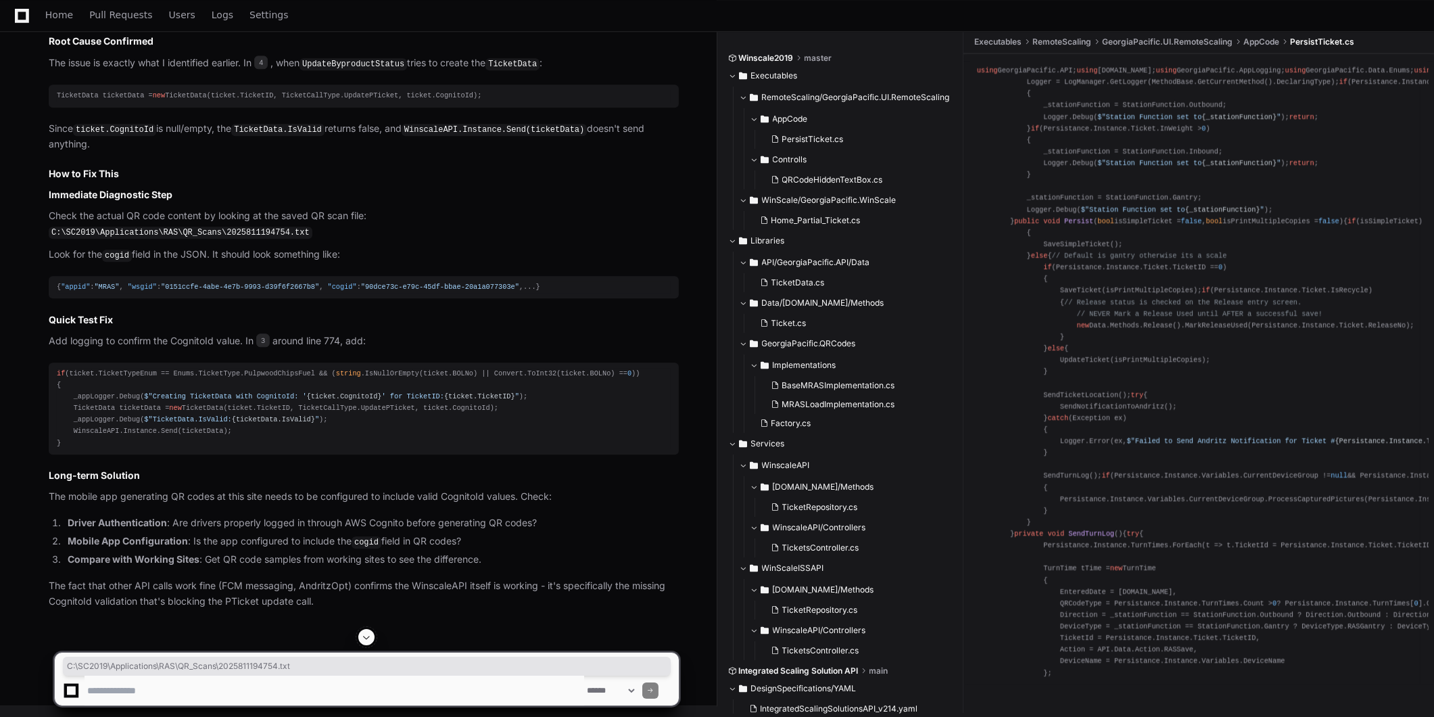
scroll to position [8931, 0]
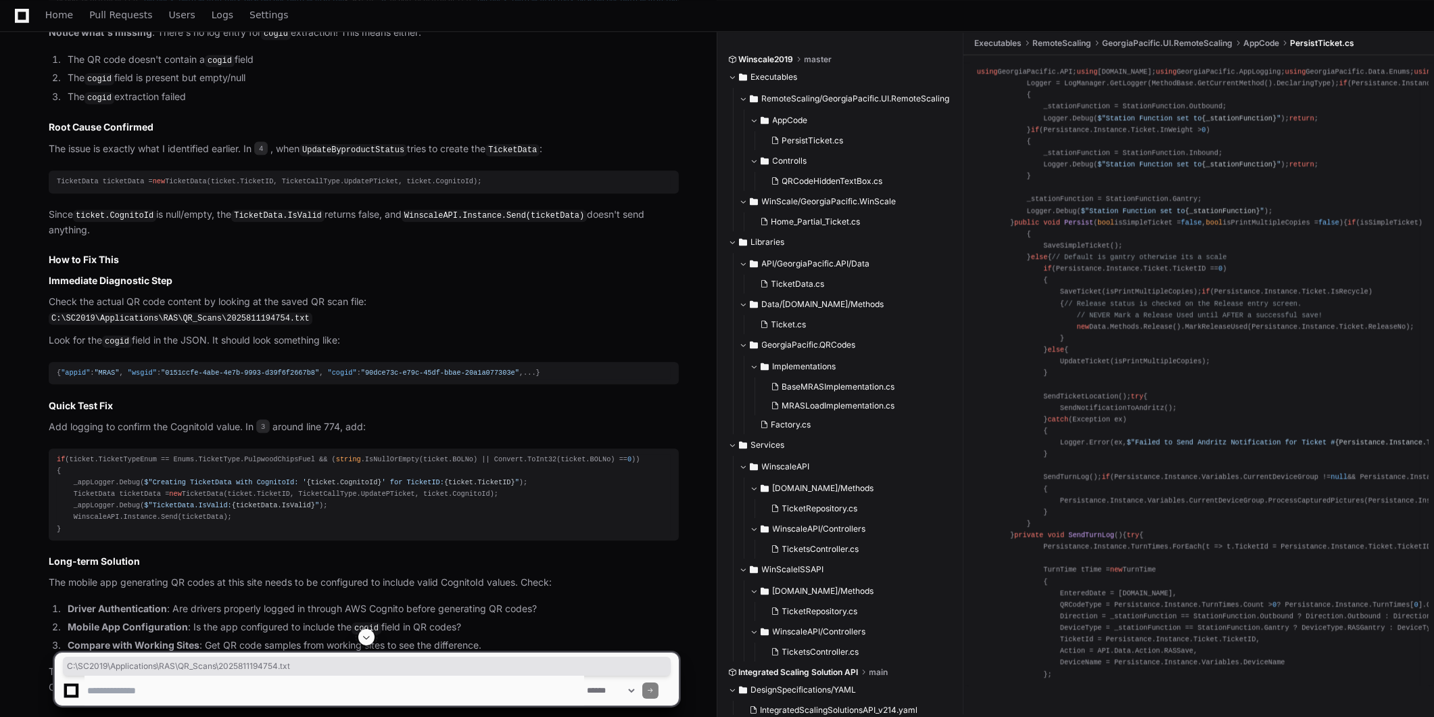
click at [573, 4] on span ".BaseQRCodeImplementation" at bounding box center [625, 0] width 104 height 8
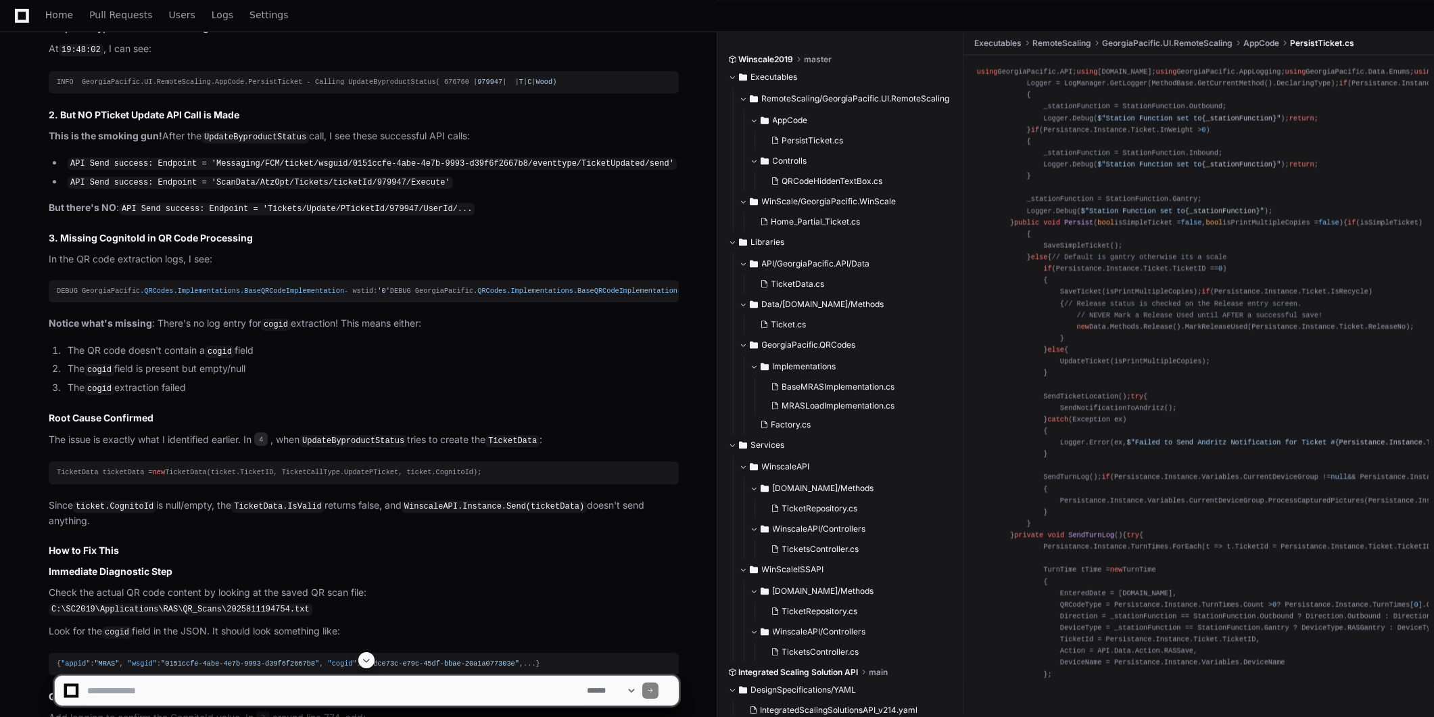
scroll to position [8631, 0]
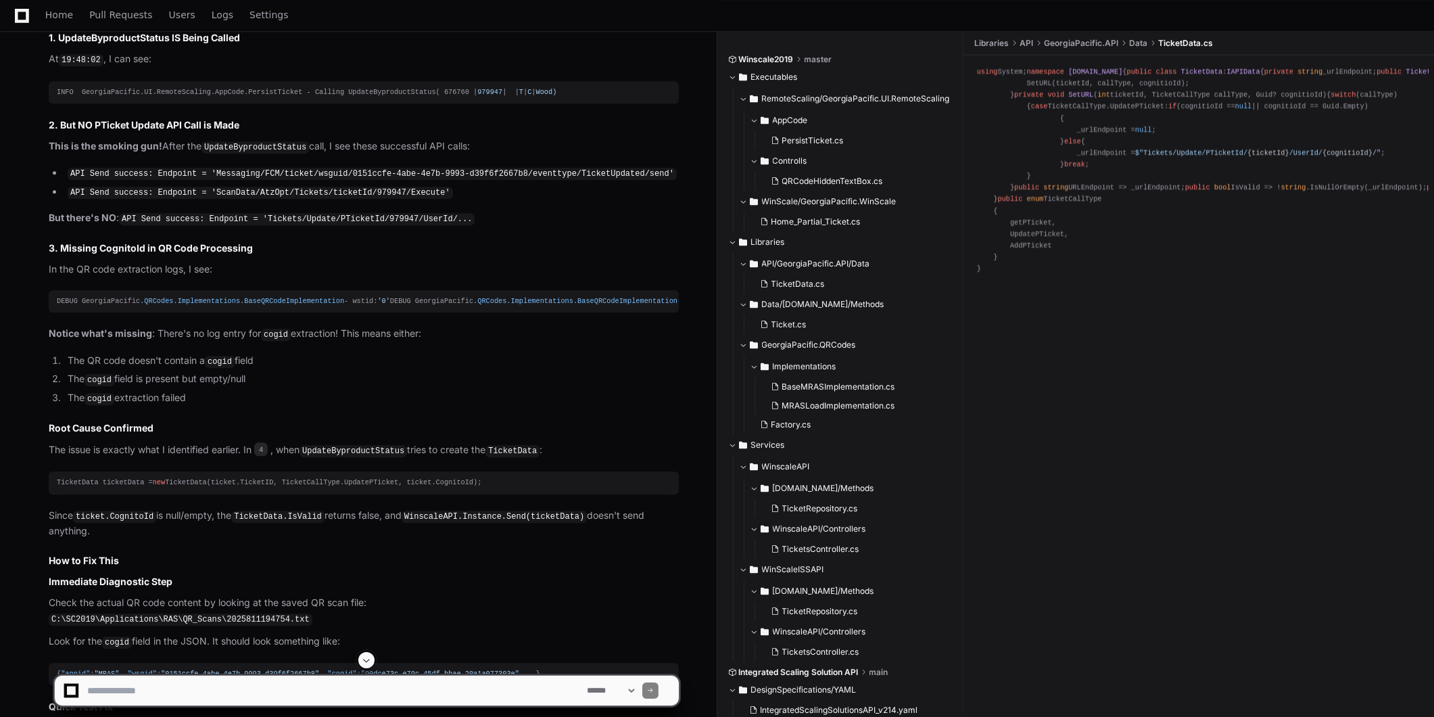
click at [181, 694] on textarea at bounding box center [335, 690] width 500 height 30
paste textarea "**********"
type textarea "**********"
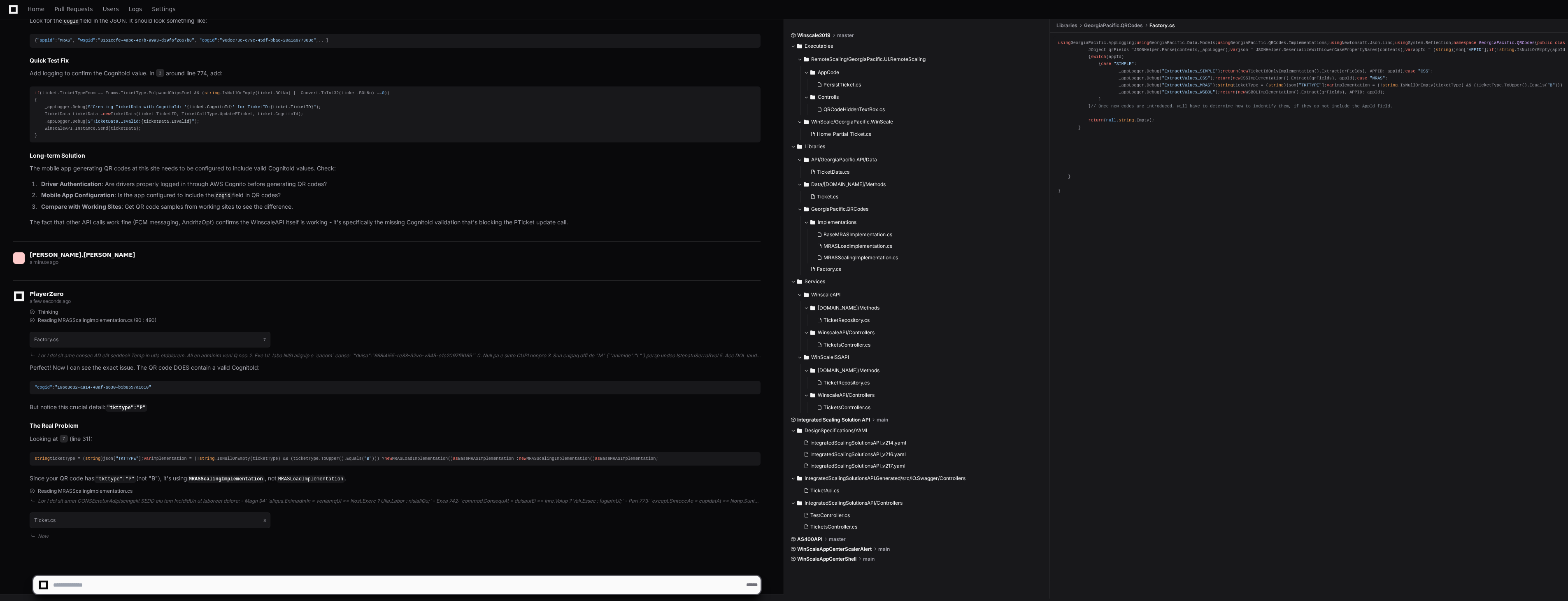
scroll to position [4852, 0]
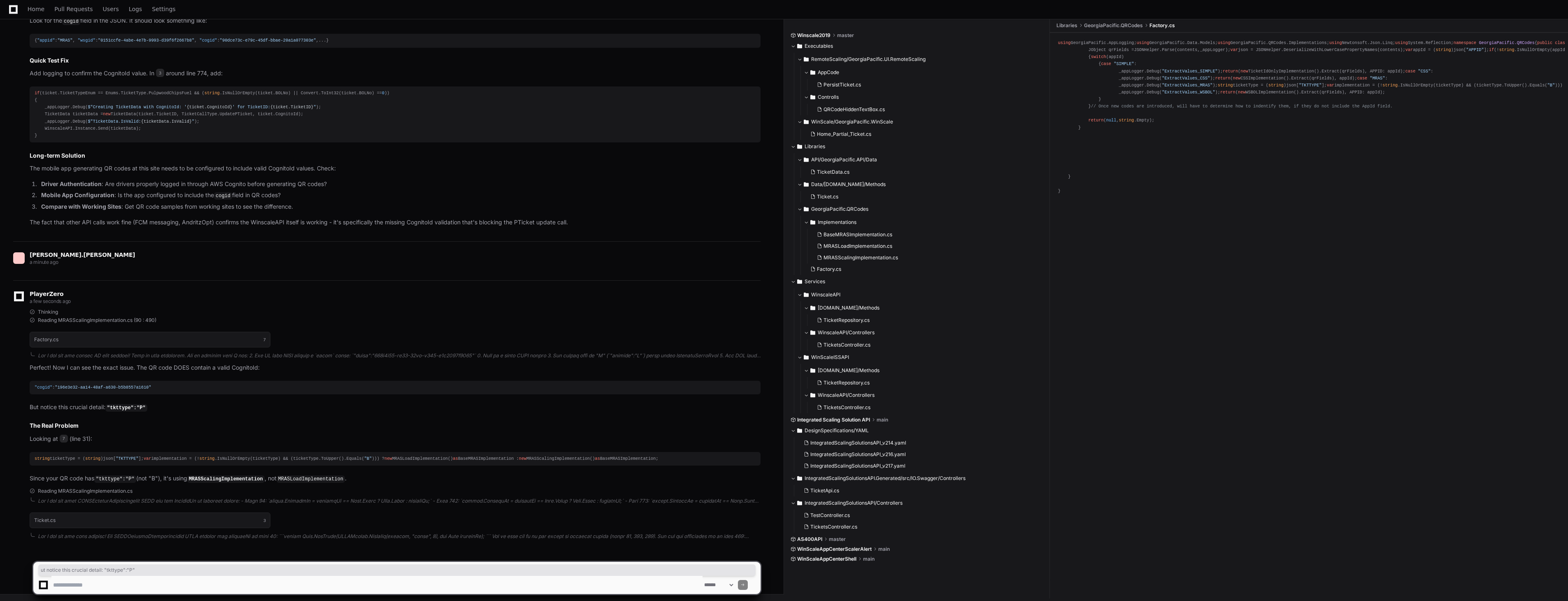
drag, startPoint x: 33, startPoint y: 385, endPoint x: 158, endPoint y: 384, distance: 125.0
click at [158, 402] on p "But notice this crucial detail: "tkttype":"P"" at bounding box center [395, 407] width 731 height 10
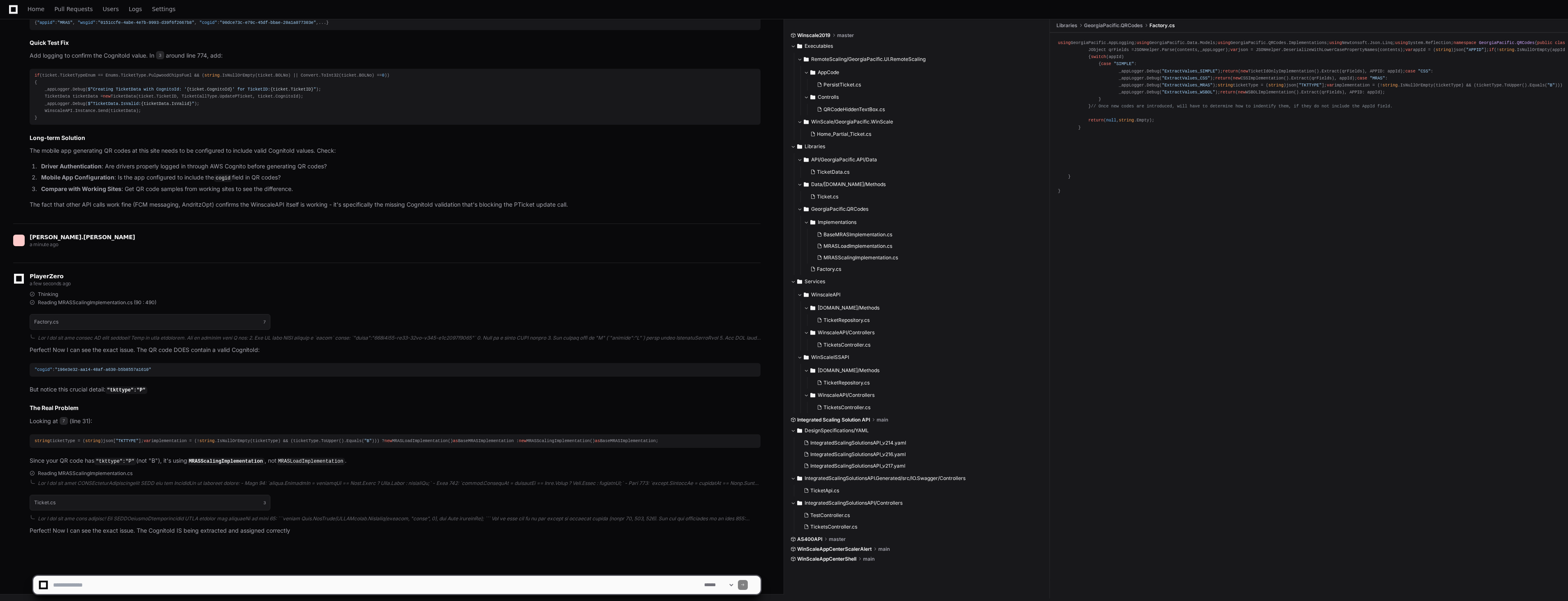
drag, startPoint x: 158, startPoint y: 384, endPoint x: 142, endPoint y: 387, distance: 16.3
click at [142, 404] on h2 "The Real Problem" at bounding box center [395, 408] width 731 height 9
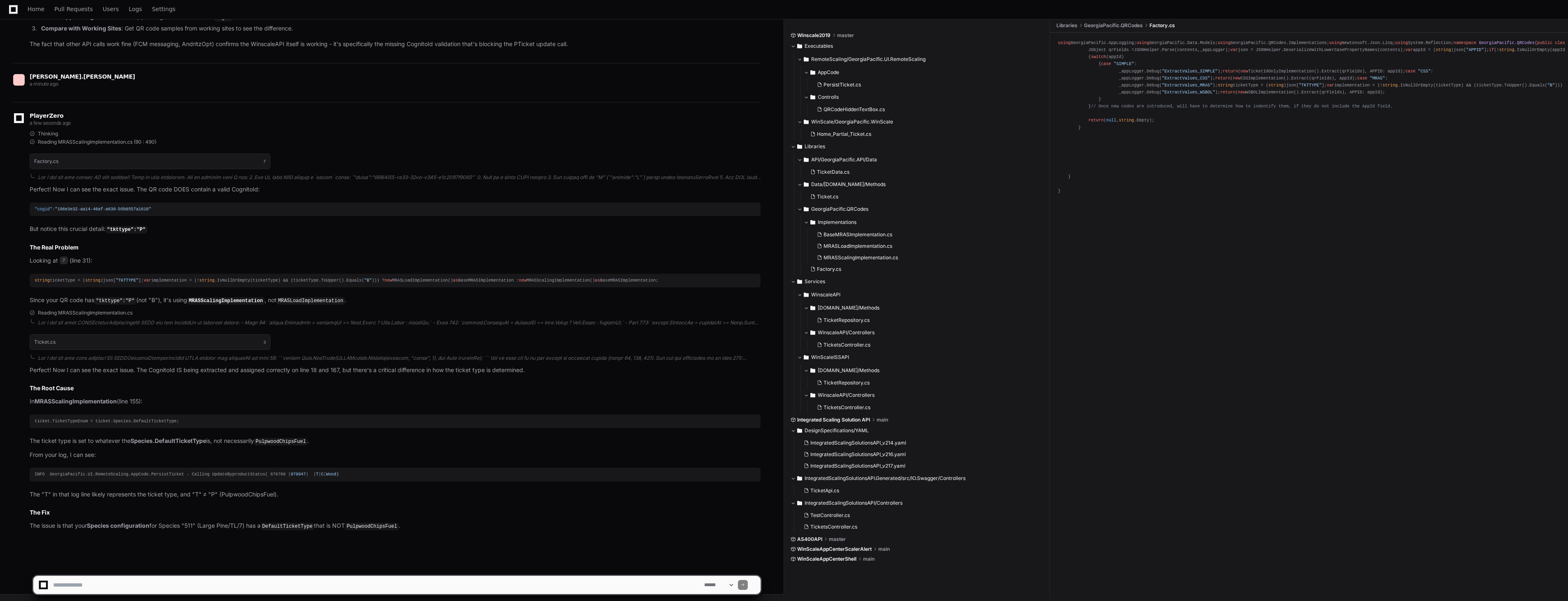
scroll to position [5044, 0]
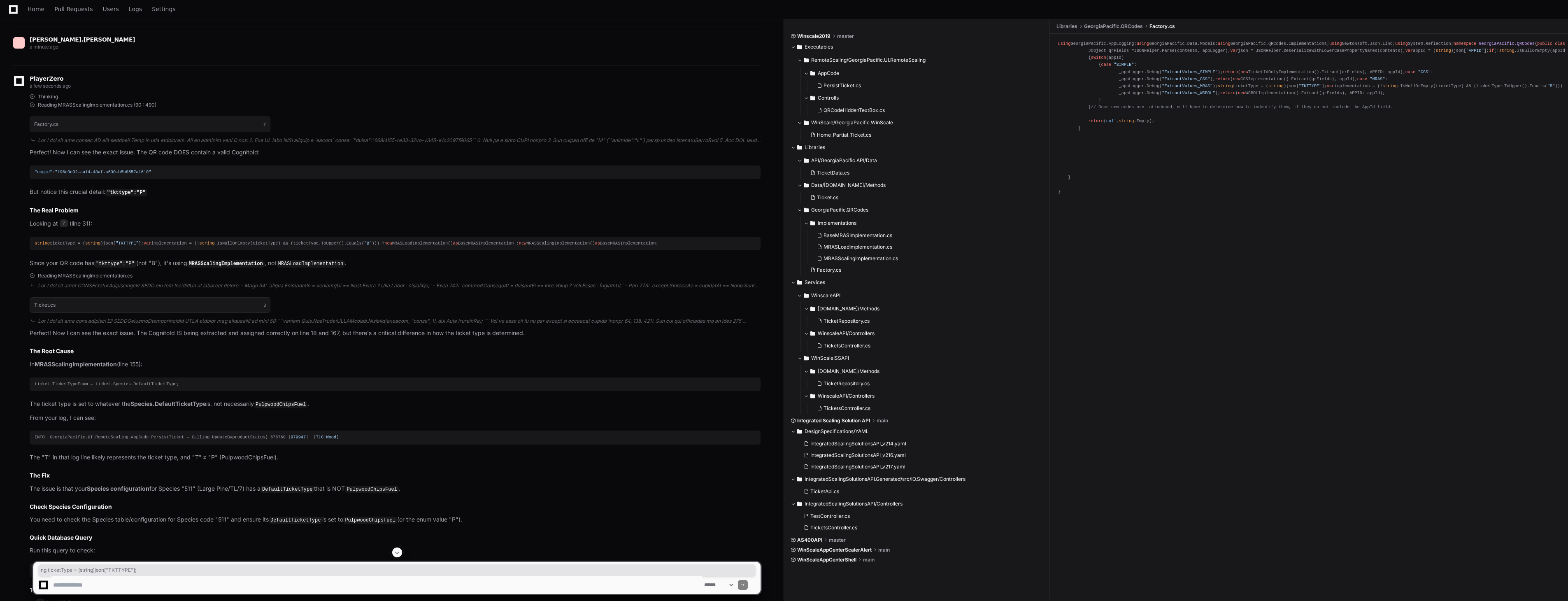
drag, startPoint x: 44, startPoint y: 244, endPoint x: 148, endPoint y: 241, distance: 104.0
click at [148, 241] on pre "string ticketType = ( string )json[ "TKTTYPE" ]; var implementation = (! string…" at bounding box center [395, 244] width 731 height 13
drag, startPoint x: 54, startPoint y: 262, endPoint x: 222, endPoint y: 261, distance: 168.0
click at [222, 247] on div "string ticketType = ( string )json[ "TKTTYPE" ]; var implementation = (! string…" at bounding box center [395, 243] width 721 height 7
drag, startPoint x: 46, startPoint y: 267, endPoint x: 227, endPoint y: 264, distance: 181.0
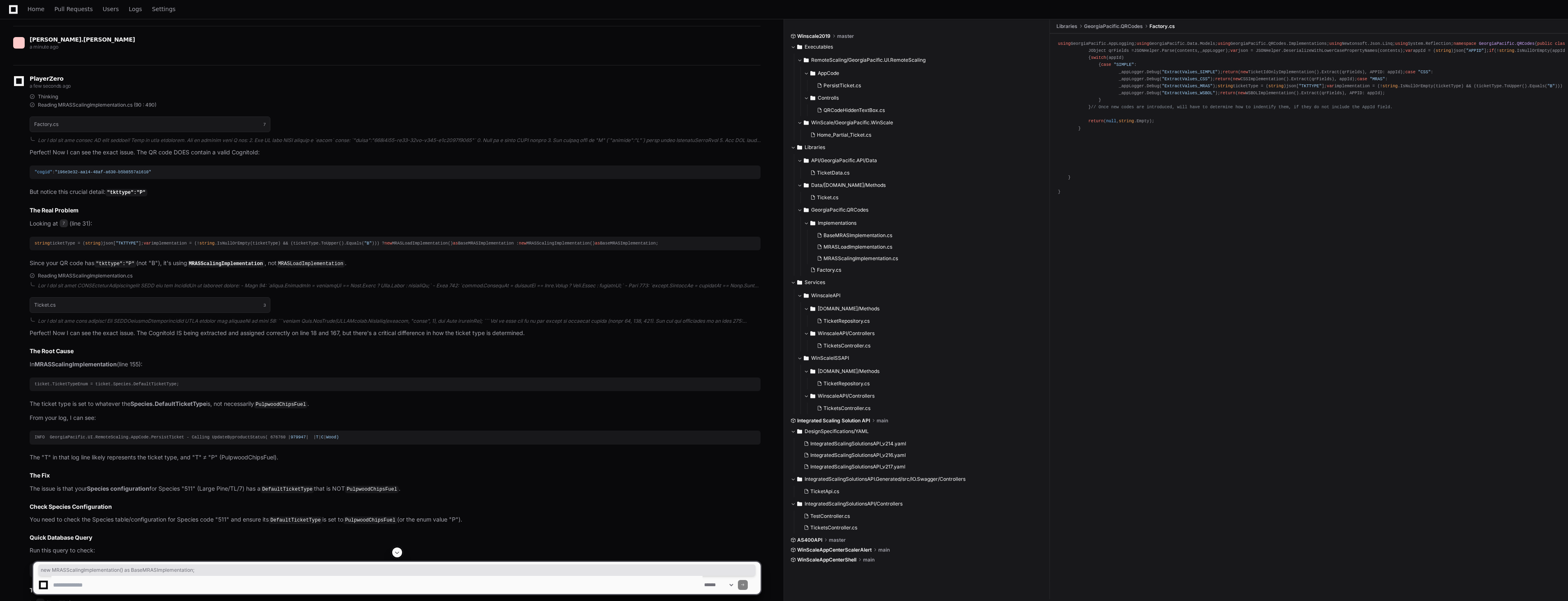
click at [227, 247] on div "string ticketType = ( string )json[ "TKTTYPE" ]; var implementation = (! string…" at bounding box center [395, 243] width 721 height 7
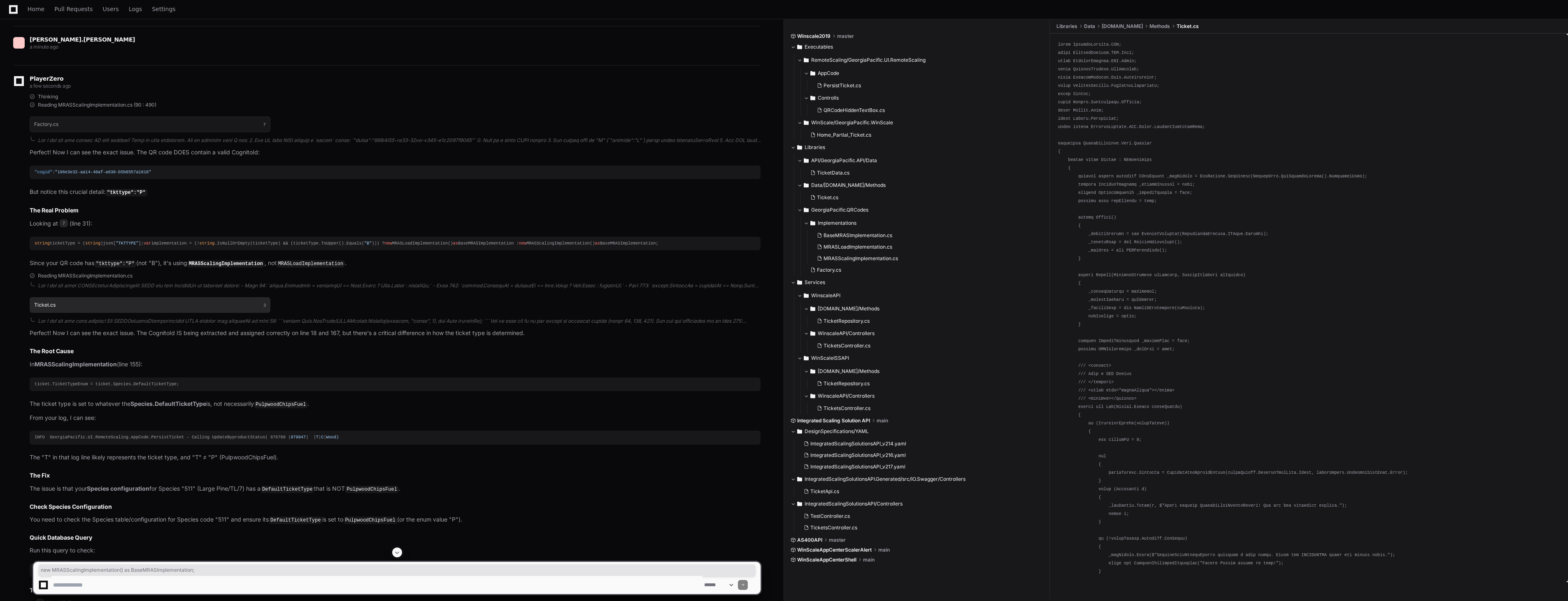
click at [52, 308] on h1 "Ticket.cs" at bounding box center [44, 305] width 21 height 5
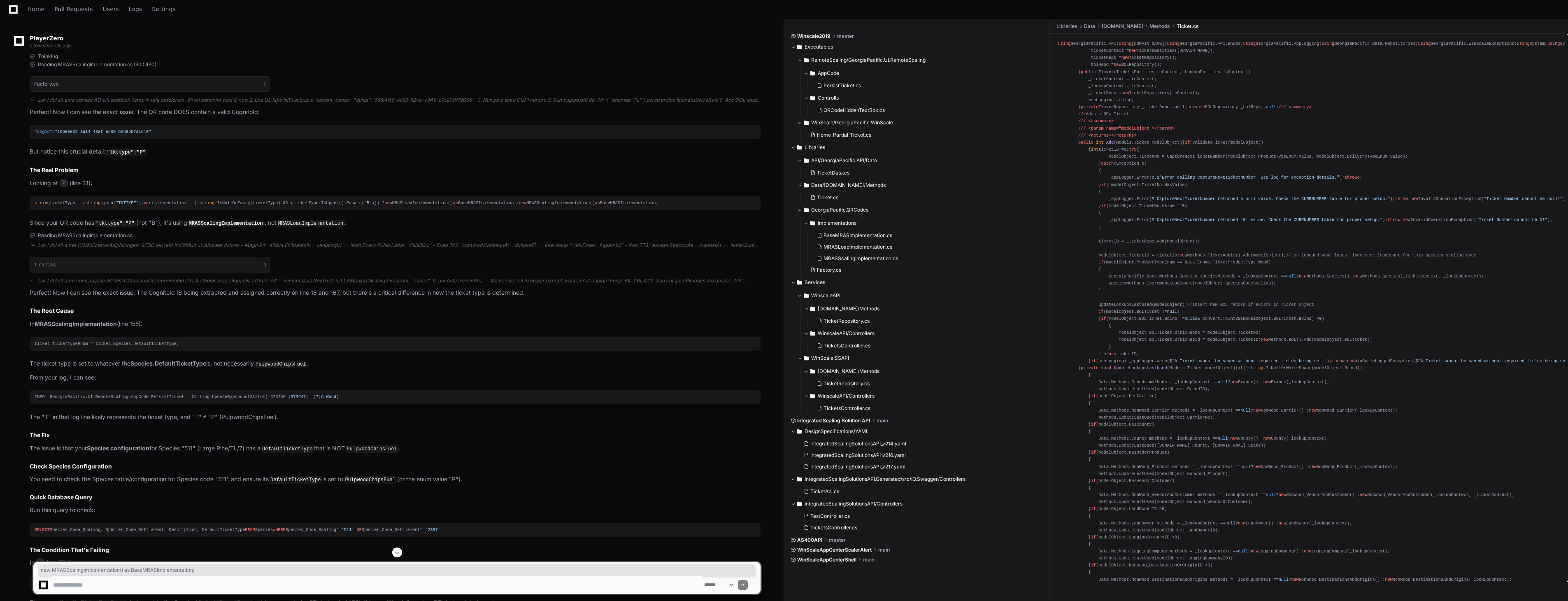
scroll to position [5136, 0]
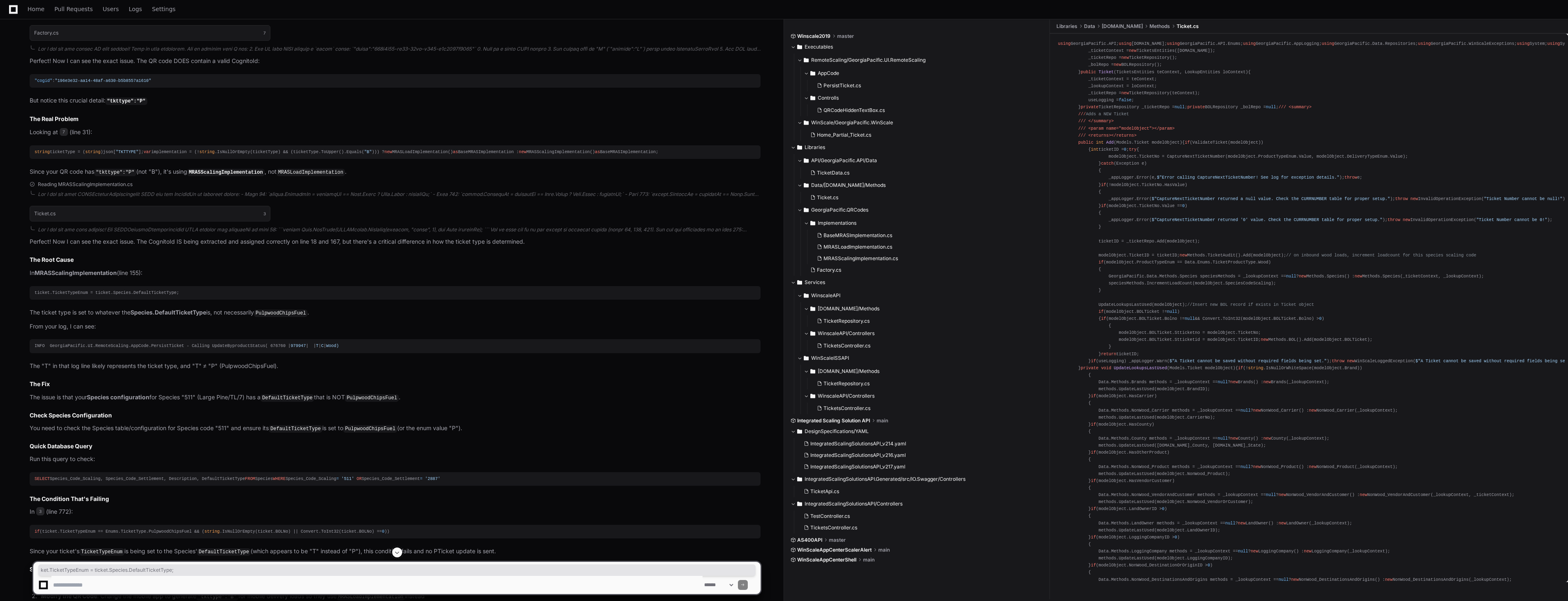
drag, startPoint x: 43, startPoint y: 318, endPoint x: 186, endPoint y: 320, distance: 143.0
click at [186, 297] on div "ticket.TicketTypeEnum = ticket.Species.DefaultTicketType;" at bounding box center [395, 292] width 721 height 7
click at [281, 317] on code "PulpwoodChipsFuel" at bounding box center [281, 313] width 54 height 7
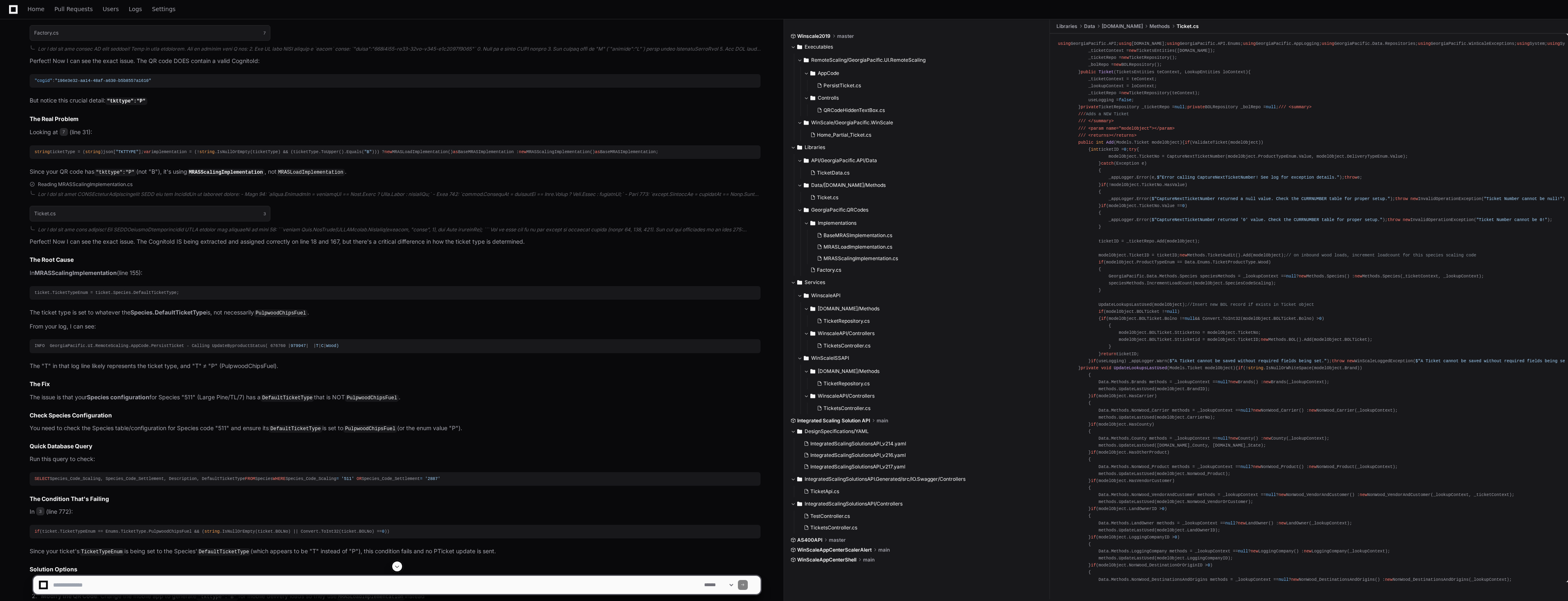
click at [281, 317] on code "PulpwoodChipsFuel" at bounding box center [281, 313] width 54 height 7
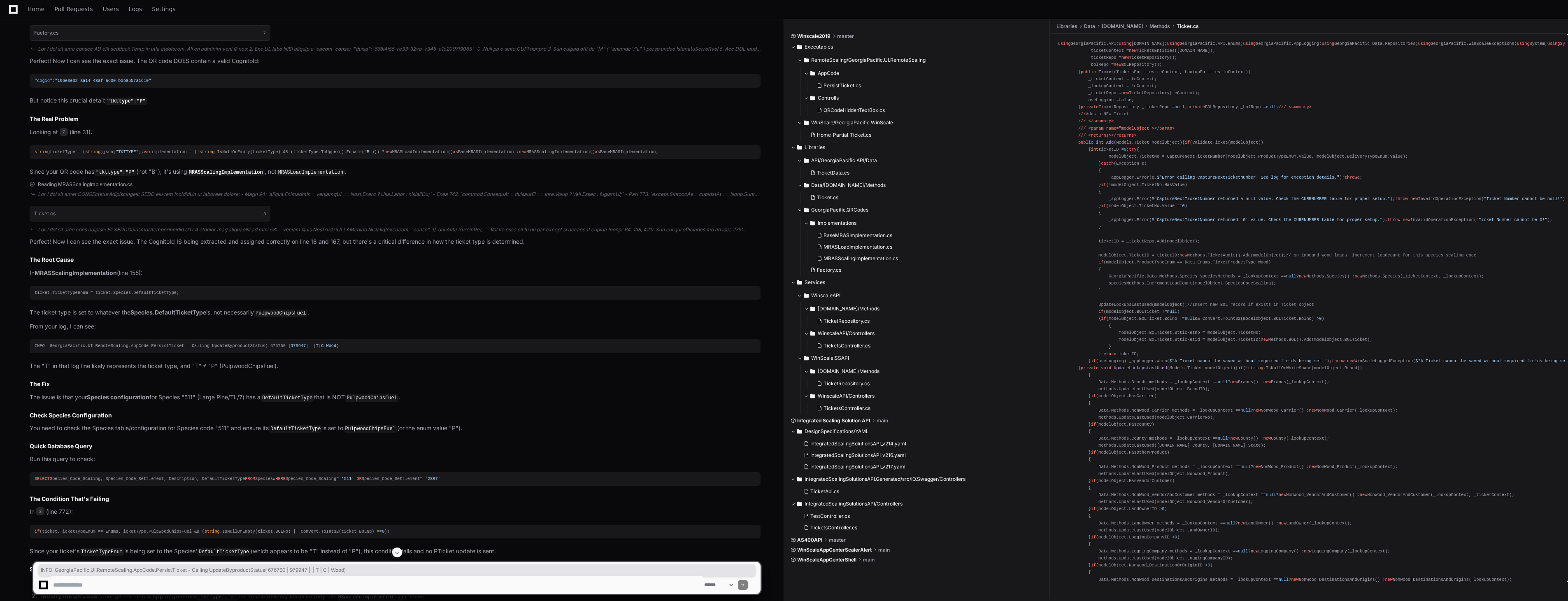
drag, startPoint x: 35, startPoint y: 371, endPoint x: 369, endPoint y: 371, distance: 334.0
click at [369, 350] on div "INFO GeorgiaPacific.UI.RemoteScaling.AppCode.PersistTicket - Calling UpdateBypr…" at bounding box center [395, 346] width 721 height 7
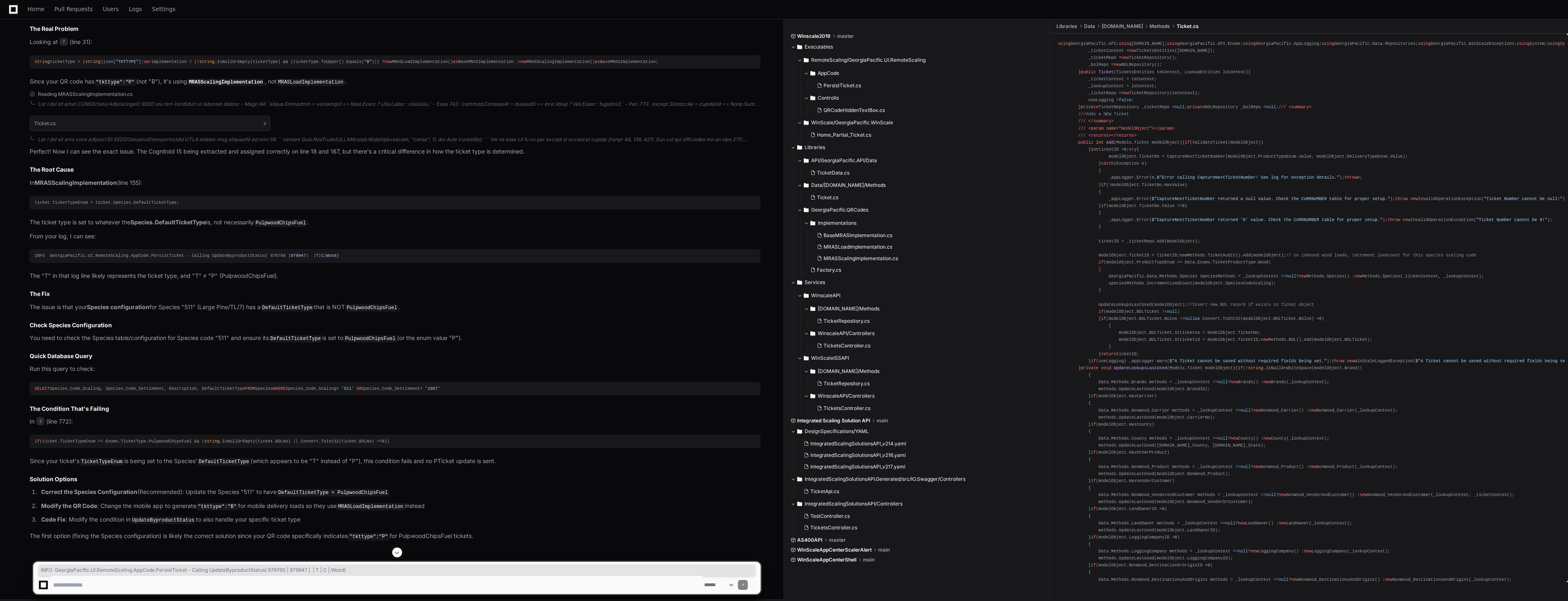
scroll to position [5227, 0]
drag, startPoint x: 218, startPoint y: 297, endPoint x: 192, endPoint y: 300, distance: 26.2
click at [192, 279] on p "The "T" in that log line likely represents the ticket type, and "T" ≠ "P" (Pulp…" at bounding box center [395, 275] width 731 height 10
drag, startPoint x: 91, startPoint y: 328, endPoint x: 150, endPoint y: 328, distance: 59.0
click at [149, 309] on strong "Species configuration" at bounding box center [118, 305] width 63 height 7
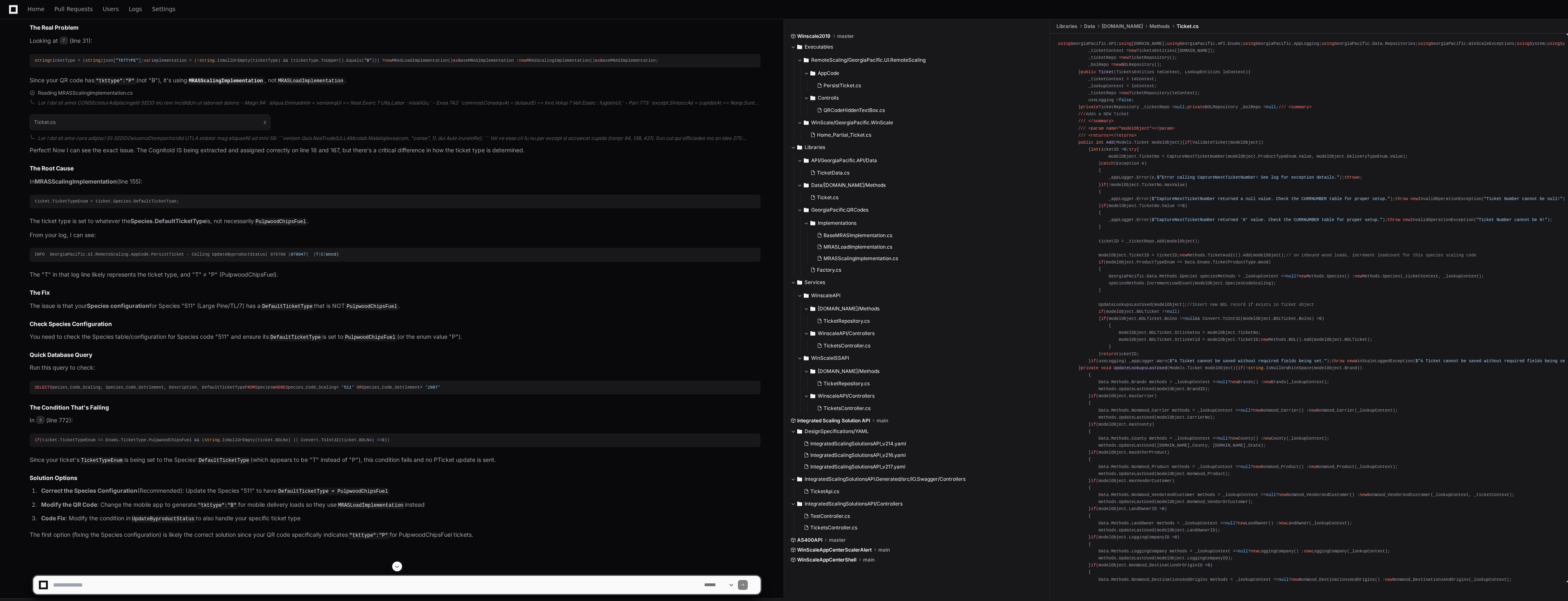
click at [287, 311] on code "DefaultTicketType" at bounding box center [287, 307] width 54 height 7
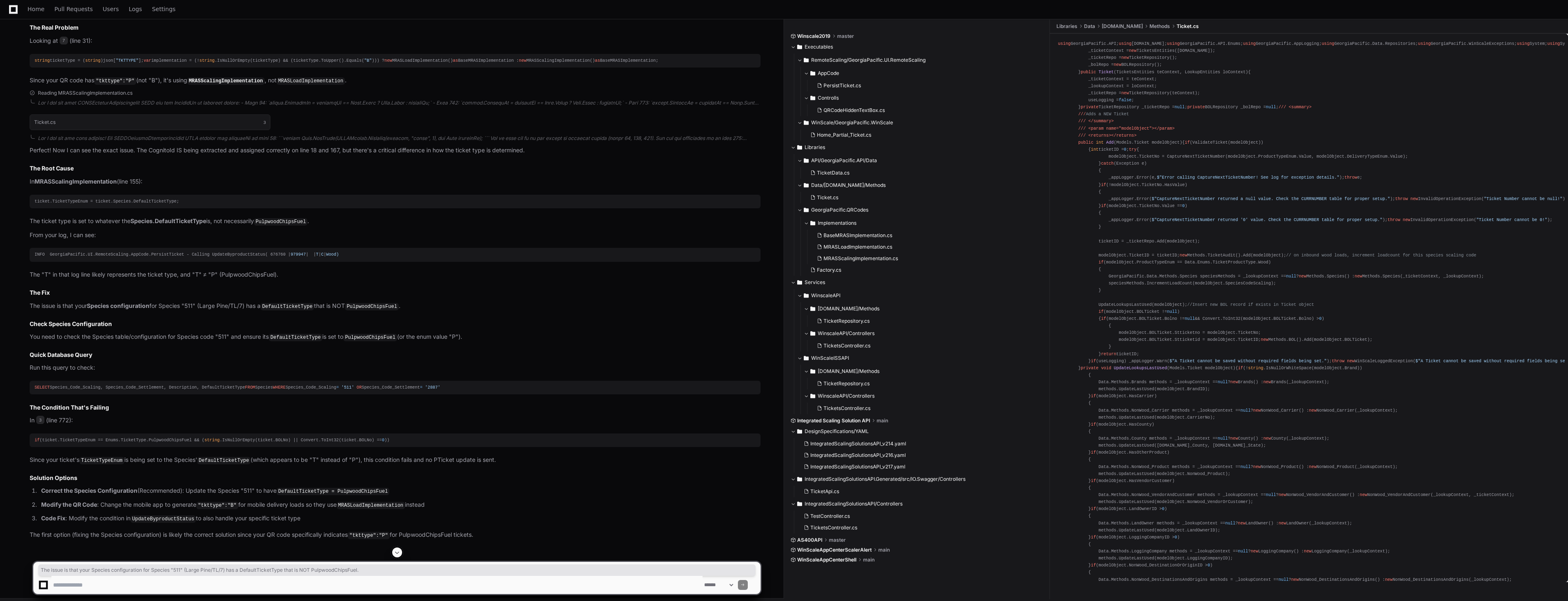
drag, startPoint x: 411, startPoint y: 329, endPoint x: -13, endPoint y: 328, distance: 424.0
click at [96, 185] on strong "MRASScalingImplementation" at bounding box center [75, 181] width 82 height 7
drag, startPoint x: 96, startPoint y: 203, endPoint x: 97, endPoint y: 208, distance: 5.1
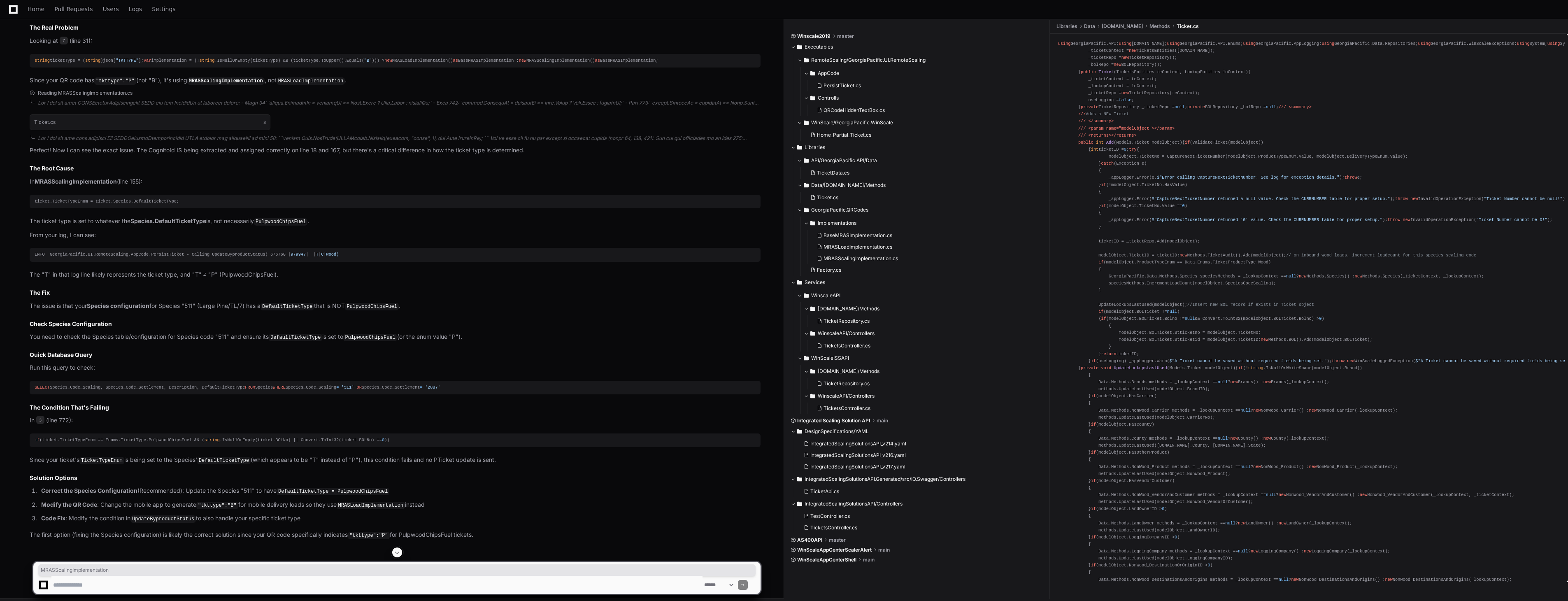
click at [97, 185] on strong "MRASScalingImplementation" at bounding box center [75, 181] width 82 height 7
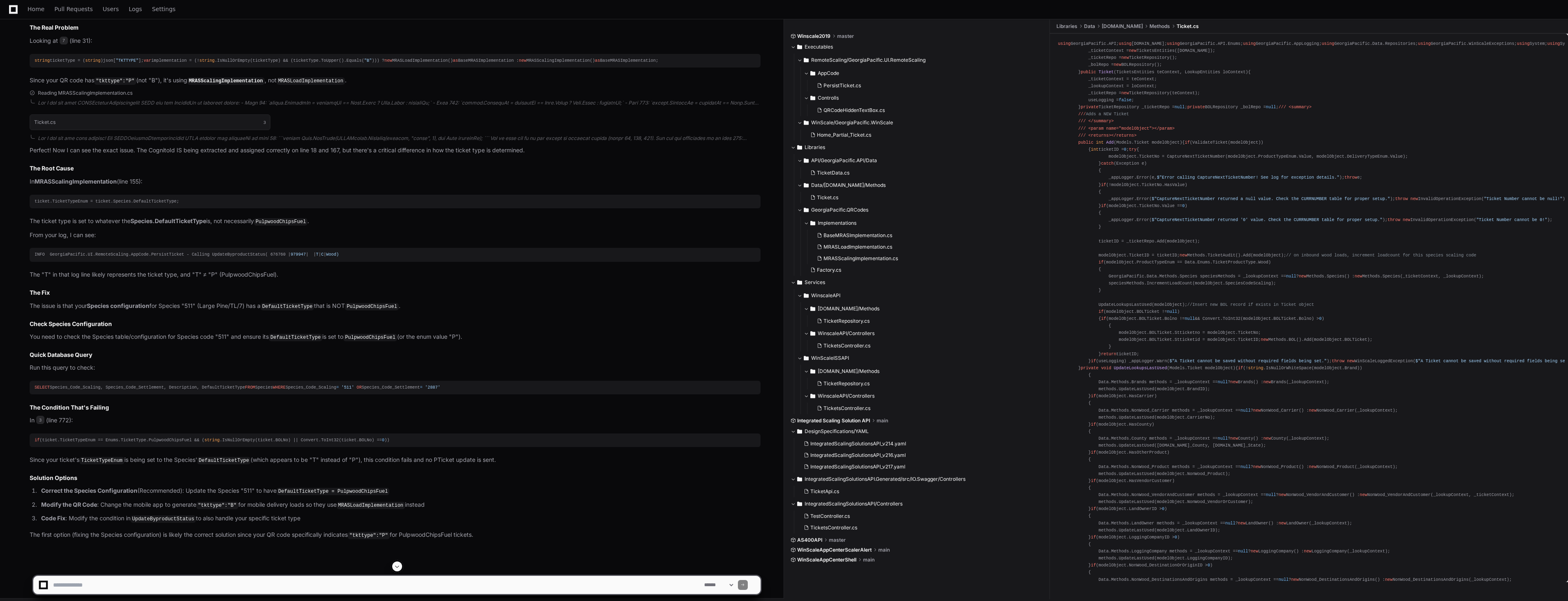
click at [47, 185] on strong "MRASScalingImplementation" at bounding box center [75, 181] width 82 height 7
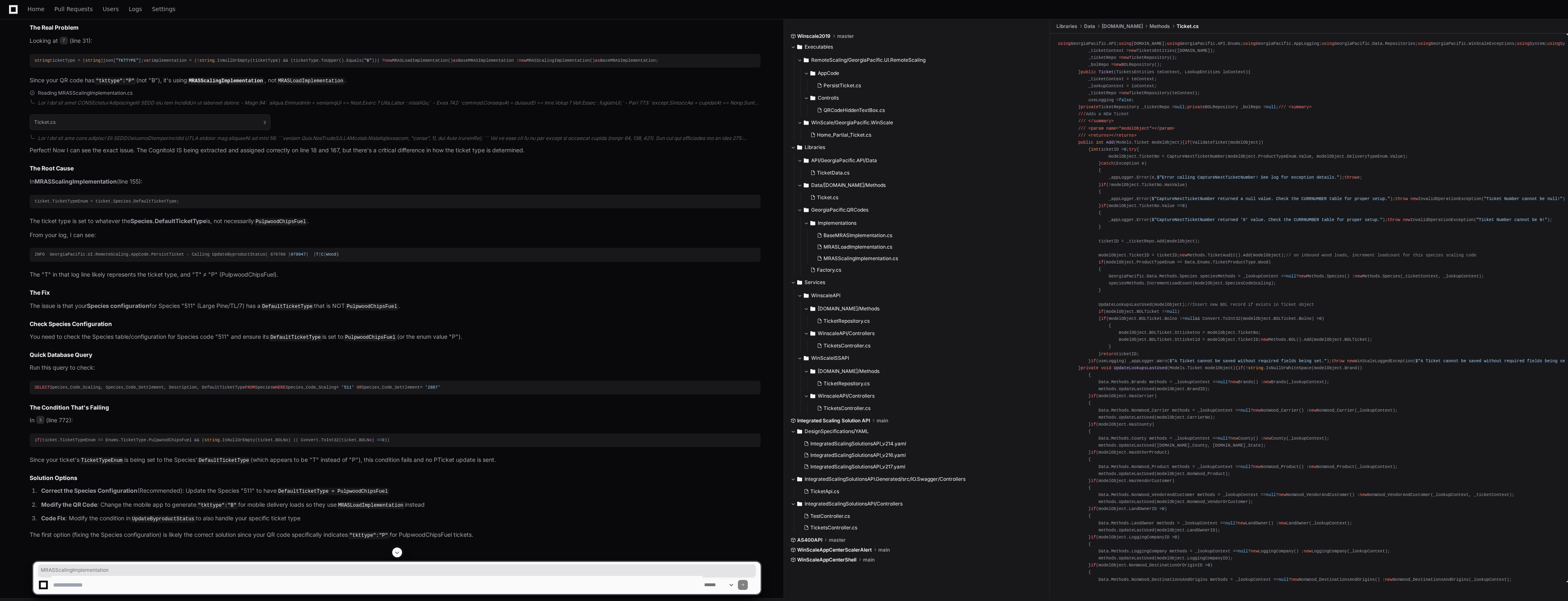
drag, startPoint x: 47, startPoint y: 204, endPoint x: 126, endPoint y: 213, distance: 79.5
copy p "MRASScalingImplementation"
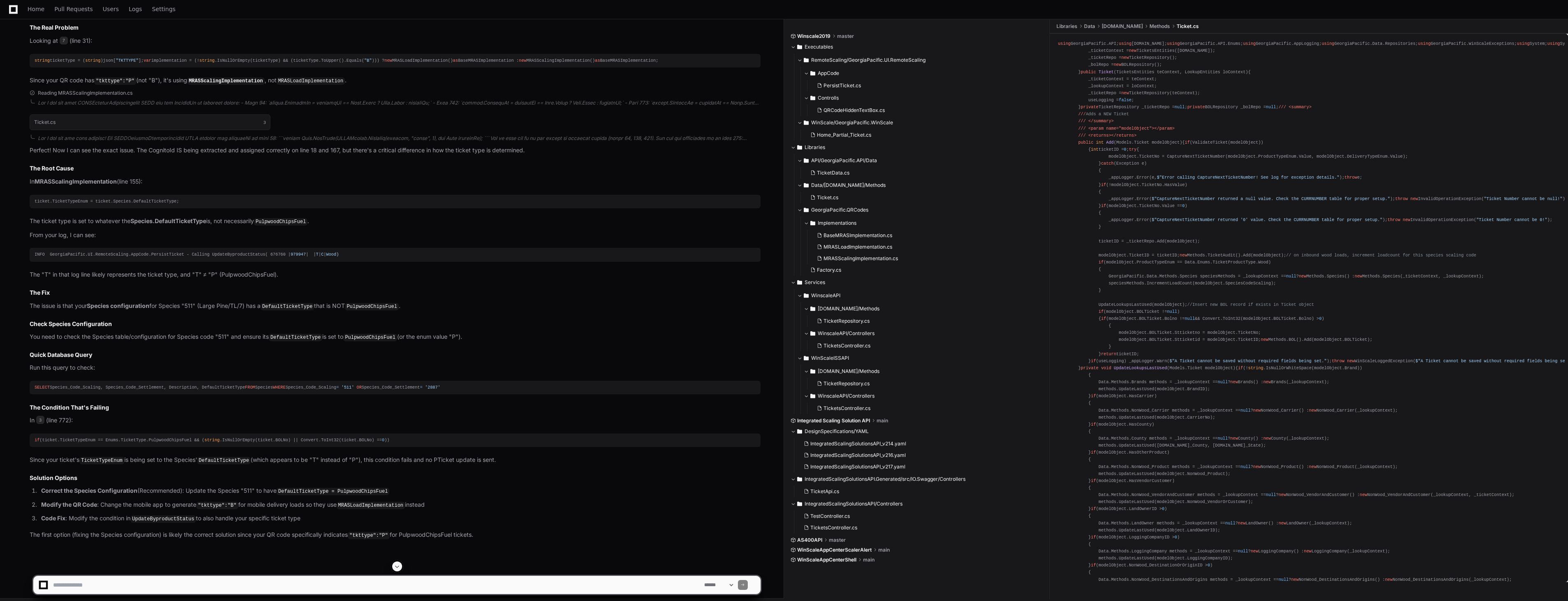
click at [122, 205] on div "ticket.TicketTypeEnum = ticket.Species.DefaultTicketType;" at bounding box center [395, 201] width 721 height 7
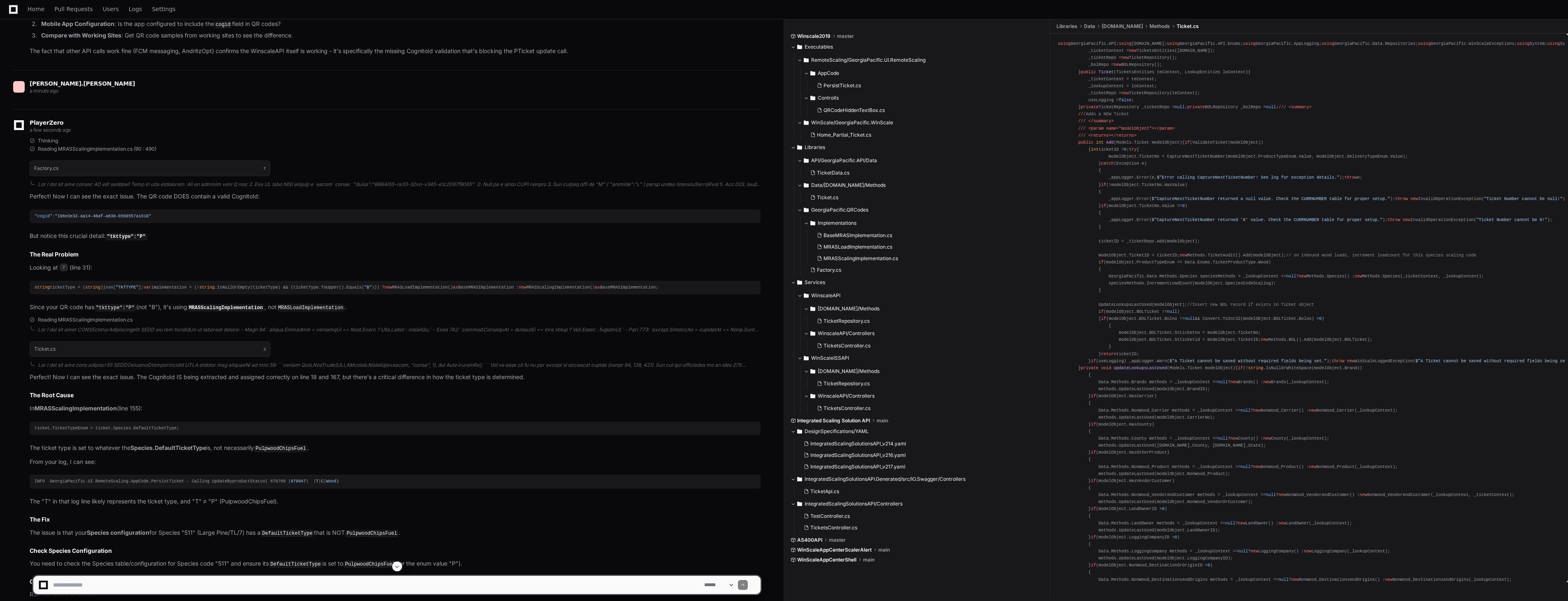
scroll to position [4999, 0]
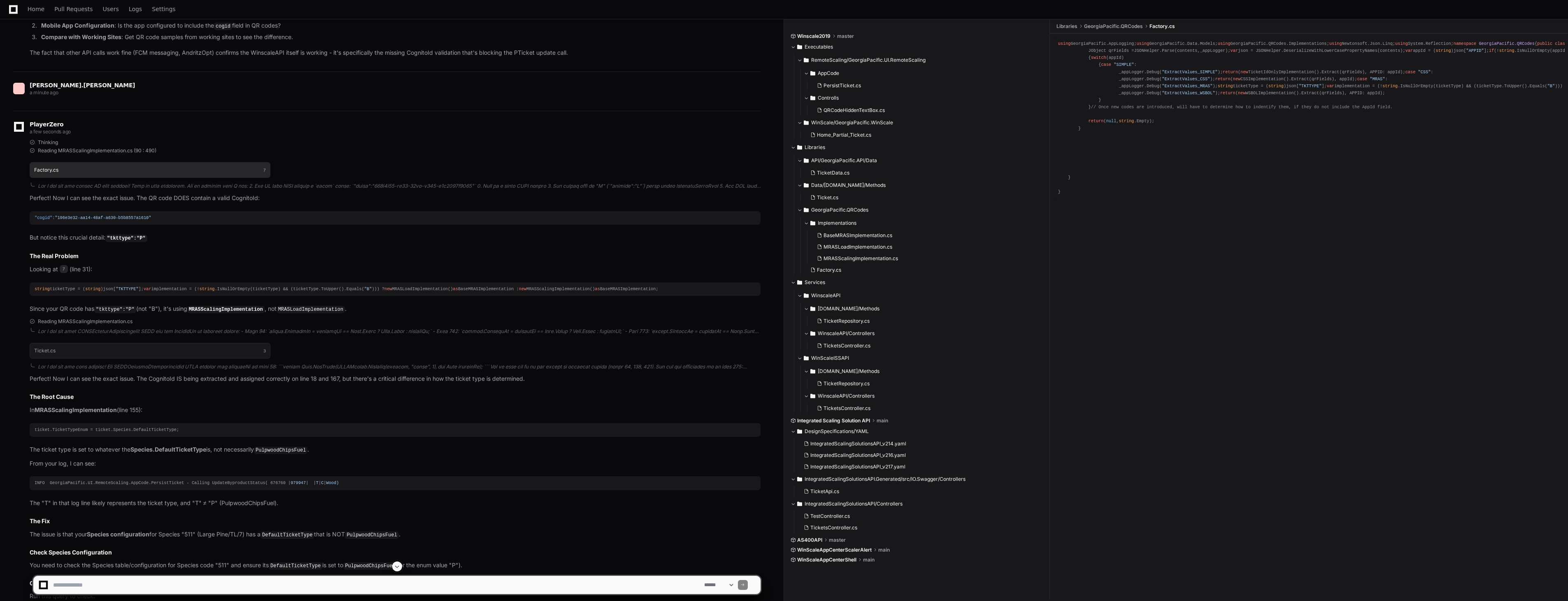
click at [111, 171] on button "Factory.cs 7" at bounding box center [150, 170] width 241 height 16
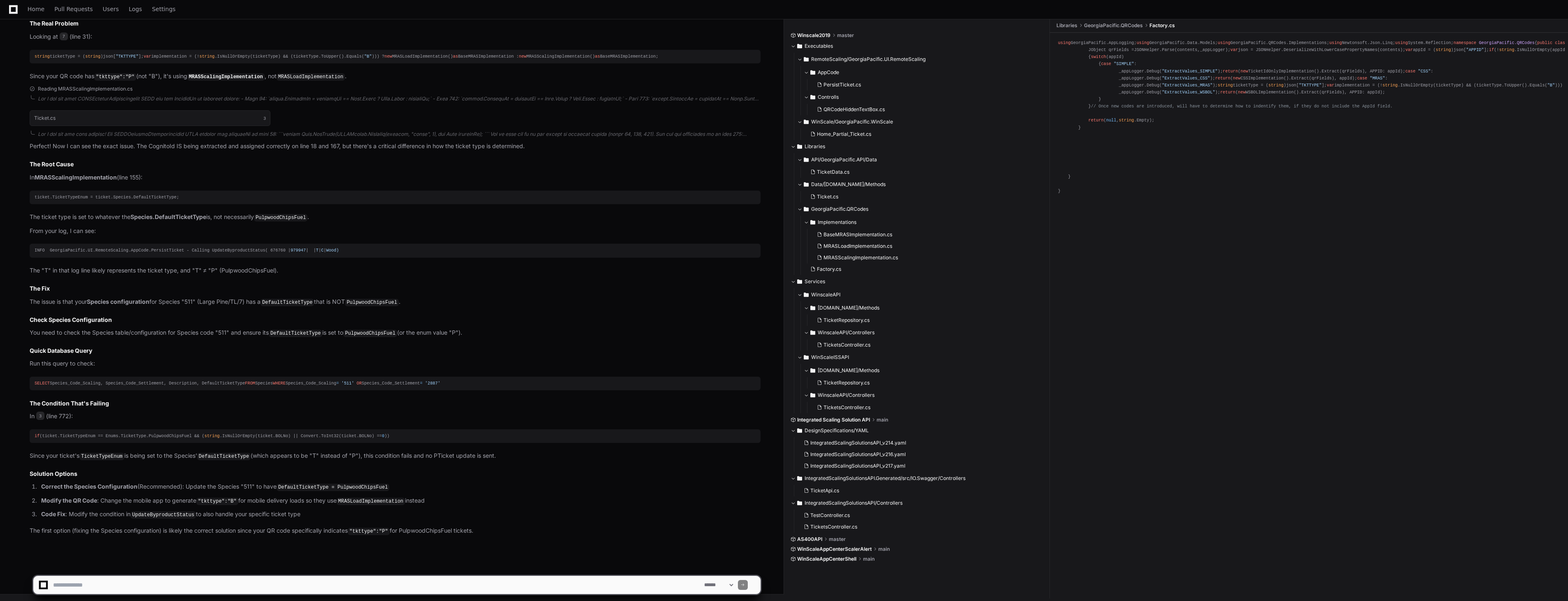
scroll to position [5267, 0]
click at [83, 174] on strong "MRASScalingImplementation" at bounding box center [75, 177] width 82 height 7
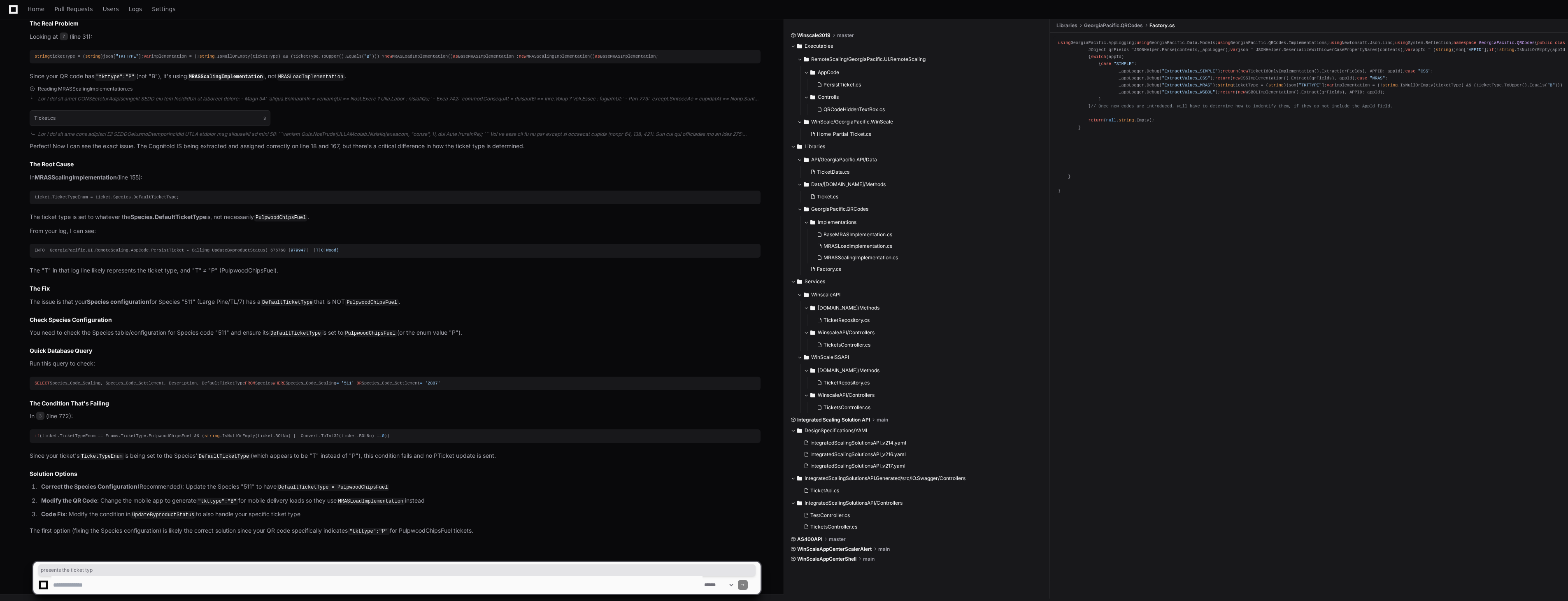
drag, startPoint x: 122, startPoint y: 259, endPoint x: 174, endPoint y: 262, distance: 52.1
click at [174, 266] on p "The "T" in that log line likely represents the ticket type, and "T" ≠ "P" (Pulp…" at bounding box center [395, 271] width 731 height 10
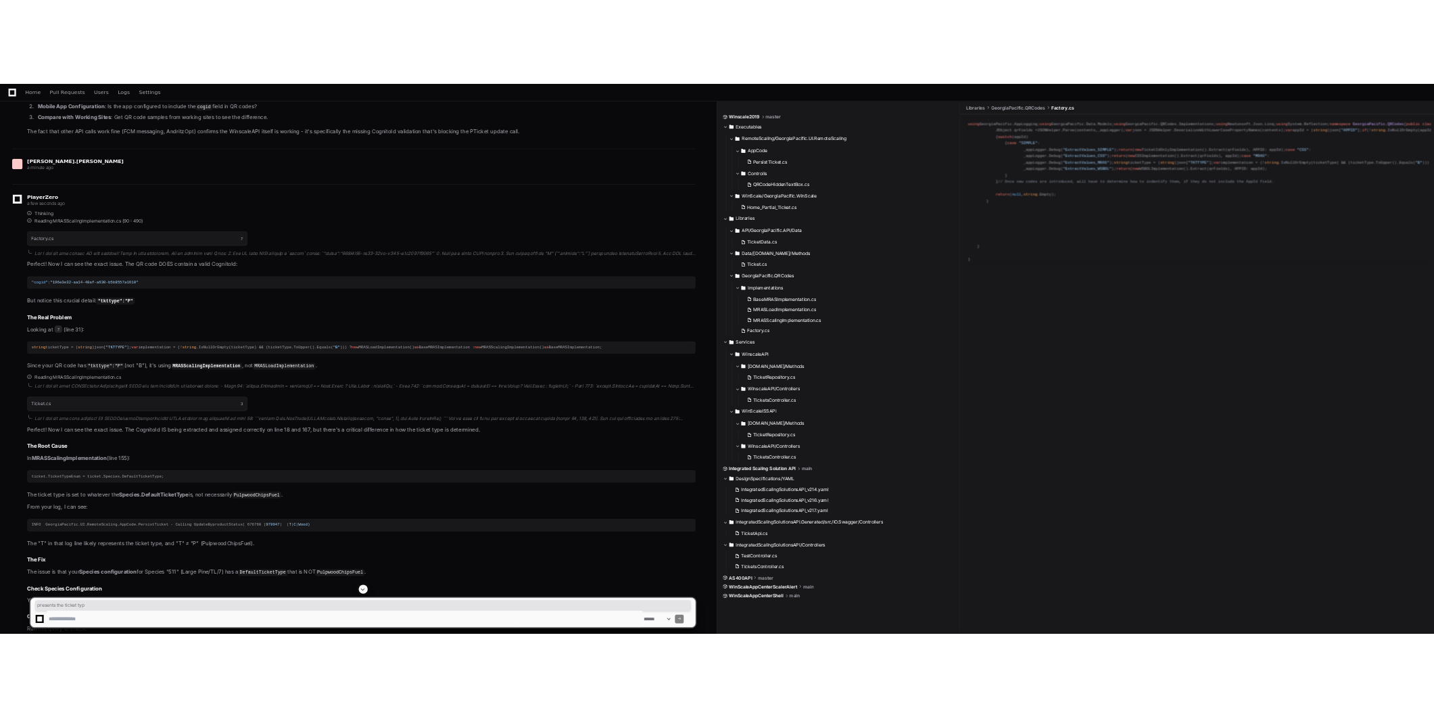
scroll to position [8123, 0]
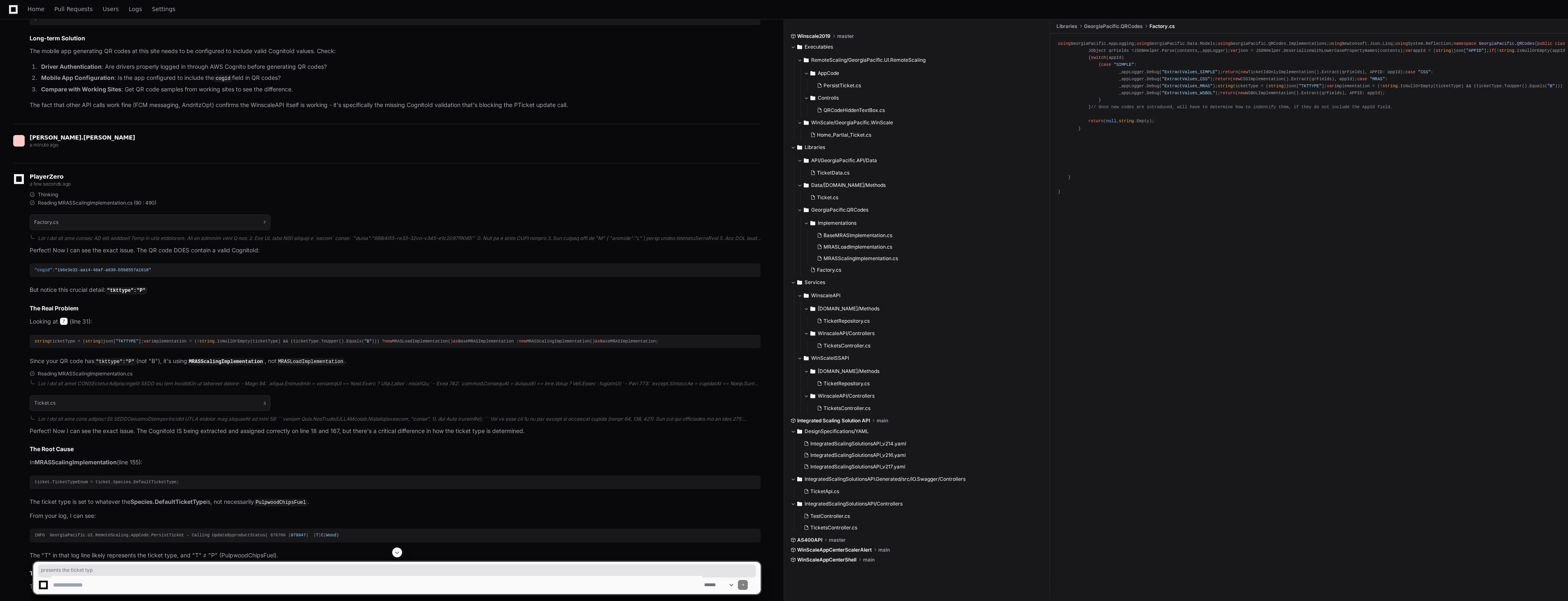
click at [63, 326] on span "7" at bounding box center [64, 322] width 9 height 9
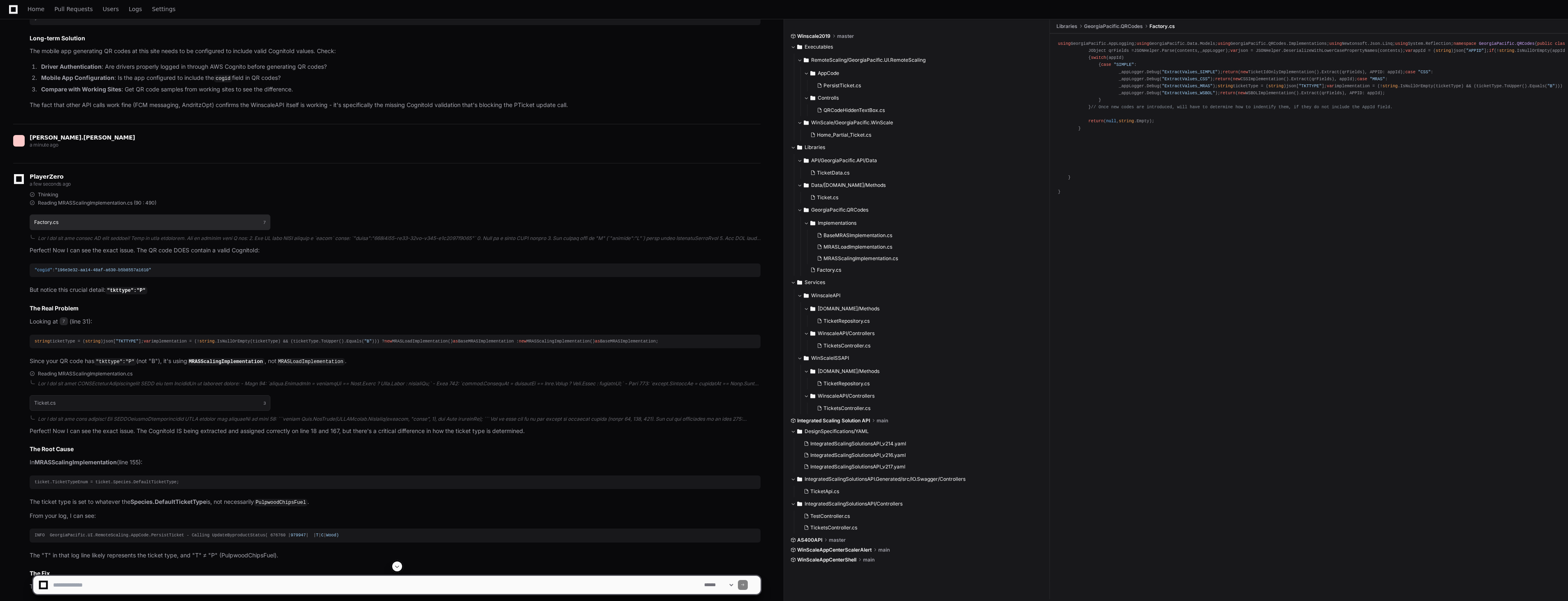
click at [79, 226] on button "Factory.cs 7" at bounding box center [150, 222] width 241 height 16
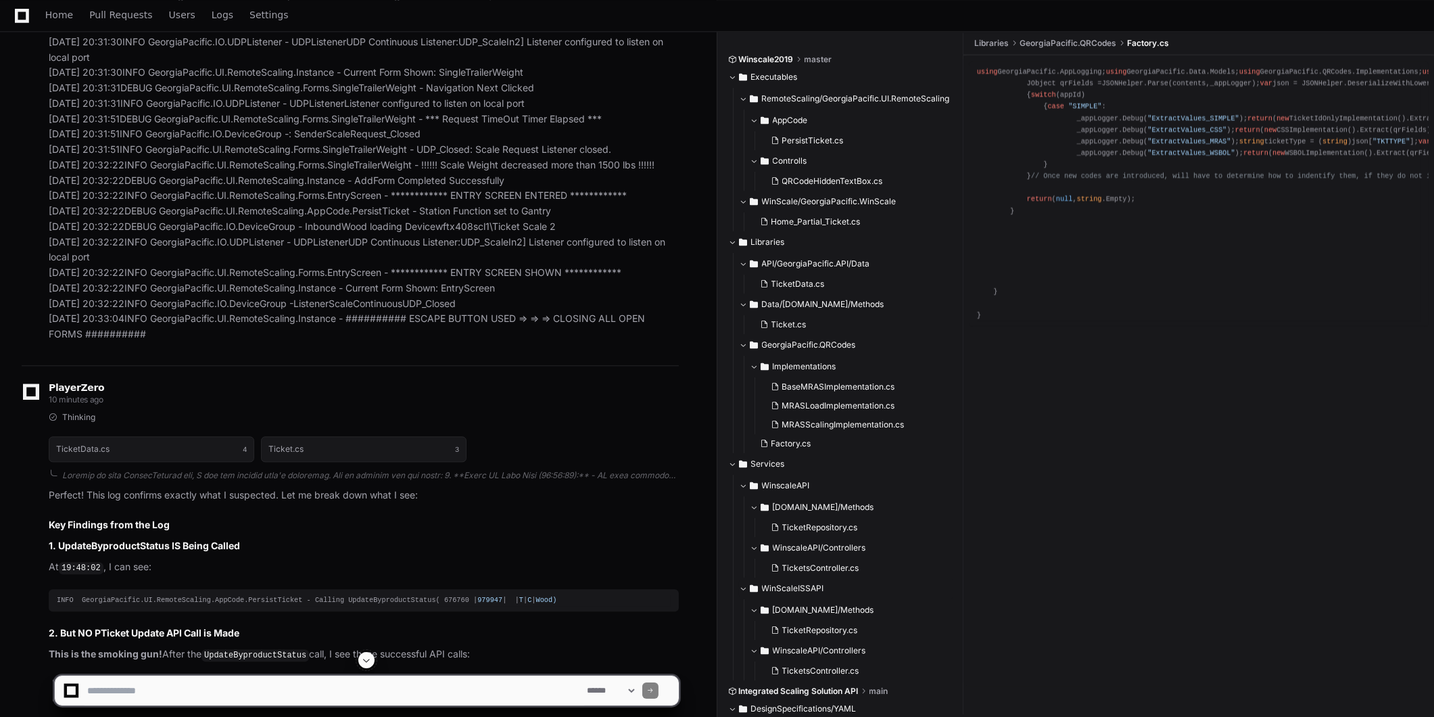
scroll to position [212, 0]
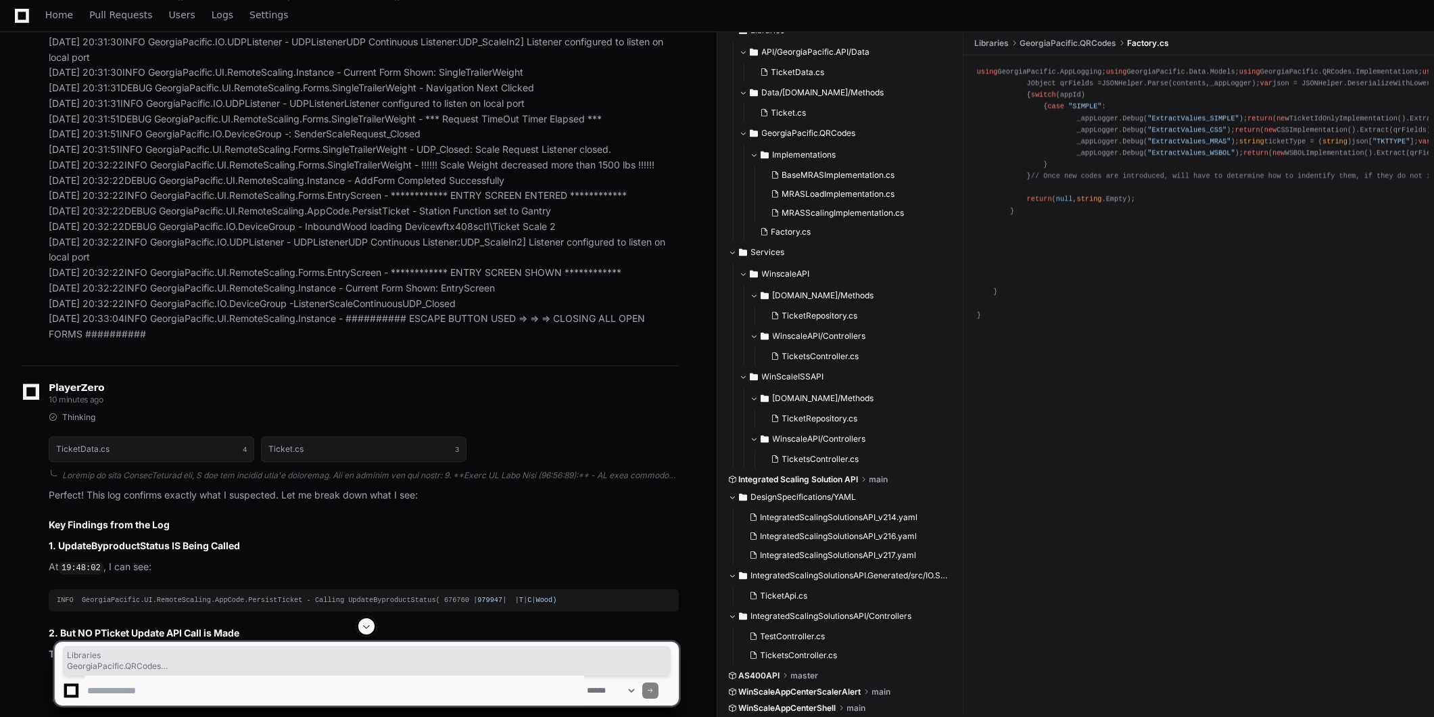
drag, startPoint x: 1231, startPoint y: 39, endPoint x: 972, endPoint y: 43, distance: 259.0
click at [972, 43] on ul "Libraries GeorgiaPacific.QRCodes Factory.cs" at bounding box center [1202, 43] width 464 height 22
copy ul "Libraries GeorgiaPacific.QRCodes Factory.cs"
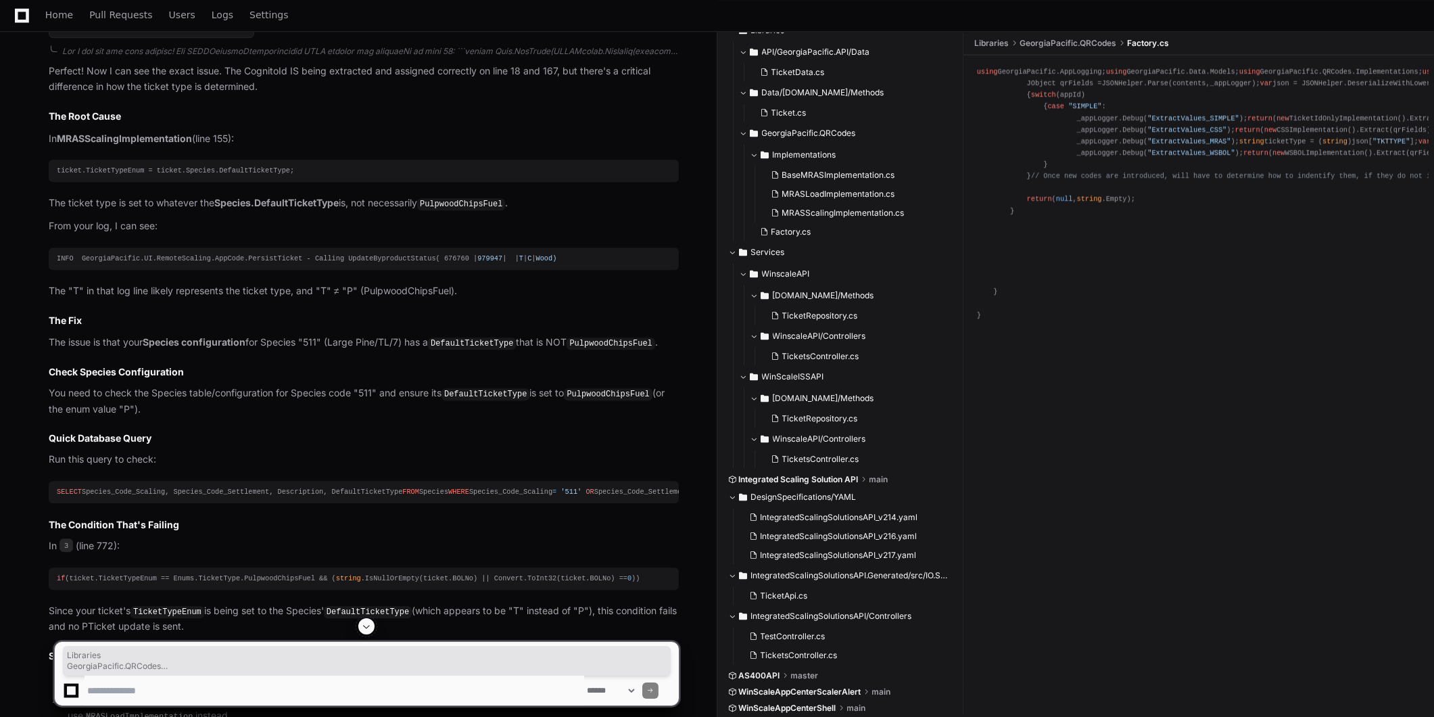
scroll to position [10157, 0]
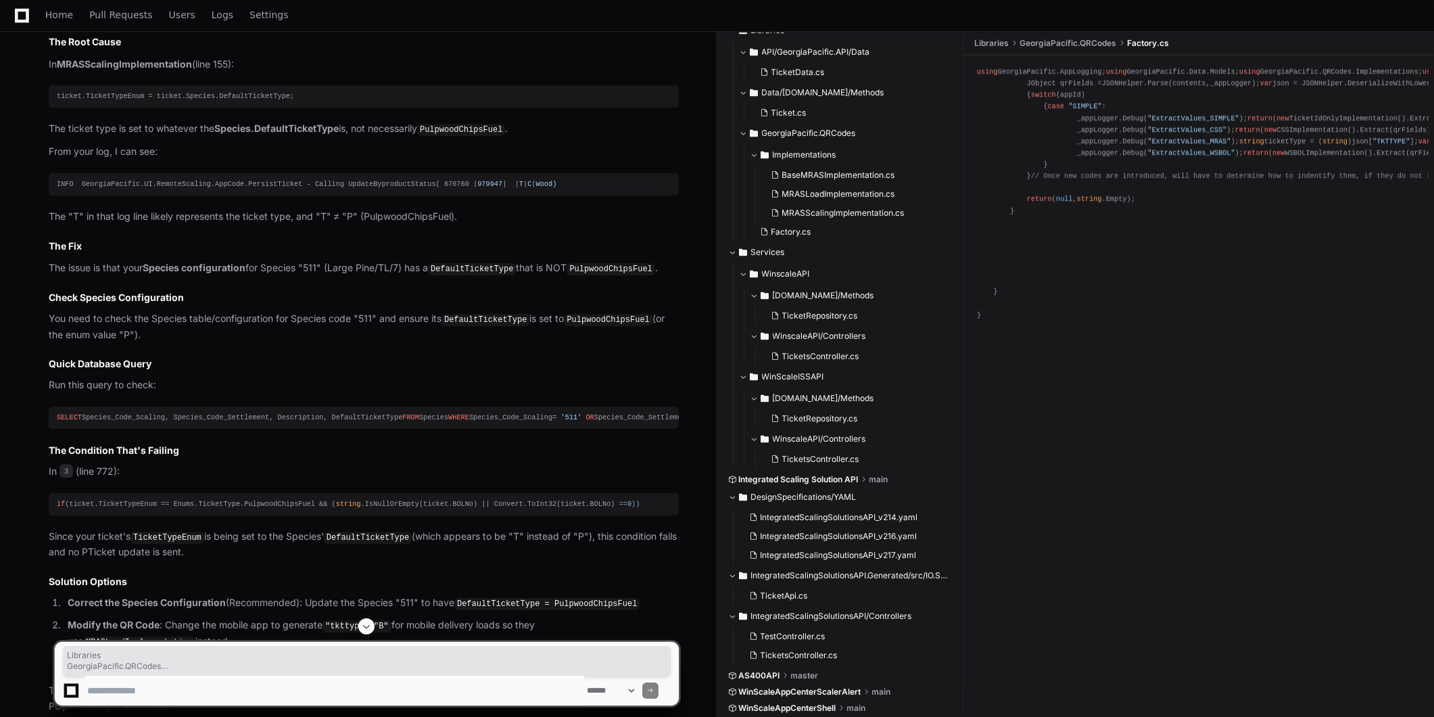
click at [368, 190] on div "INFO GeorgiaPacific.UI.RemoteScaling.AppCode.PersistTicket - Calling UpdateBypr…" at bounding box center [364, 183] width 614 height 11
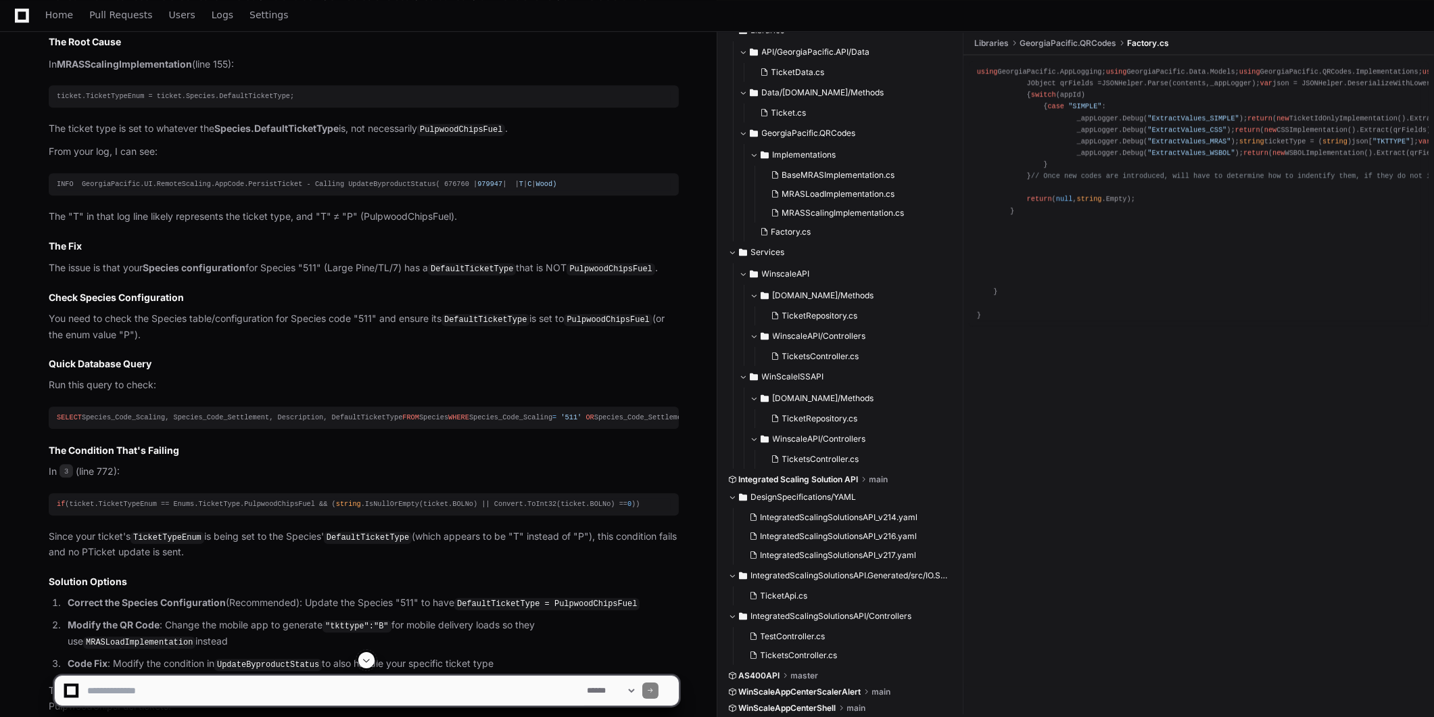
click at [368, 190] on div "INFO GeorgiaPacific.UI.RemoteScaling.AppCode.PersistTicket - Calling UpdateBypr…" at bounding box center [364, 183] width 614 height 11
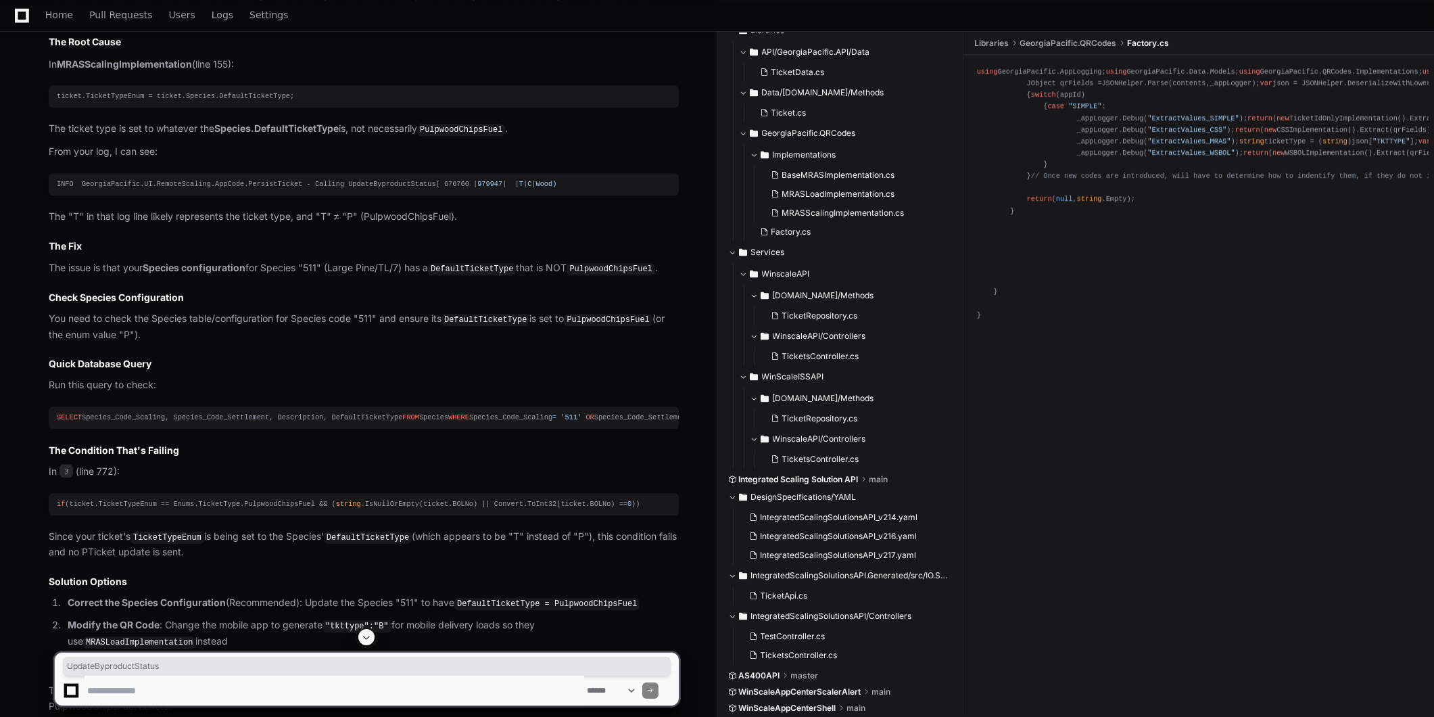
copy div "UpdateByproductStatus"
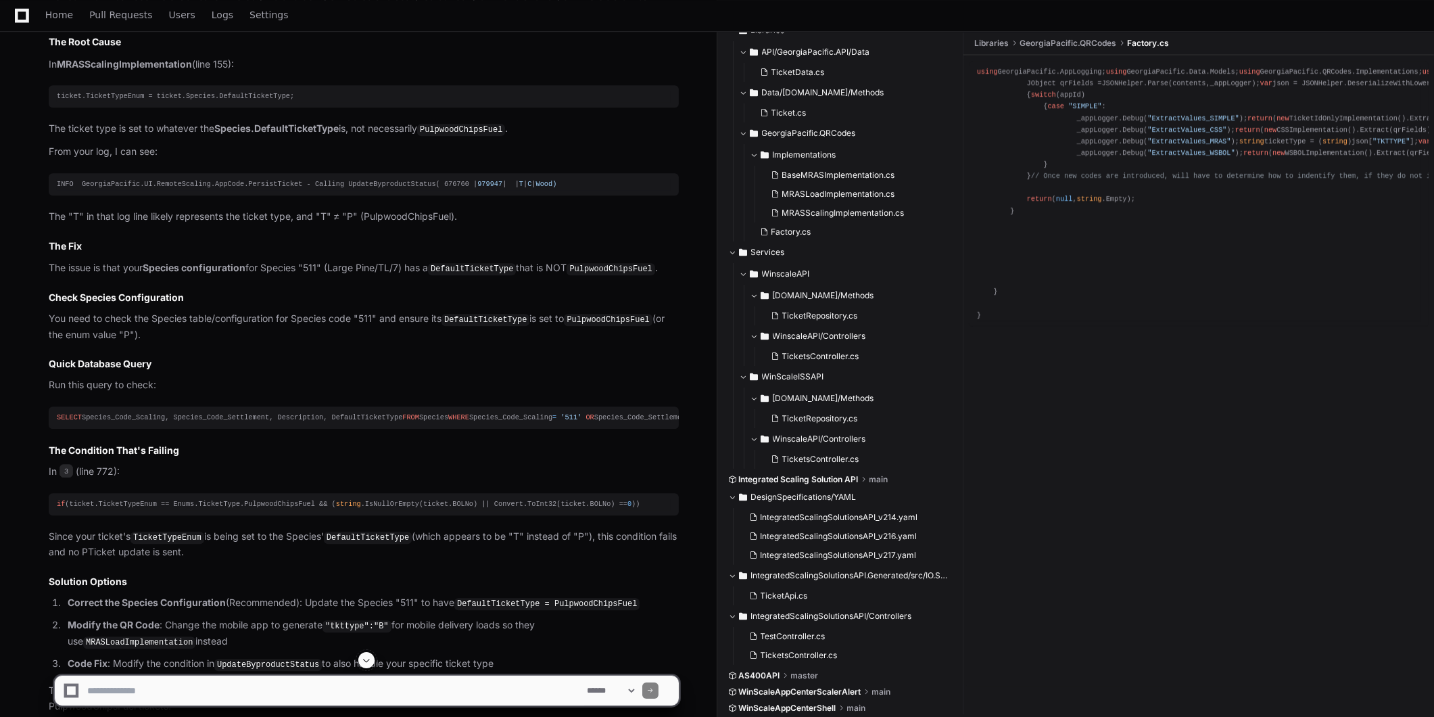
click at [289, 224] on p "The "T" in that log line likely represents the ticket type, and "T" ≠ "P" (Pulp…" at bounding box center [364, 217] width 630 height 16
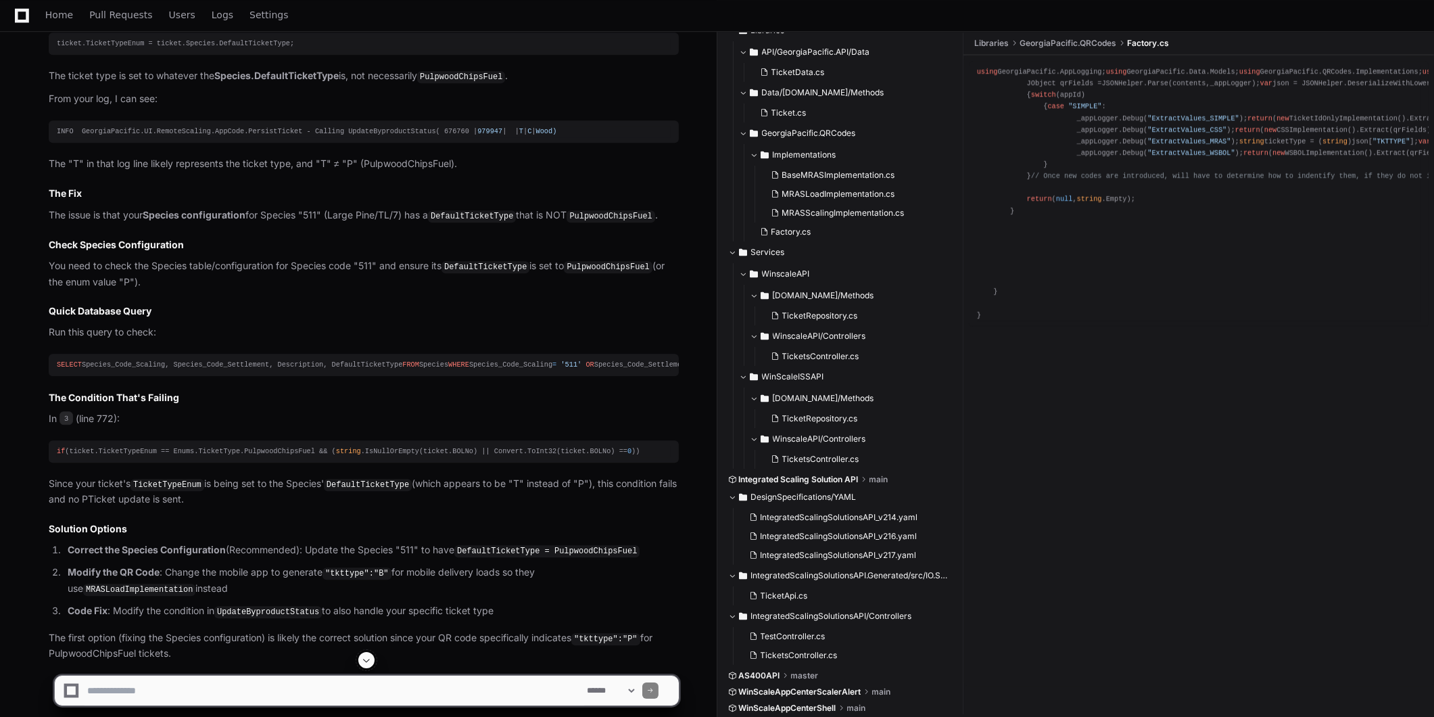
scroll to position [10232, 0]
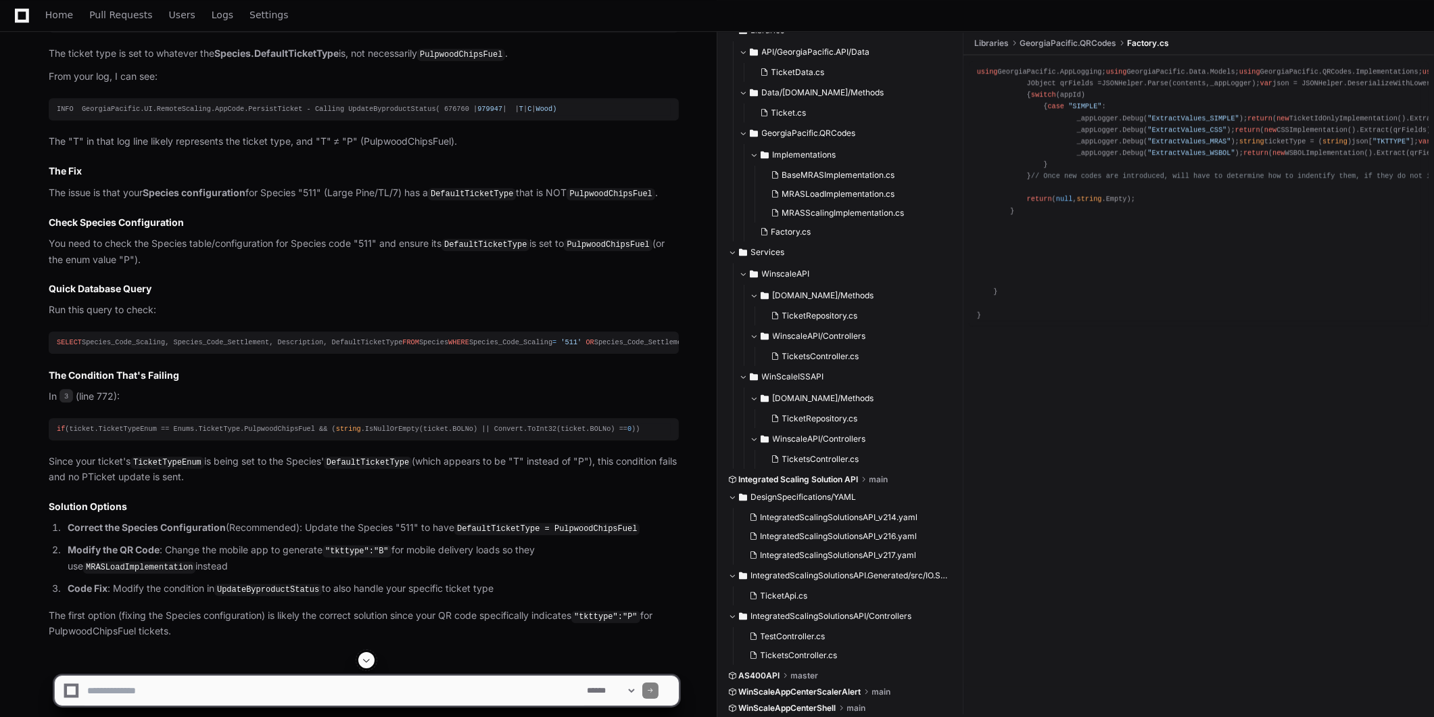
drag, startPoint x: 341, startPoint y: 610, endPoint x: 96, endPoint y: 598, distance: 245.0
click at [96, 348] on div "SELECT Species_Code_Scaling, Species_Code_Settlement, Description, DefaultTicke…" at bounding box center [364, 342] width 614 height 11
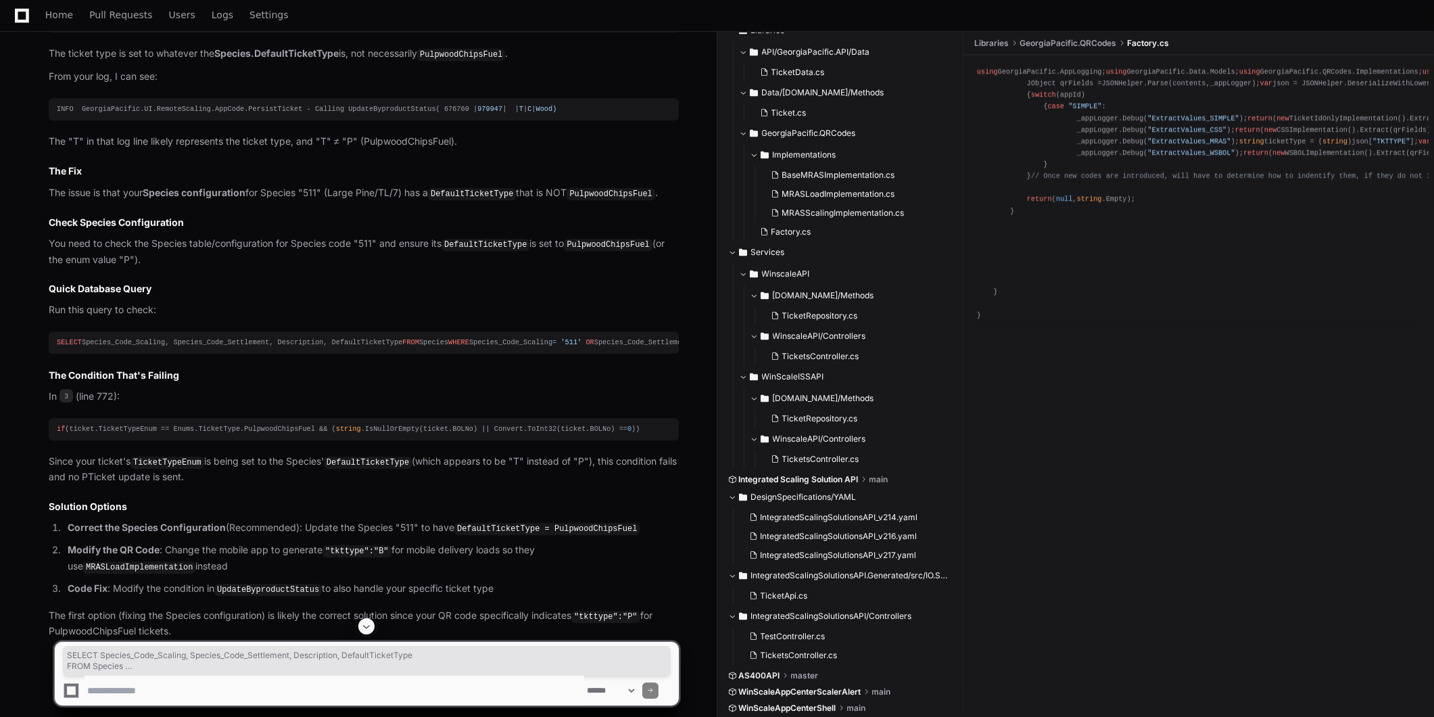
drag, startPoint x: 96, startPoint y: 598, endPoint x: 333, endPoint y: 614, distance: 237.2
click at [333, 354] on pre "SELECT Species_Code_Scaling, Species_Code_Settlement, Description, DefaultTicke…" at bounding box center [364, 342] width 630 height 22
drag, startPoint x: 333, startPoint y: 614, endPoint x: 312, endPoint y: 616, distance: 21.1
copy div "SELECT Species_Code_Scaling, Species_Code_Settlement, Description, DefaultTicke…"
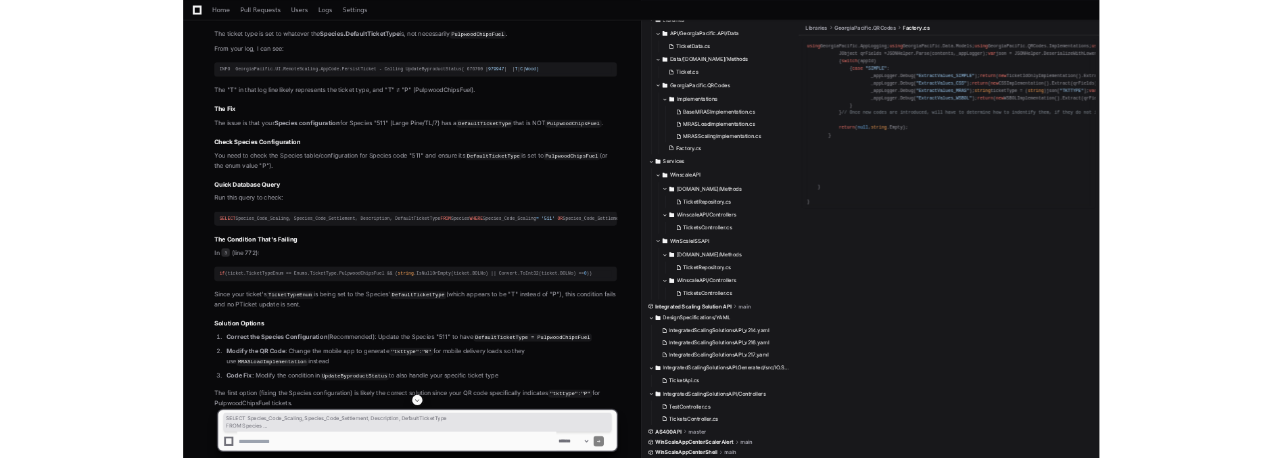
scroll to position [10382, 0]
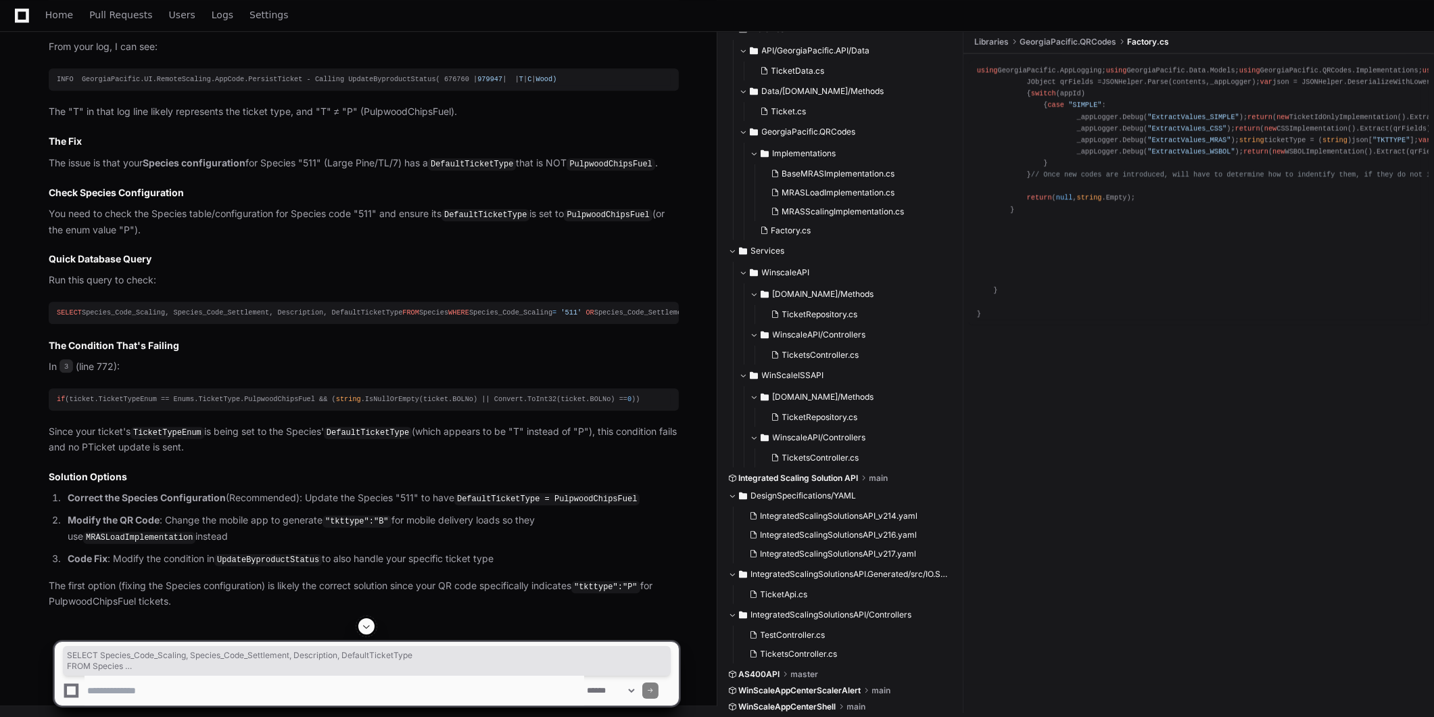
click at [289, 405] on div "if (ticket.TicketTypeEnum == Enums.TicketType.PulpwoodChipsFuel && ( string .Is…" at bounding box center [364, 398] width 614 height 11
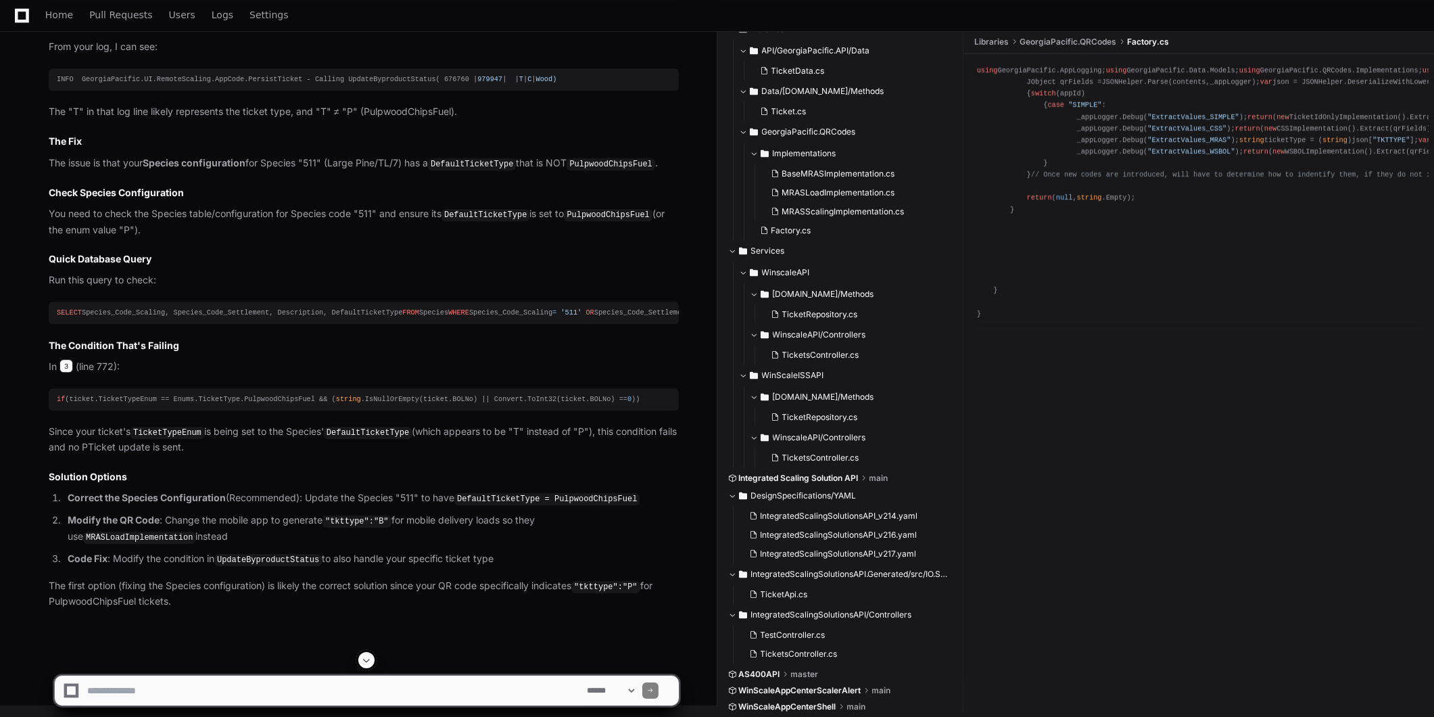
click at [66, 373] on span "3" at bounding box center [66, 366] width 14 height 14
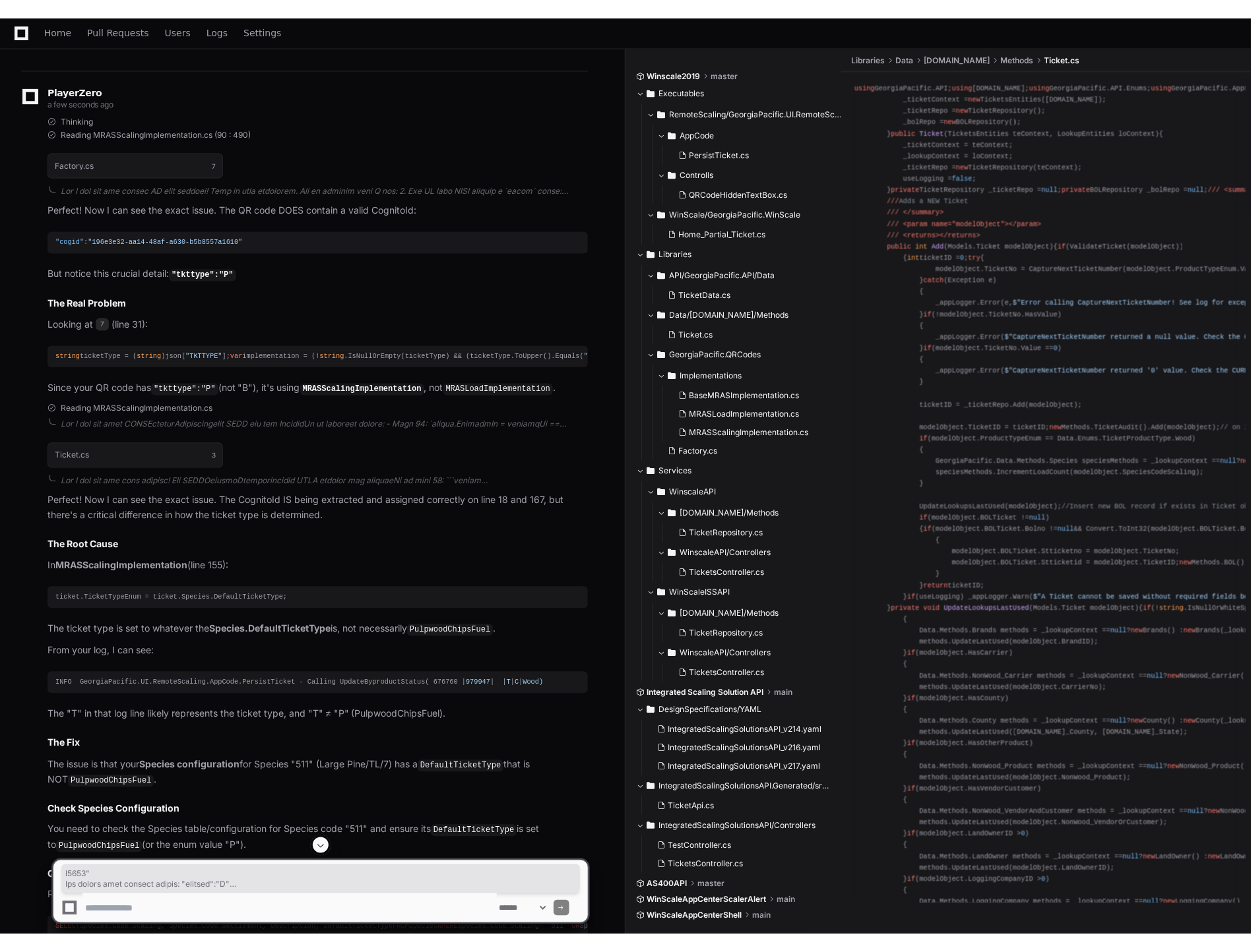
scroll to position [0, 0]
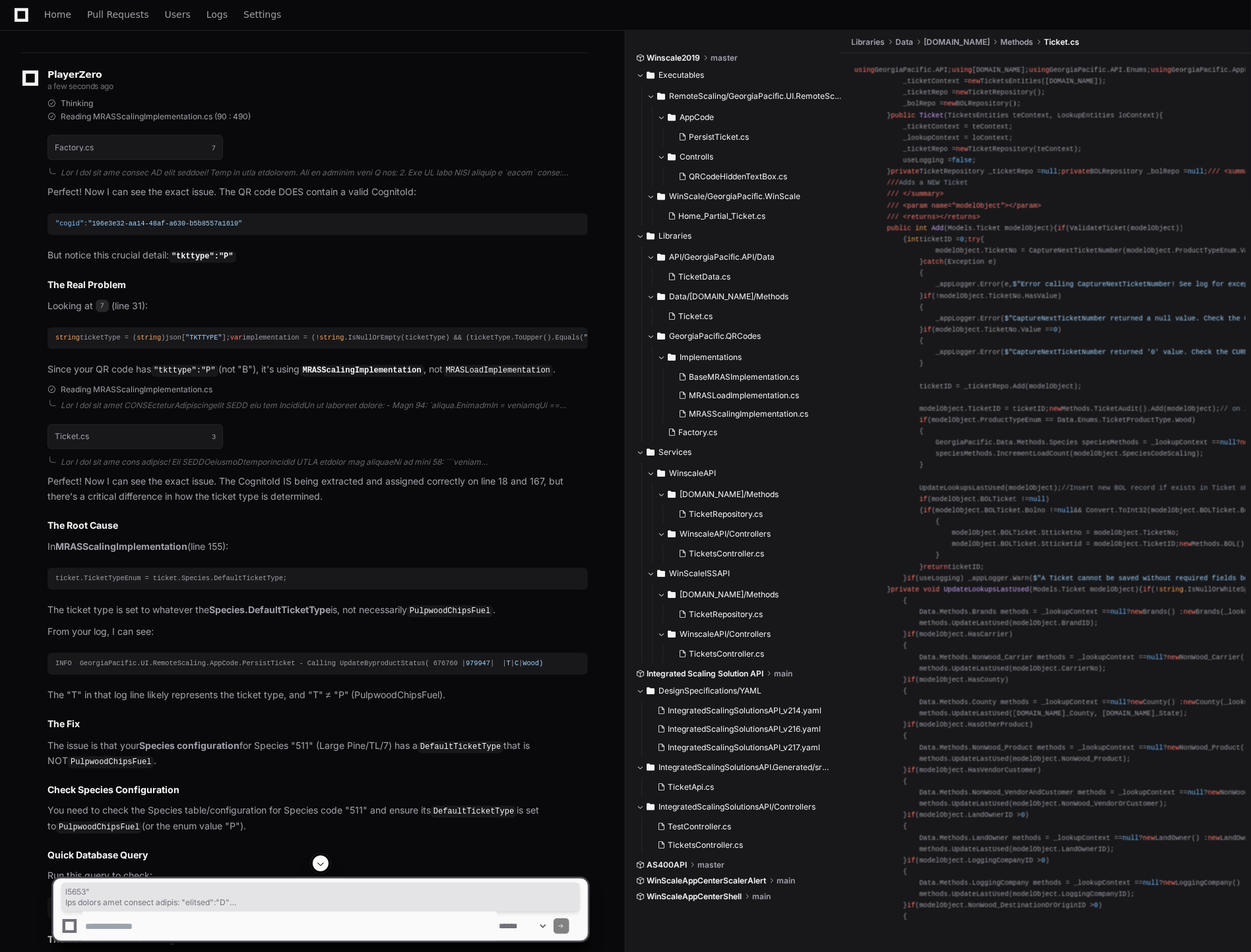
click at [421, 122] on div "Reading MRASScalingImplementation.cs (90 : 490)" at bounding box center [318, 116] width 541 height 11
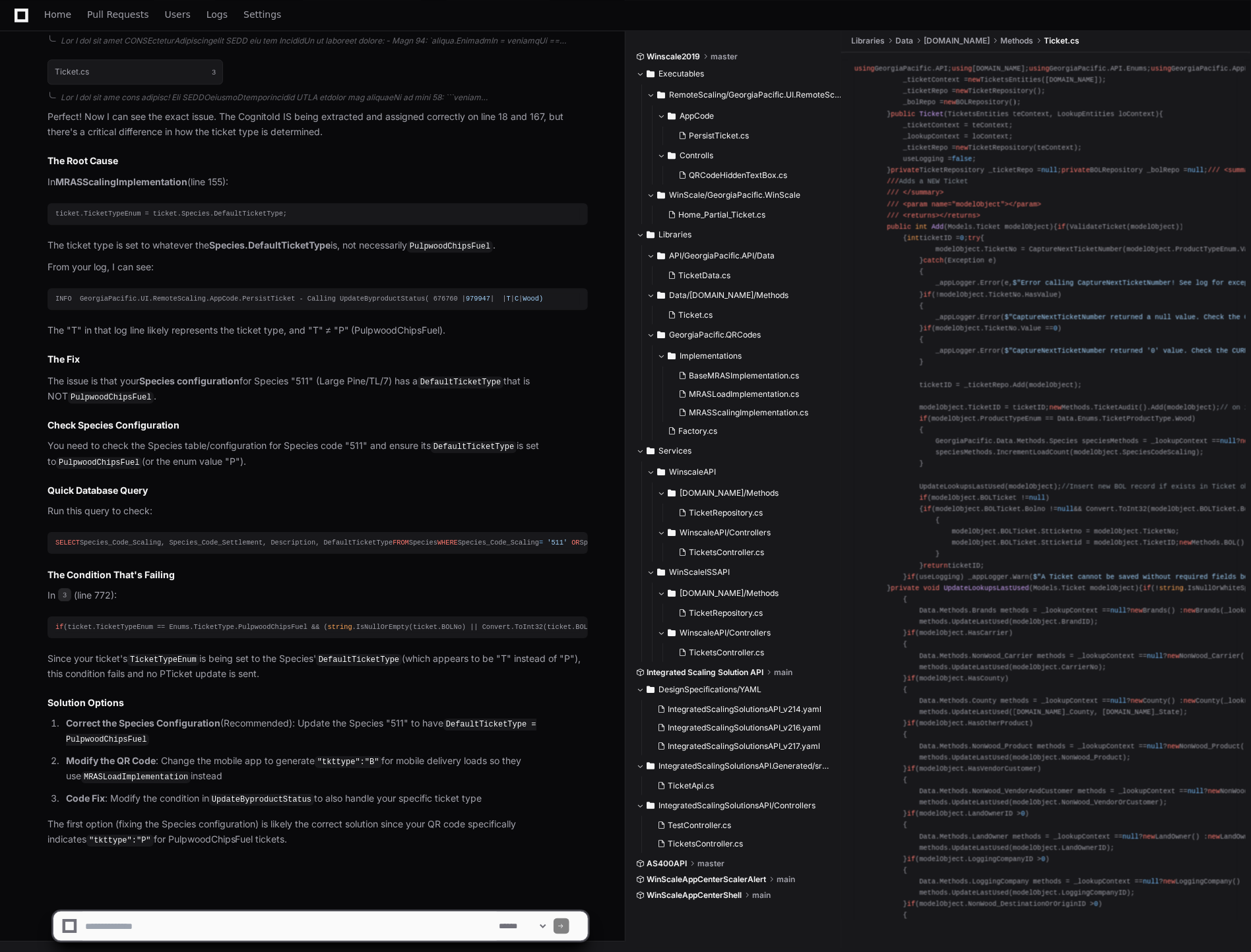
scroll to position [10799, 0]
click at [310, 374] on p "The issue is that your Species configuration for Species "511" (Large Pine/TL/7…" at bounding box center [318, 389] width 541 height 31
click at [308, 374] on p "The issue is that your Species configuration for Species "511" (Large Pine/TL/7…" at bounding box center [318, 389] width 541 height 31
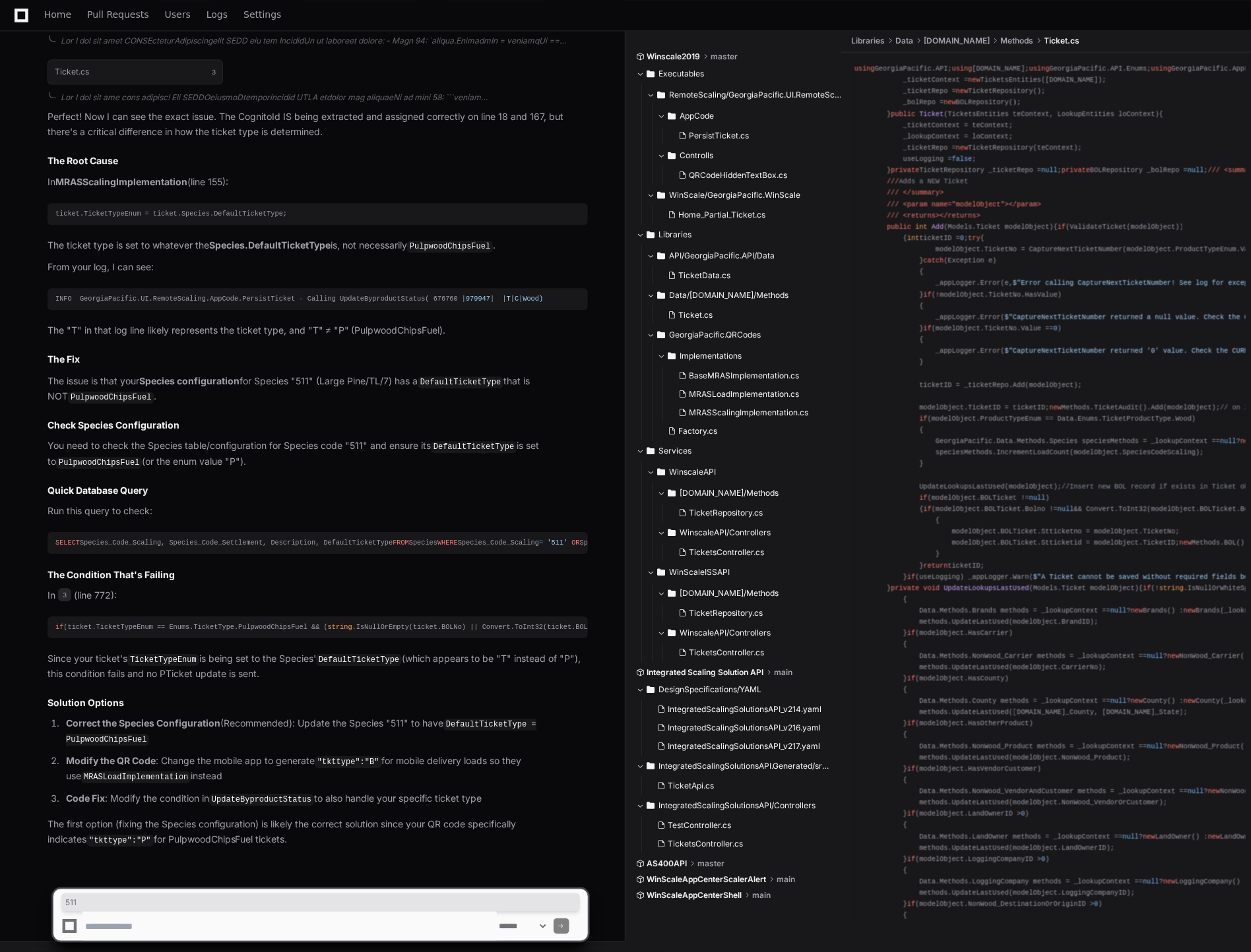
click at [528, 374] on p "The issue is that your Species configuration for Species "511" (Large Pine/TL/7…" at bounding box center [318, 389] width 541 height 31
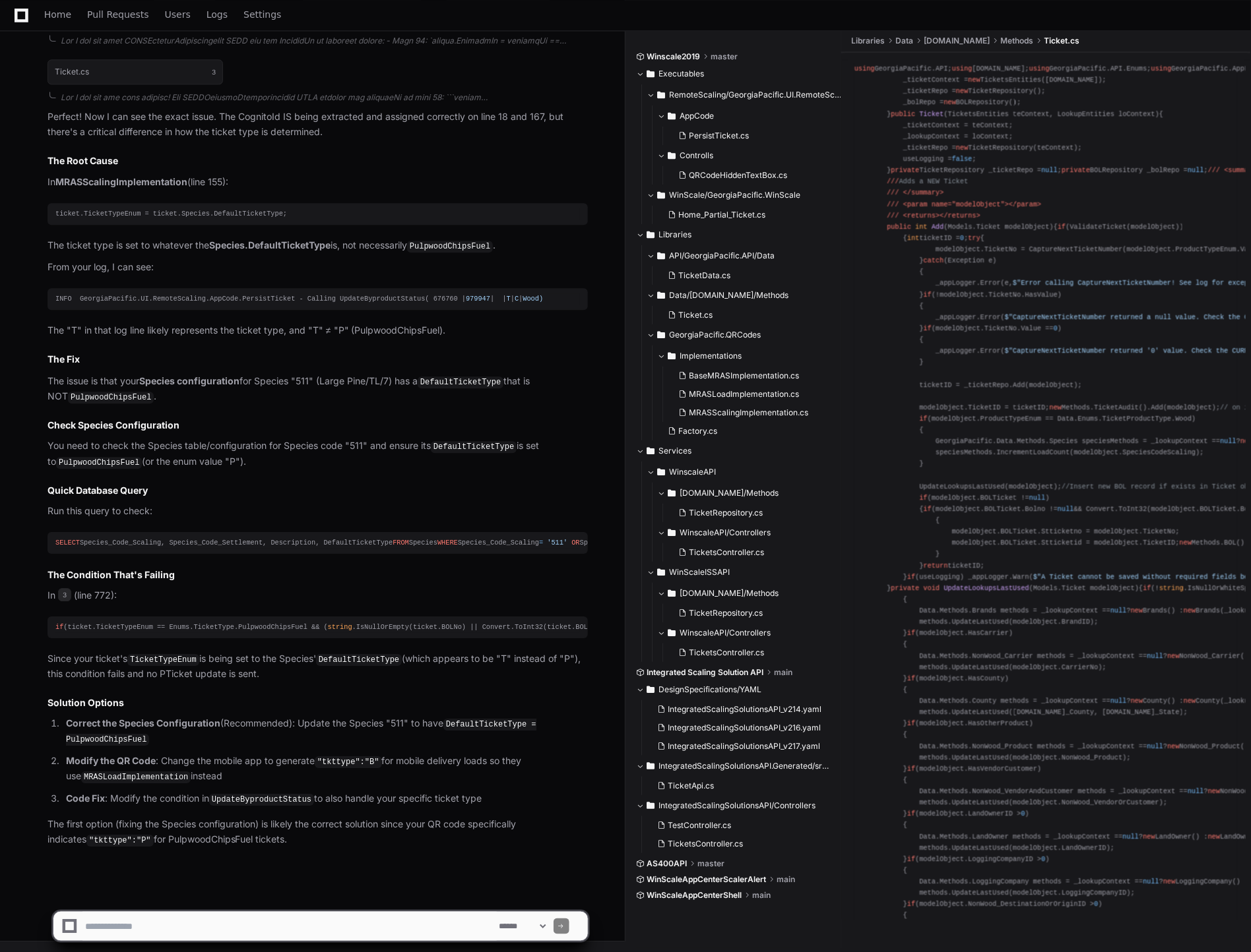
click at [681, 544] on span "'2887'" at bounding box center [693, 542] width 24 height 8
click at [546, 546] on span "'511'" at bounding box center [556, 542] width 20 height 8
drag, startPoint x: 170, startPoint y: 549, endPoint x: 307, endPoint y: 546, distance: 137.0
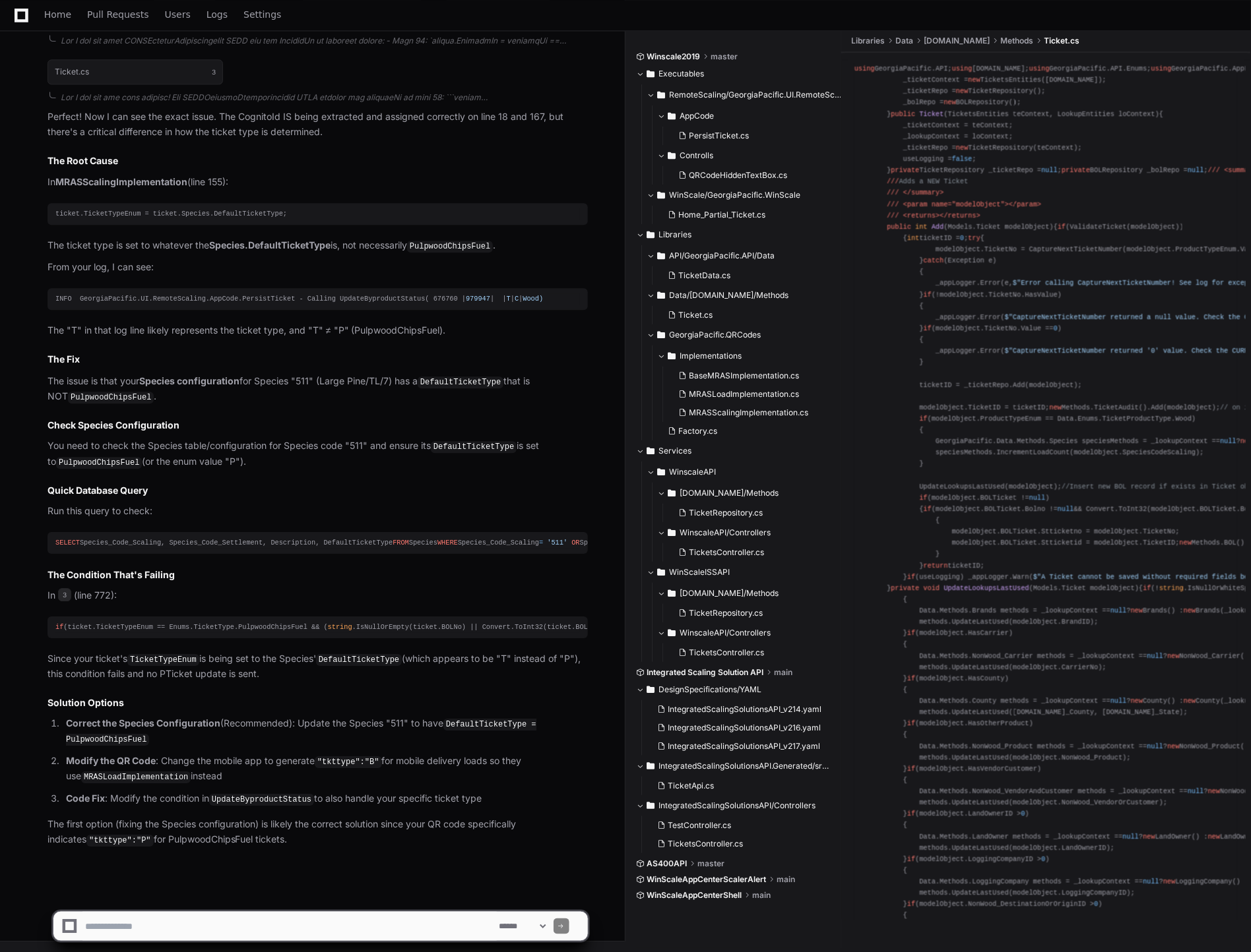
click at [681, 546] on span "'2887'" at bounding box center [693, 542] width 24 height 8
click at [480, 441] on code "DefaultTicketType" at bounding box center [474, 447] width 86 height 12
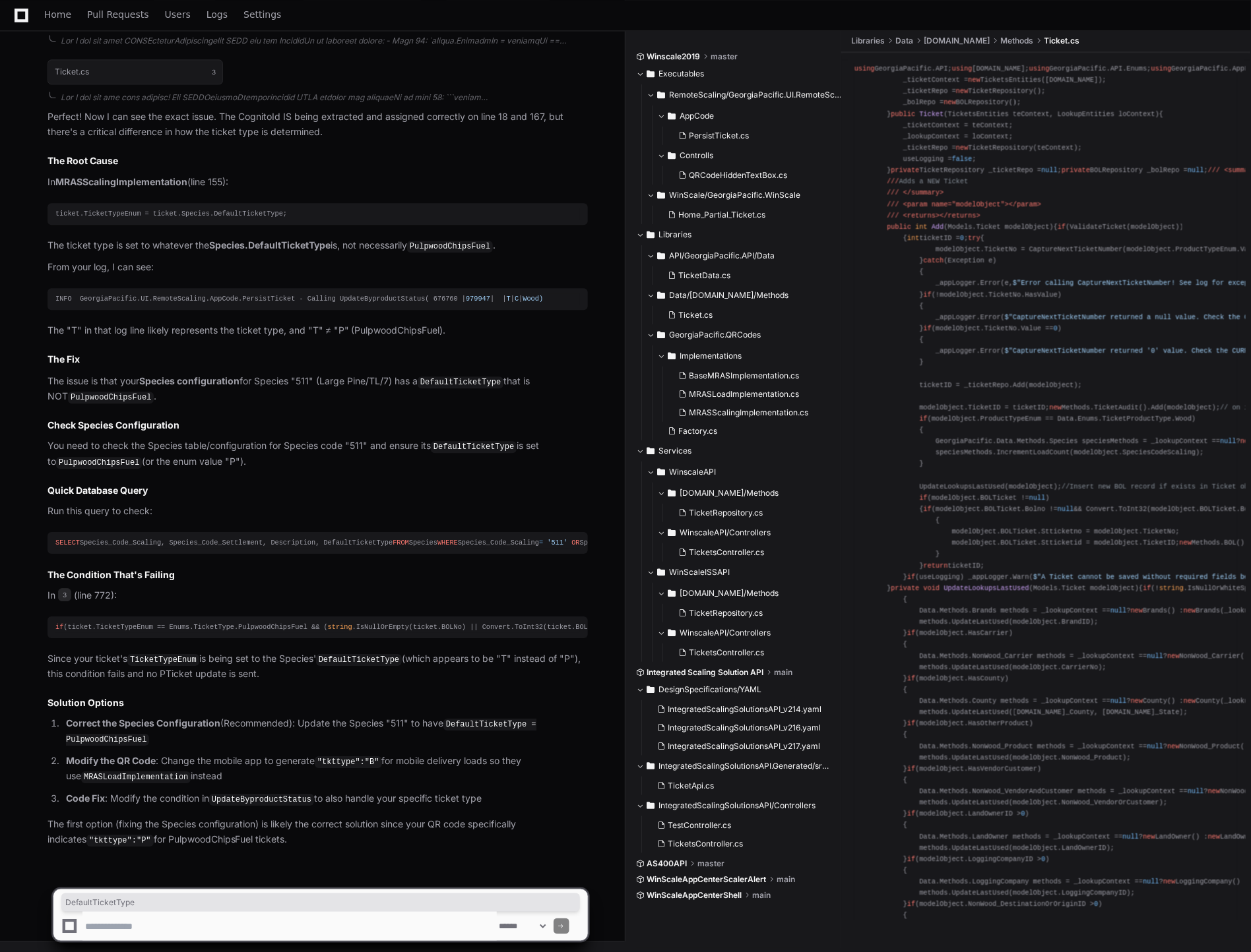
click at [480, 441] on code "DefaultTicketType" at bounding box center [474, 447] width 86 height 12
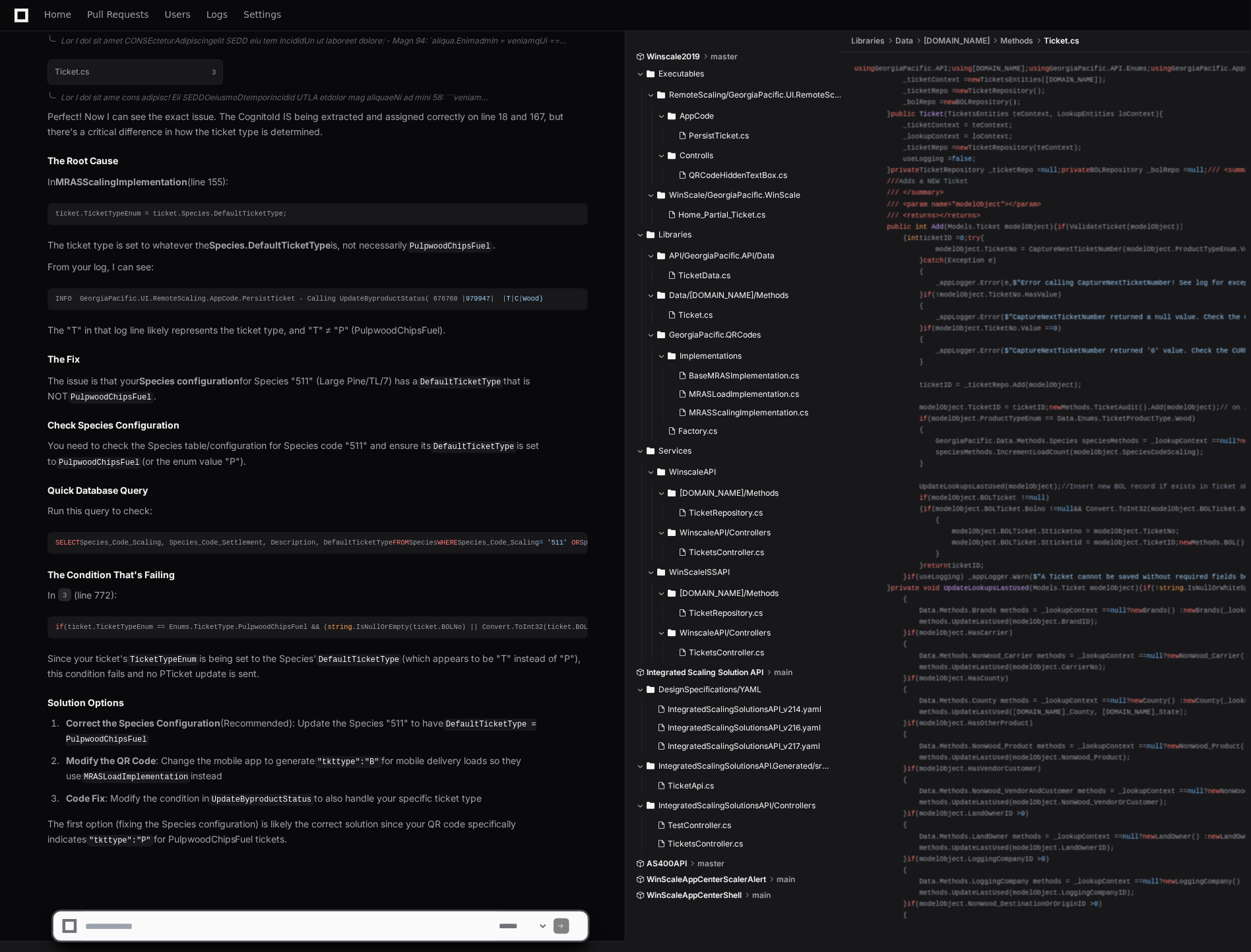
click at [119, 632] on div "if (ticket.TicketTypeEnum == Enums.TicketType.PulpwoodChipsFuel && ( string .Is…" at bounding box center [318, 627] width 525 height 11
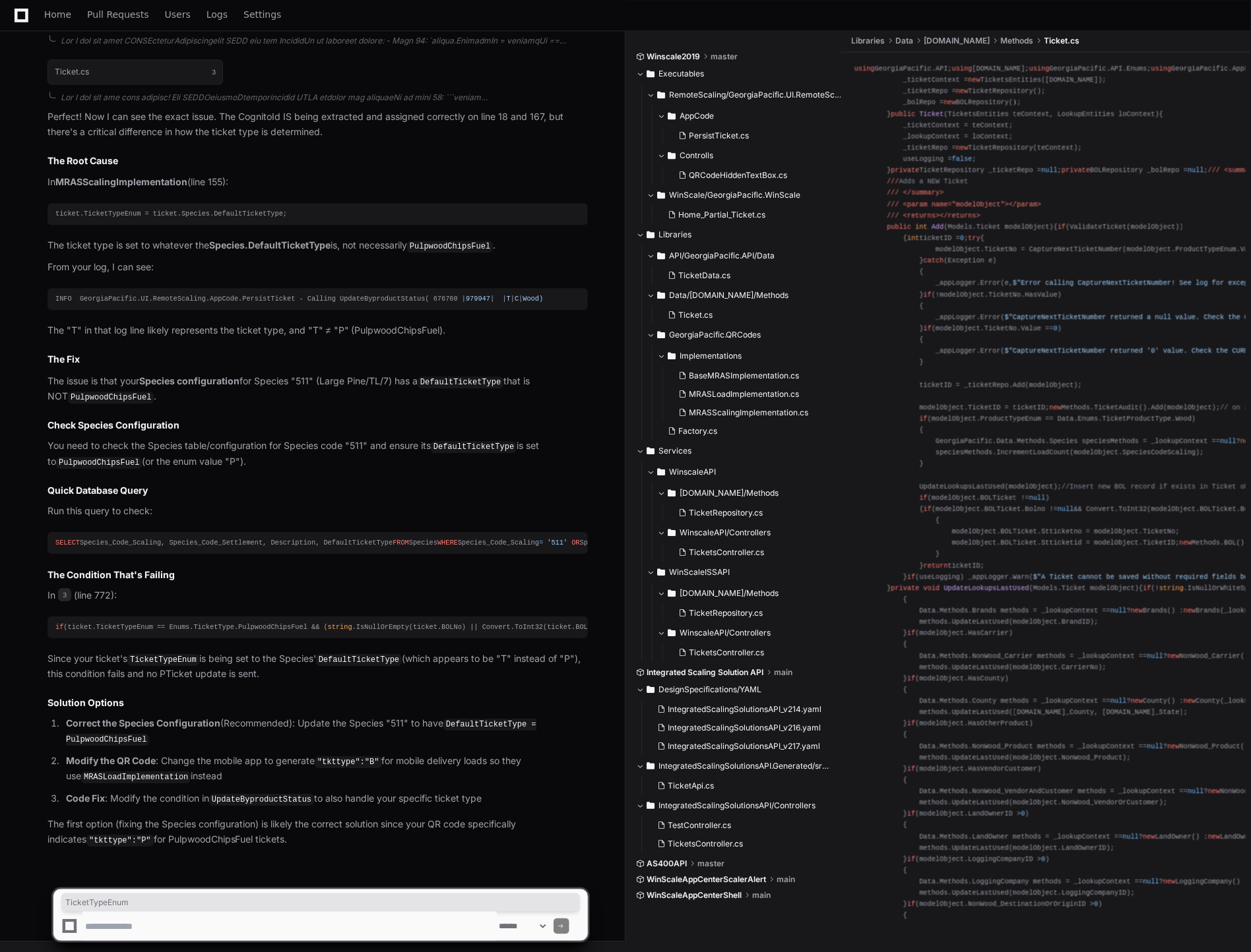
click at [119, 632] on div "if (ticket.TicketTypeEnum == Enums.TicketType.PulpwoodChipsFuel && ( string .Is…" at bounding box center [318, 627] width 525 height 11
drag, startPoint x: 119, startPoint y: 632, endPoint x: 251, endPoint y: 627, distance: 132.1
click at [251, 627] on div "if (ticket.TicketTypeEnum == Enums.TicketType.PulpwoodChipsFuel && ( string .Is…" at bounding box center [318, 627] width 525 height 11
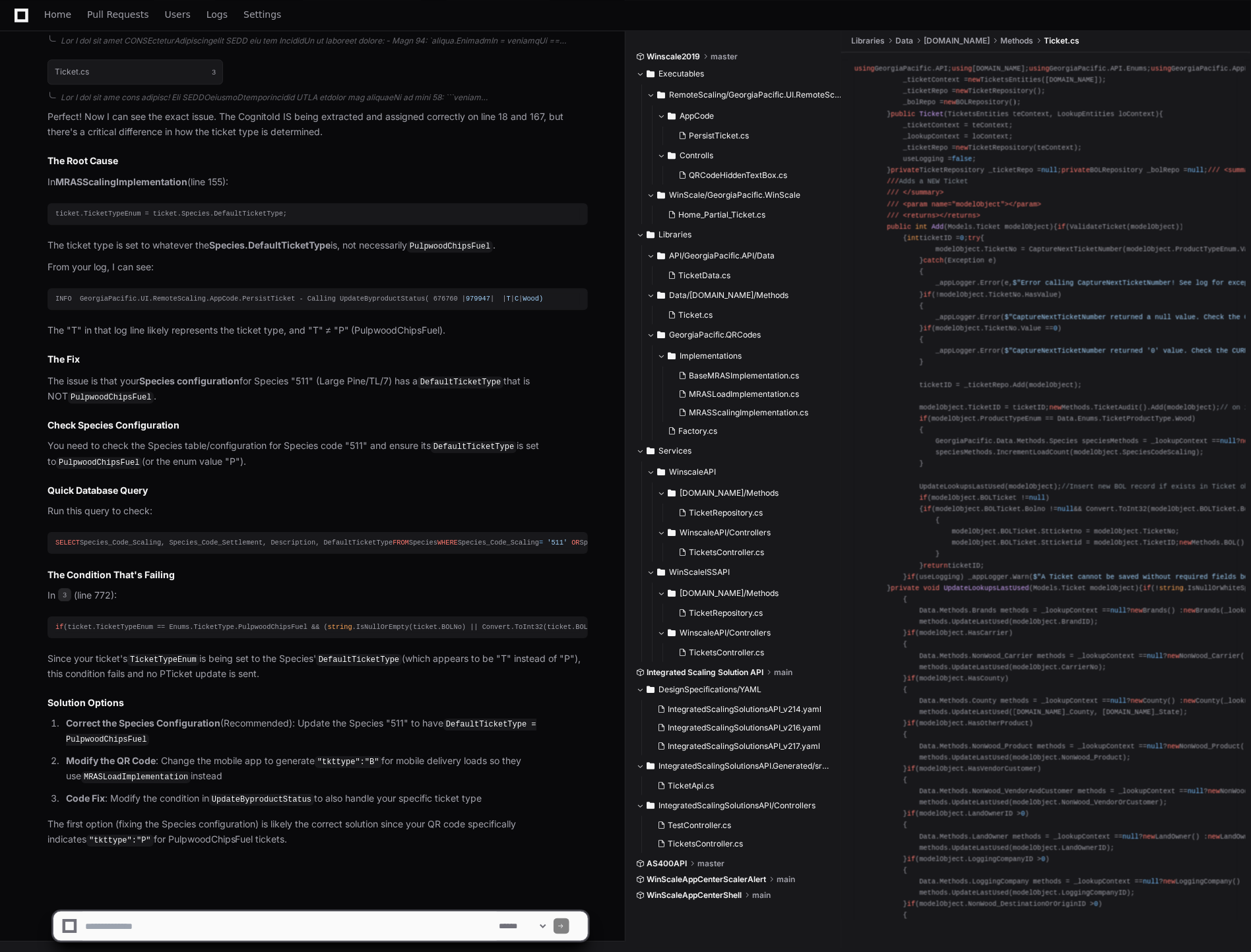
click at [251, 627] on div "if (ticket.TicketTypeEnum == Enums.TicketType.PulpwoodChipsFuel && ( string .Is…" at bounding box center [318, 627] width 525 height 11
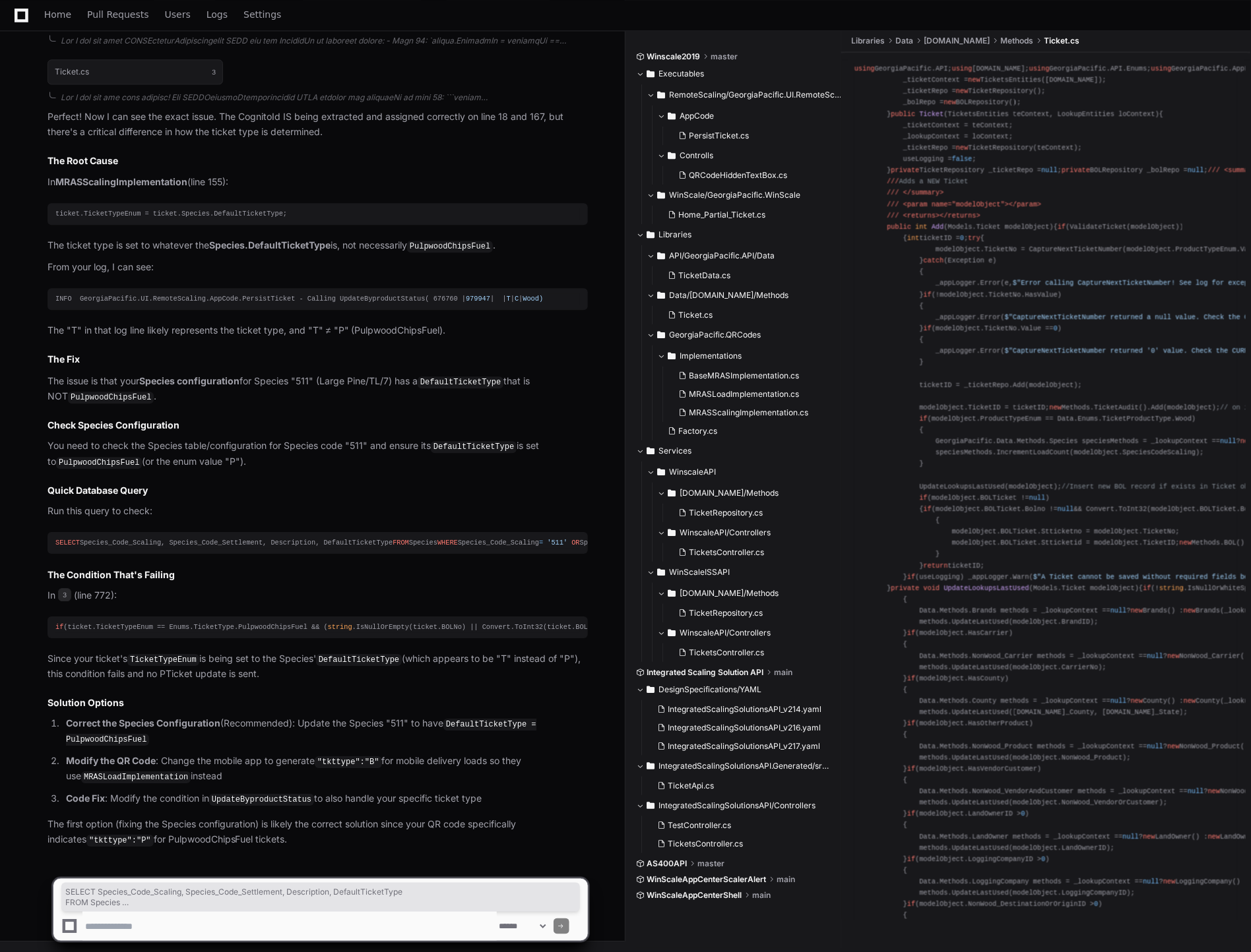
drag, startPoint x: 311, startPoint y: 547, endPoint x: 56, endPoint y: 522, distance: 256.2
click at [56, 537] on div "SELECT Species_Code_Scaling, Species_Code_Settlement, Description, DefaultTicke…" at bounding box center [318, 542] width 525 height 11
click at [366, 544] on div "SELECT Species_Code_Scaling, Species_Code_Settlement, Description, DefaultTicke…" at bounding box center [318, 542] width 525 height 11
drag, startPoint x: 203, startPoint y: 542, endPoint x: 76, endPoint y: 533, distance: 127.3
click at [76, 537] on div "SELECT Species_Code_Scaling, Species_Code_Settlement, Description, DefaultTicke…" at bounding box center [318, 542] width 525 height 11
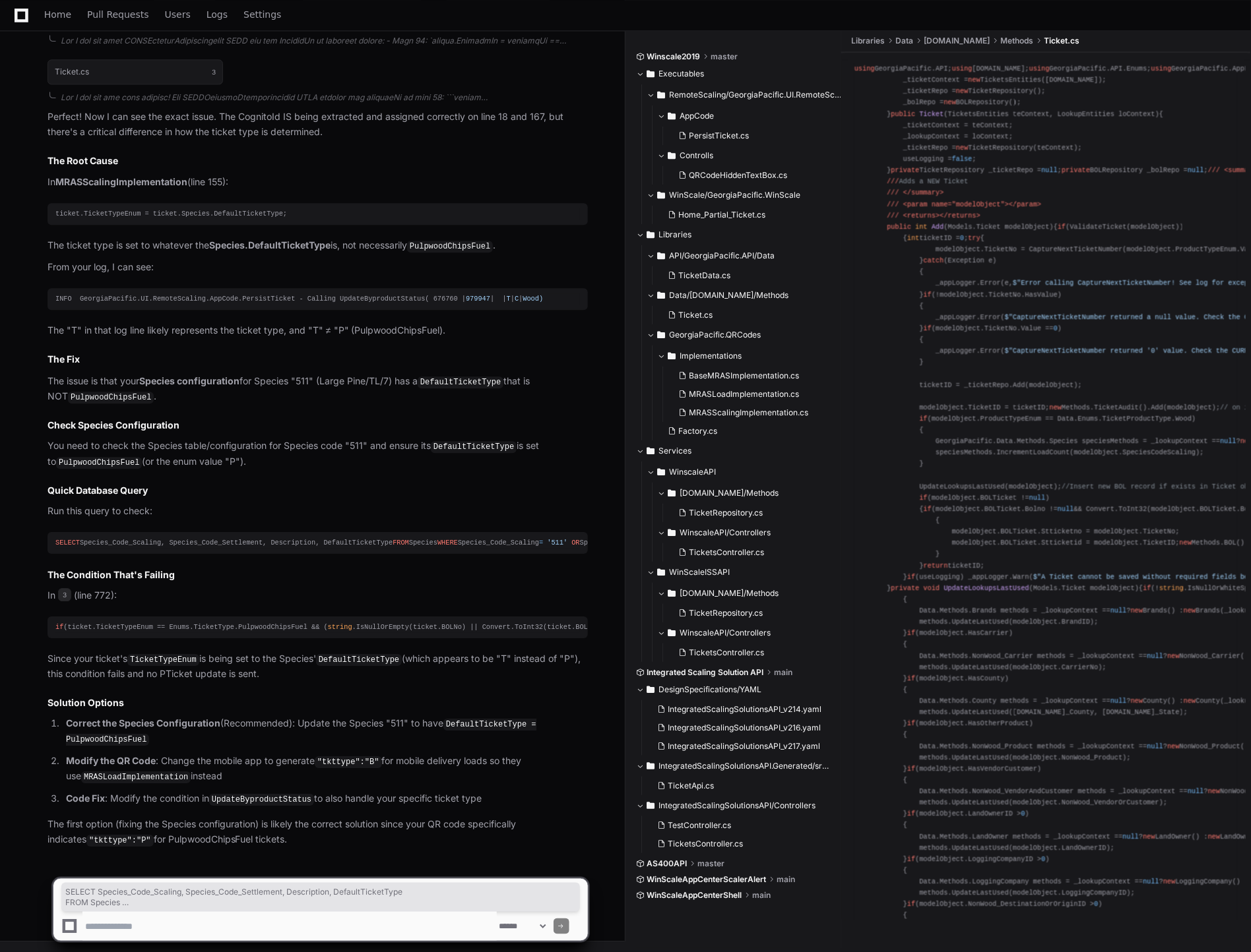
drag, startPoint x: 76, startPoint y: 533, endPoint x: 357, endPoint y: 544, distance: 281.2
click at [357, 544] on div "SELECT Species_Code_Scaling, Species_Code_Settlement, Description, DefaultTicke…" at bounding box center [318, 542] width 525 height 11
copy div "SELECT Species_Code_Scaling, Species_Code_Settlement, Description, DefaultTicke…"
click at [248, 630] on div "if (ticket.TicketTypeEnum == Enums.TicketType.PulpwoodChipsFuel && ( string .Is…" at bounding box center [318, 627] width 525 height 11
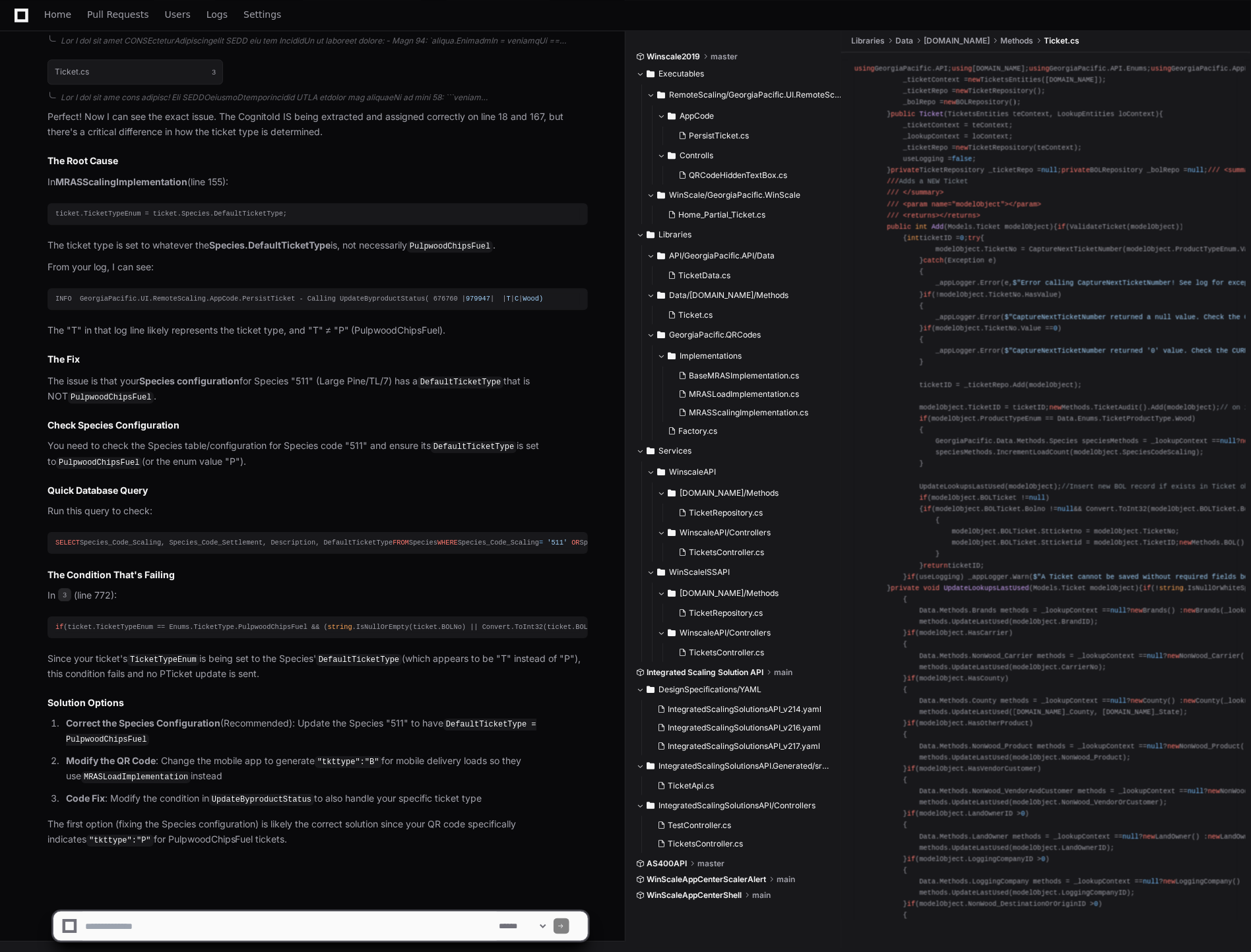
click at [248, 630] on div "if (ticket.TicketTypeEnum == Enums.TicketType.PulpwoodChipsFuel && ( string .Is…" at bounding box center [318, 627] width 525 height 11
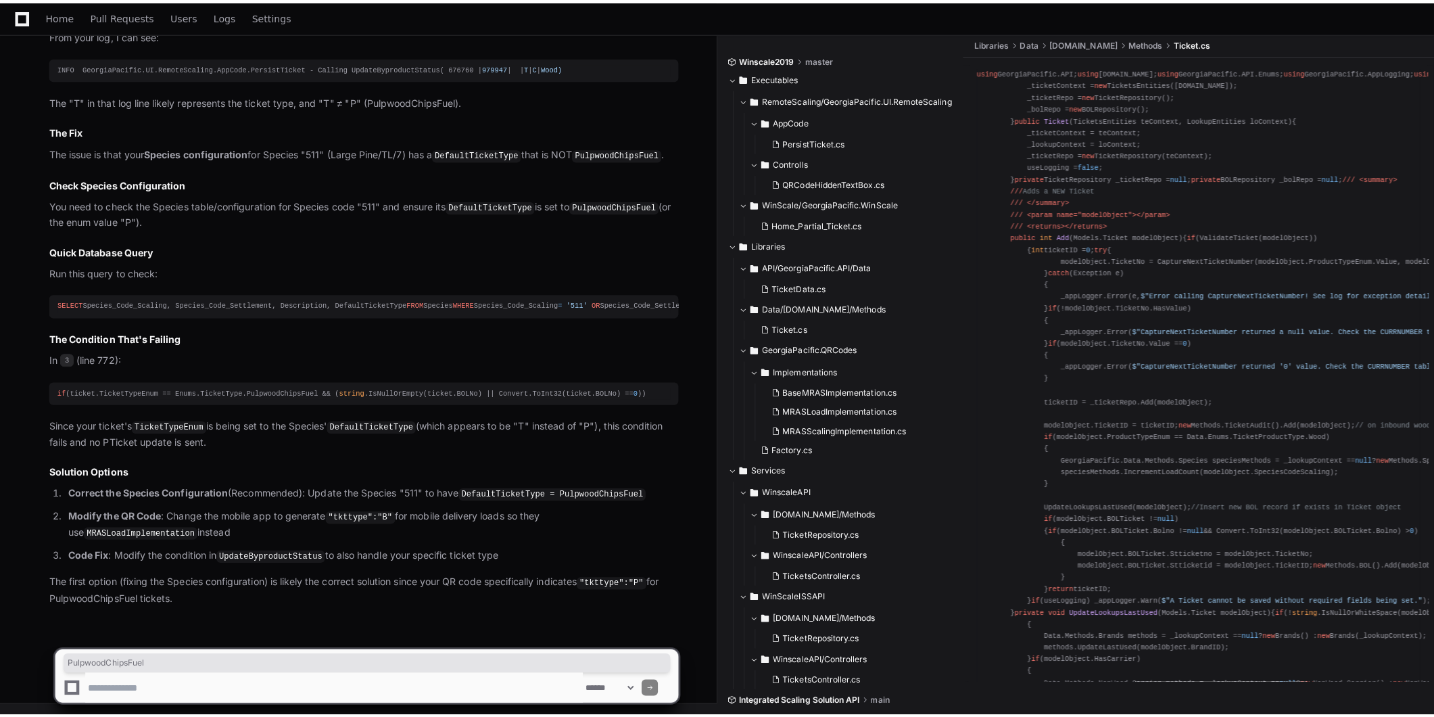
scroll to position [10532, 0]
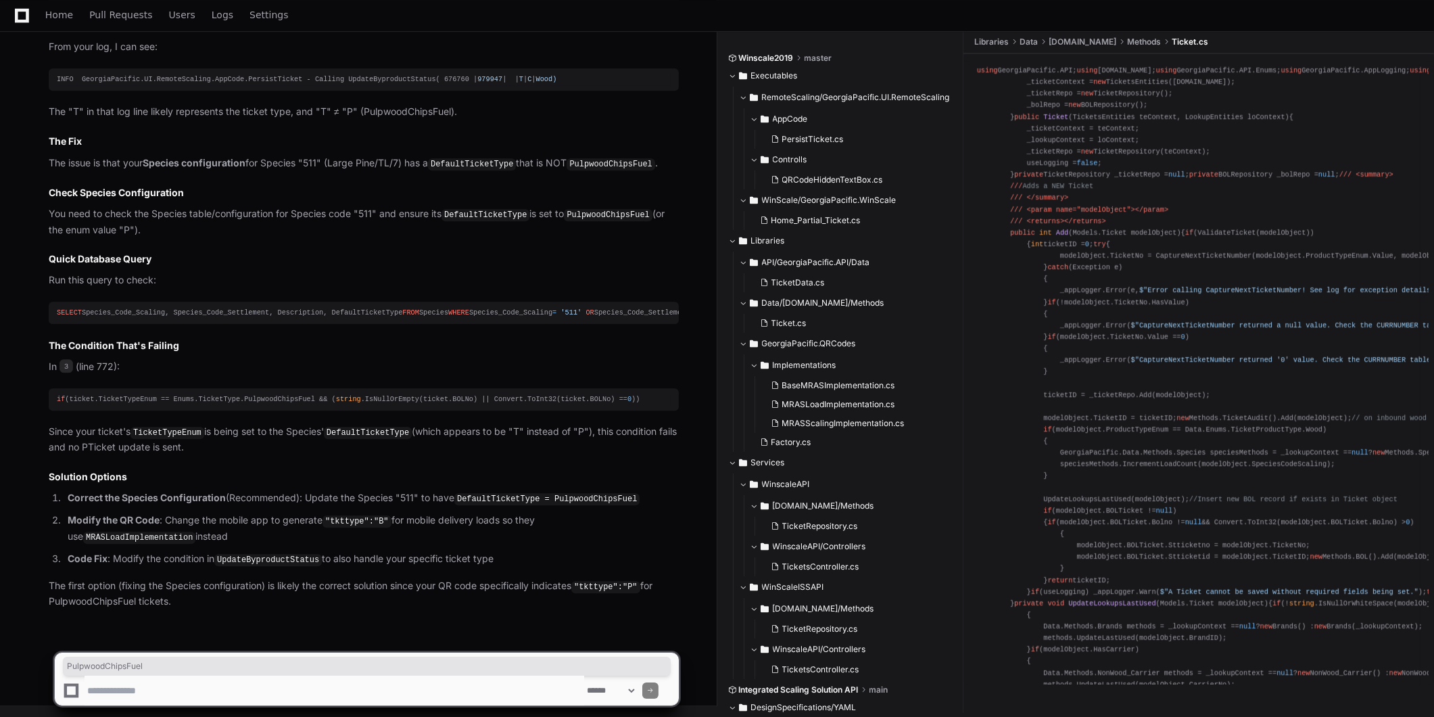
click at [243, 403] on div "if (ticket.TicketTypeEnum == Enums.TicketType.PulpwoodChipsFuel && ( string .Is…" at bounding box center [364, 398] width 614 height 11
click at [65, 368] on span "3" at bounding box center [66, 366] width 14 height 14
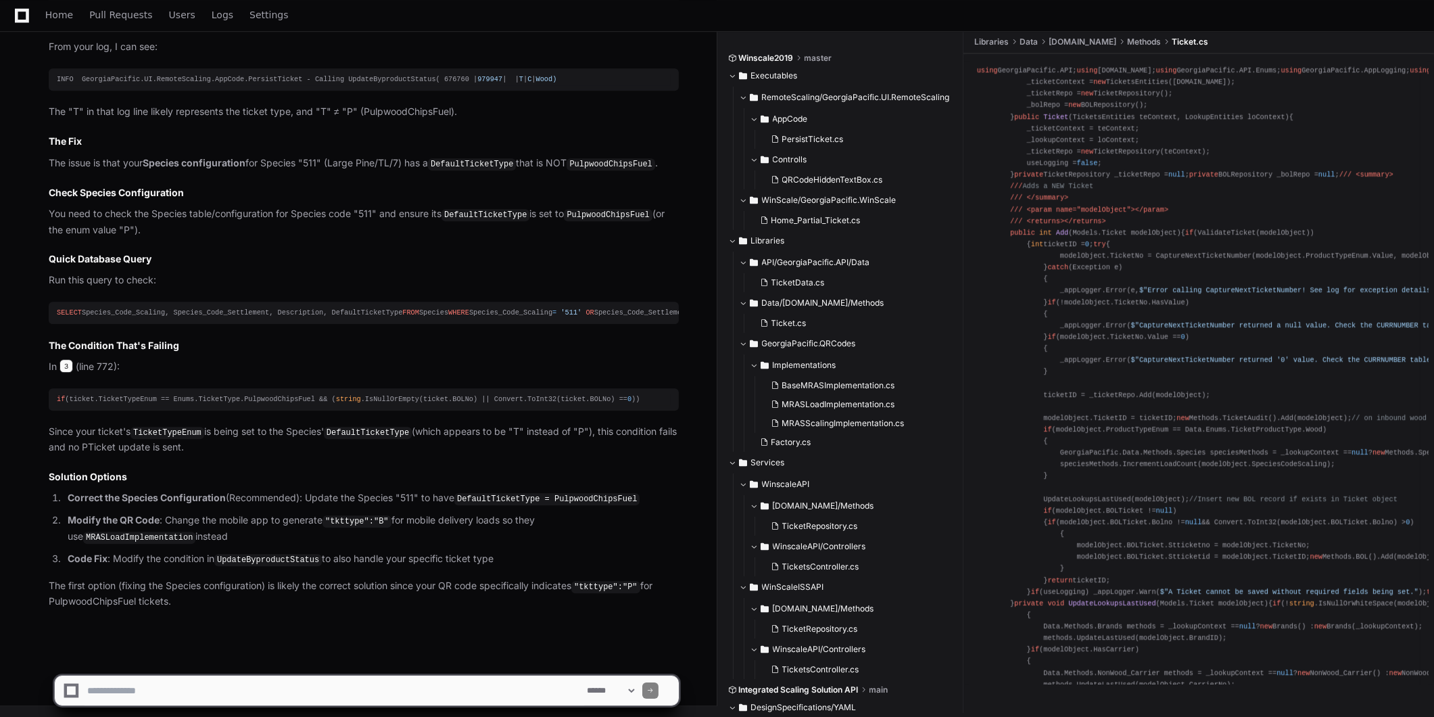
click at [69, 368] on span "3" at bounding box center [66, 366] width 14 height 14
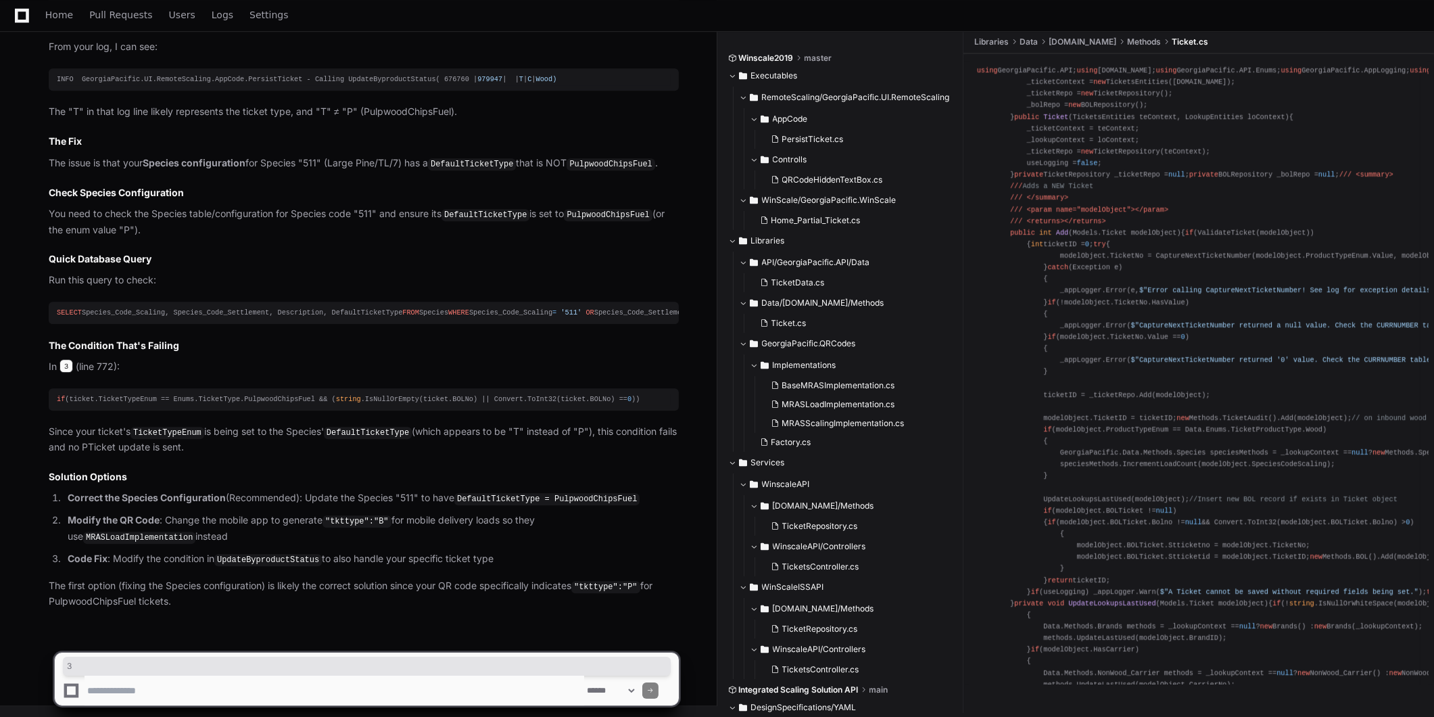
click at [69, 368] on span "3" at bounding box center [66, 366] width 14 height 14
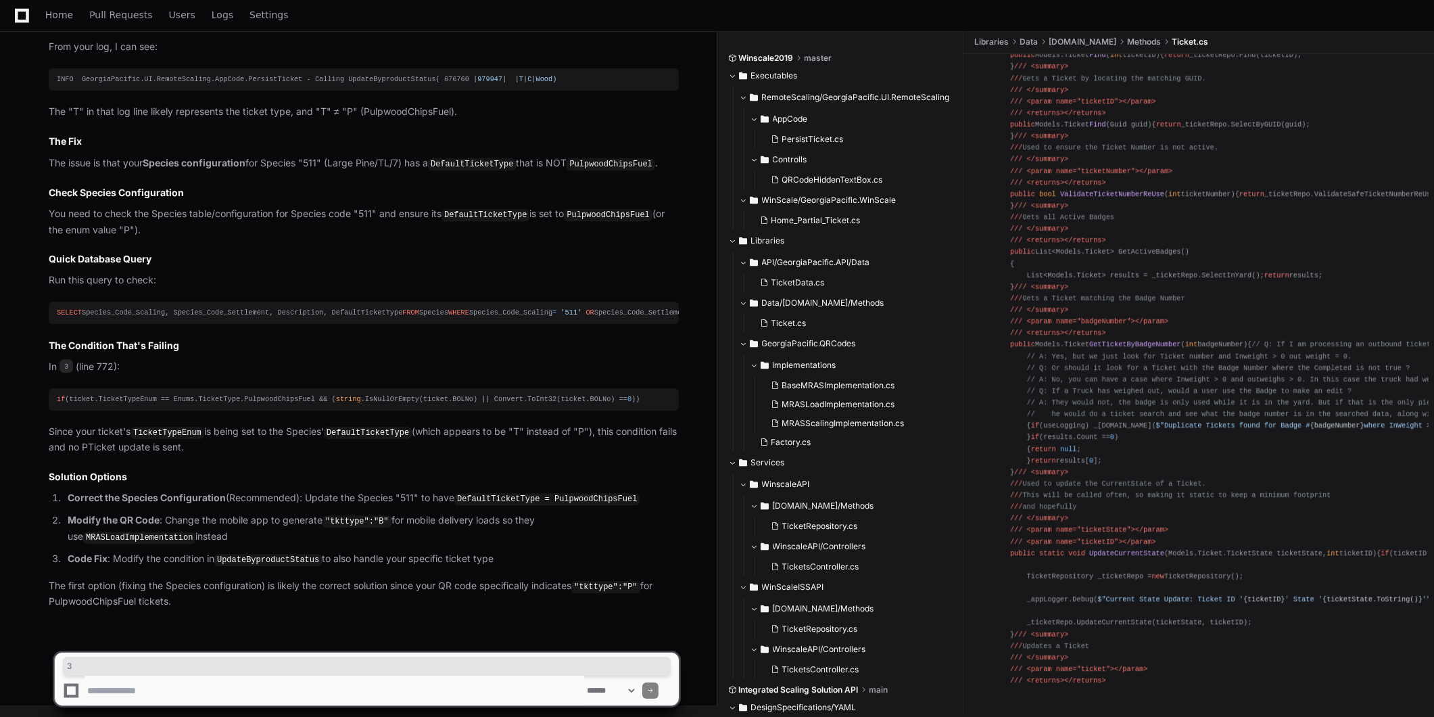
scroll to position [1126, 0]
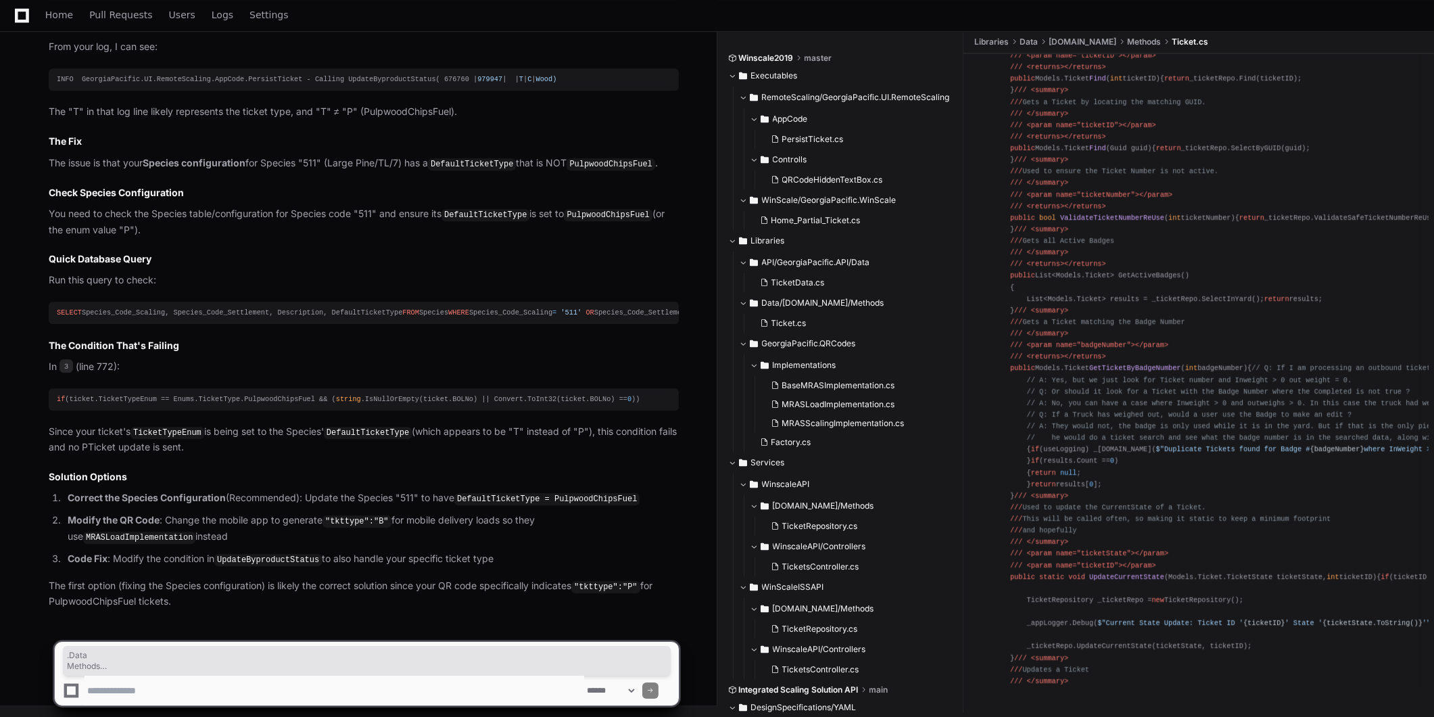
drag, startPoint x: 1245, startPoint y: 45, endPoint x: 1106, endPoint y: 42, distance: 138.6
click at [1106, 42] on ul "Libraries Data [DOMAIN_NAME] Methods Ticket.cs" at bounding box center [1202, 42] width 464 height 22
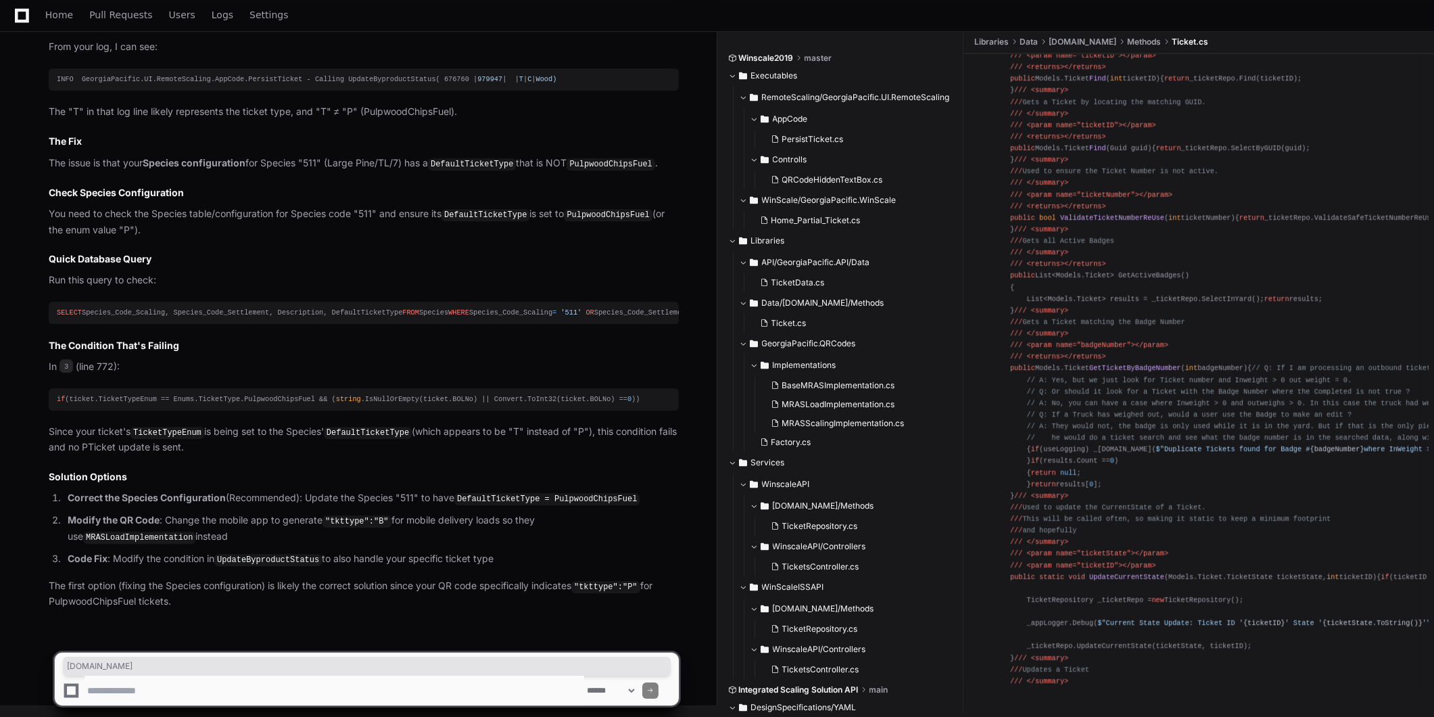
drag, startPoint x: 1106, startPoint y: 42, endPoint x: 1126, endPoint y: 43, distance: 19.7
click at [1116, 43] on span "[DOMAIN_NAME]" at bounding box center [1083, 42] width 68 height 11
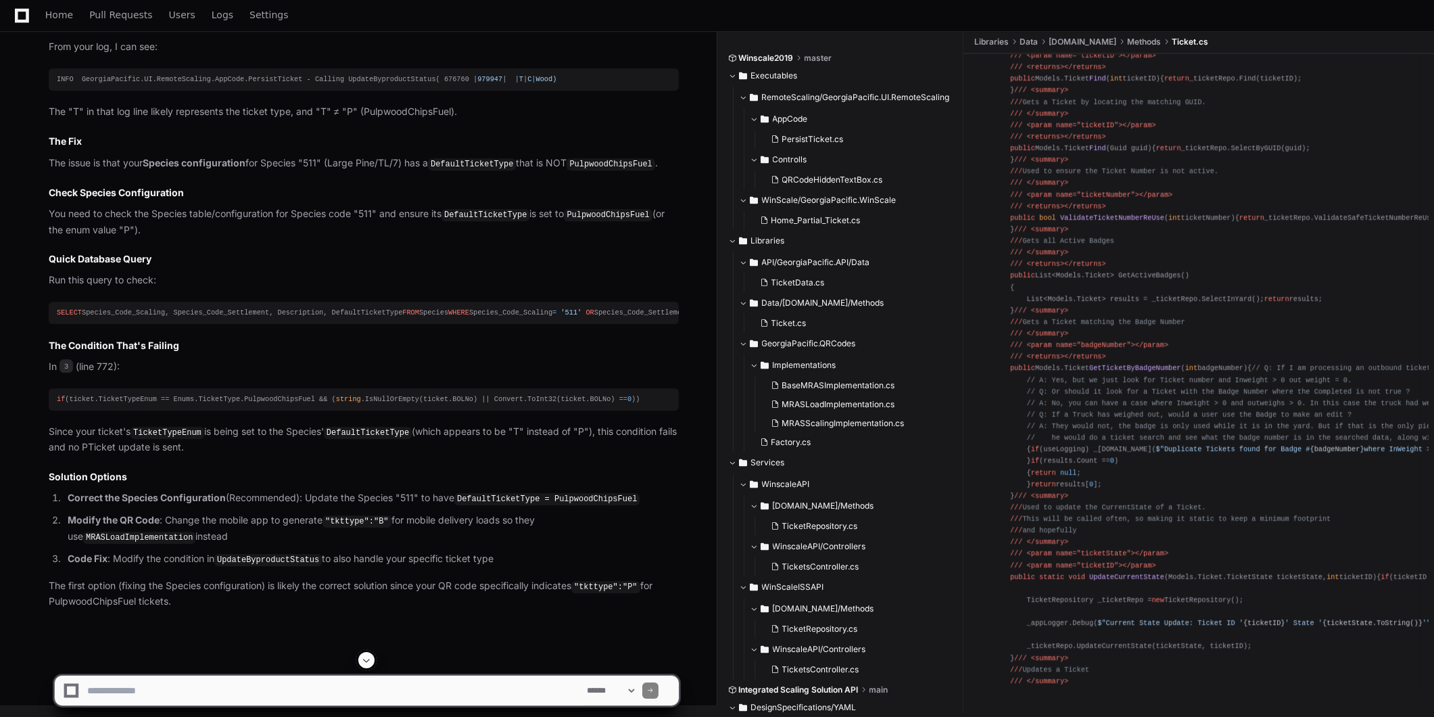
click at [356, 85] on div "INFO GeorgiaPacific.UI.RemoteScaling.AppCode.PersistTicket - Calling UpdateBypr…" at bounding box center [364, 79] width 614 height 11
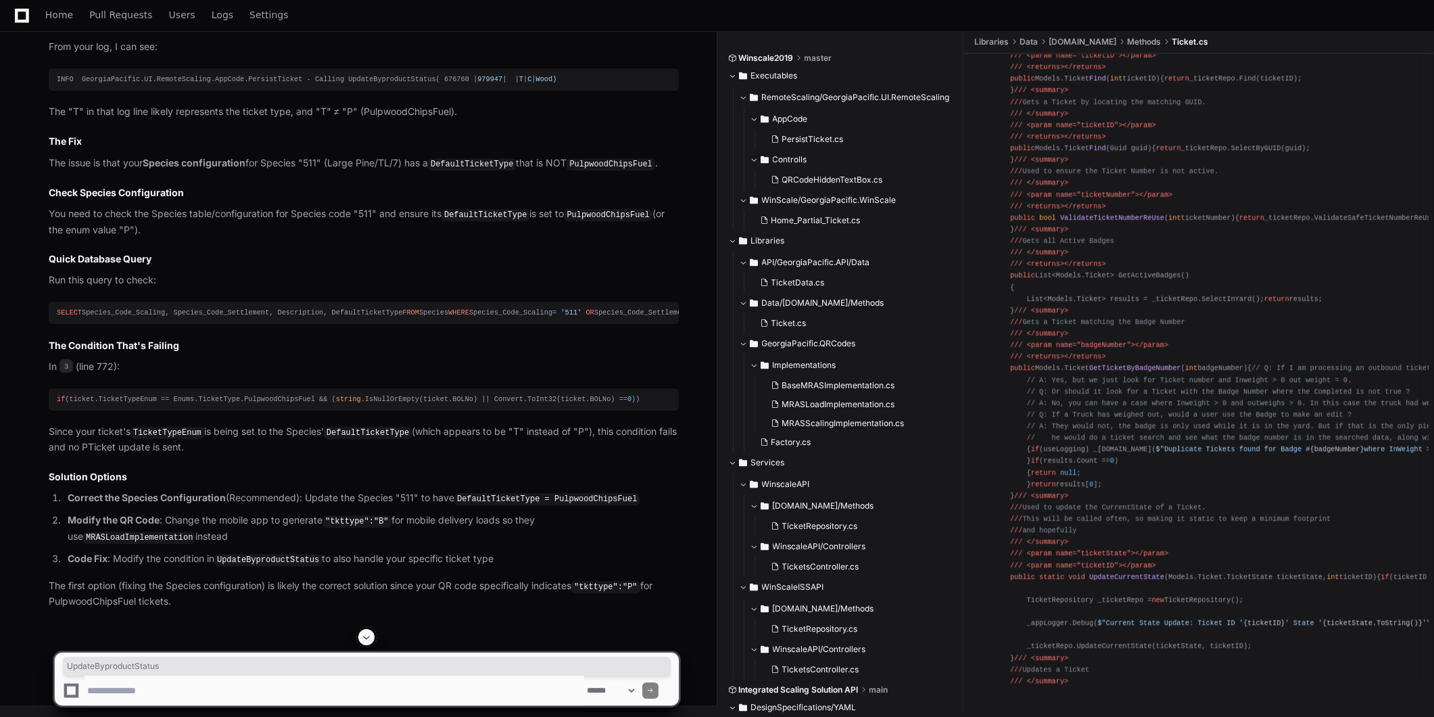
click at [356, 85] on div "INFO GeorgiaPacific.UI.RemoteScaling.AppCode.PersistTicket - Calling UpdateBypr…" at bounding box center [364, 79] width 614 height 11
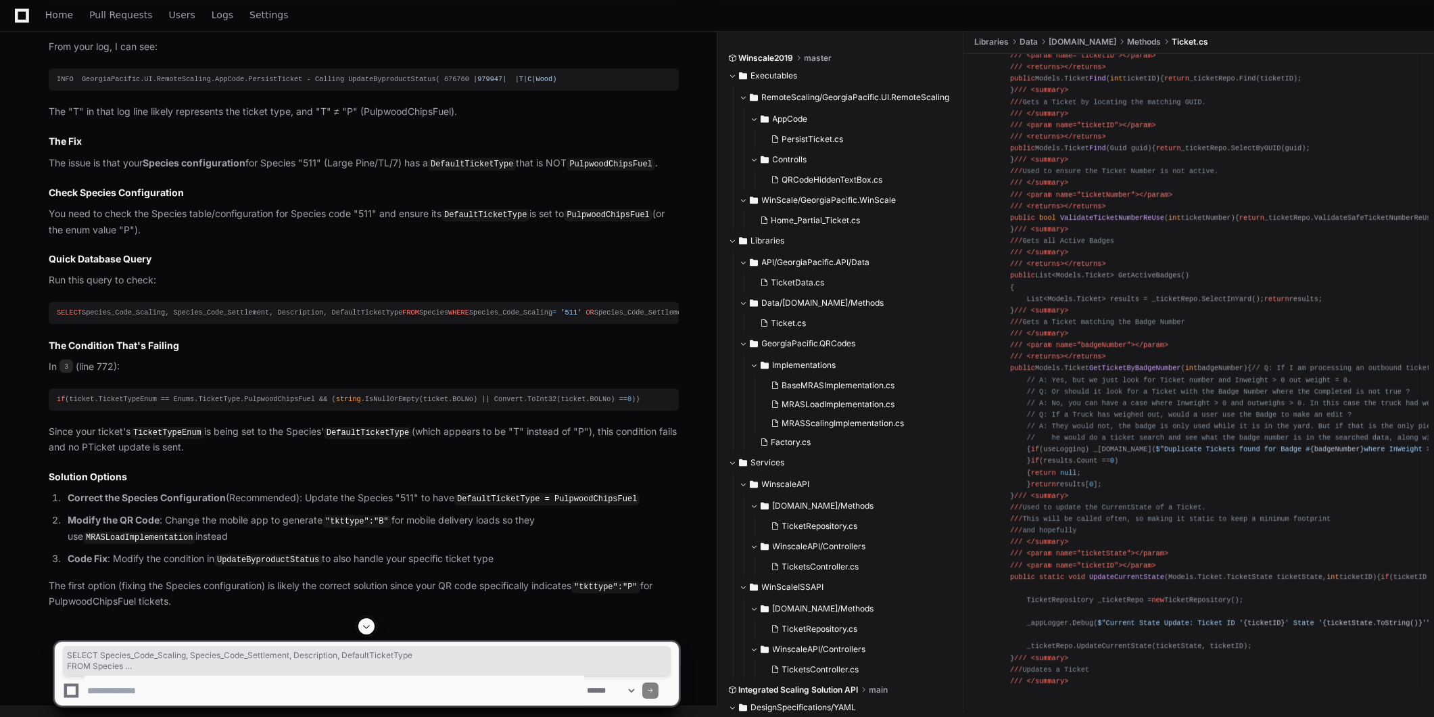
drag, startPoint x: 329, startPoint y: 469, endPoint x: 56, endPoint y: 447, distance: 274.0
click at [57, 318] on div "SELECT Species_Code_Scaling, Species_Code_Settlement, Description, DefaultTicke…" at bounding box center [364, 312] width 614 height 11
drag, startPoint x: 132, startPoint y: 468, endPoint x: 91, endPoint y: 475, distance: 41.1
click at [132, 318] on div "SELECT Species_Code_Scaling, Species_Code_Settlement, Description, DefaultTicke…" at bounding box center [364, 312] width 614 height 11
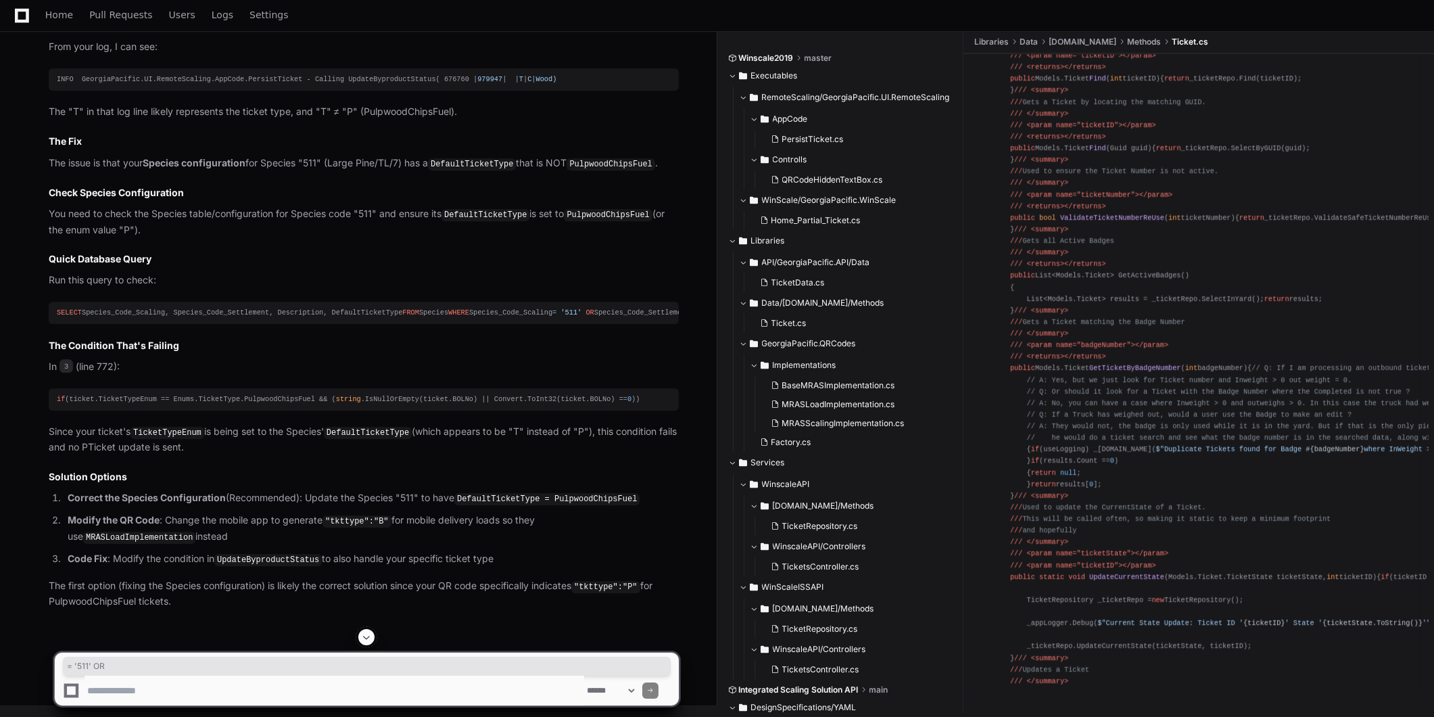
drag, startPoint x: 161, startPoint y: 465, endPoint x: 201, endPoint y: 469, distance: 40.7
click at [201, 318] on div "SELECT Species_Code_Scaling, Species_Code_Settlement, Description, DefaultTicke…" at bounding box center [364, 312] width 614 height 11
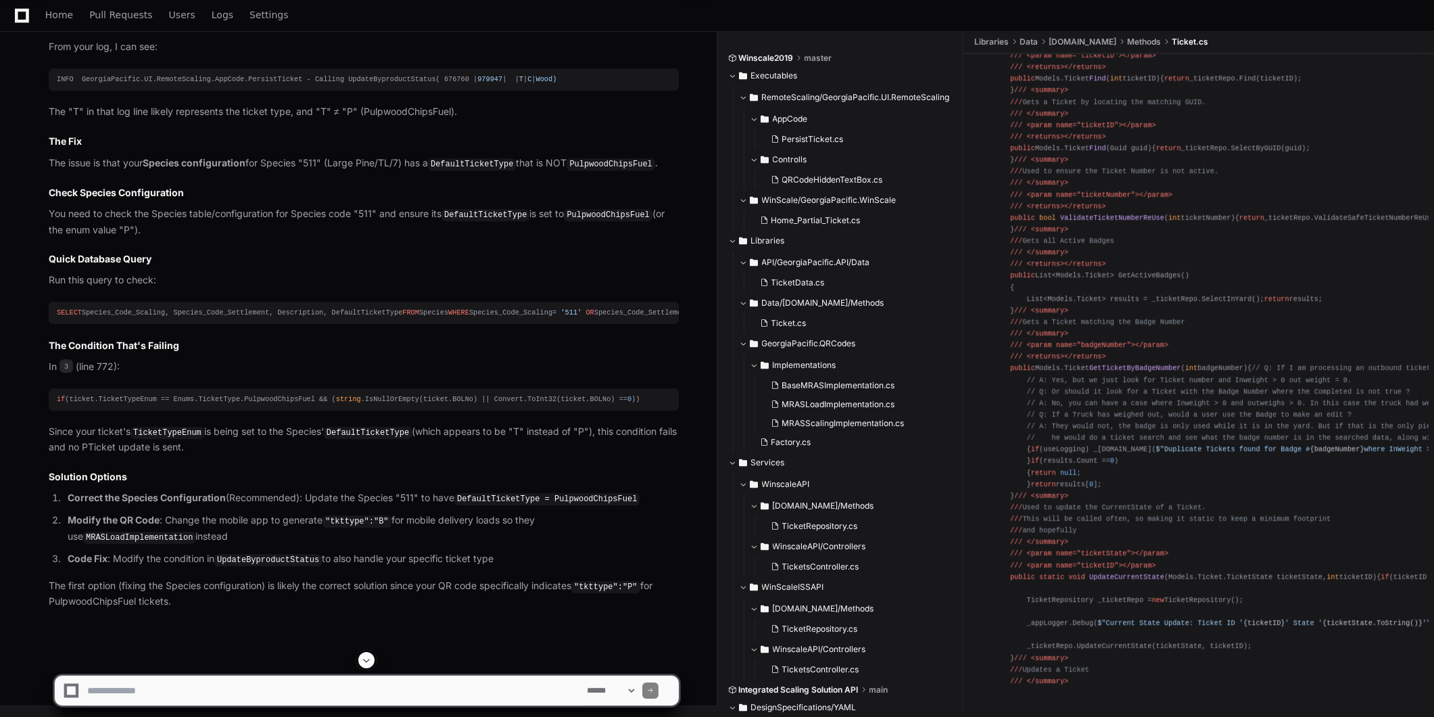
click at [248, 318] on div "SELECT Species_Code_Scaling, Species_Code_Settlement, Description, DefaultTicke…" at bounding box center [364, 312] width 614 height 11
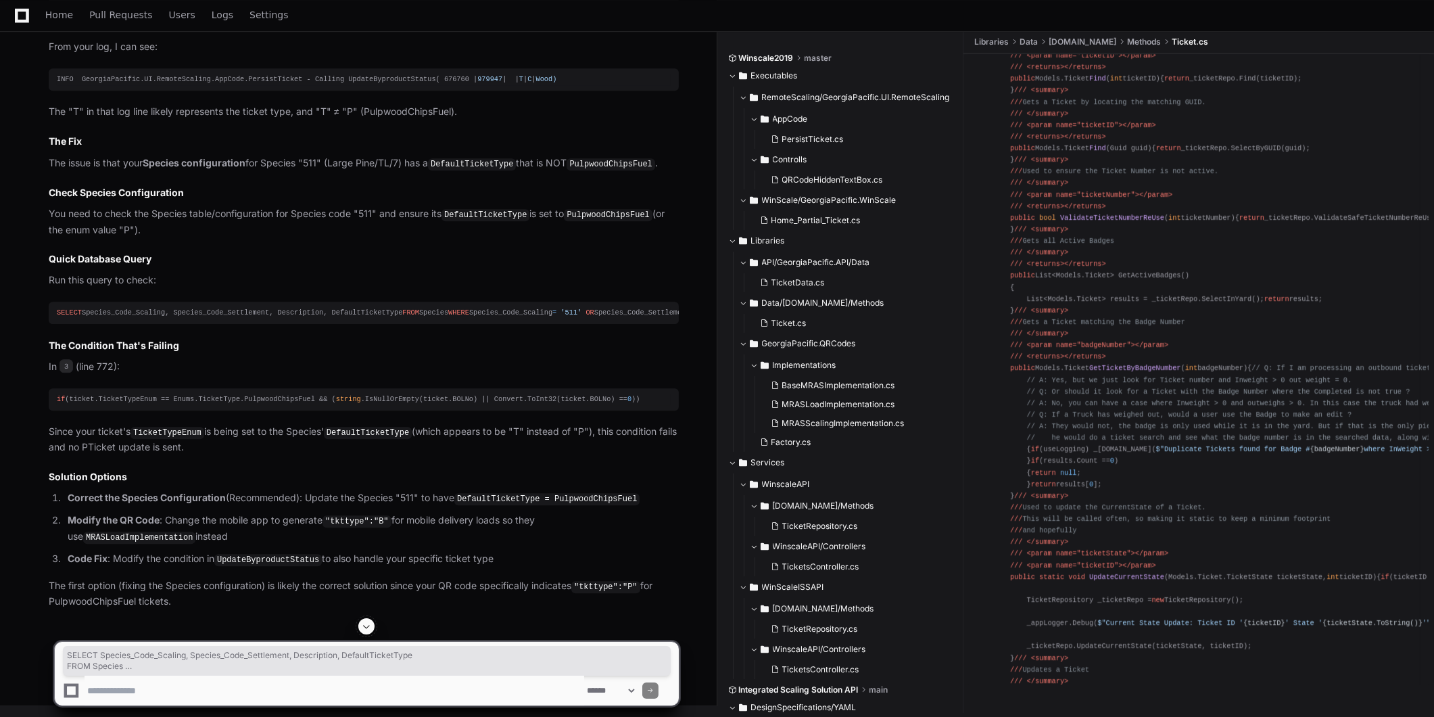
drag, startPoint x: 64, startPoint y: 448, endPoint x: 336, endPoint y: 467, distance: 273.1
click at [336, 324] on pre "SELECT Species_Code_Scaling, Species_Code_Settlement, Description, DefaultTicke…" at bounding box center [364, 313] width 630 height 22
click at [354, 688] on textarea at bounding box center [335, 690] width 500 height 30
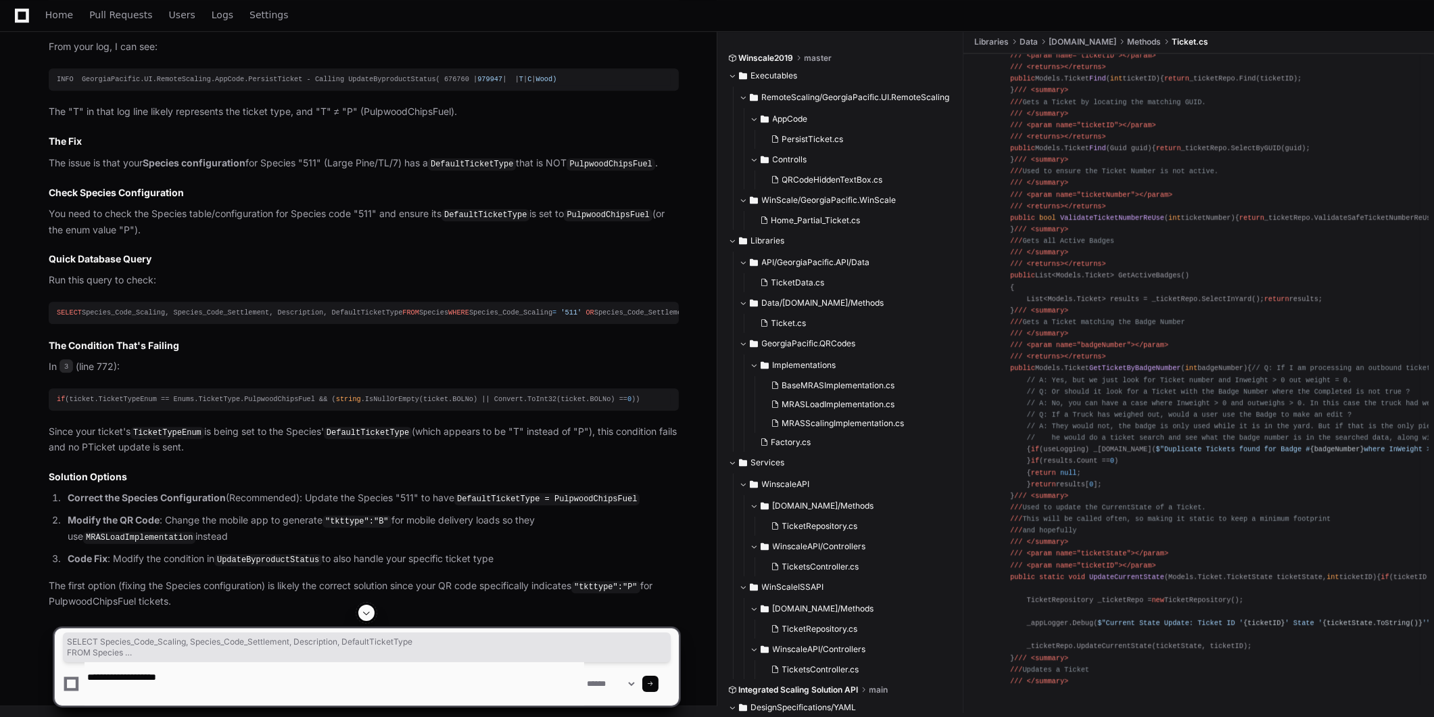
paste textarea "**********"
type textarea "**********"
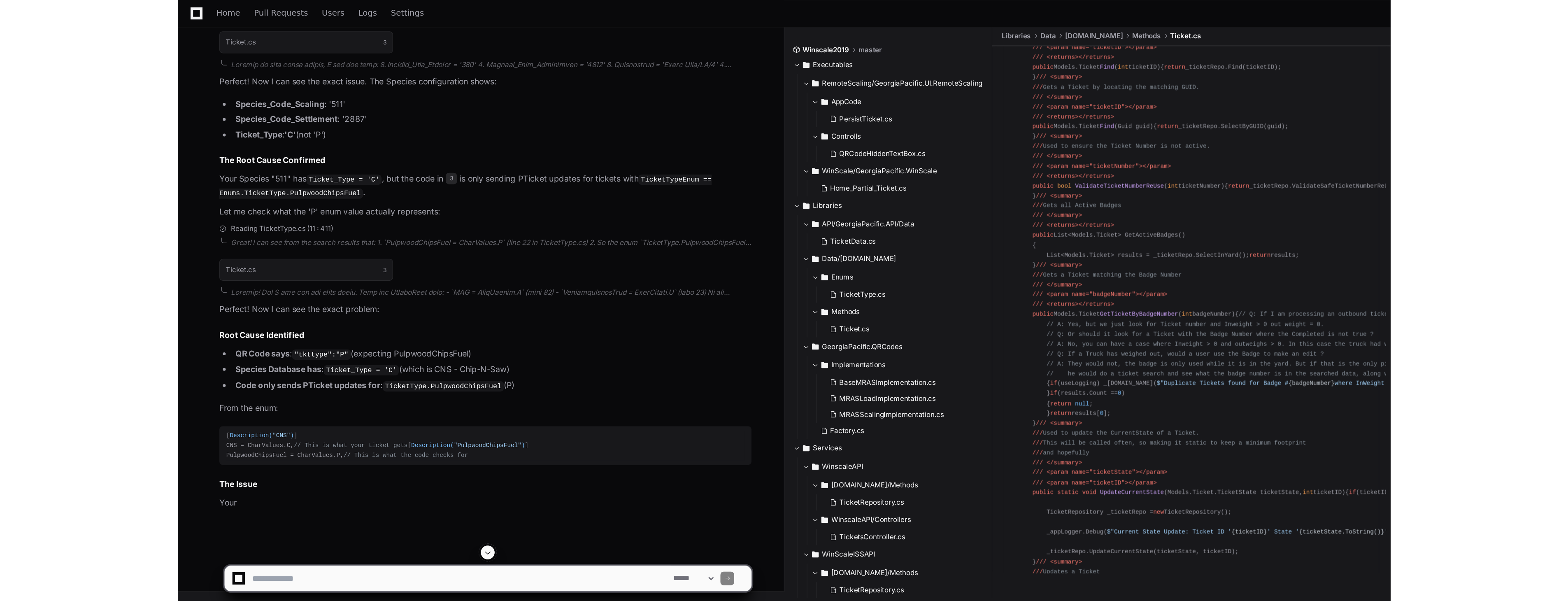
scroll to position [5758, 0]
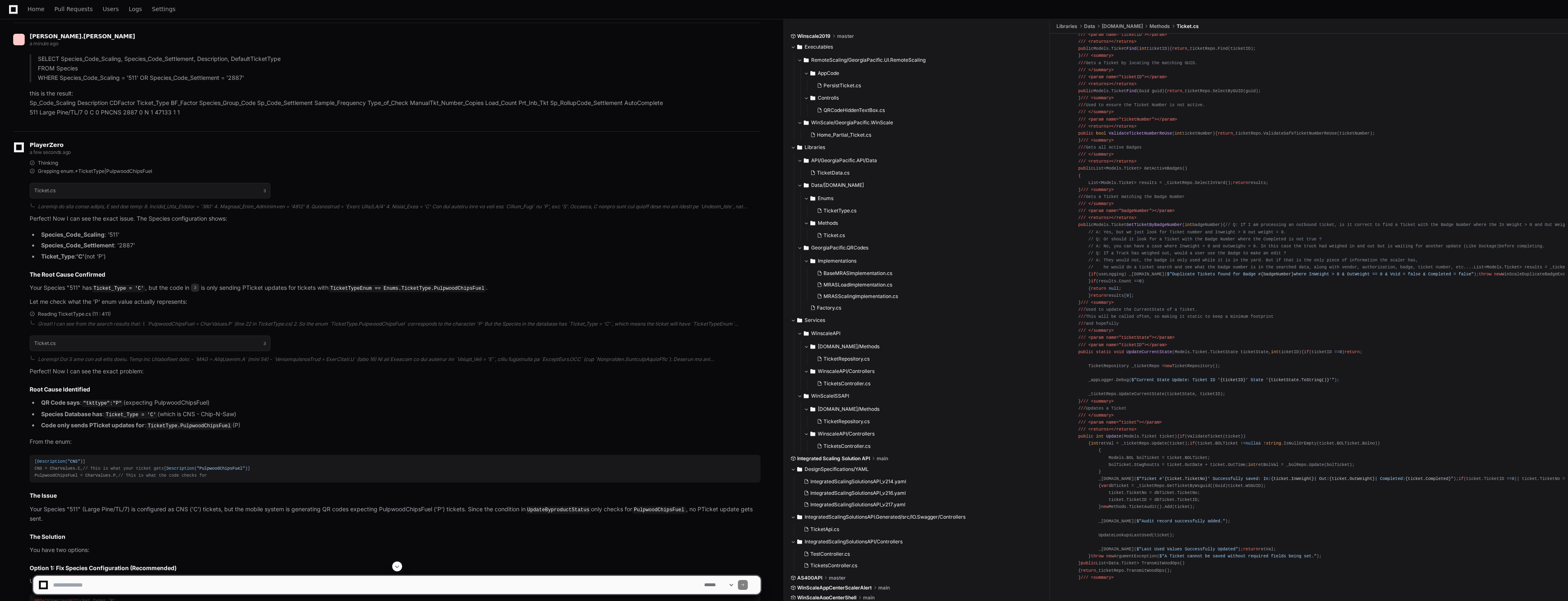
click at [106, 292] on code "Ticket_Type = 'C'" at bounding box center [119, 289] width 54 height 7
click at [105, 292] on code "Ticket_Type = 'C'" at bounding box center [119, 289] width 54 height 7
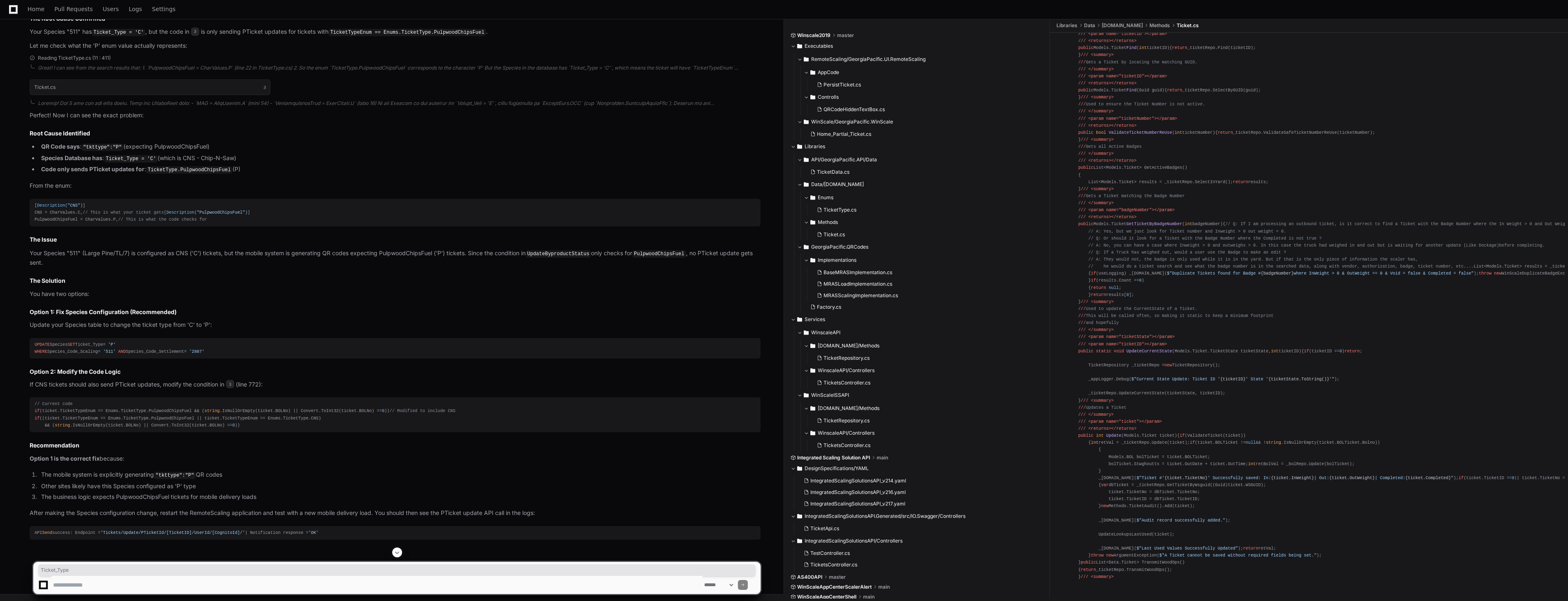
scroll to position [5945, 0]
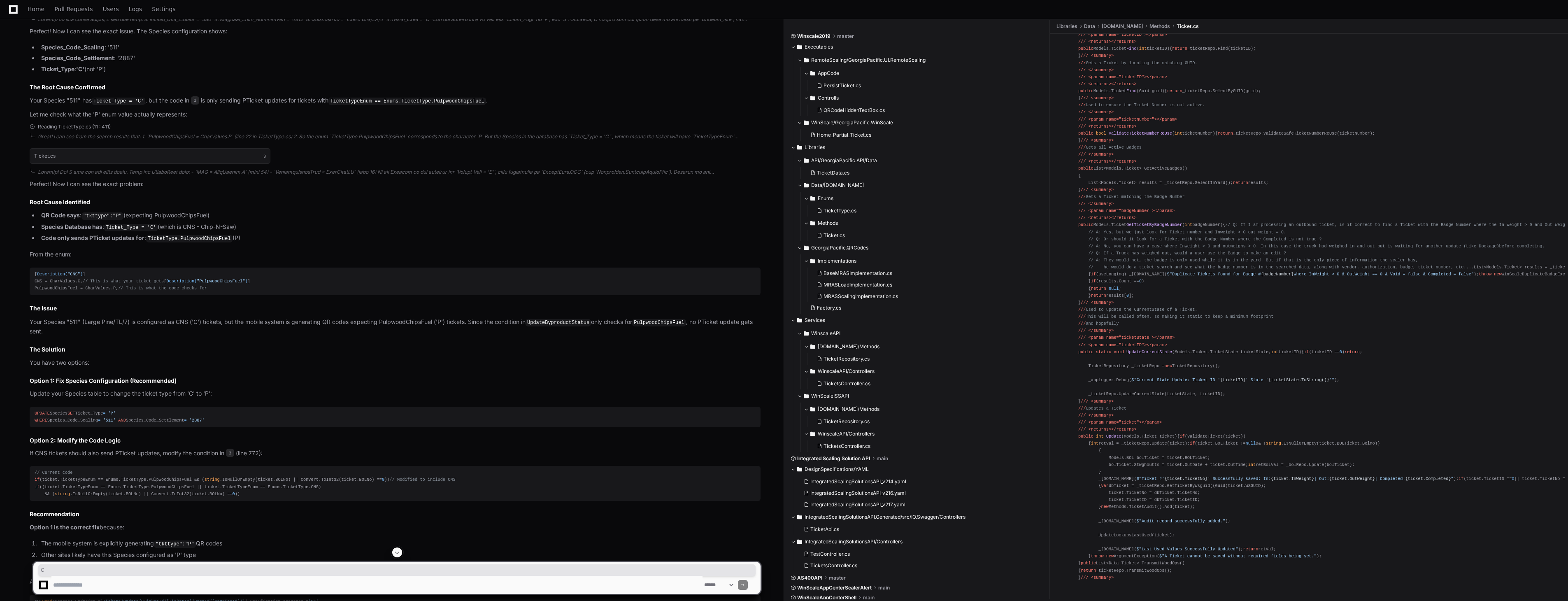
click at [138, 105] on code "Ticket_Type = 'C'" at bounding box center [119, 101] width 54 height 7
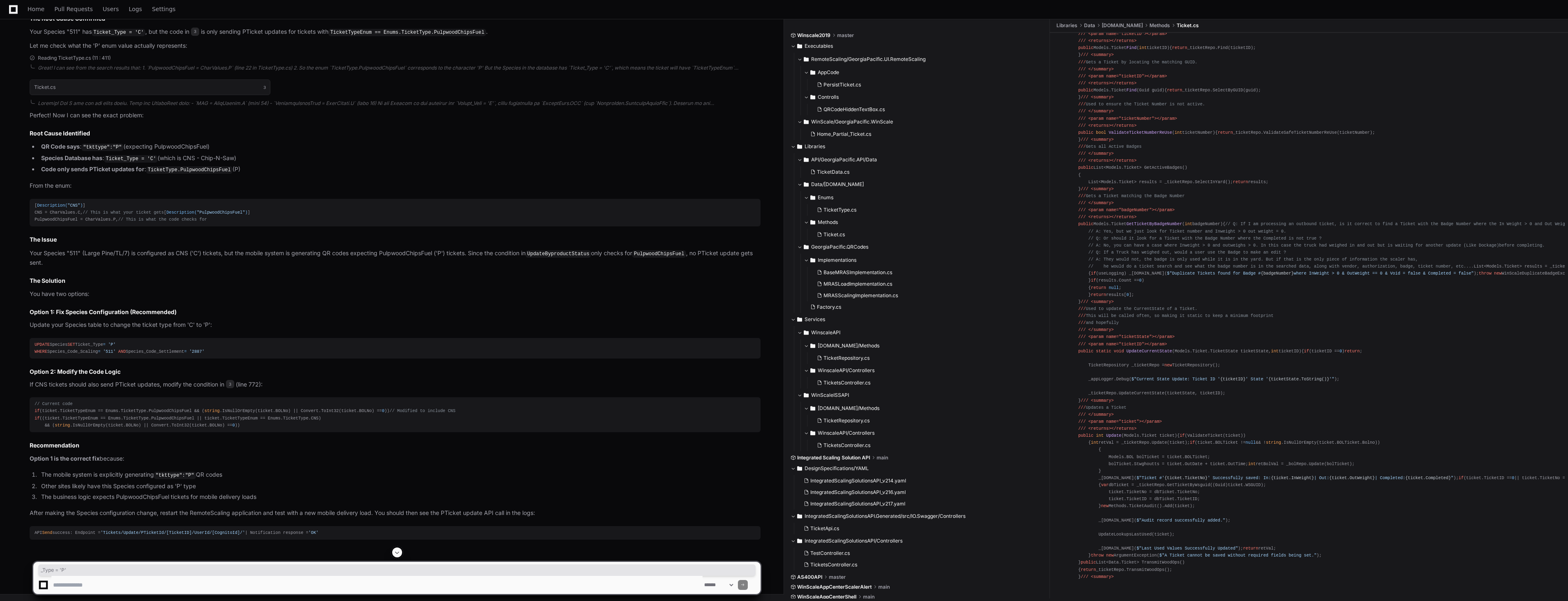
drag, startPoint x: 117, startPoint y: 378, endPoint x: 134, endPoint y: 377, distance: 17.0
click at [134, 355] on div "UPDATE Species SET Ticket_Type = 'P' WHERE Species_Code_Scaling = '511' AND Spe…" at bounding box center [395, 348] width 721 height 14
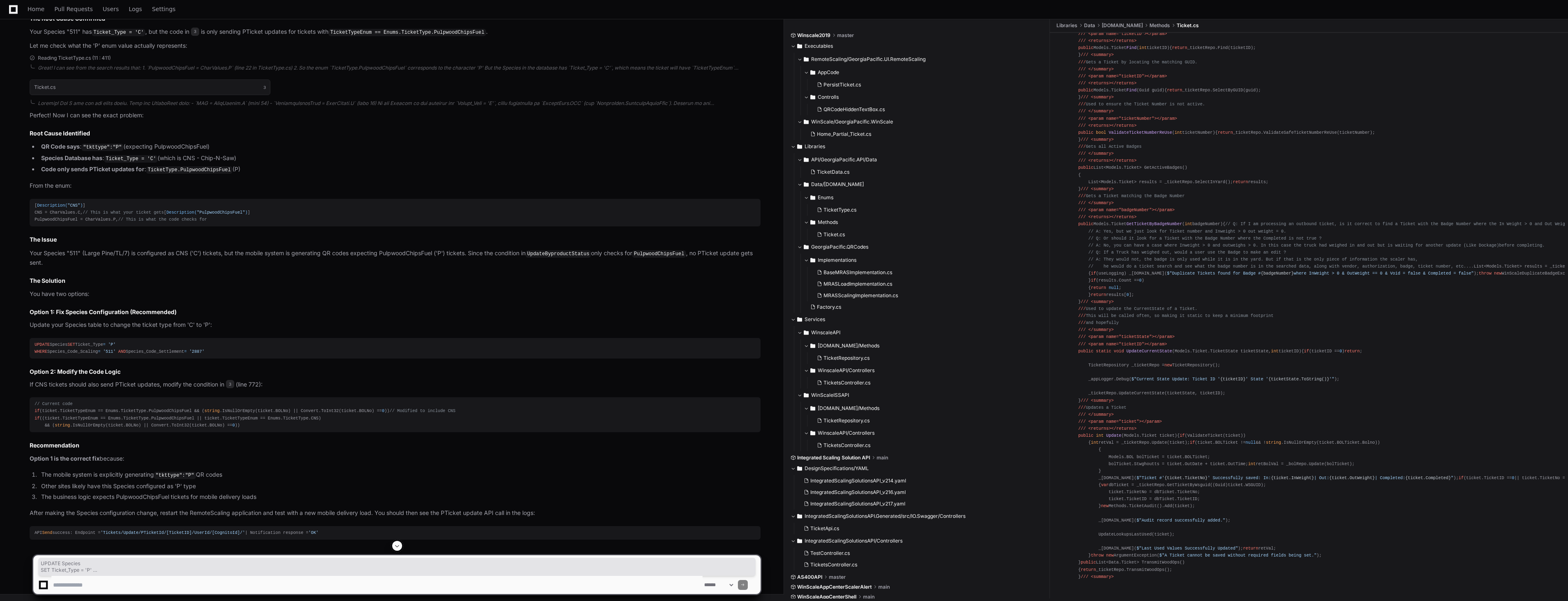
drag, startPoint x: 189, startPoint y: 383, endPoint x: 33, endPoint y: 368, distance: 156.7
click at [33, 359] on pre "UPDATE Species SET Ticket_Type = 'P' WHERE Species_Code_Scaling = '511' AND Spe…" at bounding box center [395, 348] width 731 height 21
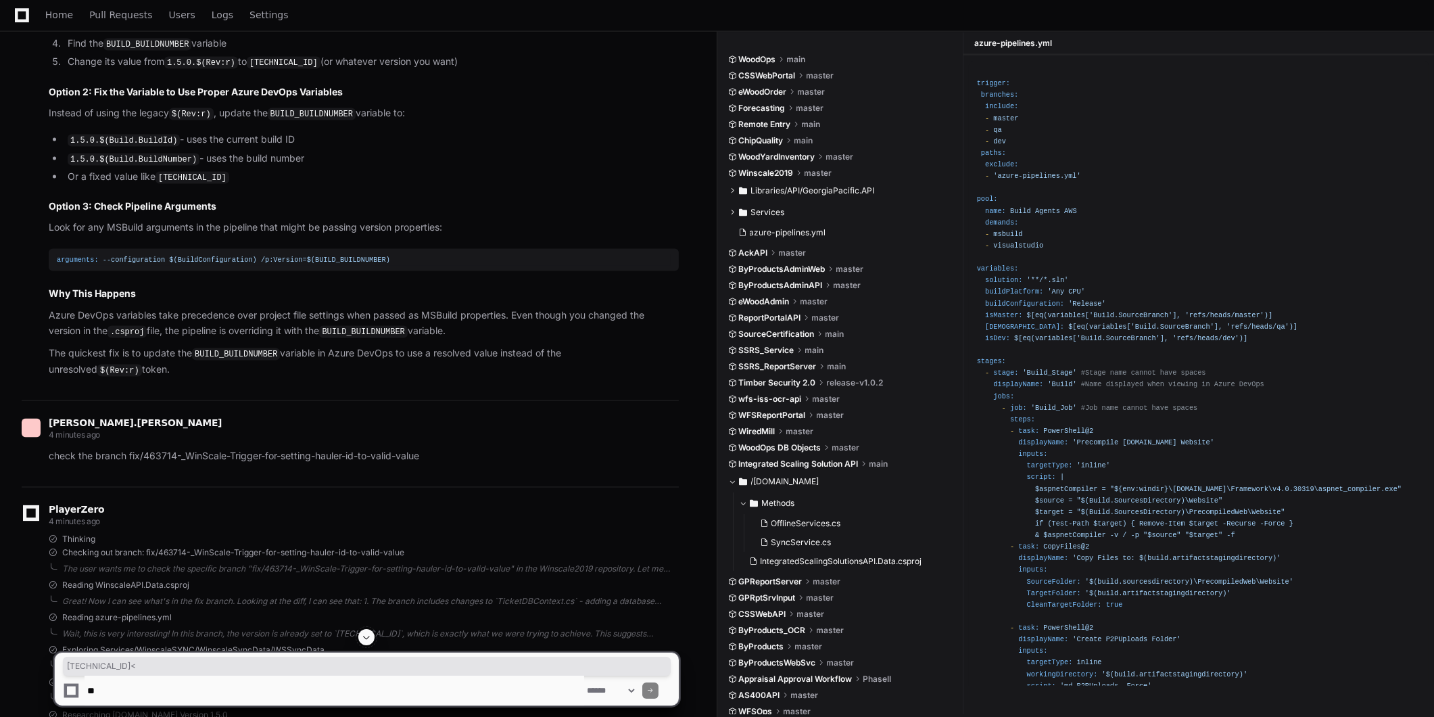
scroll to position [5646, 0]
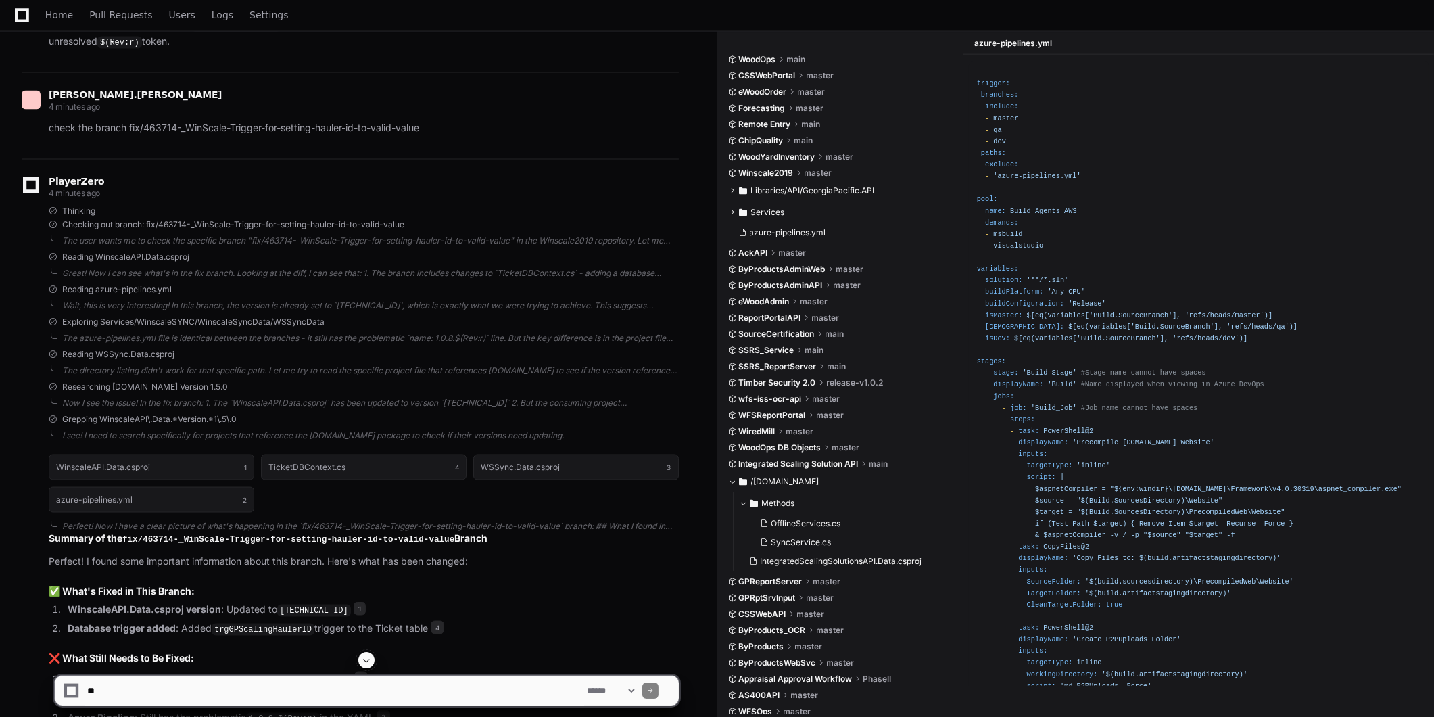
click at [367, 659] on span at bounding box center [366, 659] width 11 height 11
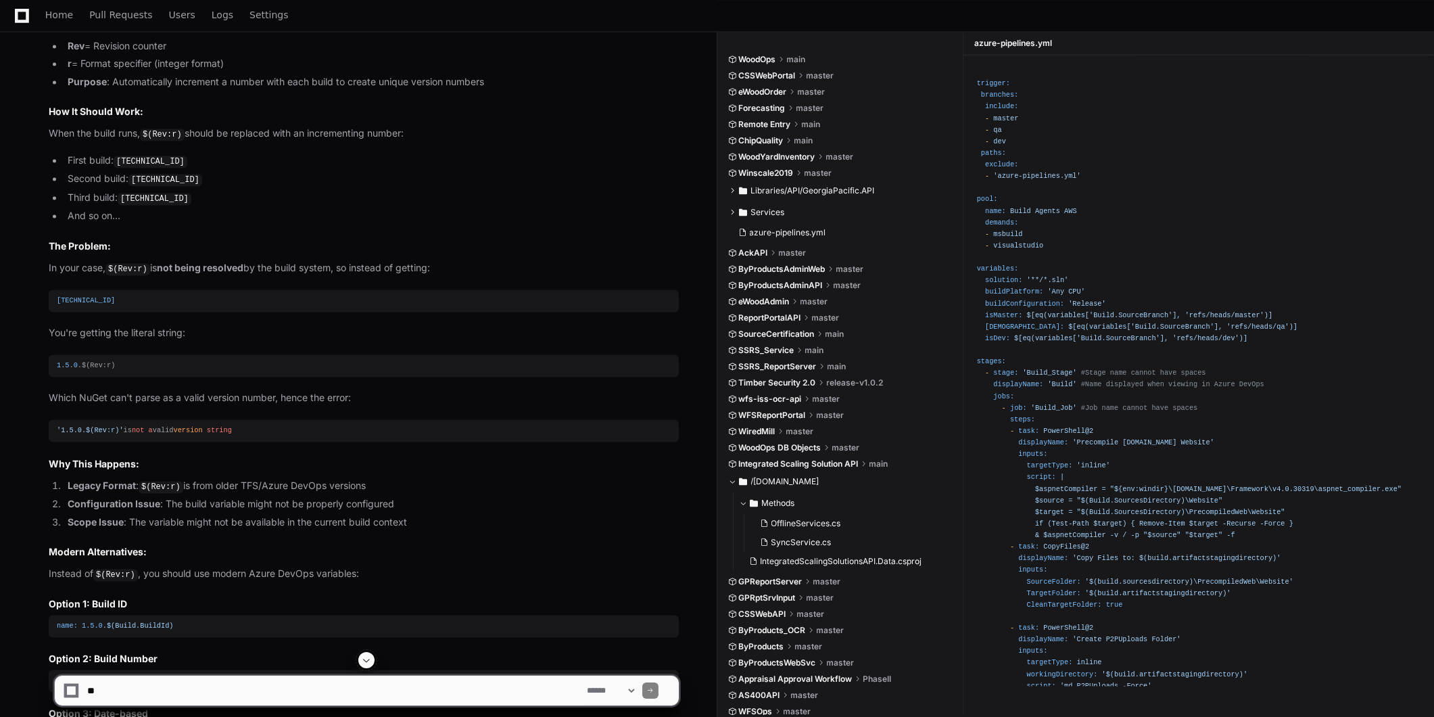
scroll to position [6725, 0]
